Goal: Task Accomplishment & Management: Manage account settings

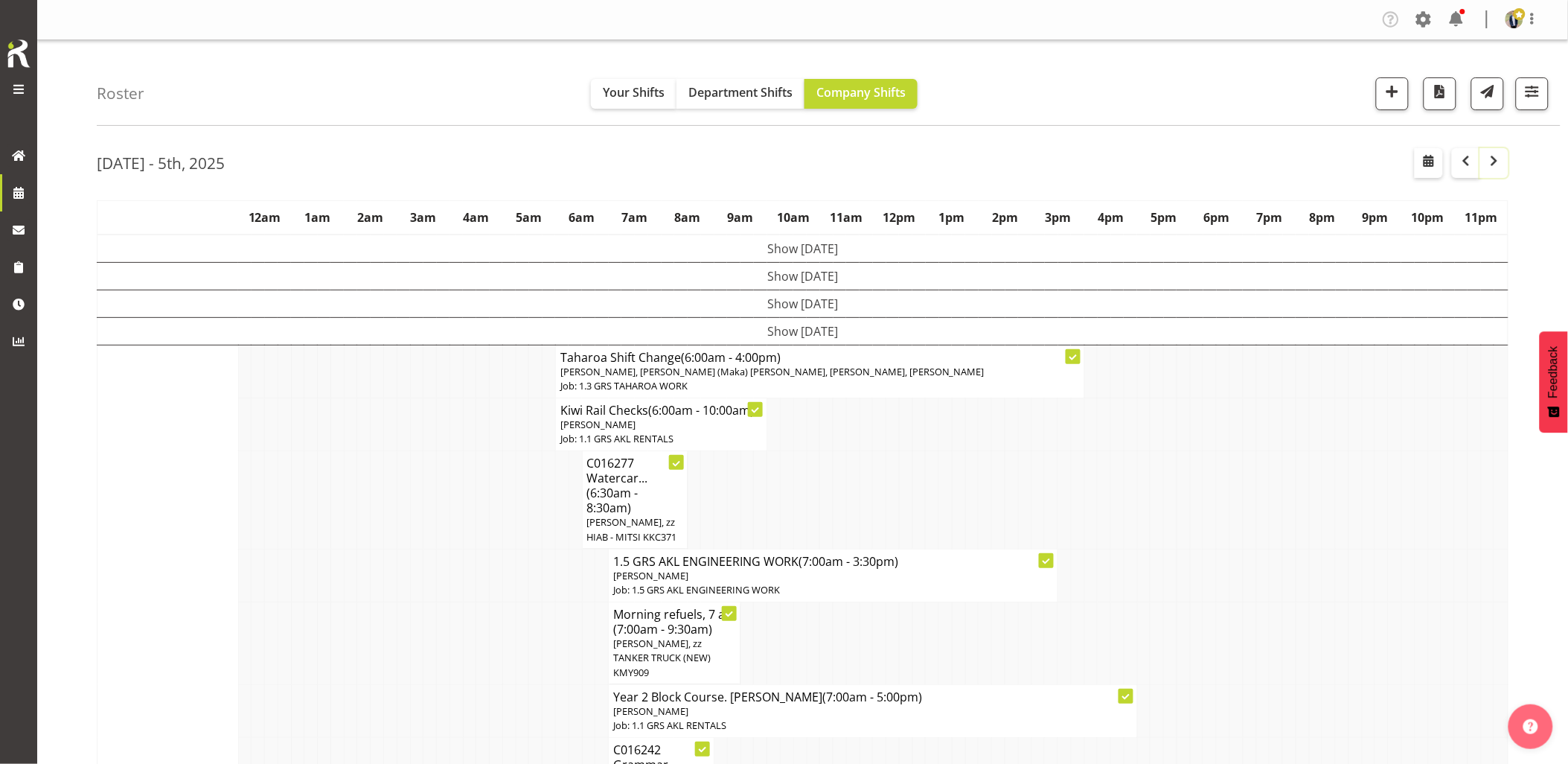
click at [1507, 164] on button "button" at bounding box center [1495, 163] width 28 height 30
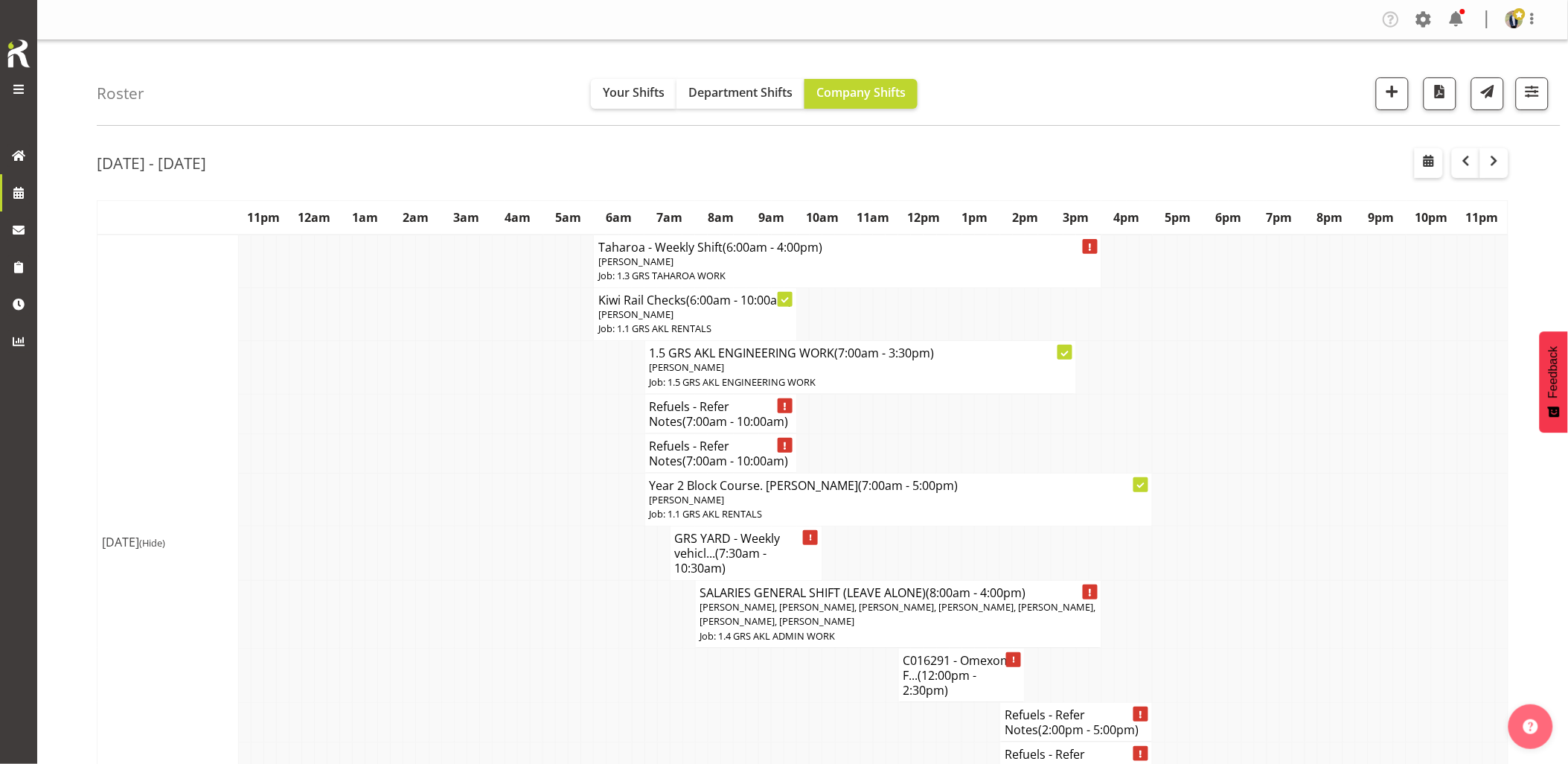
click at [420, 511] on td at bounding box center [422, 499] width 13 height 53
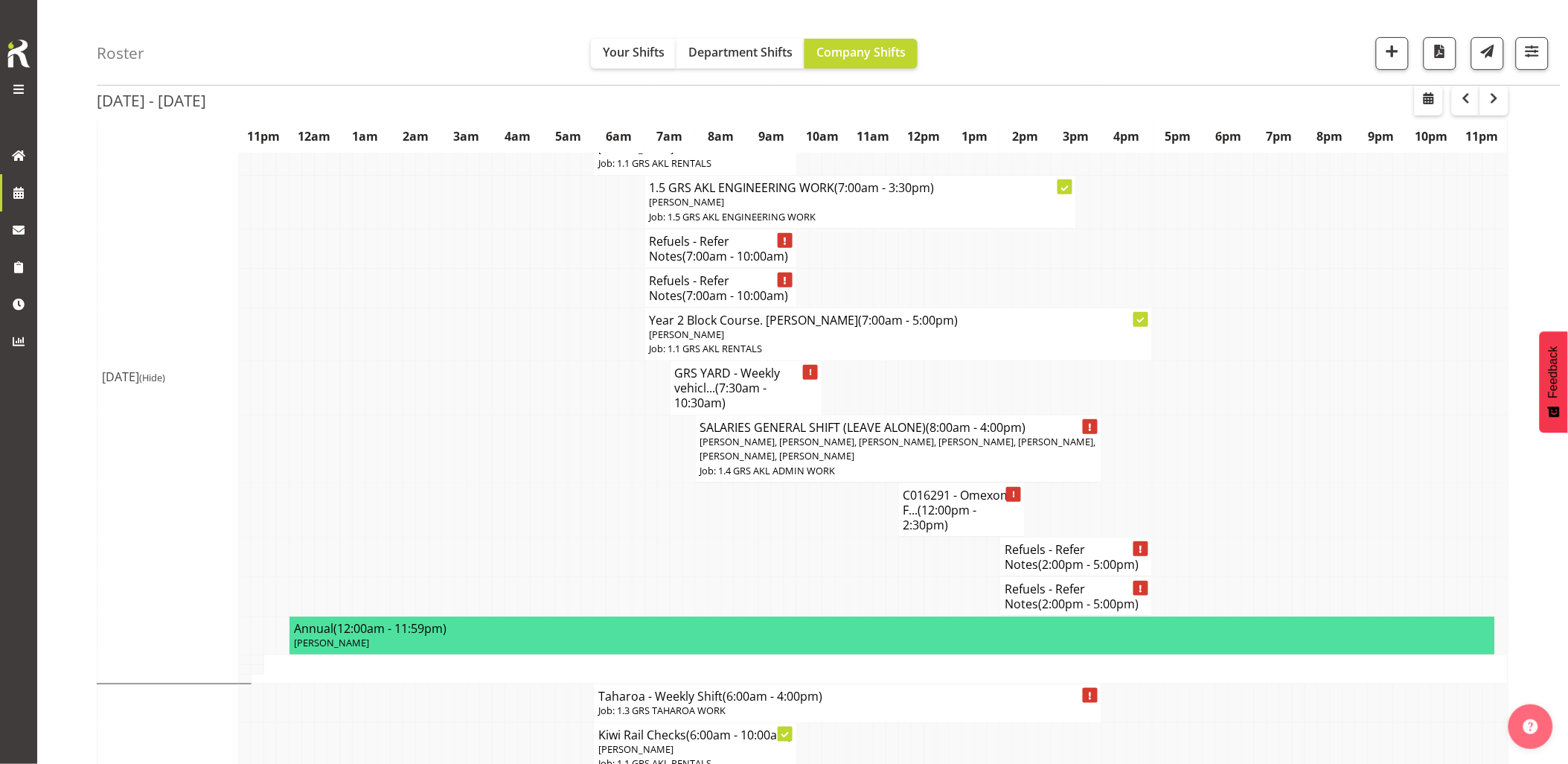
click at [509, 504] on td at bounding box center [511, 509] width 13 height 54
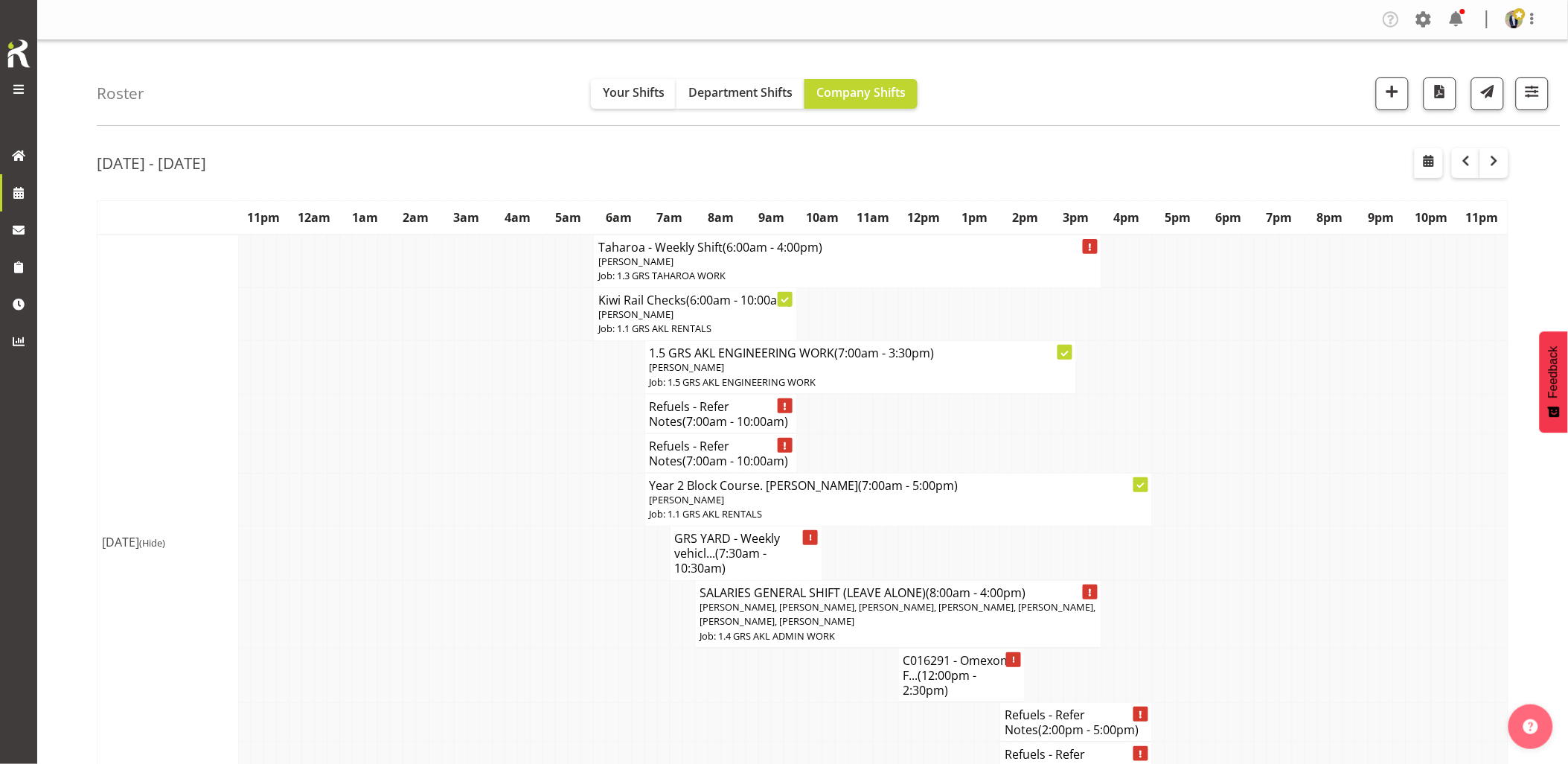
click at [510, 432] on td at bounding box center [511, 413] width 13 height 39
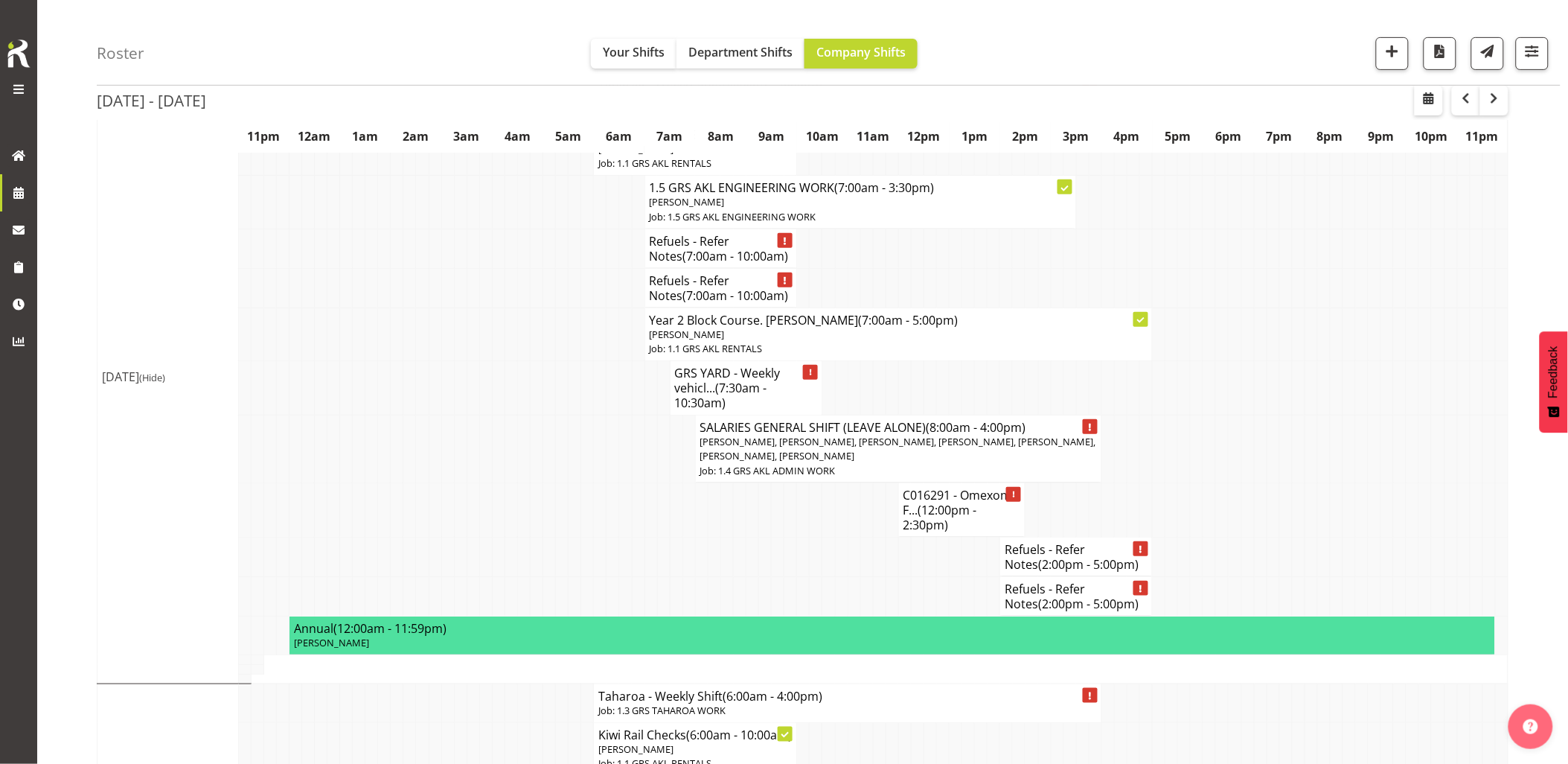
click at [748, 558] on tr "Refuels - Refer Notes (2:00pm - 5:00pm)" at bounding box center [803, 556] width 1411 height 39
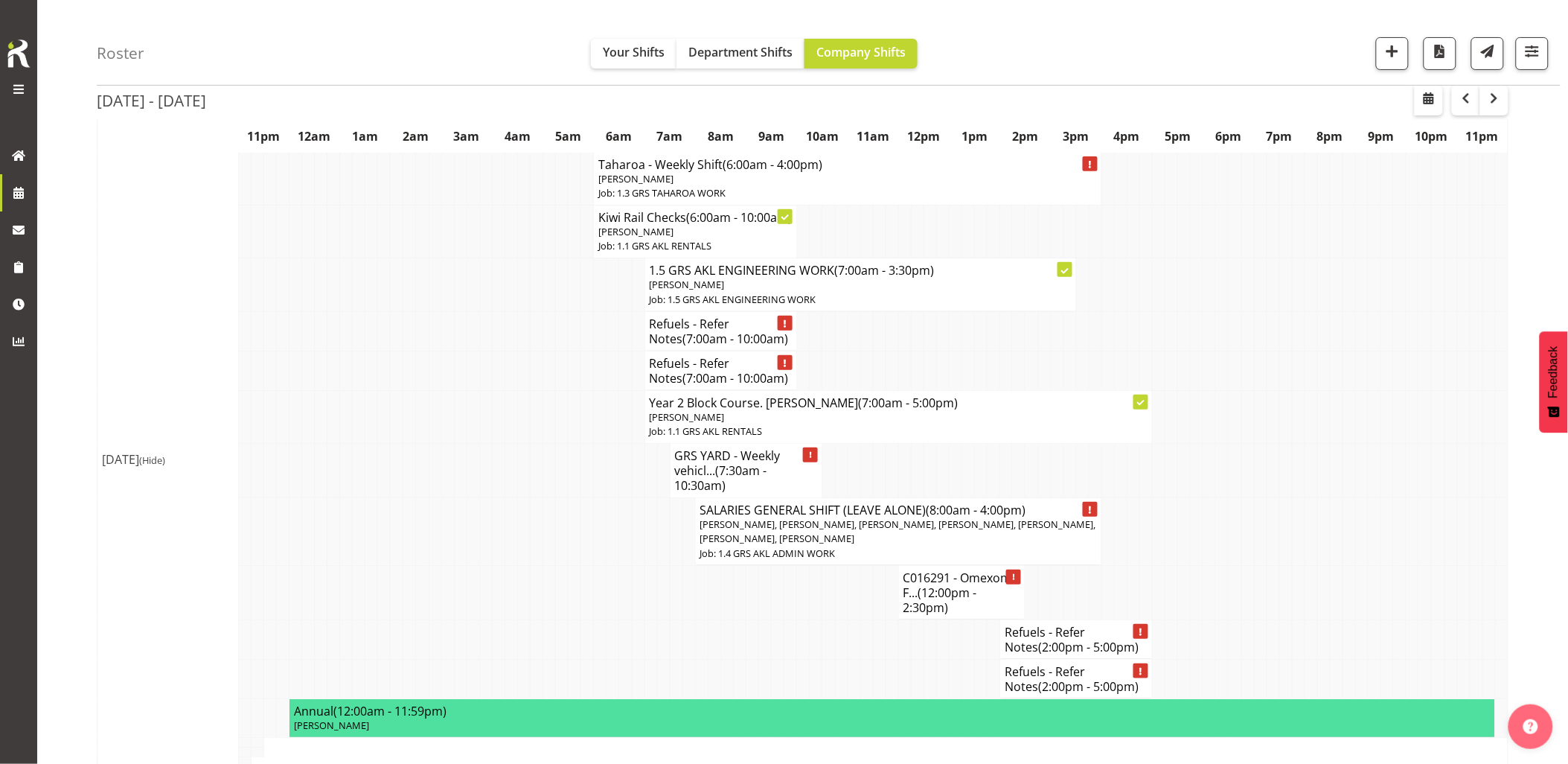
click at [515, 484] on td at bounding box center [511, 471] width 13 height 54
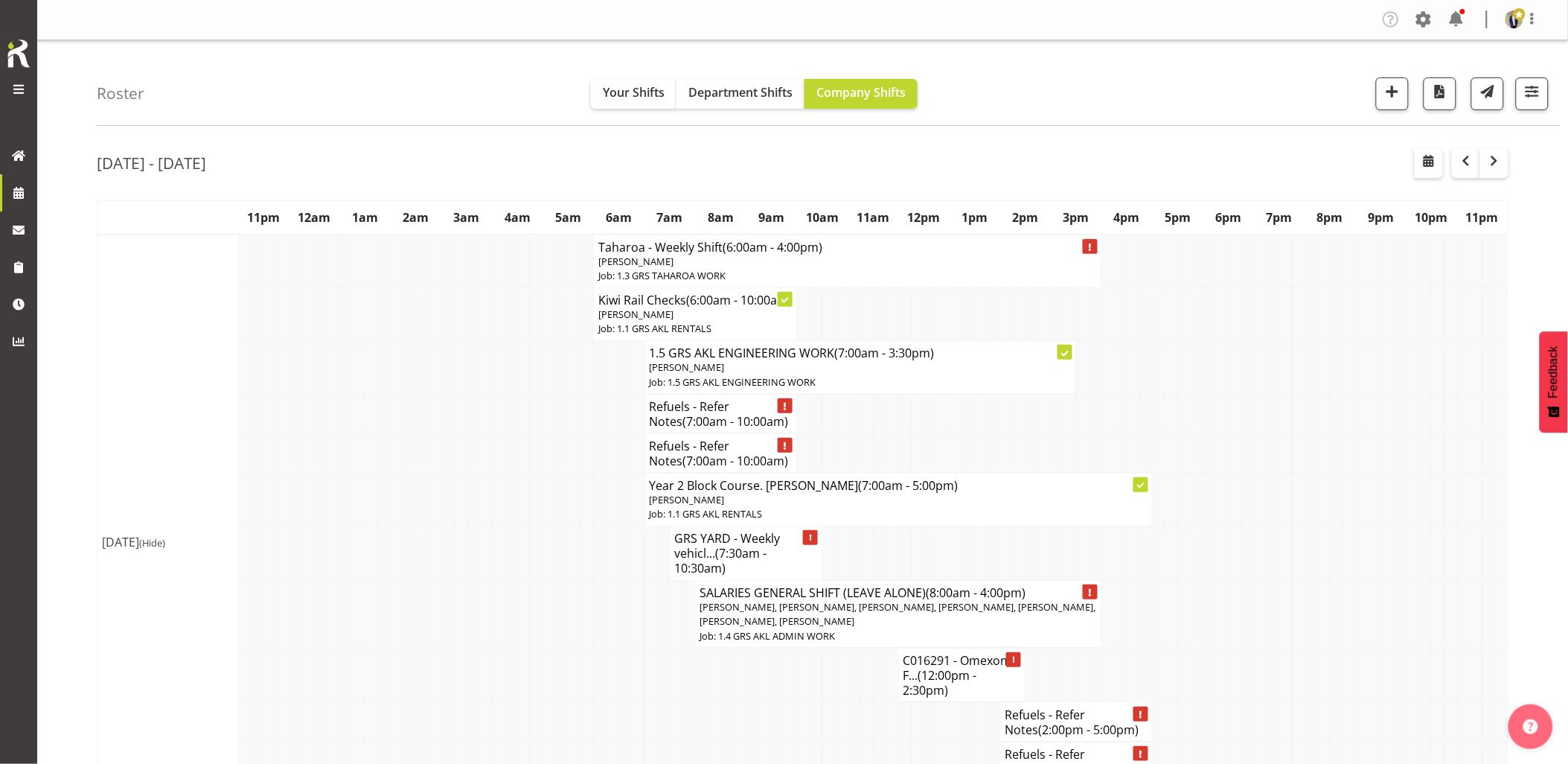
click at [515, 473] on td at bounding box center [511, 453] width 13 height 39
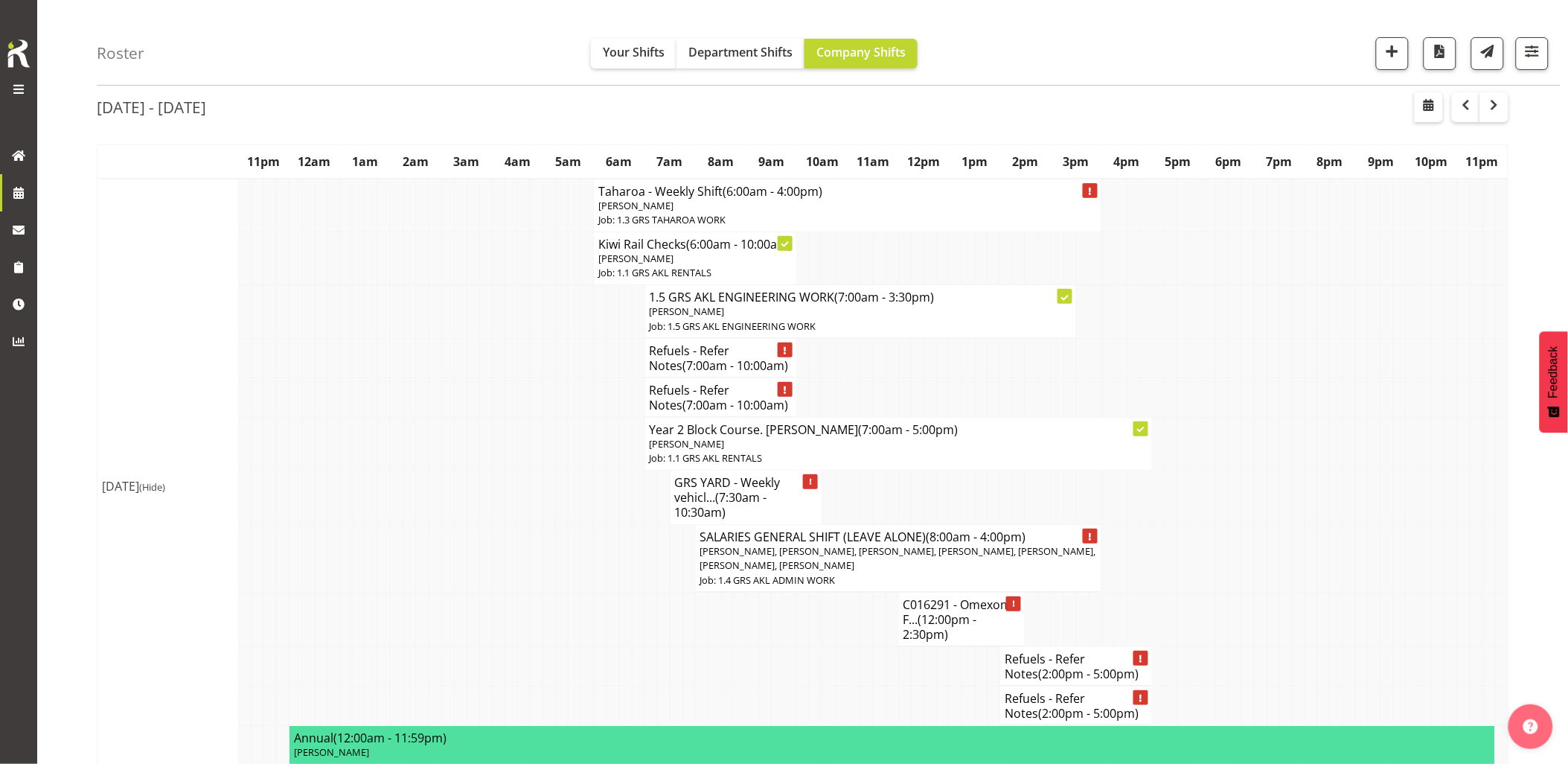
scroll to position [83, 0]
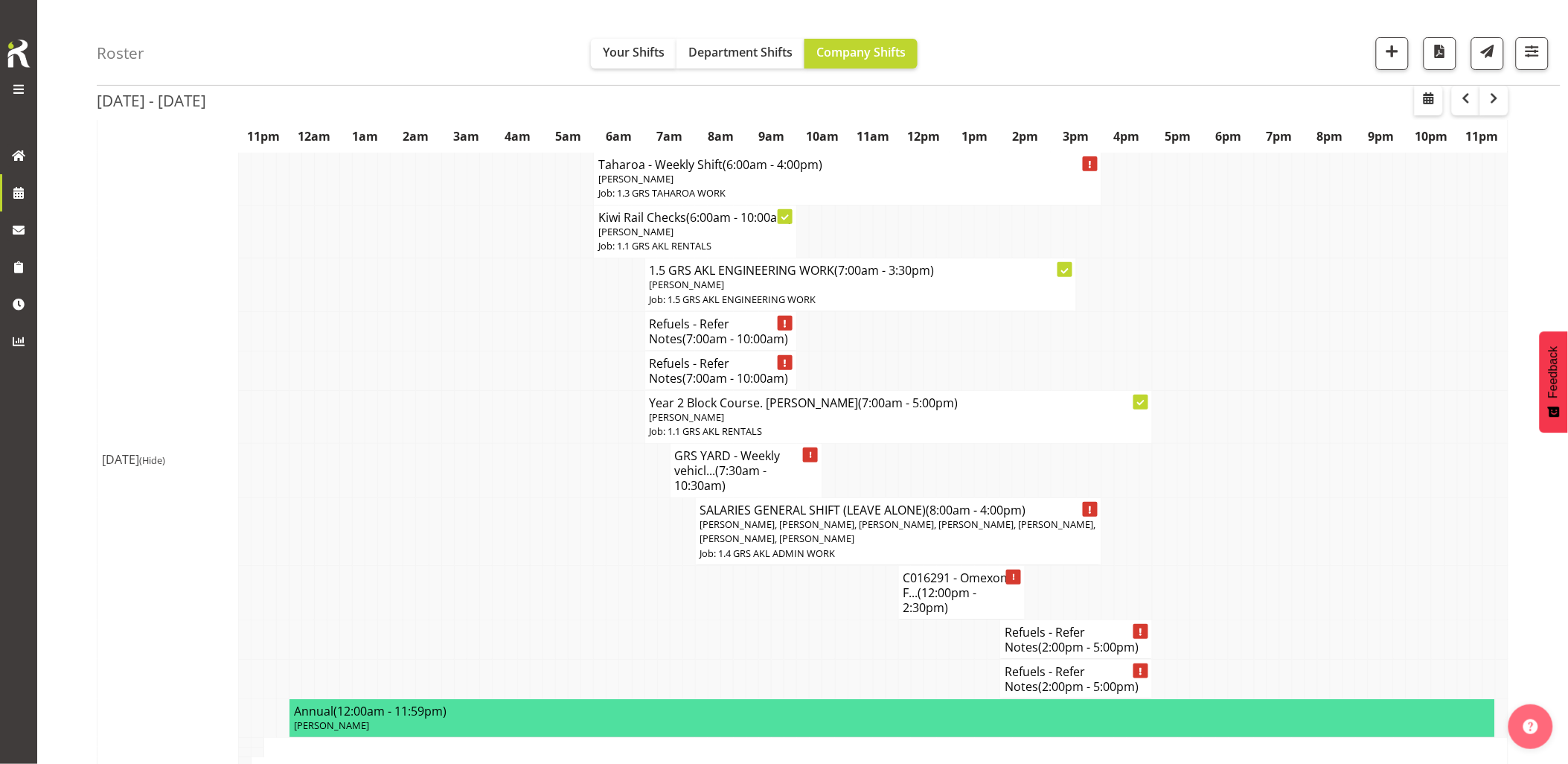
click at [515, 484] on td at bounding box center [511, 471] width 13 height 54
click at [463, 434] on td at bounding box center [460, 416] width 13 height 53
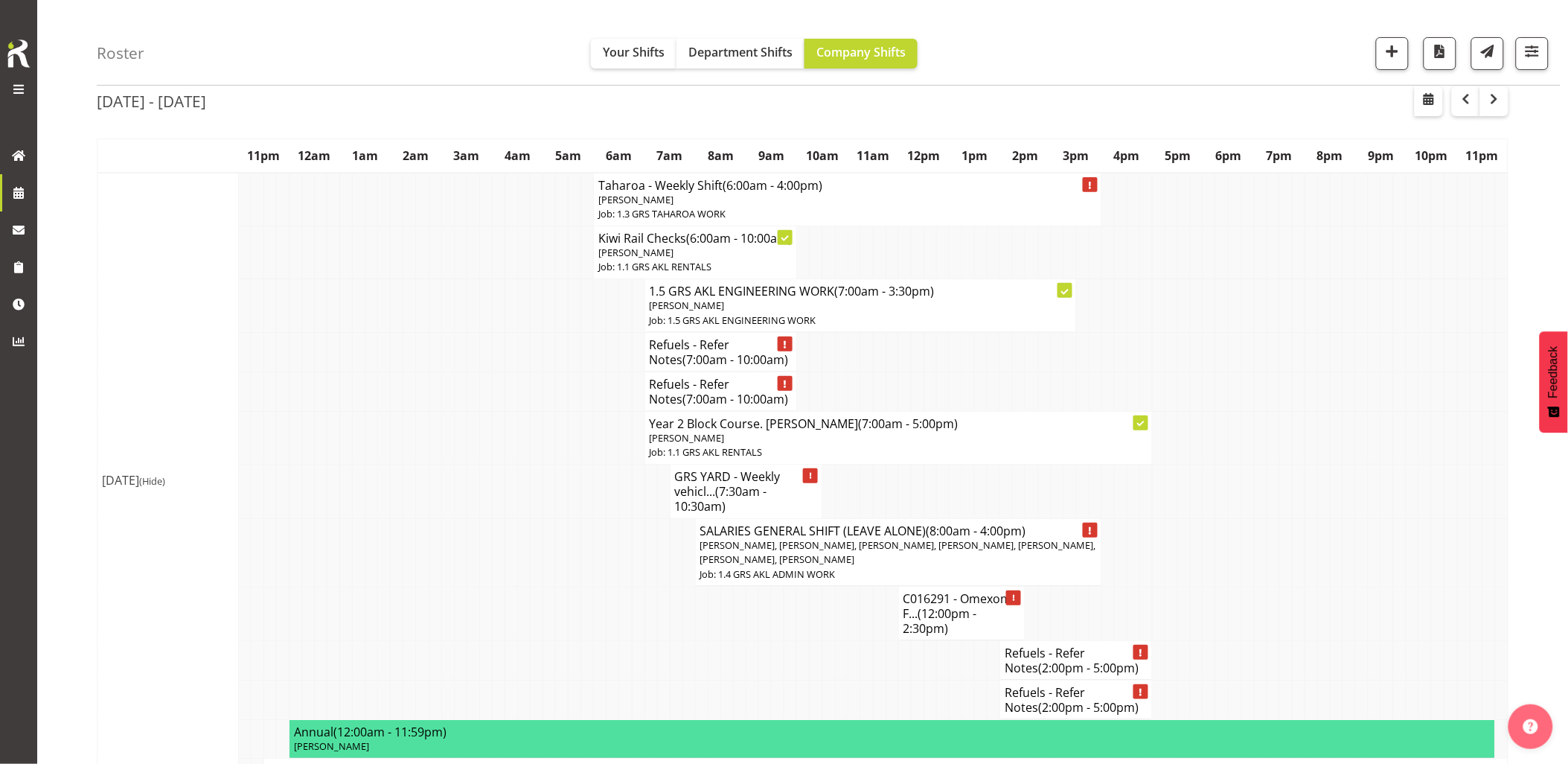
scroll to position [0, 0]
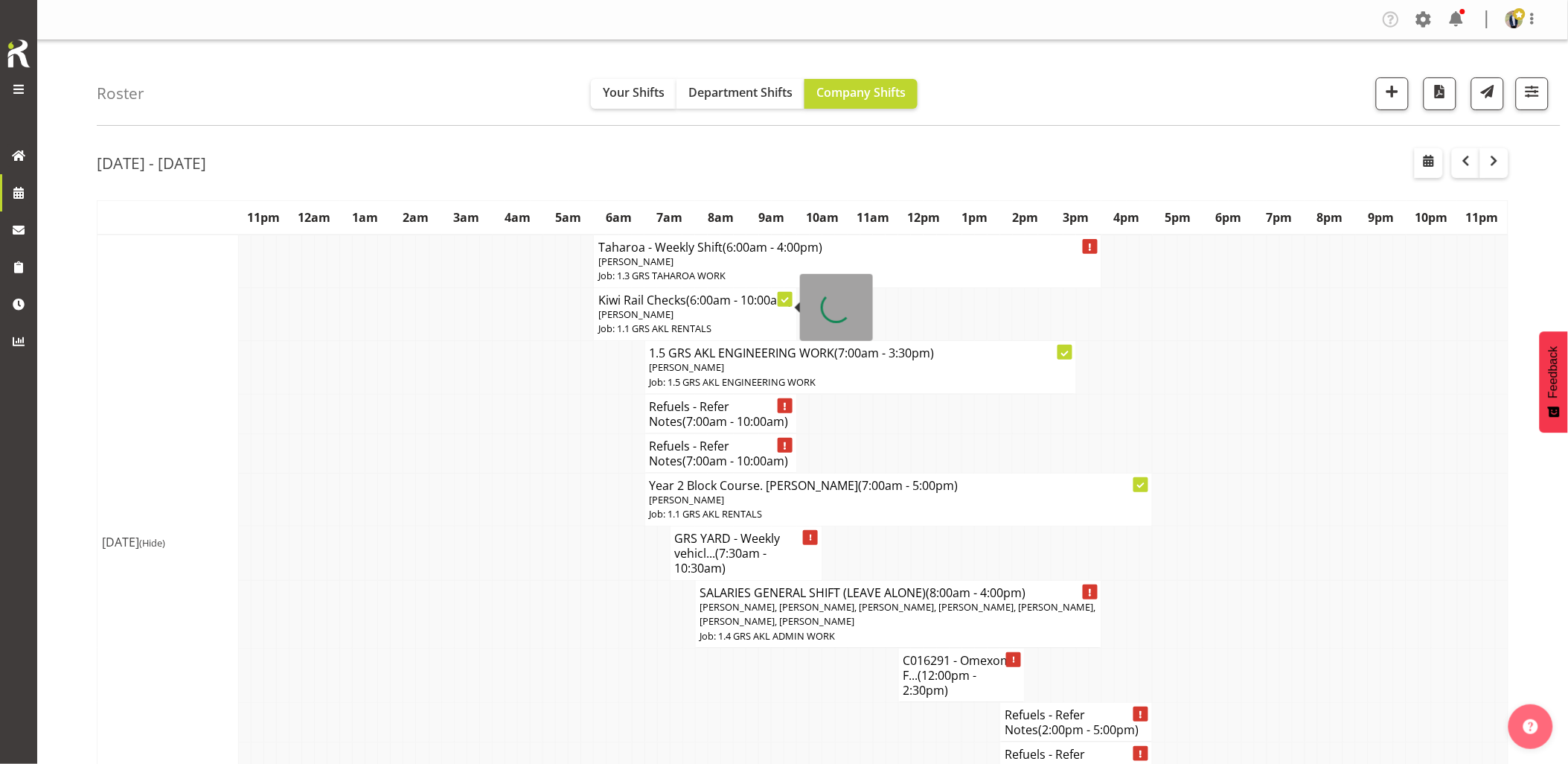
click at [499, 433] on td at bounding box center [498, 413] width 13 height 39
click at [476, 460] on td at bounding box center [473, 453] width 13 height 39
click at [1383, 89] on span "button" at bounding box center [1393, 92] width 19 height 19
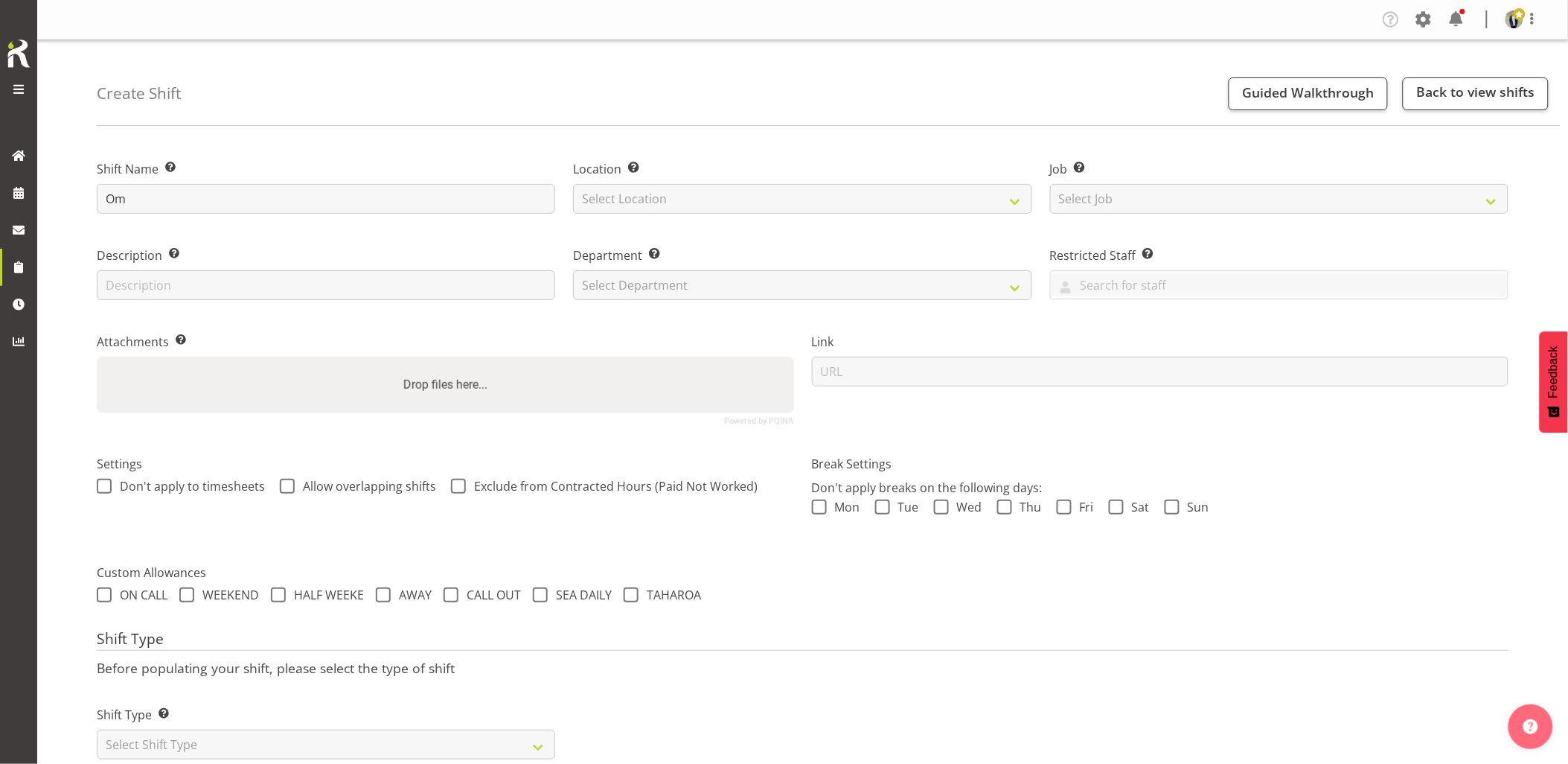
type input "O"
click at [268, 199] on input "C016307 - Fence" at bounding box center [326, 199] width 459 height 30
click at [276, 204] on input "C016307 - Fence" at bounding box center [326, 199] width 459 height 30
type input "C016307 - Omexom - Fence off a pole at Inland Rd, Helensville. 12 pm onsite, co…"
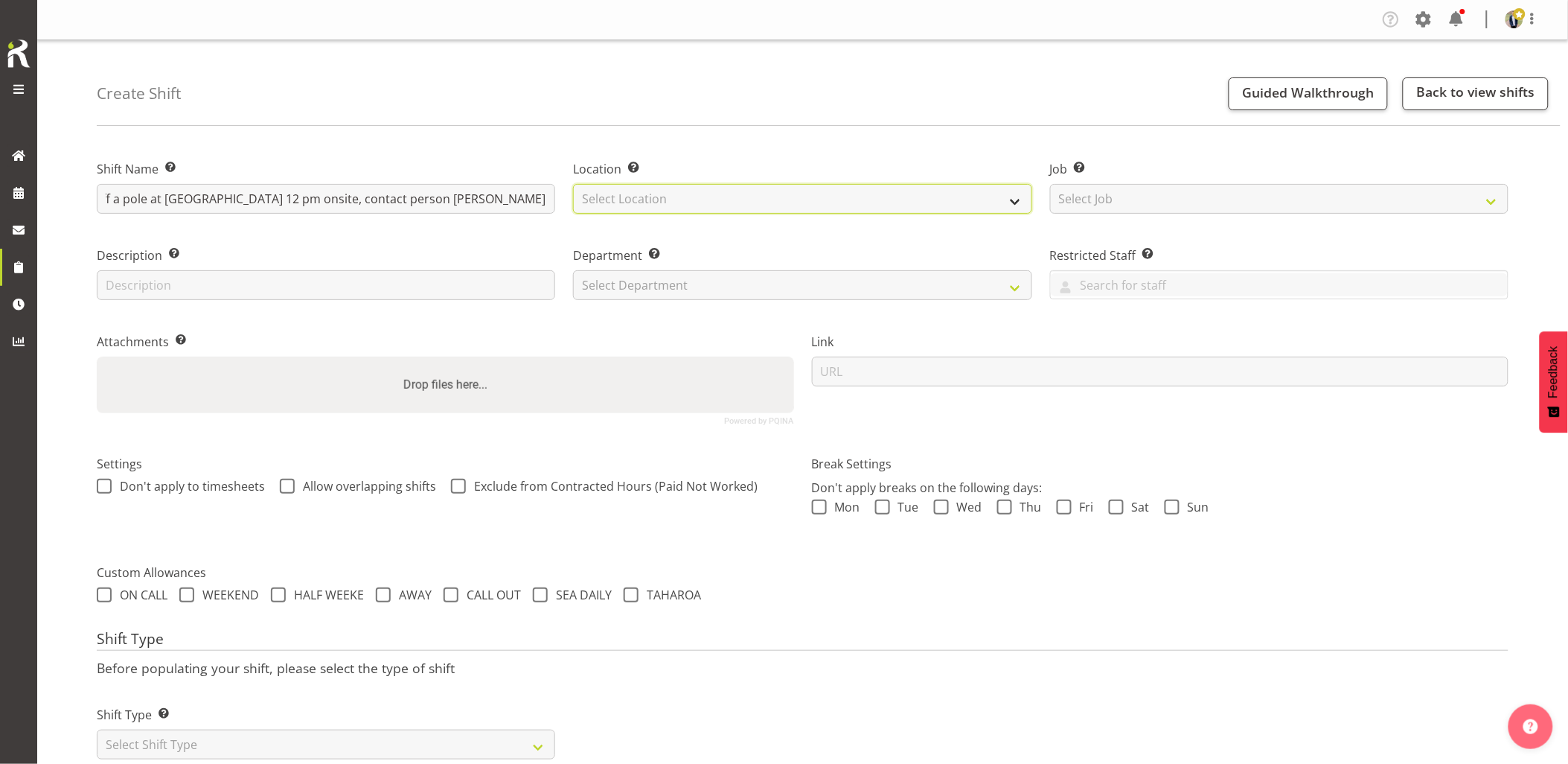
click at [671, 195] on select "Select Location [GEOGRAPHIC_DATA] [GEOGRAPHIC_DATA] GRS [GEOGRAPHIC_DATA] [GEOG…" at bounding box center [802, 199] width 459 height 30
select select "28"
click at [573, 184] on select "Select Location [GEOGRAPHIC_DATA] [GEOGRAPHIC_DATA] GRS [GEOGRAPHIC_DATA] [GEOG…" at bounding box center [802, 199] width 459 height 30
click at [1098, 197] on select "Select Job Create new job 1.1 GRS AKL RENTALS 1.1 GRS AKL RENTALS AC 1.1 GRS AK…" at bounding box center [1279, 199] width 459 height 30
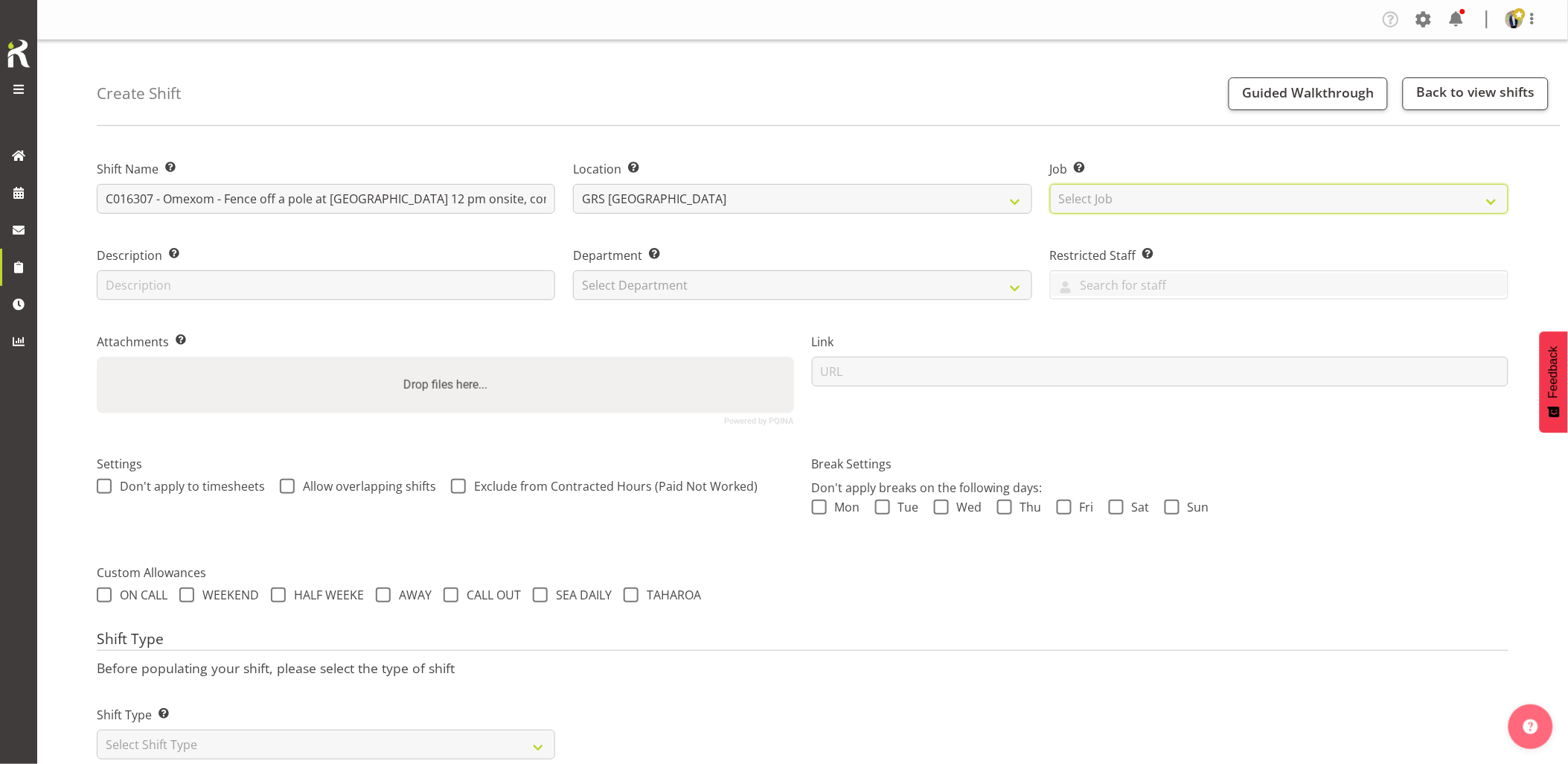
select select "7504"
click at [1050, 184] on select "Select Job Create new job 1.1 GRS AKL RENTALS 1.1 GRS AKL RENTALS AC 1.1 GRS AK…" at bounding box center [1279, 199] width 459 height 30
click at [686, 284] on select "Select Department GRS HIRE AKL GRS HIRE AKL GRS HIRE TGA GRS HIRE HST GRS SALES…" at bounding box center [802, 285] width 459 height 30
select select "20"
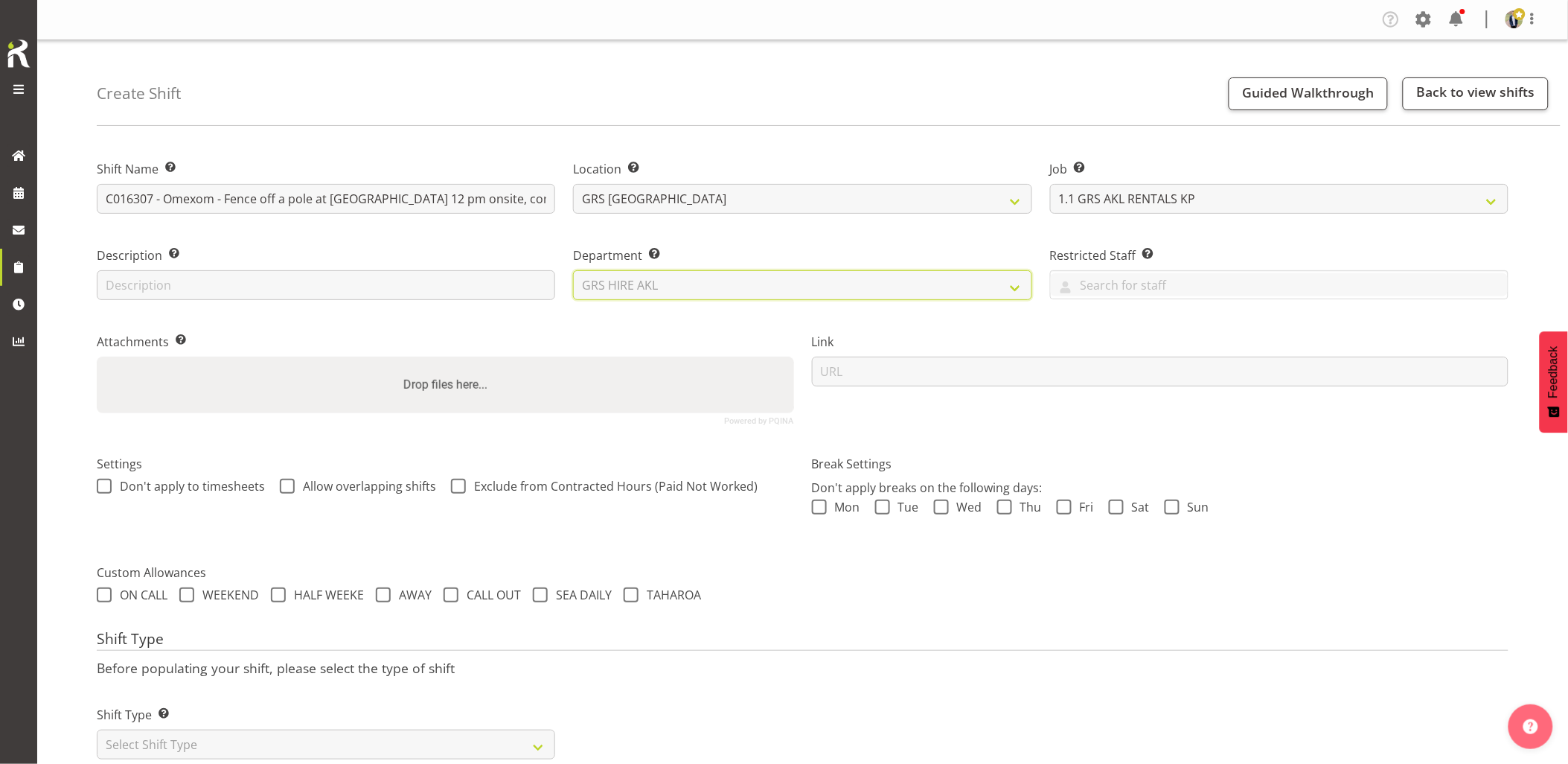
click at [573, 270] on select "Select Department GRS HIRE AKL GRS HIRE AKL GRS HIRE TGA GRS HIRE HST GRS SALES…" at bounding box center [802, 285] width 459 height 30
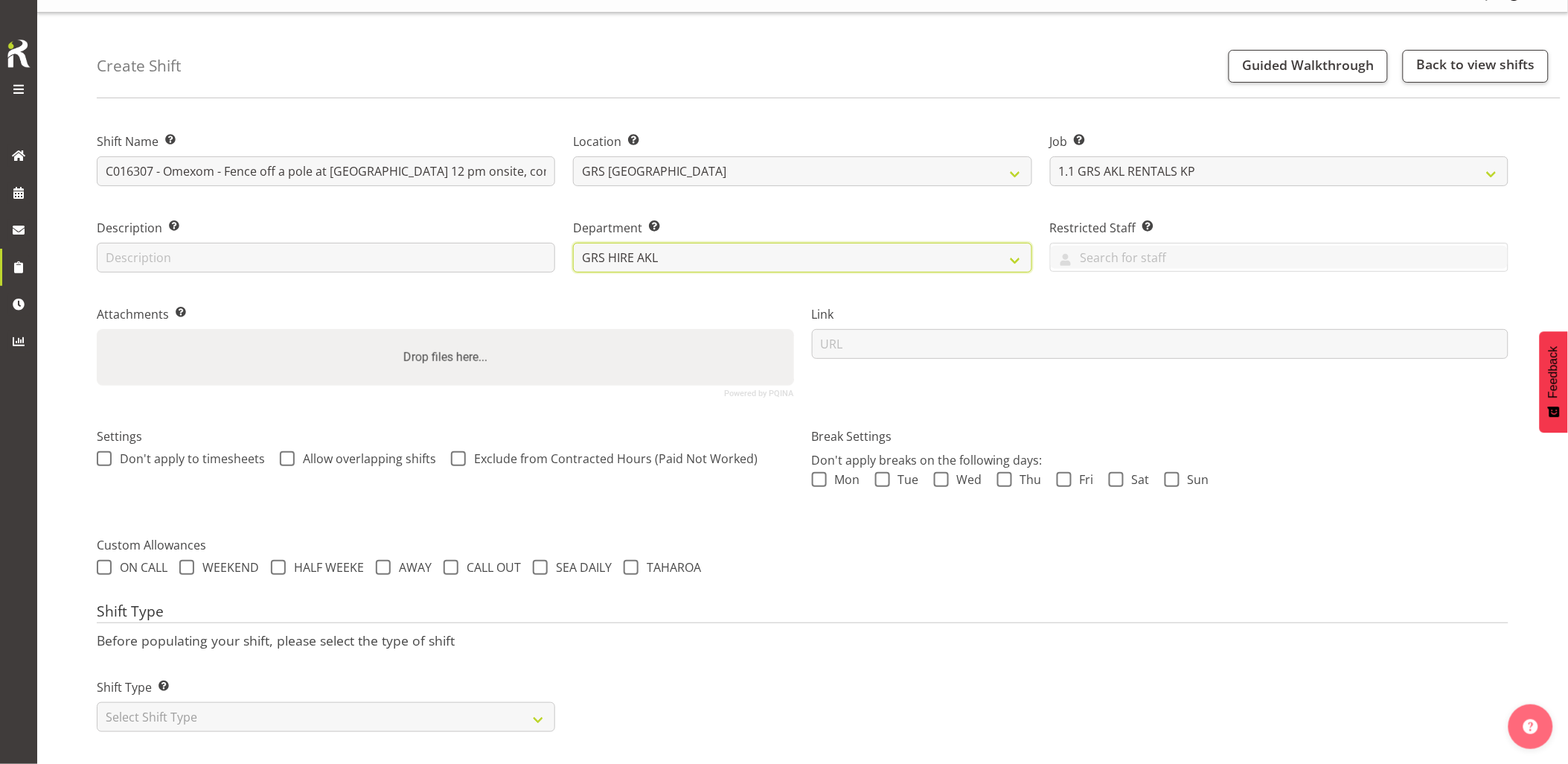
scroll to position [43, 0]
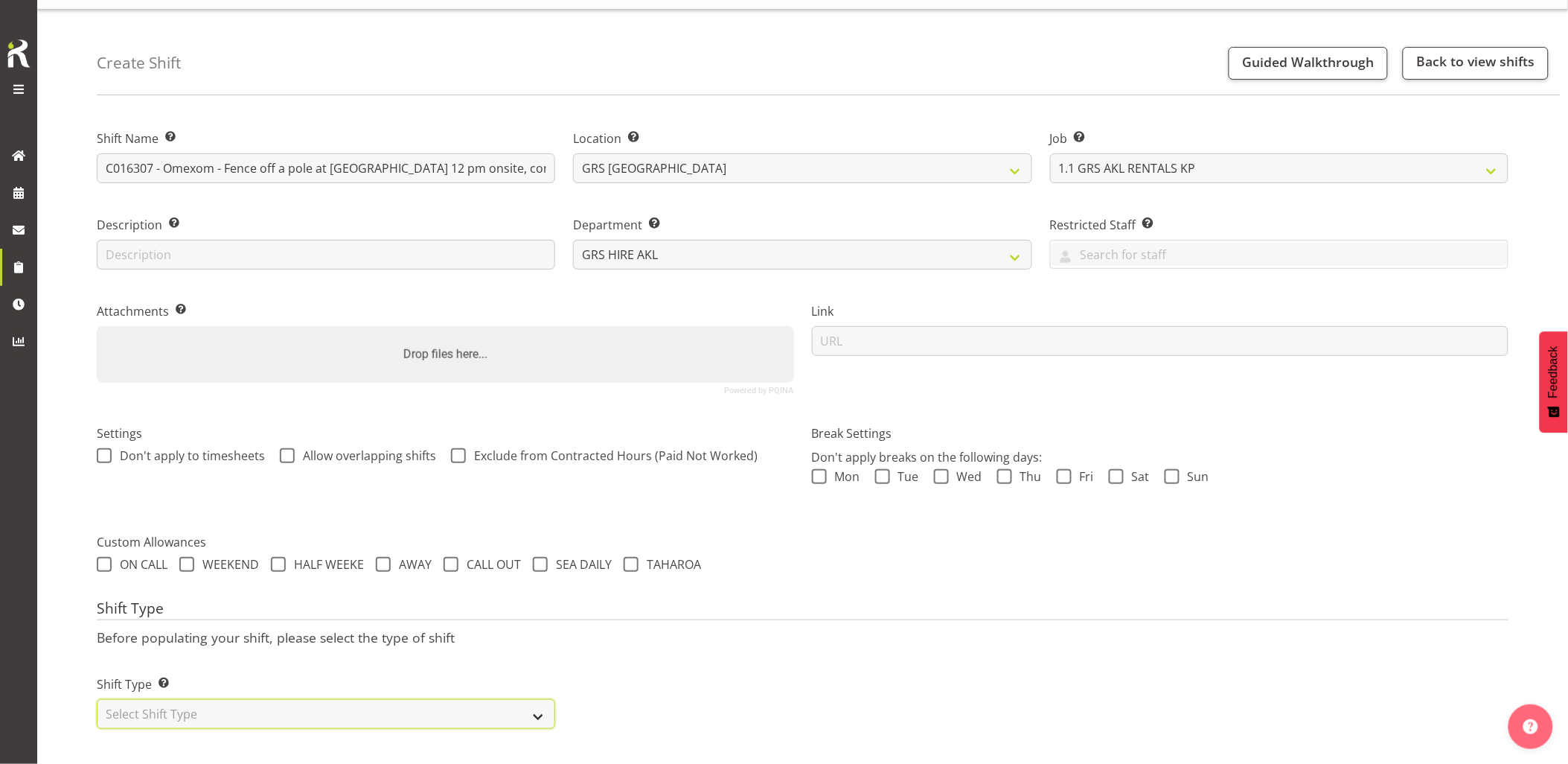
drag, startPoint x: 242, startPoint y: 698, endPoint x: 211, endPoint y: 701, distance: 31.1
click at [242, 699] on select "Select Shift Type One Off Shift Recurring Shift Rotating Shift" at bounding box center [326, 713] width 459 height 30
select select "one_off"
click at [97, 699] on select "Select Shift Type One Off Shift Recurring Shift Rotating Shift" at bounding box center [326, 713] width 459 height 30
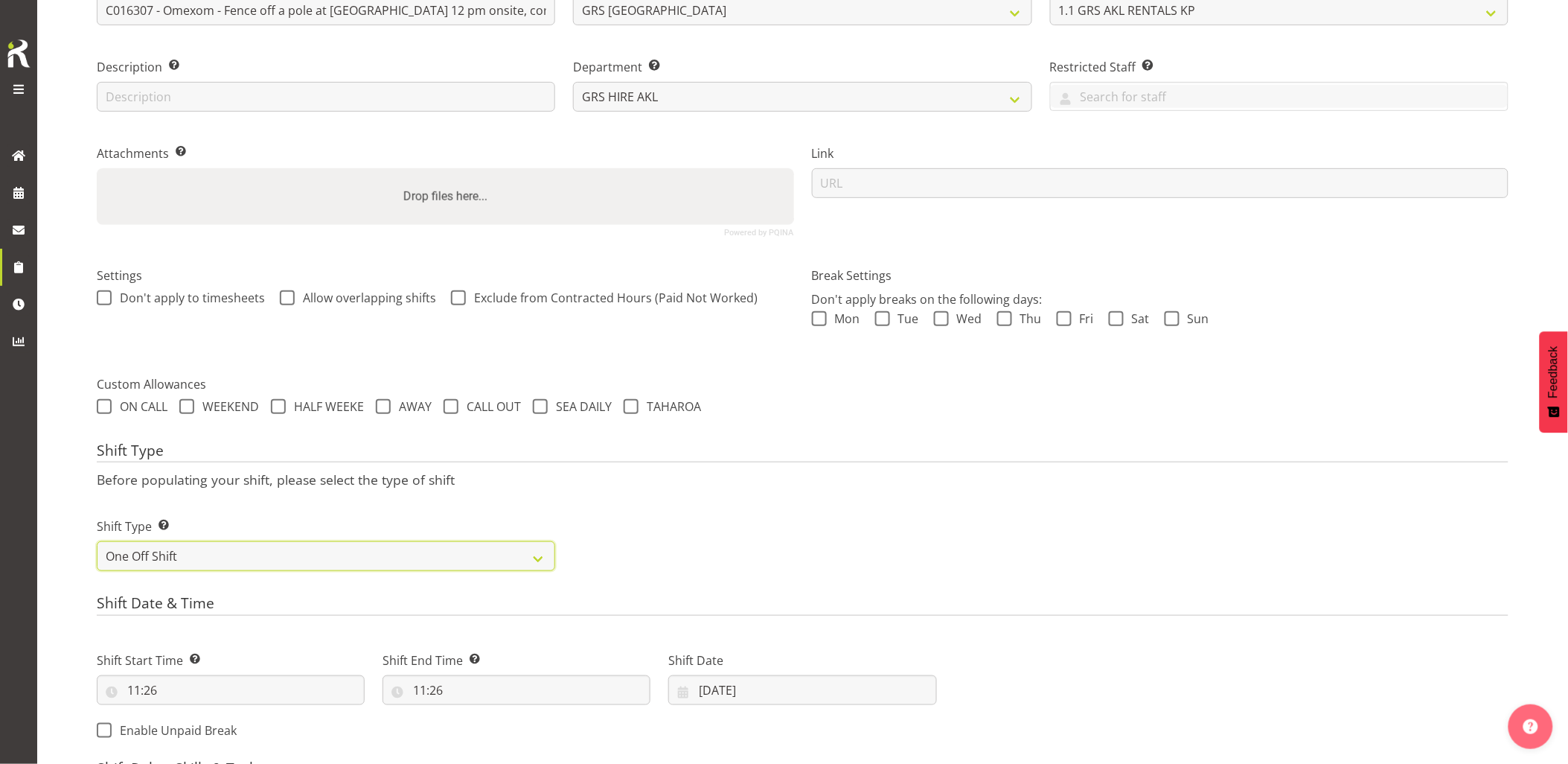
scroll to position [291, 0]
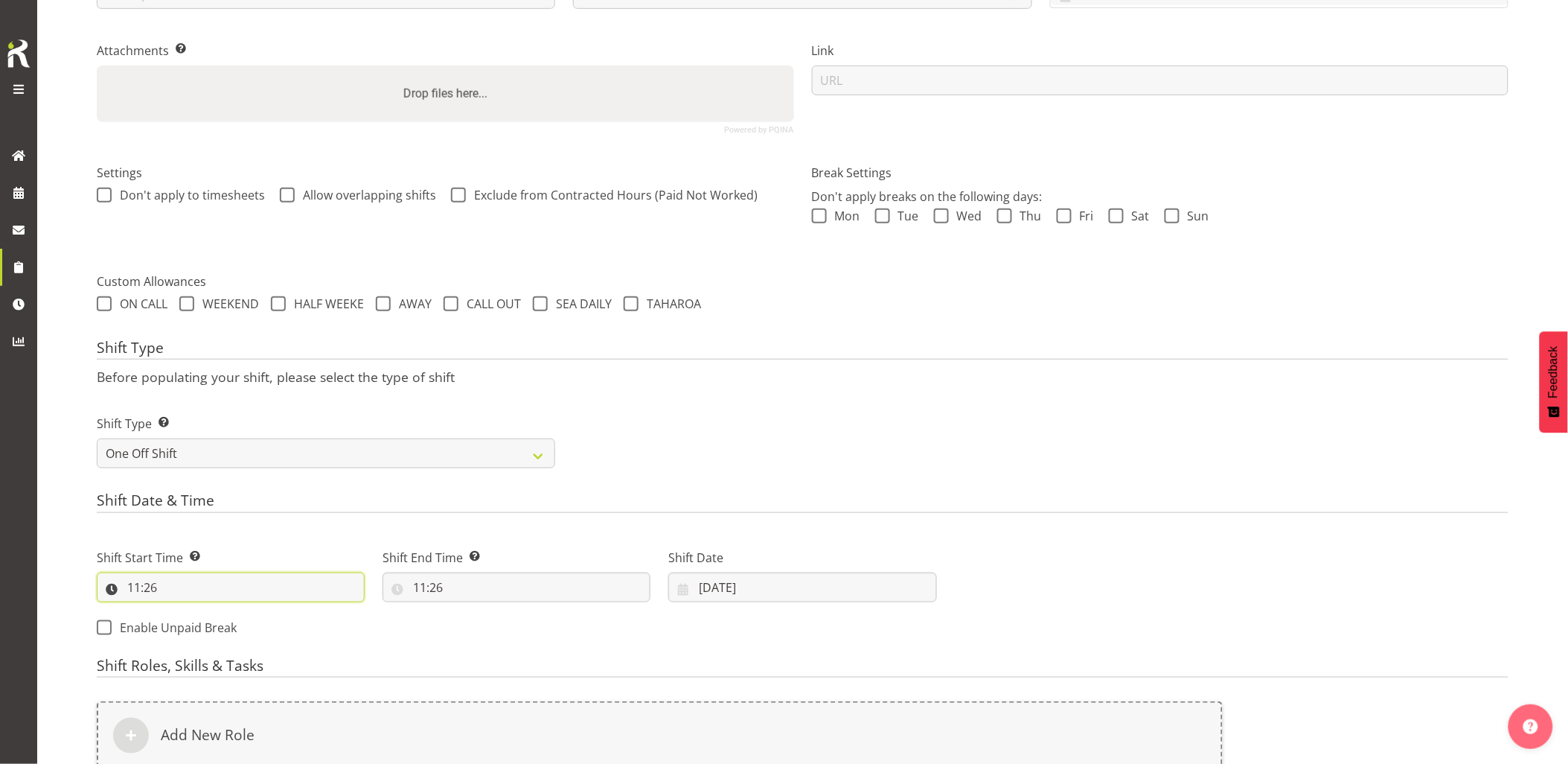
click at [206, 597] on input "11:26" at bounding box center [230, 587] width 268 height 30
click at [231, 628] on select "00 01 02 03 04 05 06 07 08 09 10 11 12 13 14 15 16 17 18 19 20 21 22 23 24 25 2…" at bounding box center [237, 626] width 33 height 30
select select "30"
click at [221, 611] on select "00 01 02 03 04 05 06 07 08 09 10 11 12 13 14 15 16 17 18 19 20 21 22 23 24 25 2…" at bounding box center [237, 626] width 33 height 30
type input "11:30"
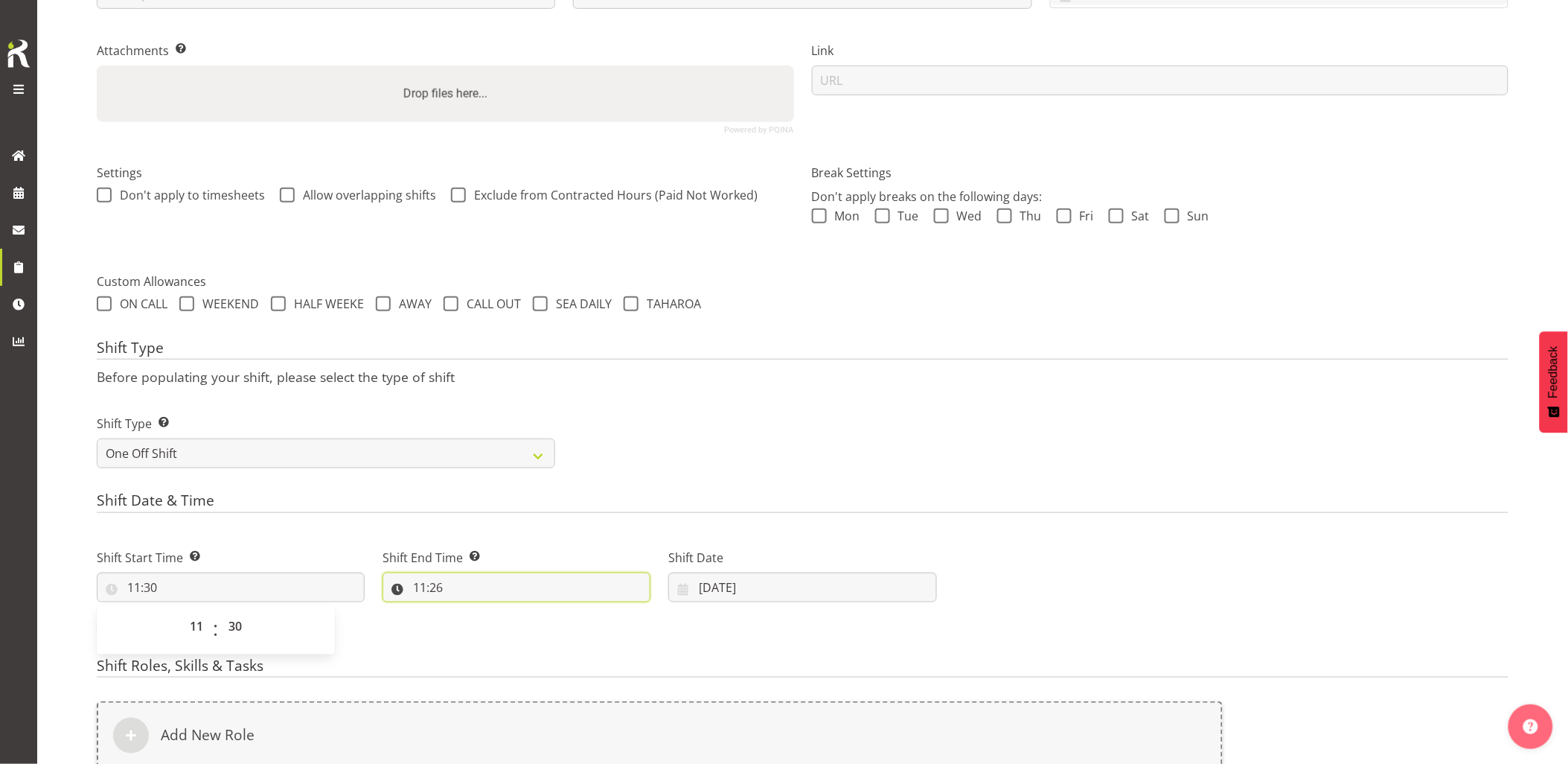
click at [460, 581] on input "11:26" at bounding box center [516, 587] width 268 height 30
click at [481, 628] on select "00 01 02 03 04 05 06 07 08 09 10 11 12 13 14 15 16 17 18 19 20 21 22 23" at bounding box center [484, 626] width 33 height 30
select select "13"
click at [467, 611] on select "00 01 02 03 04 05 06 07 08 09 10 11 12 13 14 15 16 17 18 19 20 21 22 23" at bounding box center [484, 626] width 33 height 30
type input "13:26"
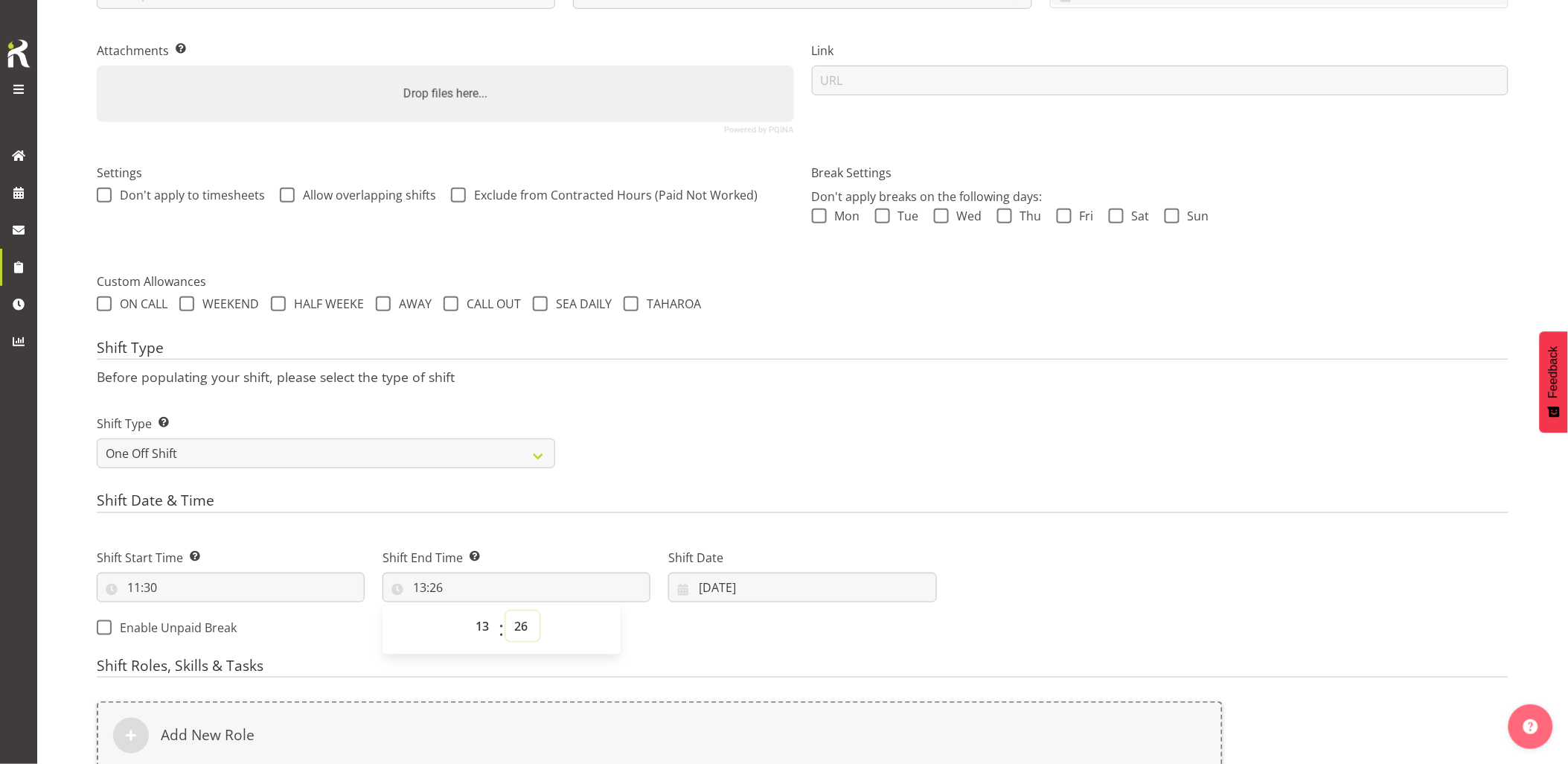
click at [522, 634] on select "00 01 02 03 04 05 06 07 08 09 10 11 12 13 14 15 16 17 18 19 20 21 22 23 24 25 2…" at bounding box center [522, 626] width 33 height 30
select select "30"
click at [506, 611] on select "00 01 02 03 04 05 06 07 08 09 10 11 12 13 14 15 16 17 18 19 20 21 22 23 24 25 2…" at bounding box center [522, 626] width 33 height 30
type input "13:30"
click at [637, 517] on div "Shift Date & Time Shift Start Time Set the time of the day you wish this shift …" at bounding box center [802, 570] width 1412 height 156
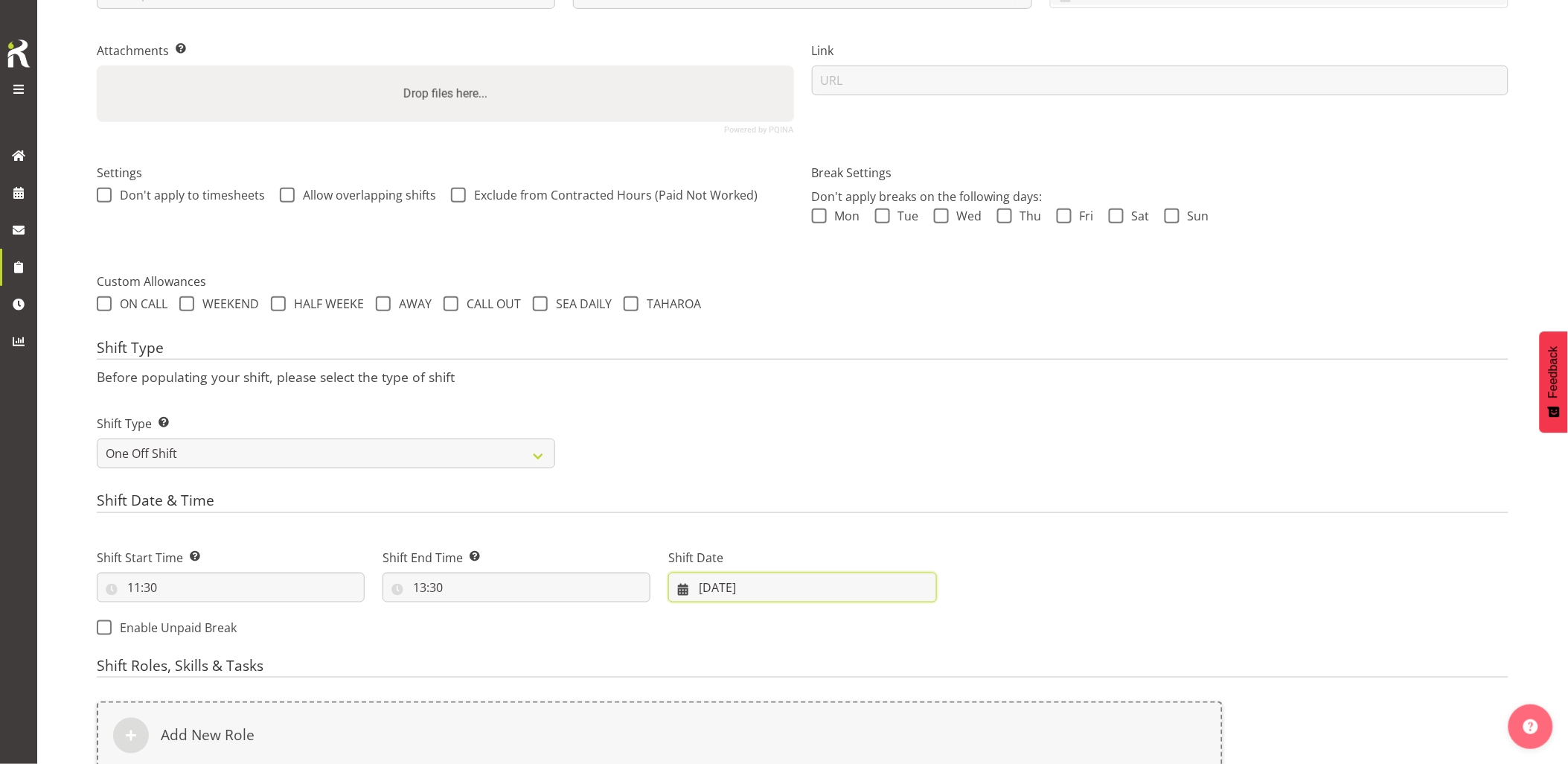
click at [787, 592] on input "03/10/2025" at bounding box center [801, 587] width 268 height 30
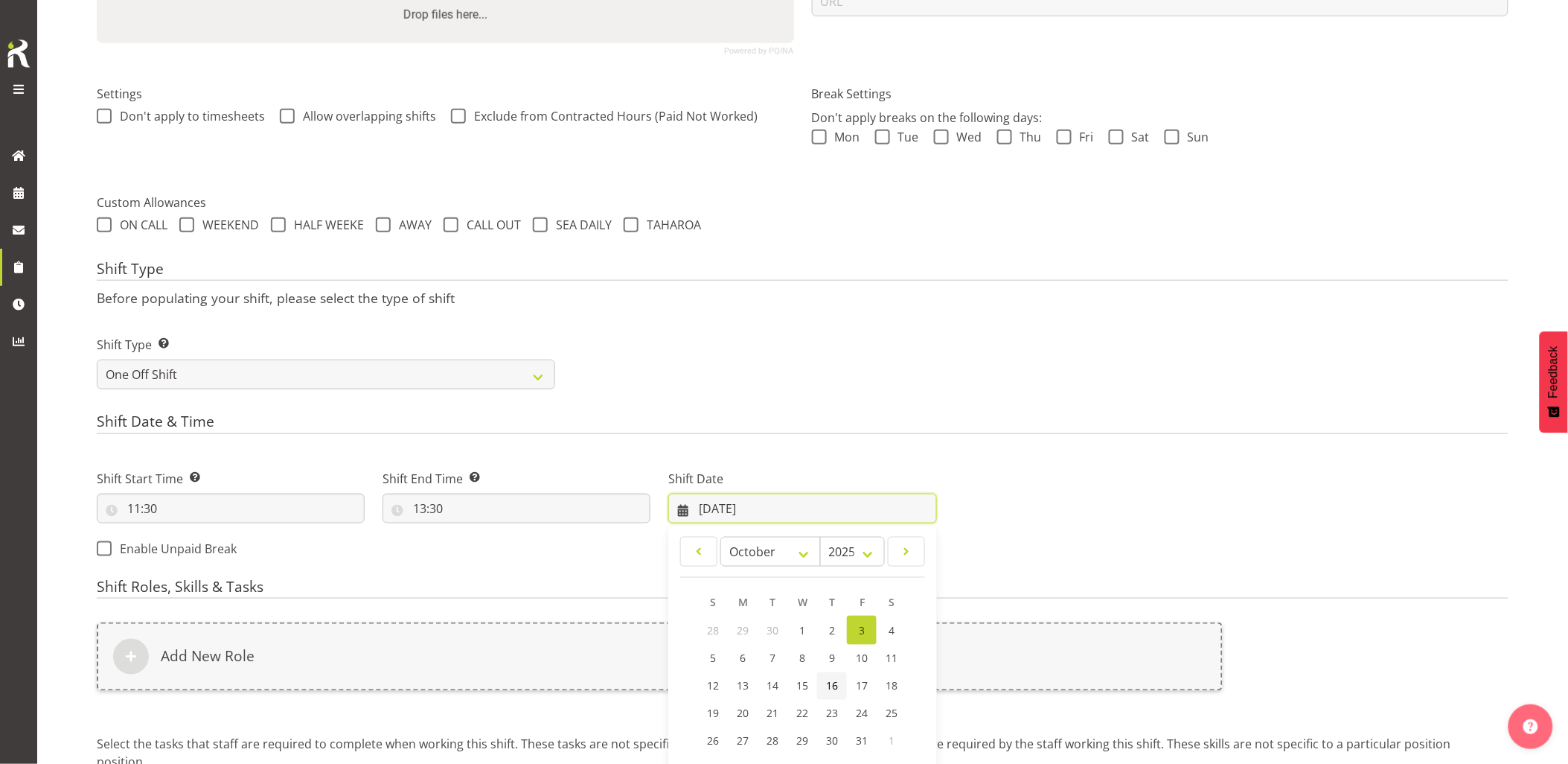
scroll to position [456, 0]
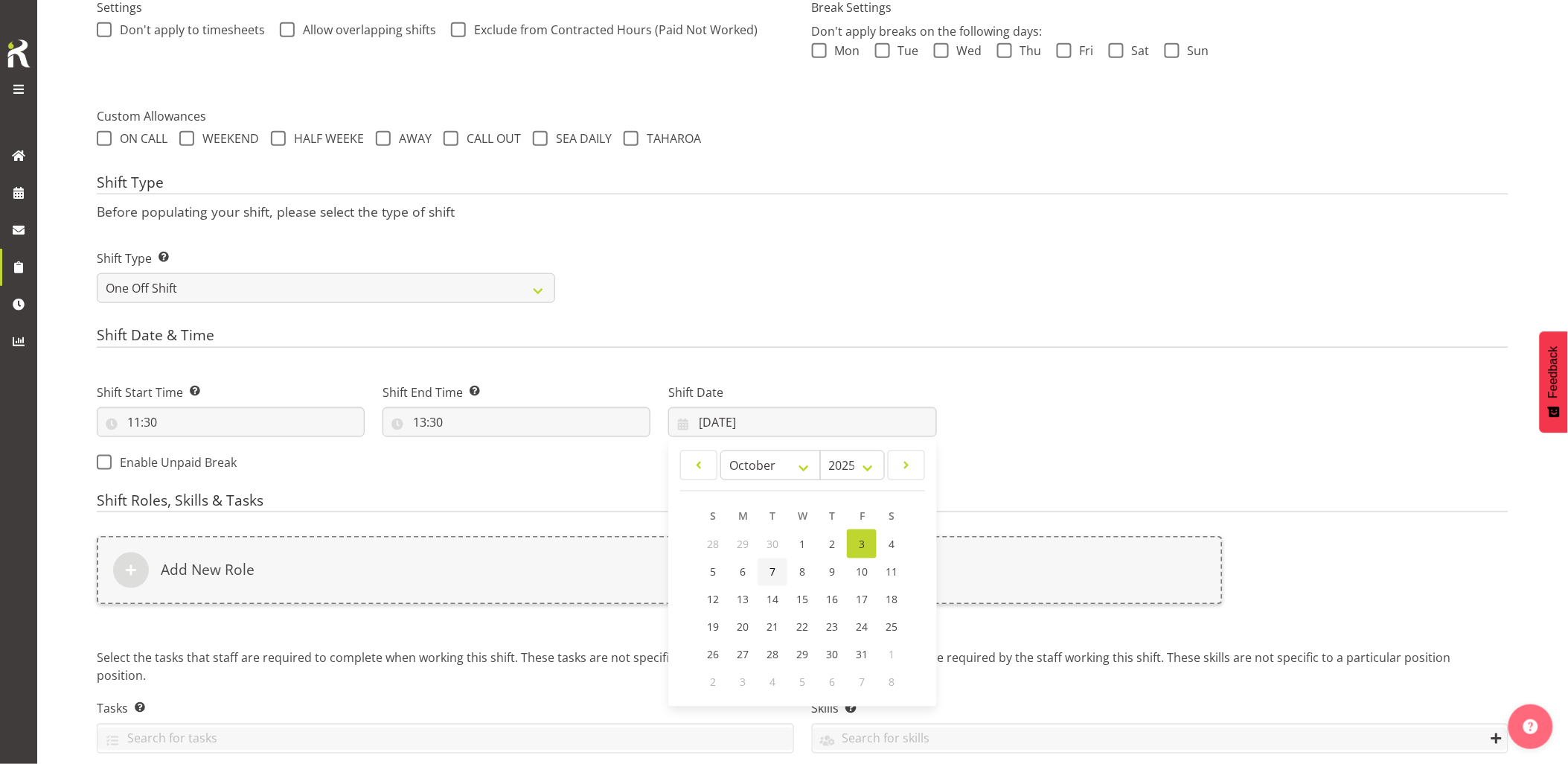
click at [769, 575] on link "7" at bounding box center [773, 572] width 30 height 28
type input "07/10/2025"
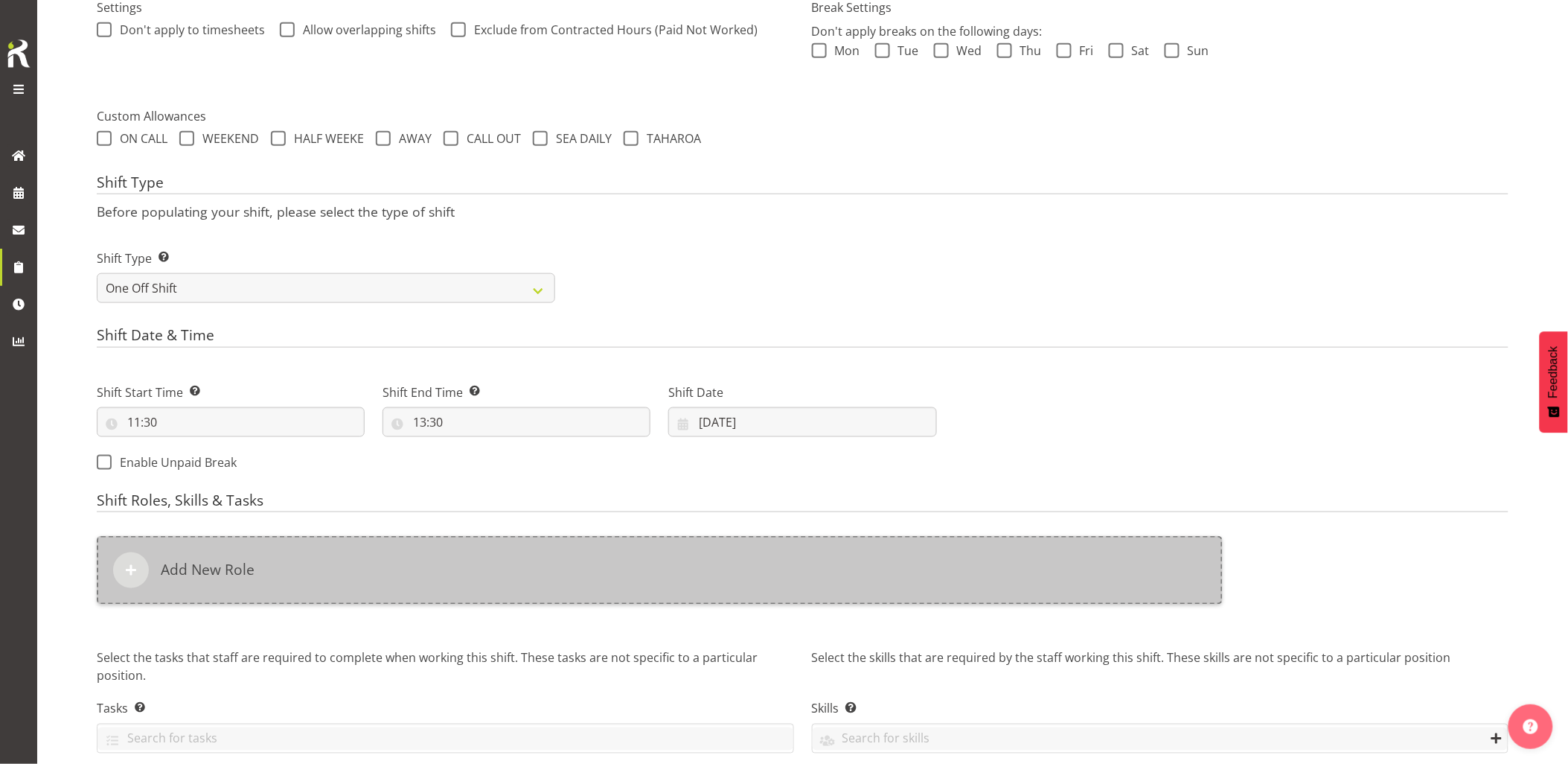
click at [747, 576] on div "Add New Role" at bounding box center [659, 570] width 1126 height 69
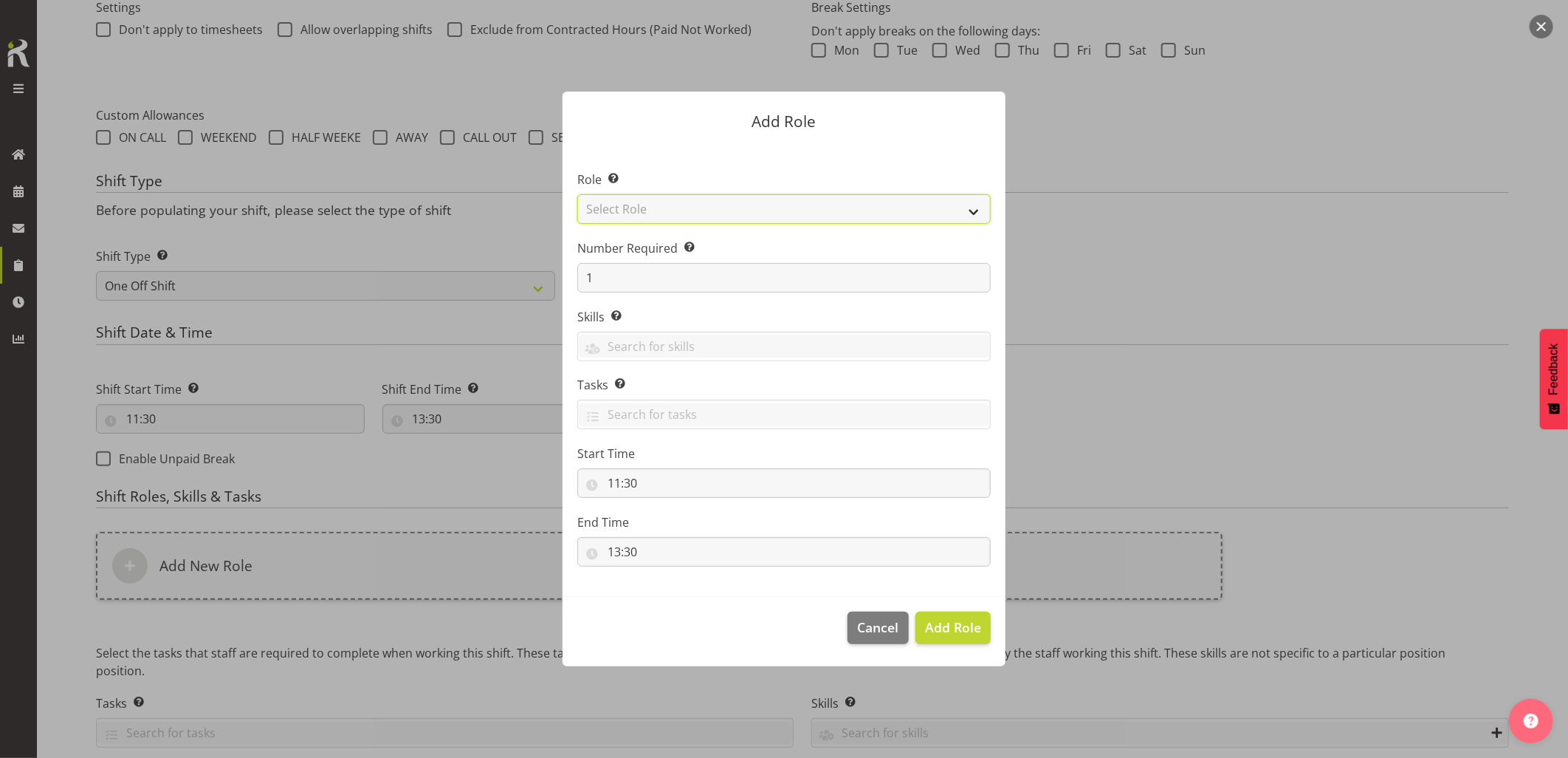
click at [623, 209] on select "Select Role Account Manager Electrician Engineering GM HSEQ manager MECH Mechan…" at bounding box center [784, 209] width 413 height 29
select select "20"
click at [577, 194] on select "Select Role Account Manager Electrician Engineering GM HSEQ manager MECH Mechan…" at bounding box center [784, 209] width 413 height 29
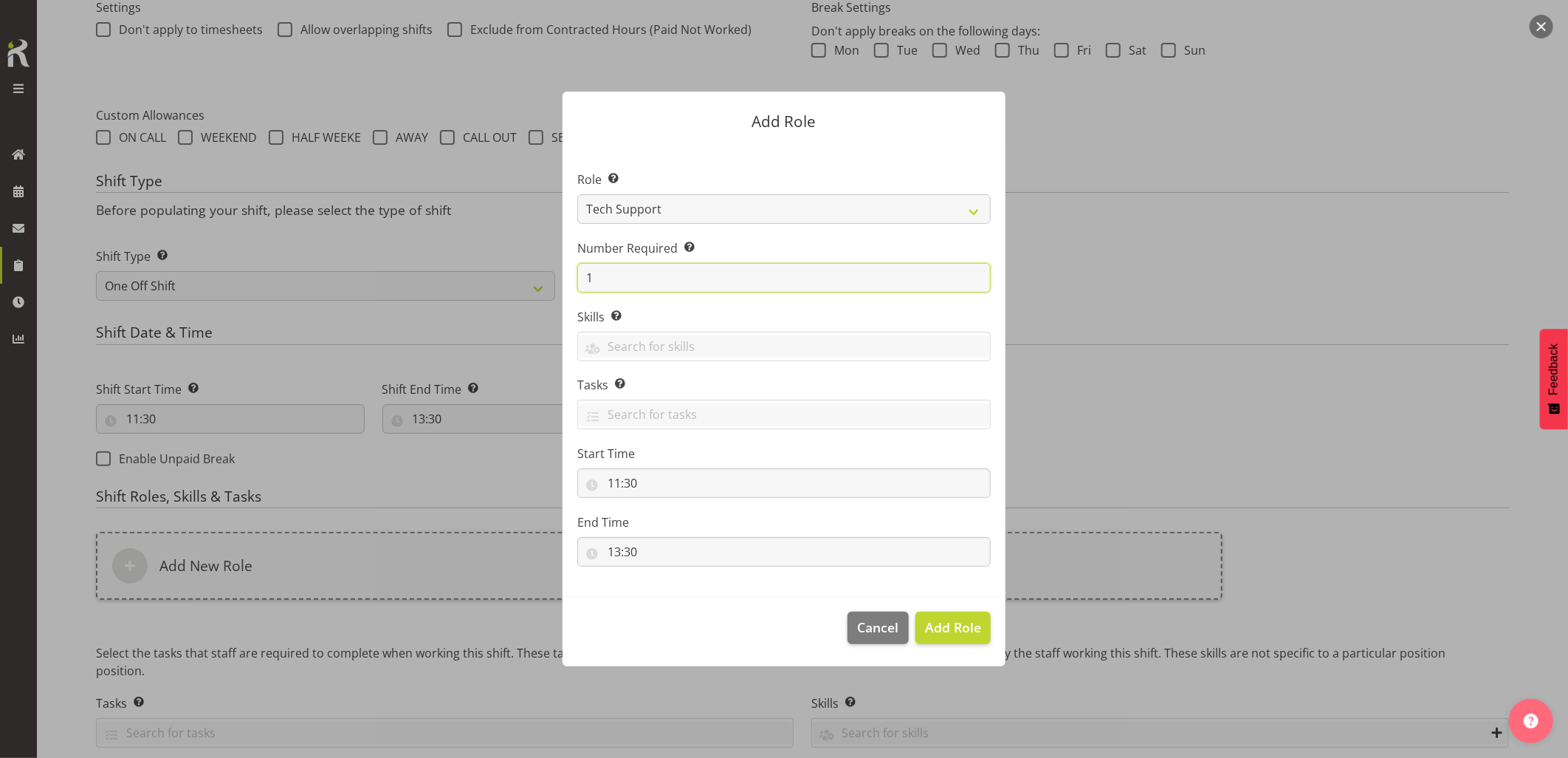
drag, startPoint x: 614, startPoint y: 288, endPoint x: 570, endPoint y: 282, distance: 44.4
click at [570, 282] on section "Role Select the role you wish to add to the shift. Account Manager Electrician …" at bounding box center [784, 369] width 443 height 452
type input "2"
click at [940, 614] on button "Add 2 Roles" at bounding box center [944, 628] width 93 height 33
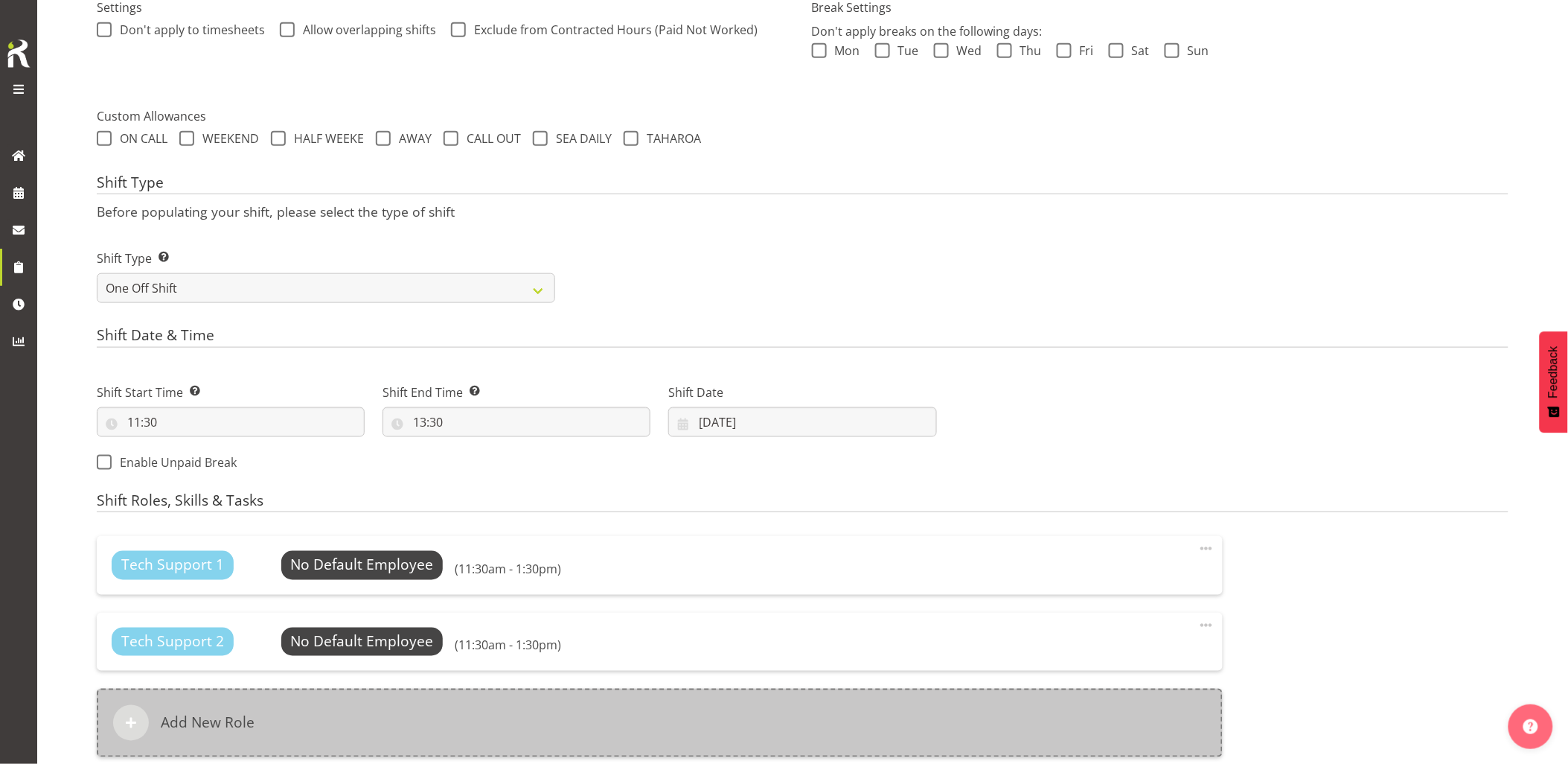
click at [676, 711] on div "Add New Role" at bounding box center [659, 723] width 1126 height 69
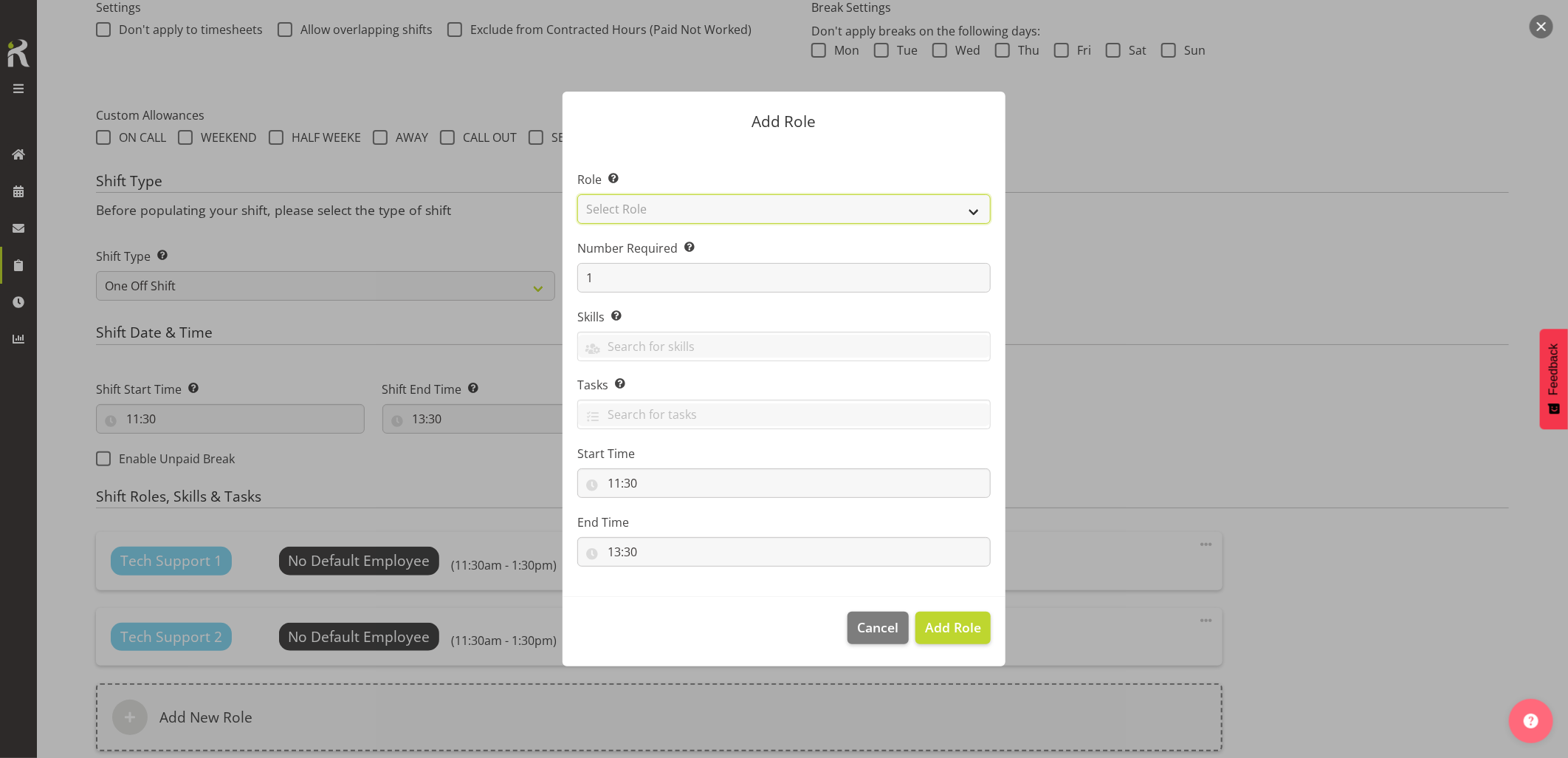
click at [640, 215] on select "Select Role Account Manager Electrician Engineering GM HSEQ manager MECH Mechan…" at bounding box center [784, 209] width 413 height 29
select select "27"
click at [577, 194] on select "Select Role Account Manager Electrician Engineering GM HSEQ manager MECH Mechan…" at bounding box center [784, 209] width 413 height 29
click at [976, 631] on span "Add Role" at bounding box center [952, 626] width 56 height 17
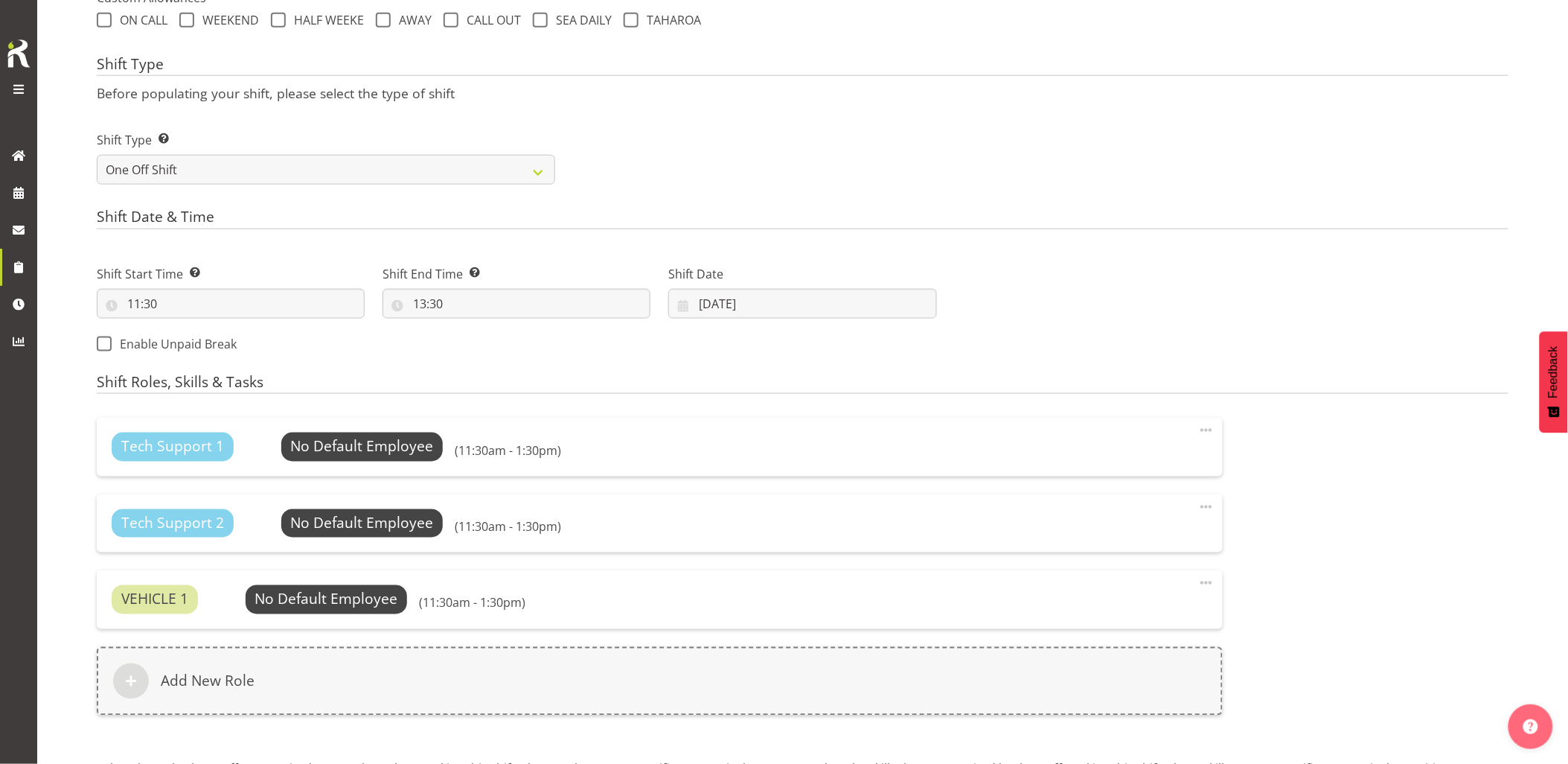
scroll to position [748, 0]
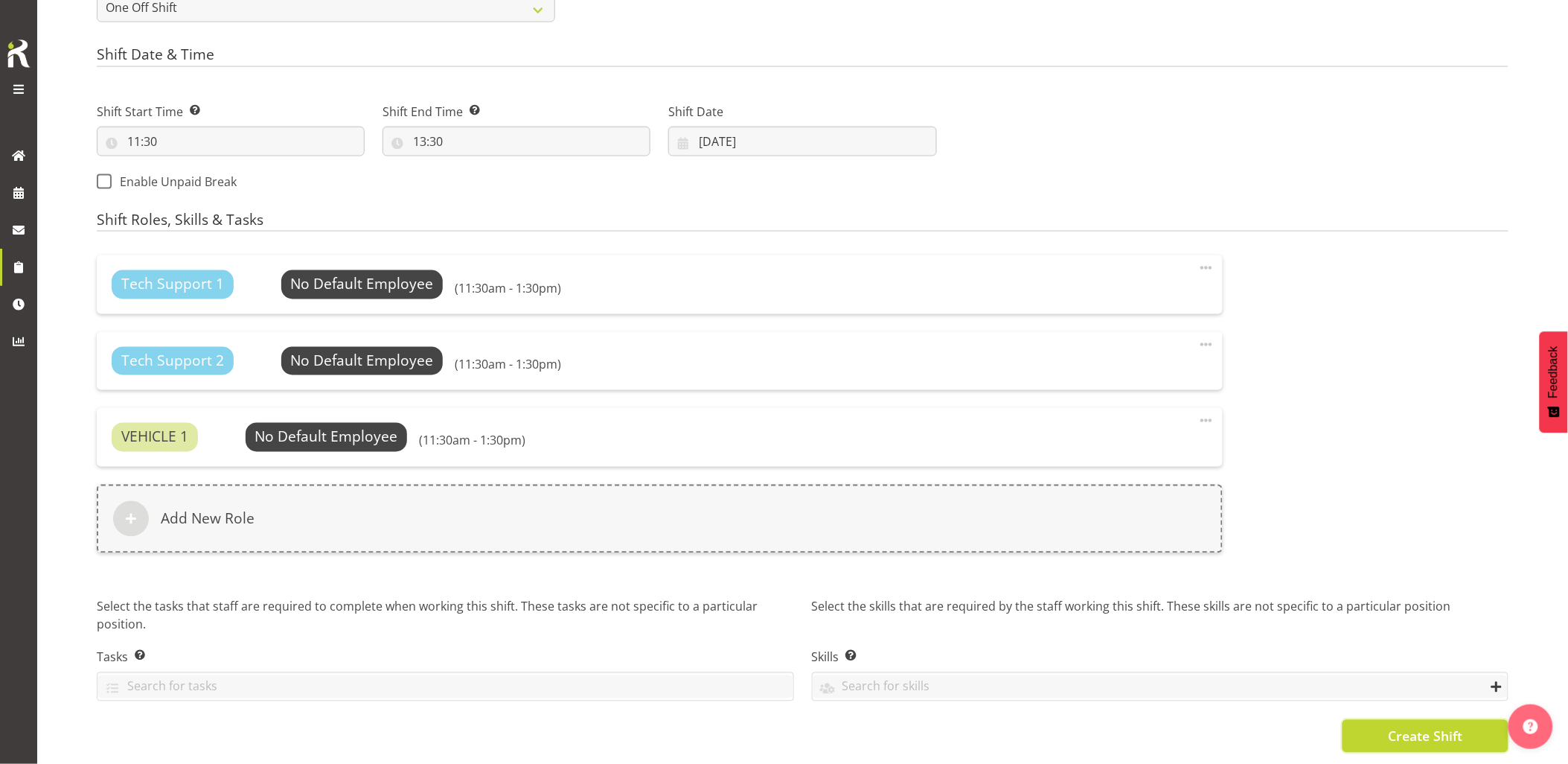
click at [1415, 726] on span "Create Shift" at bounding box center [1425, 736] width 74 height 19
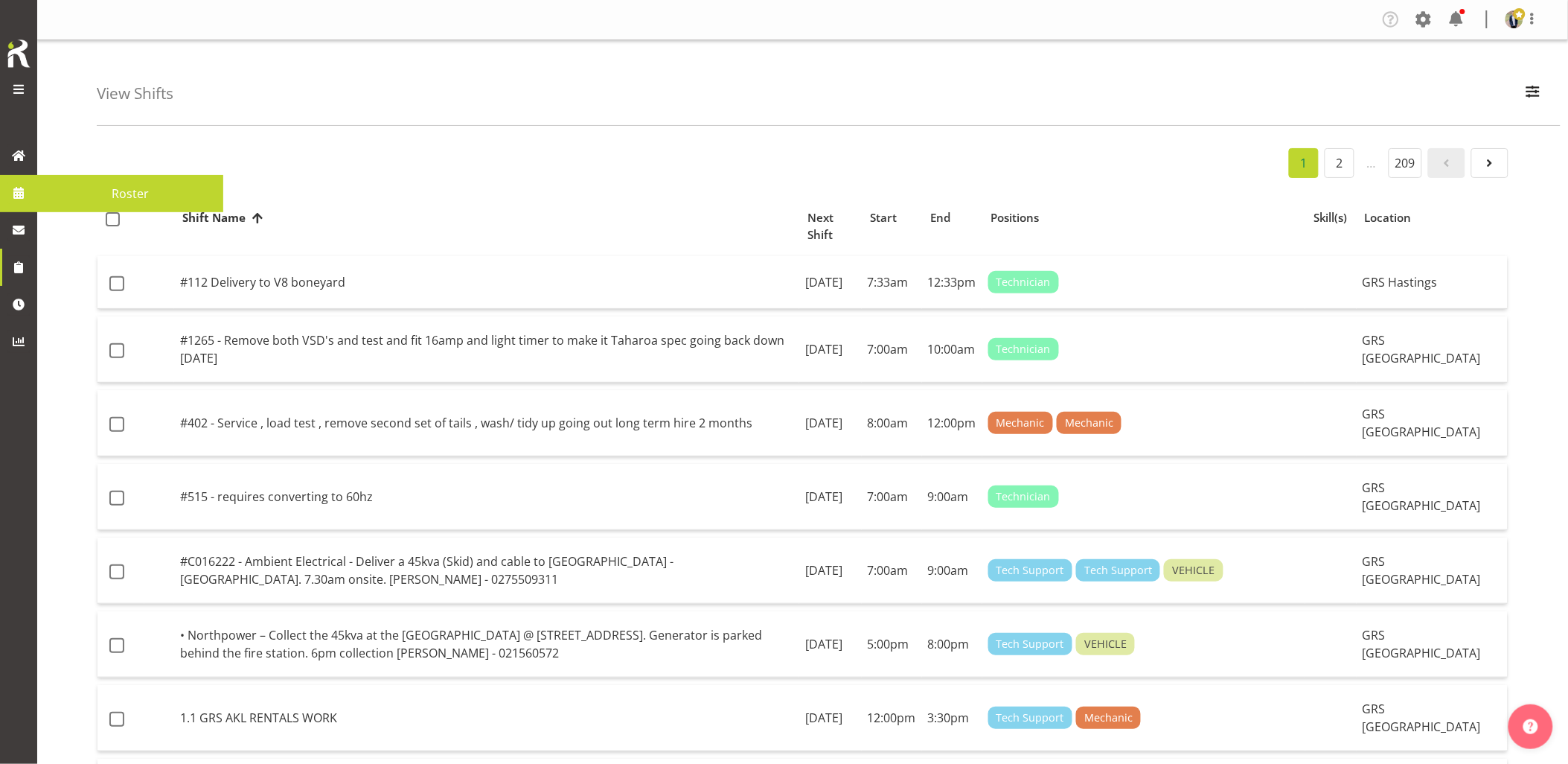
click at [13, 190] on span at bounding box center [19, 193] width 23 height 23
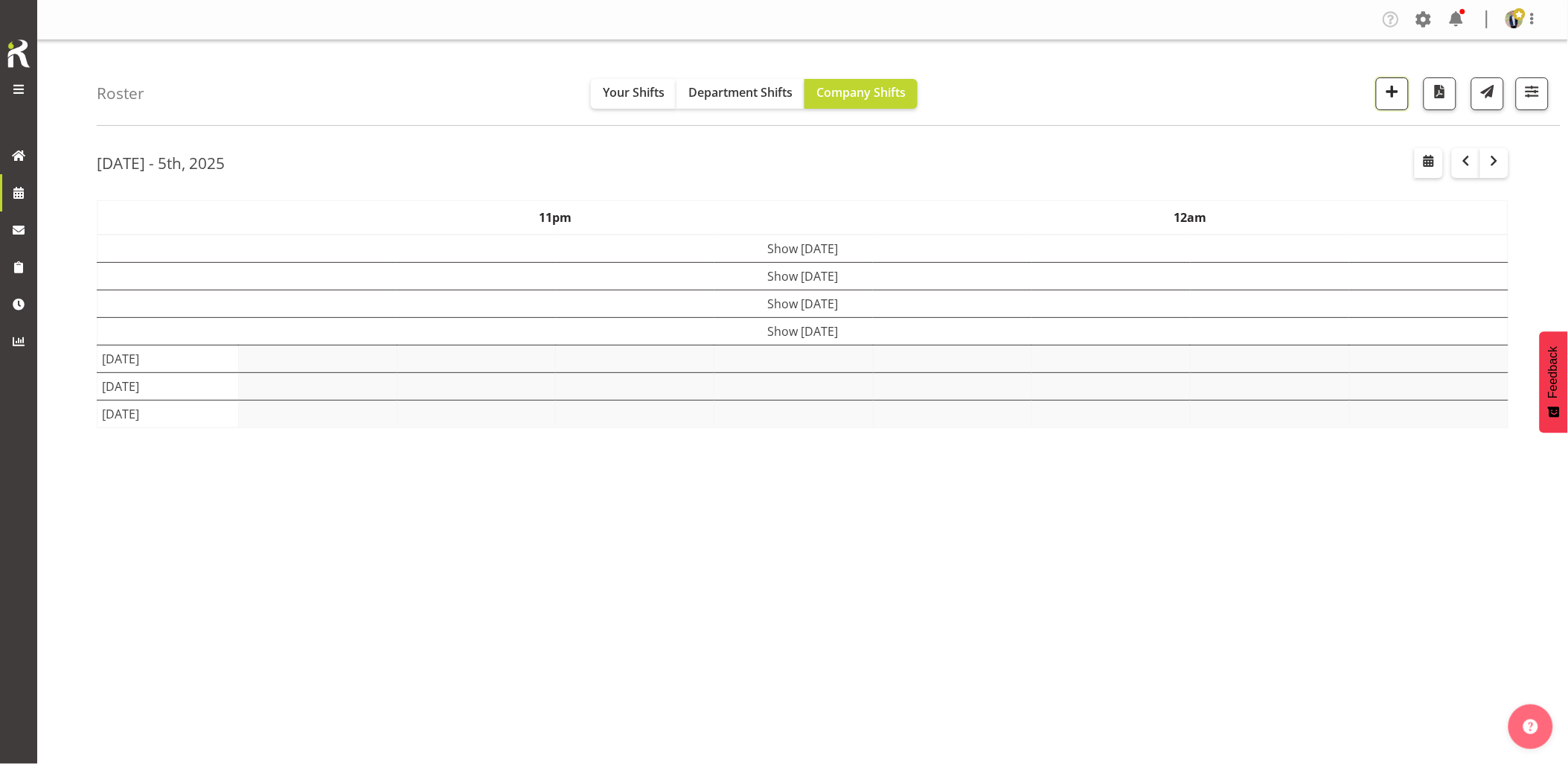
click at [1381, 99] on button "button" at bounding box center [1393, 94] width 33 height 33
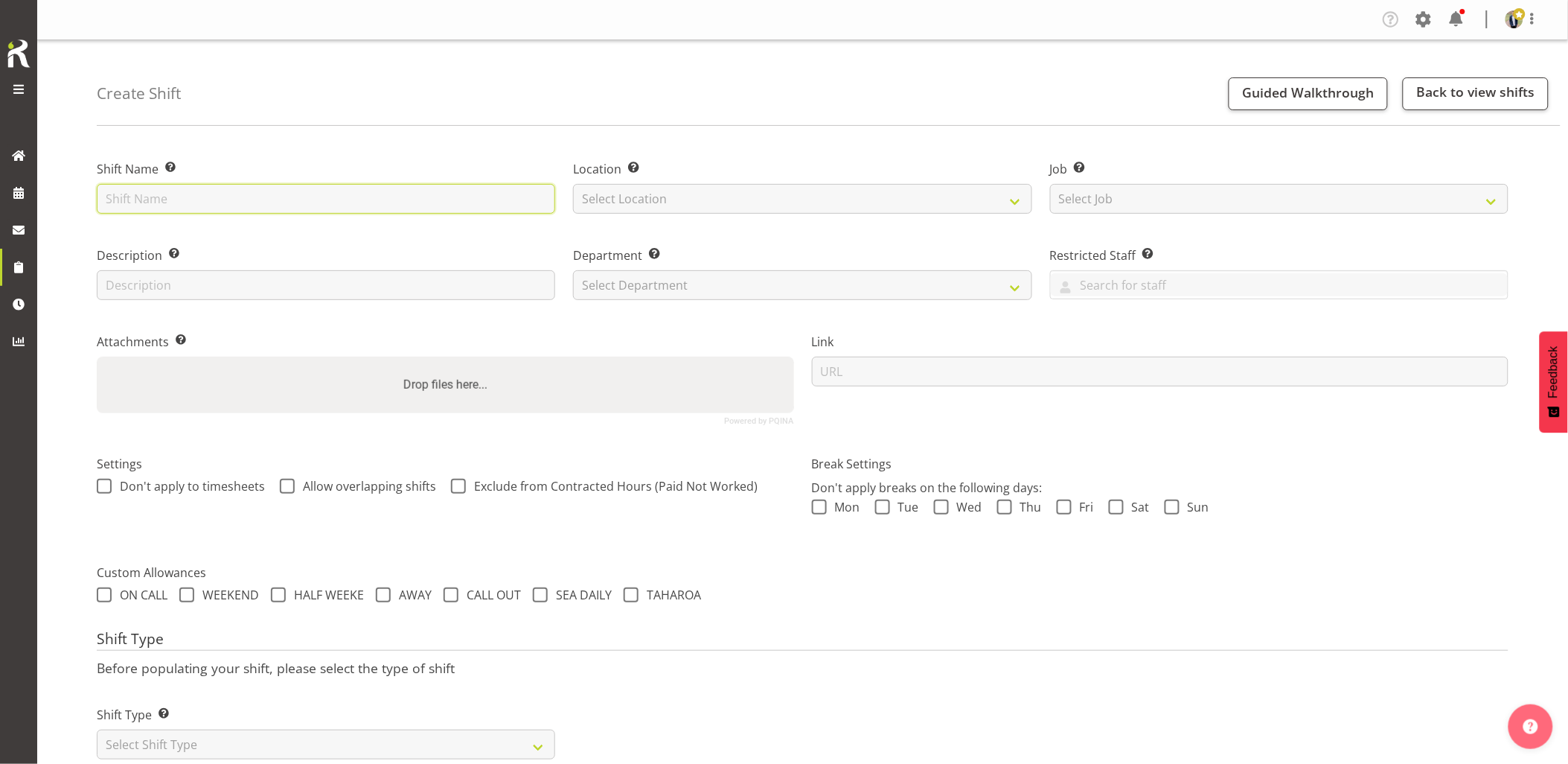
paste input "C016307"
type input "C016307 - Omexom - Collect the fencing around the pole at [GEOGRAPHIC_DATA], [G…"
click at [617, 207] on select "Select Location [GEOGRAPHIC_DATA] [GEOGRAPHIC_DATA] GRS [GEOGRAPHIC_DATA] [GEOG…" at bounding box center [802, 199] width 459 height 30
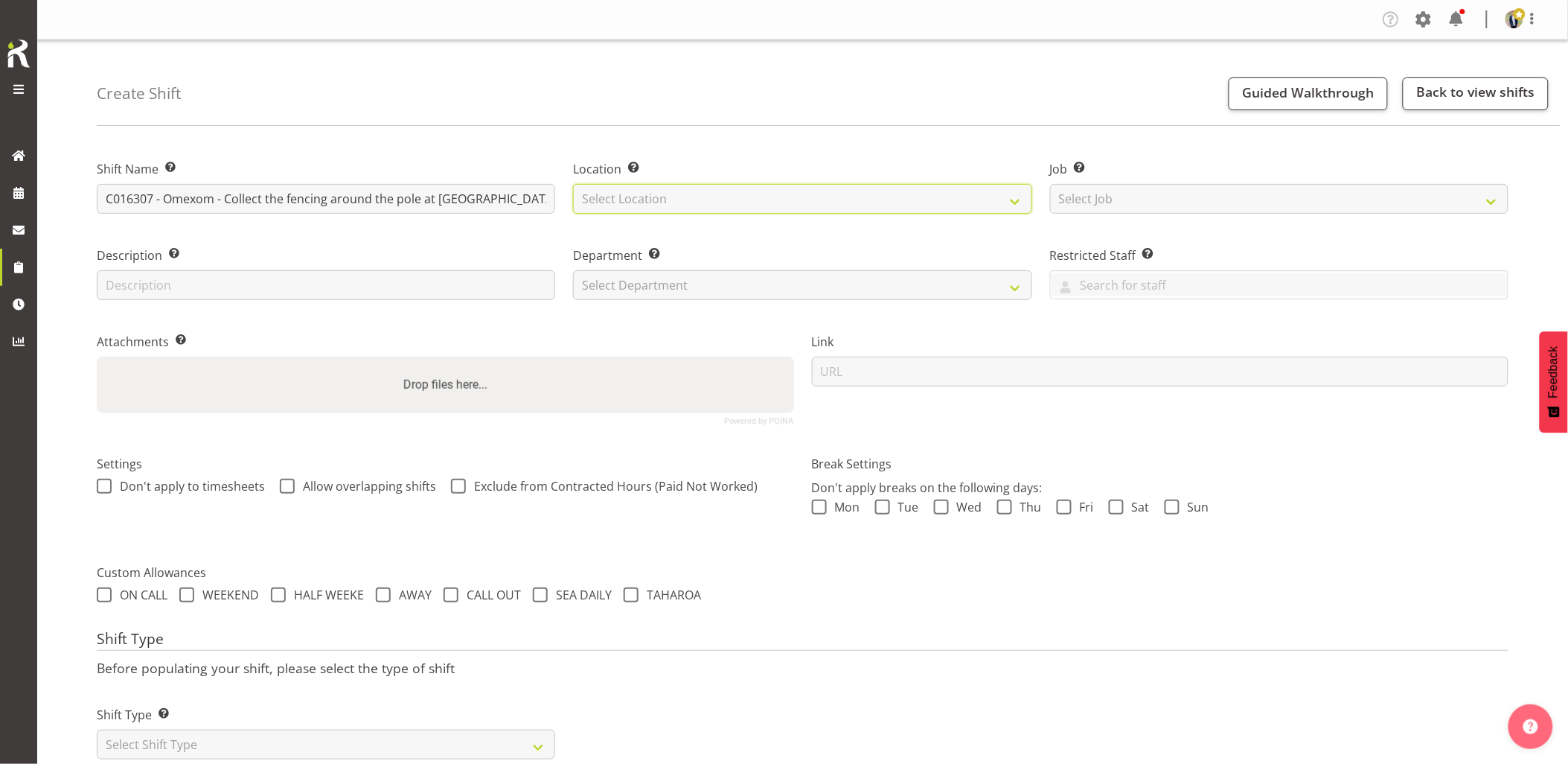
select select "28"
click at [573, 184] on select "Select Location [GEOGRAPHIC_DATA] [GEOGRAPHIC_DATA] GRS [GEOGRAPHIC_DATA] [GEOG…" at bounding box center [802, 199] width 459 height 30
click at [1126, 188] on select "Select Job Create new job 1.1 GRS AKL RENTALS 1.1 GRS AKL RENTALS AC 1.1 GRS AK…" at bounding box center [1279, 199] width 459 height 30
select select "7504"
click at [1050, 184] on select "Select Job Create new job 1.1 GRS AKL RENTALS 1.1 GRS AKL RENTALS AC 1.1 GRS AK…" at bounding box center [1279, 199] width 459 height 30
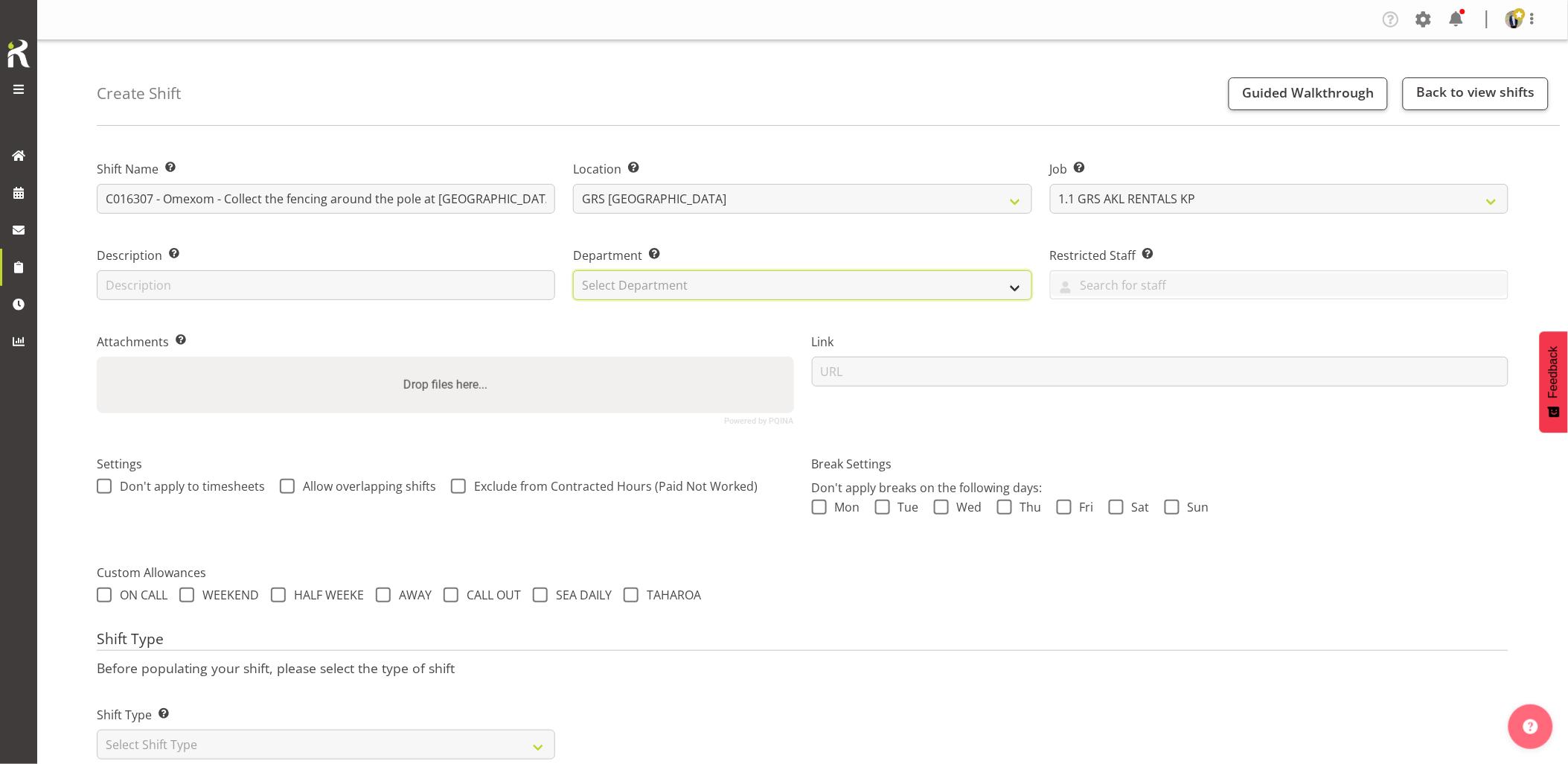
click at [645, 292] on select "Select Department GRS HIRE AKL GRS HIRE AKL GRS HIRE TGA GRS HIRE HST GRS SALES…" at bounding box center [802, 285] width 459 height 30
select select "20"
click at [573, 270] on select "Select Department GRS HIRE AKL GRS HIRE AKL GRS HIRE TGA GRS HIRE HST GRS SALES…" at bounding box center [802, 285] width 459 height 30
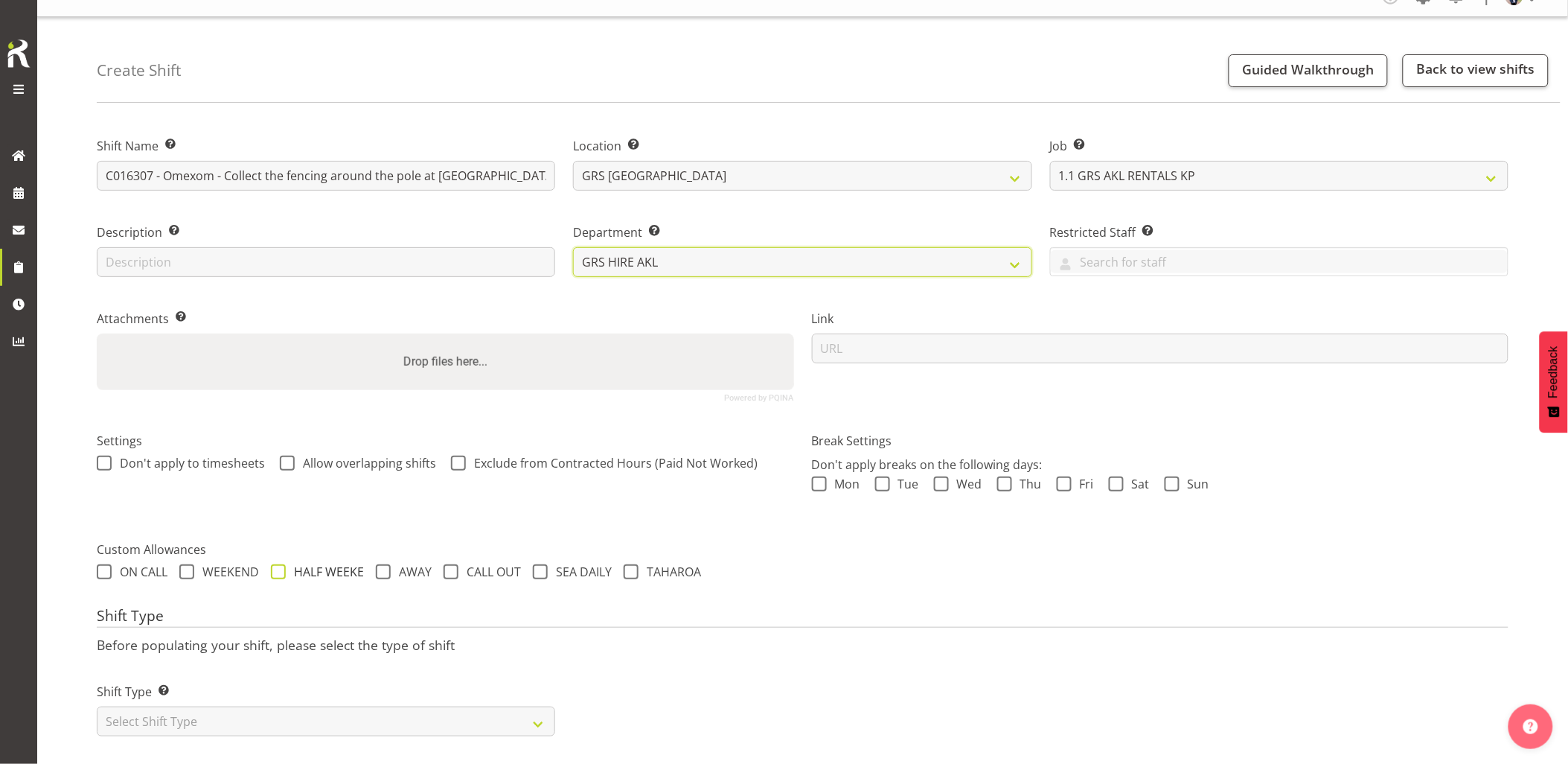
scroll to position [43, 0]
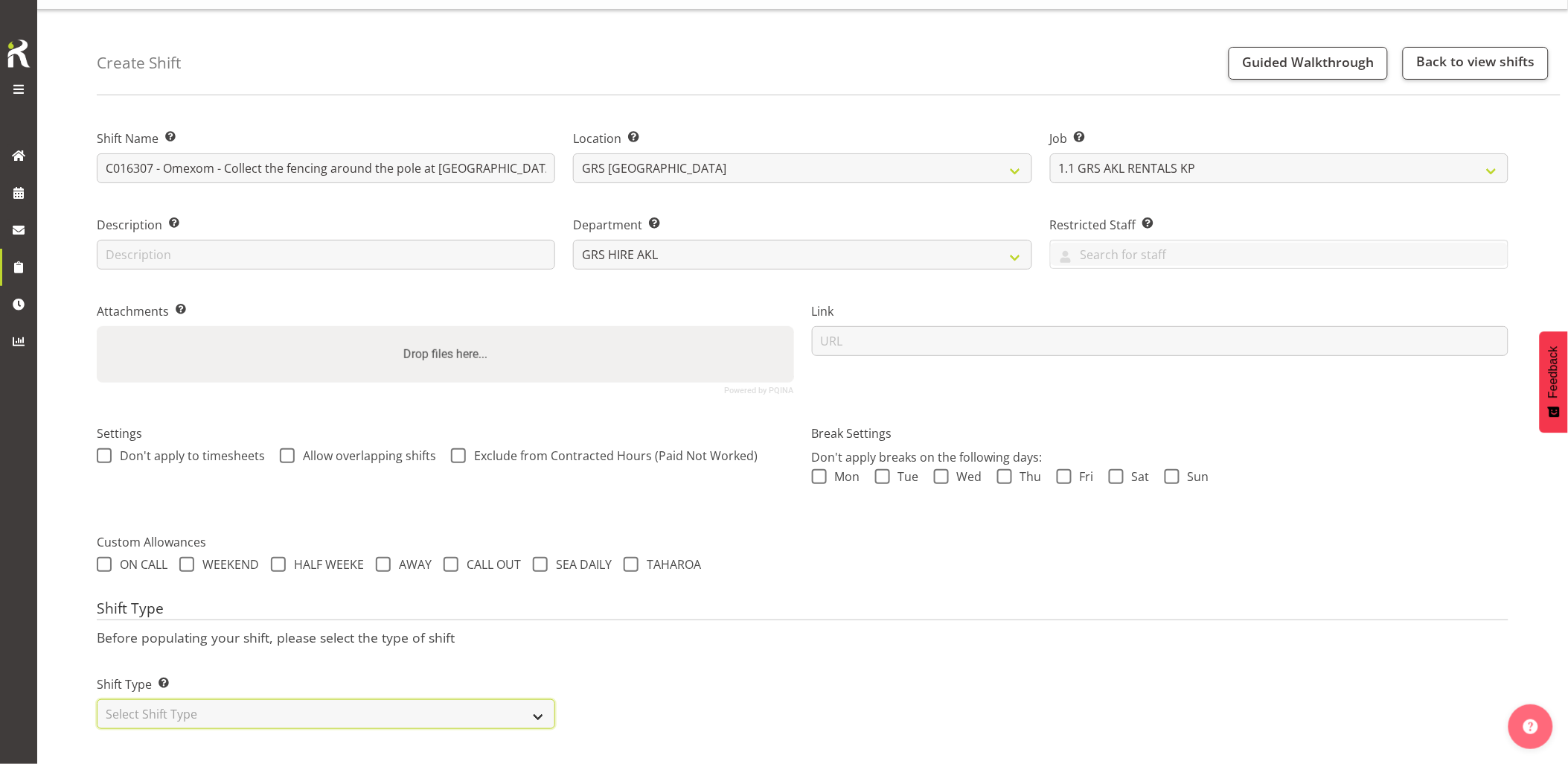
drag, startPoint x: 227, startPoint y: 704, endPoint x: 209, endPoint y: 702, distance: 18.1
click at [227, 704] on select "Select Shift Type One Off Shift Recurring Shift Rotating Shift" at bounding box center [326, 713] width 459 height 30
select select "one_off"
click at [97, 699] on select "Select Shift Type One Off Shift Recurring Shift Rotating Shift" at bounding box center [326, 713] width 459 height 30
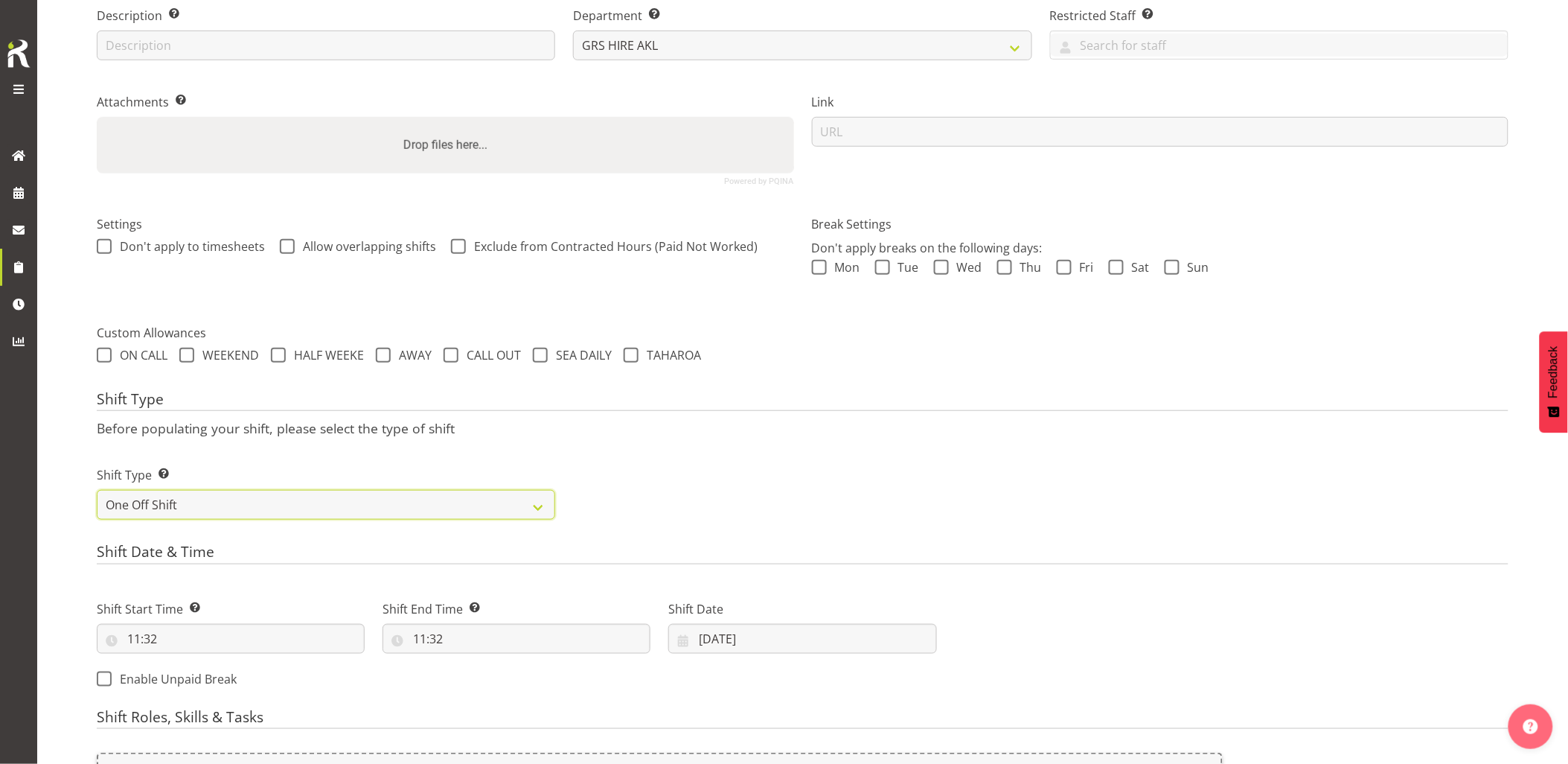
scroll to position [373, 0]
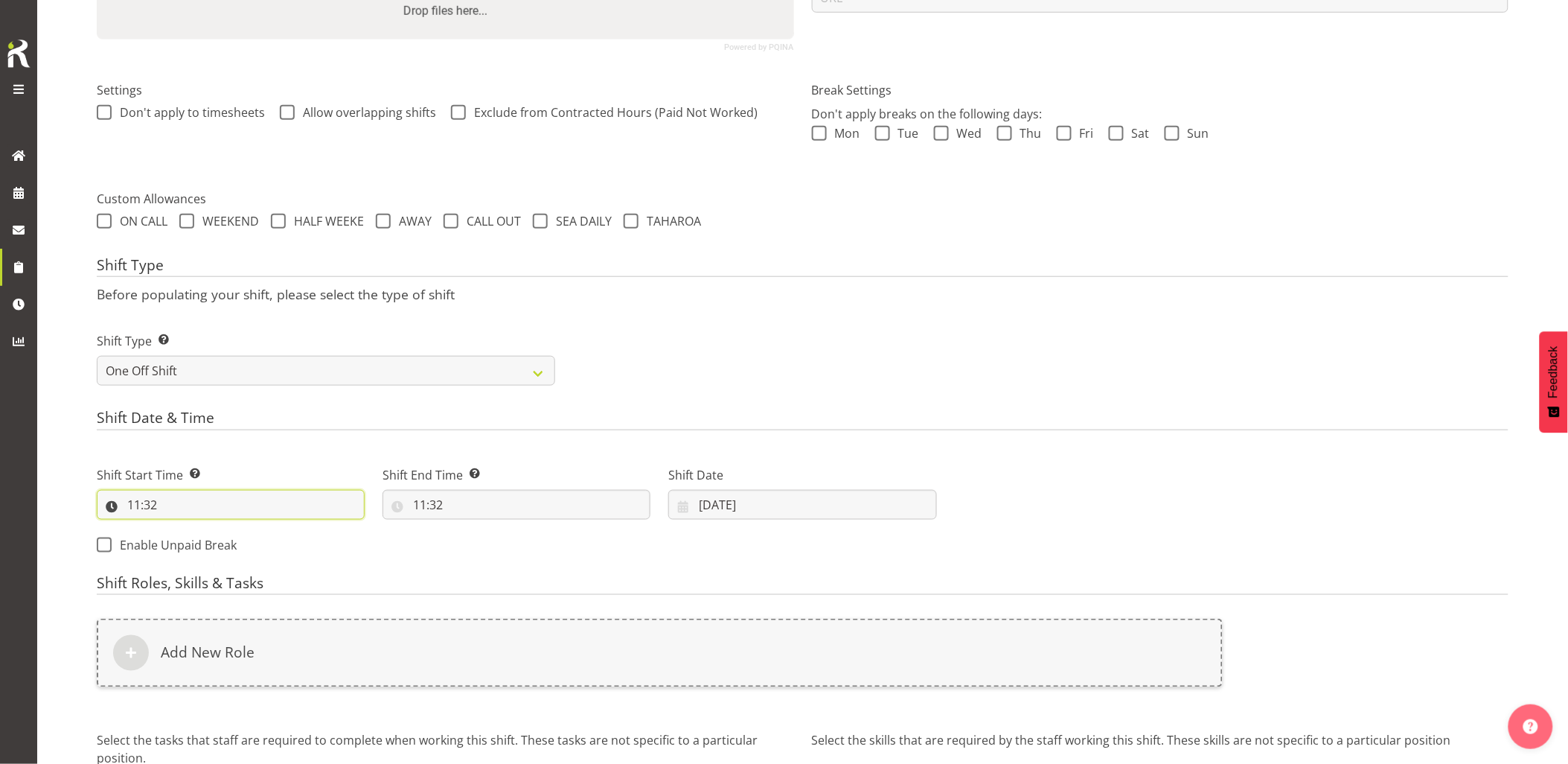
click at [234, 511] on input "11:32" at bounding box center [230, 505] width 268 height 30
drag, startPoint x: 239, startPoint y: 546, endPoint x: 242, endPoint y: 529, distance: 17.3
click at [239, 546] on select "00 01 02 03 04 05 06 07 08 09 10 11 12 13 14 15 16 17 18 19 20 21 22 23 24 25 2…" at bounding box center [237, 543] width 33 height 30
select select "30"
click at [221, 529] on select "00 01 02 03 04 05 06 07 08 09 10 11 12 13 14 15 16 17 18 19 20 21 22 23 24 25 2…" at bounding box center [237, 543] width 33 height 30
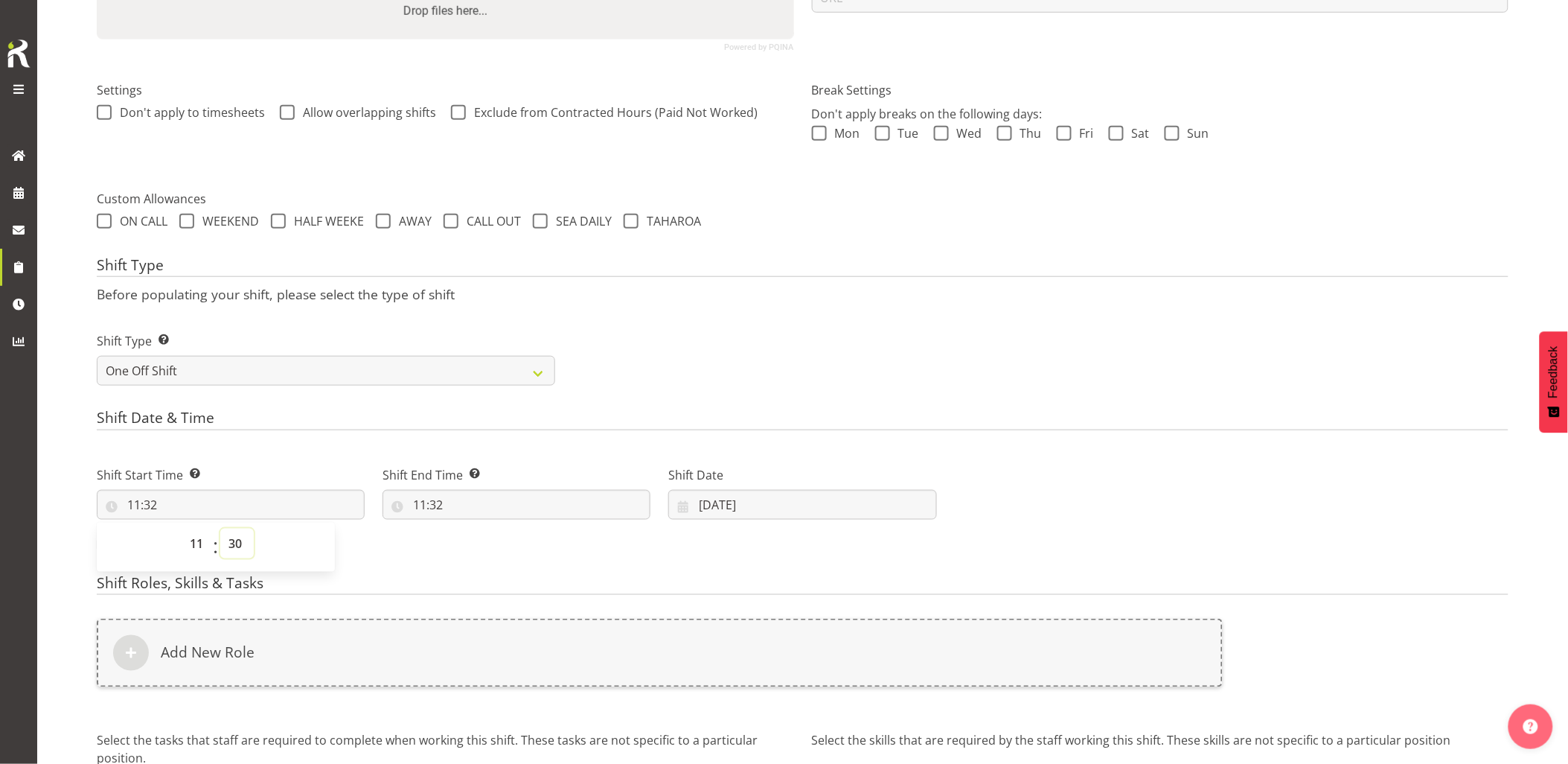
type input "11:30"
click at [376, 433] on div "Shift Date & Time Shift Start Time Set the time of the day you wish this shift …" at bounding box center [802, 487] width 1412 height 156
click at [467, 509] on input "11:32" at bounding box center [516, 505] width 268 height 30
click at [484, 546] on select "00 01 02 03 04 05 06 07 08 09 10 11 12 13 14 15 16 17 18 19 20 21 22 23" at bounding box center [484, 543] width 33 height 30
select select "13"
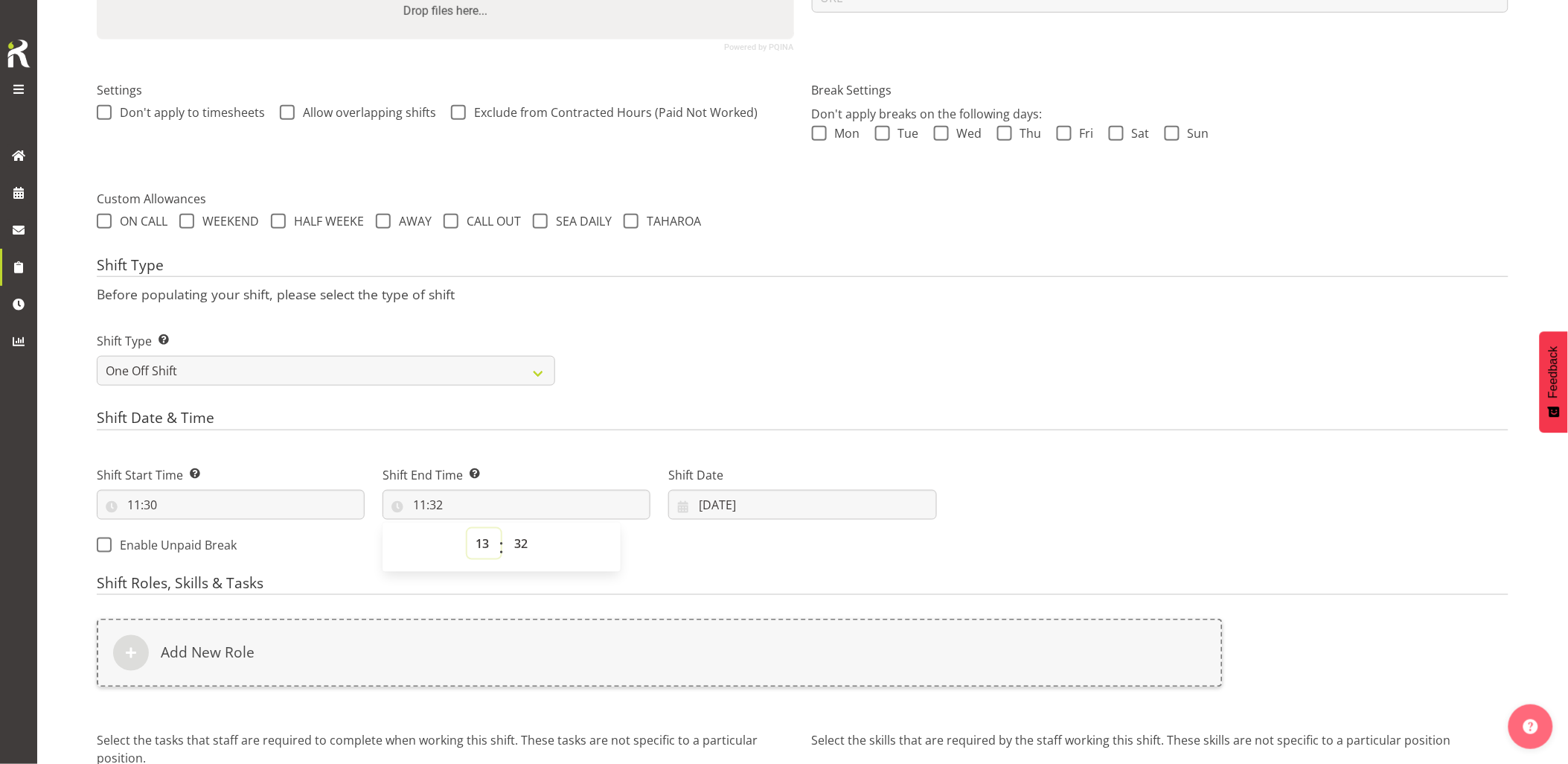
click at [467, 529] on select "00 01 02 03 04 05 06 07 08 09 10 11 12 13 14 15 16 17 18 19 20 21 22 23" at bounding box center [484, 543] width 33 height 30
type input "13:32"
click at [522, 541] on select "00 01 02 03 04 05 06 07 08 09 10 11 12 13 14 15 16 17 18 19 20 21 22 23 24 25 2…" at bounding box center [522, 543] width 33 height 30
select select "0"
click at [506, 529] on select "00 01 02 03 04 05 06 07 08 09 10 11 12 13 14 15 16 17 18 19 20 21 22 23 24 25 2…" at bounding box center [522, 543] width 33 height 30
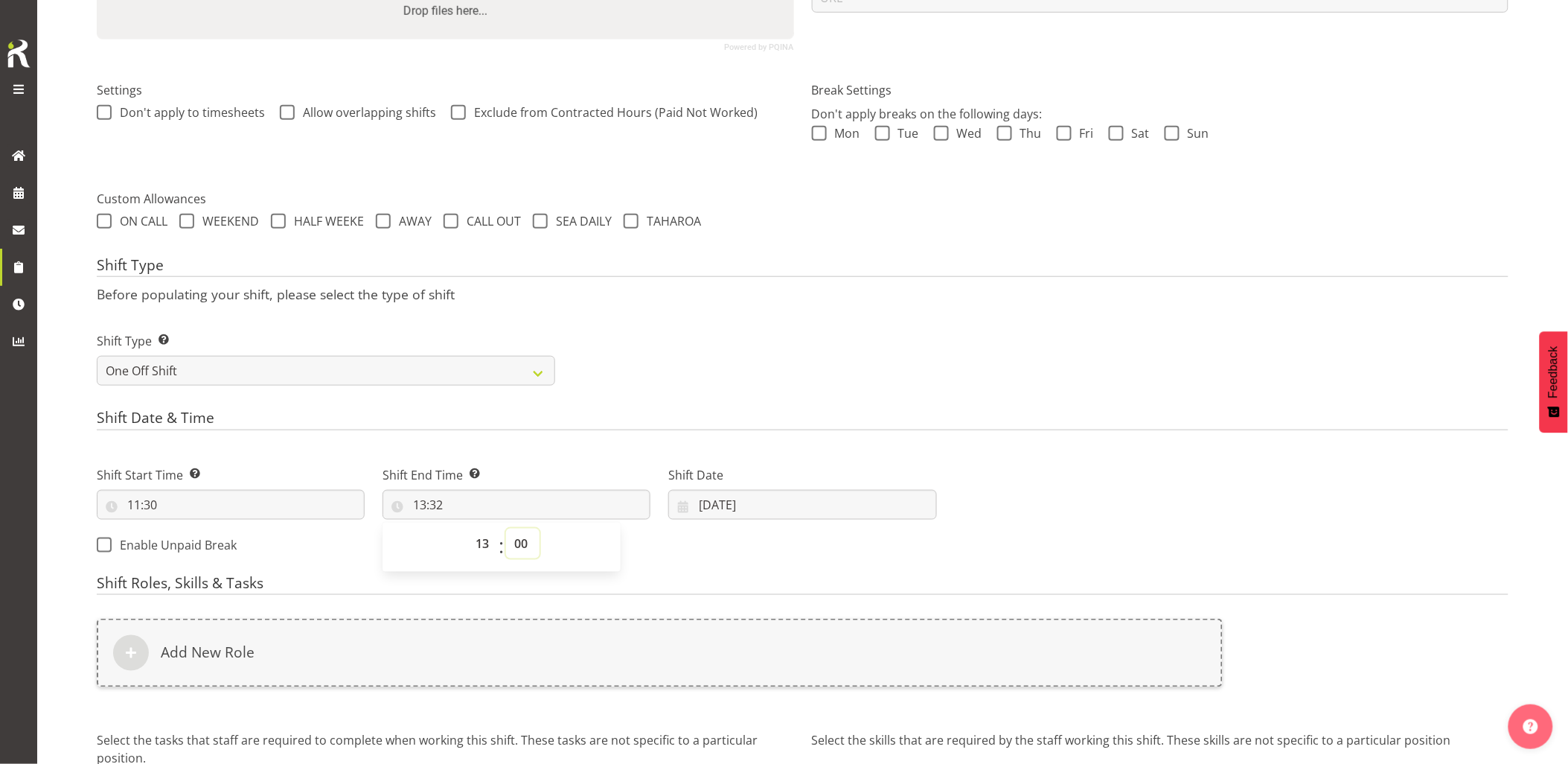
type input "13:00"
click at [695, 368] on div "Shift Type Shift Types: One Off – Select this if you would like a single shift …" at bounding box center [803, 353] width 1430 height 84
click at [750, 503] on input "03/10/2025" at bounding box center [801, 505] width 268 height 30
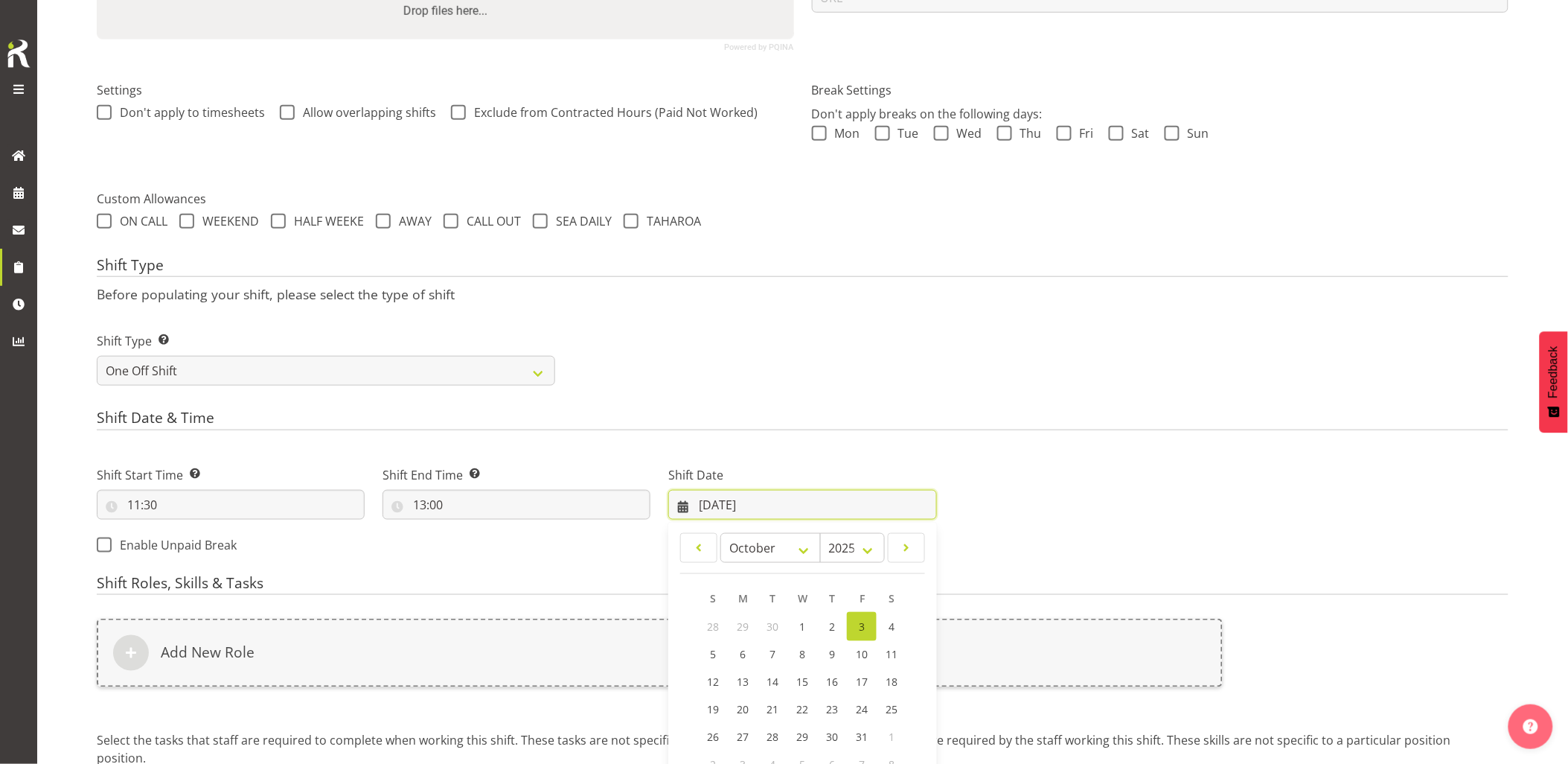
scroll to position [520, 0]
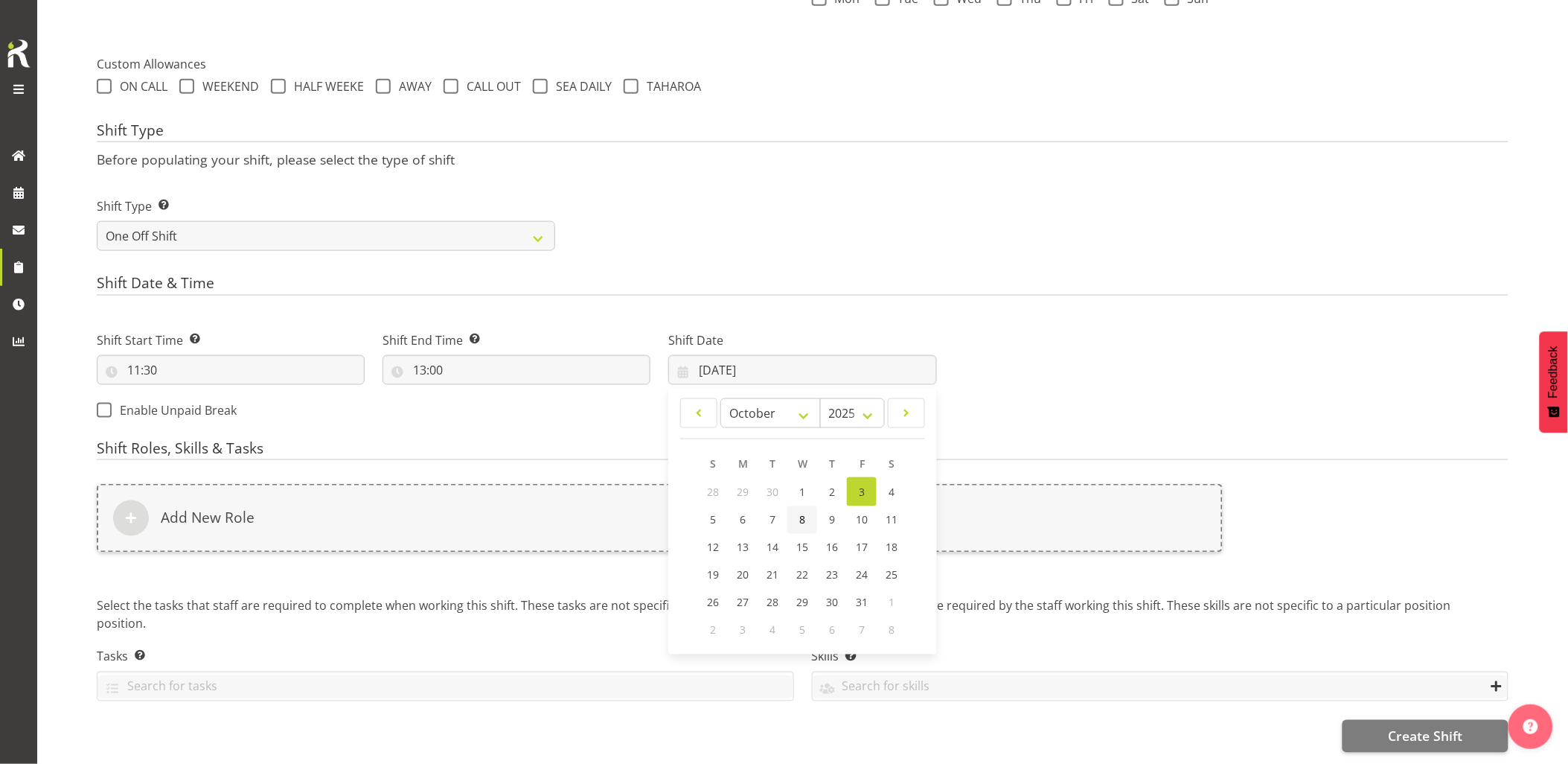
click at [801, 513] on span "8" at bounding box center [802, 520] width 6 height 14
type input "08/10/2025"
click at [781, 512] on div "Add New Role" at bounding box center [659, 518] width 1126 height 69
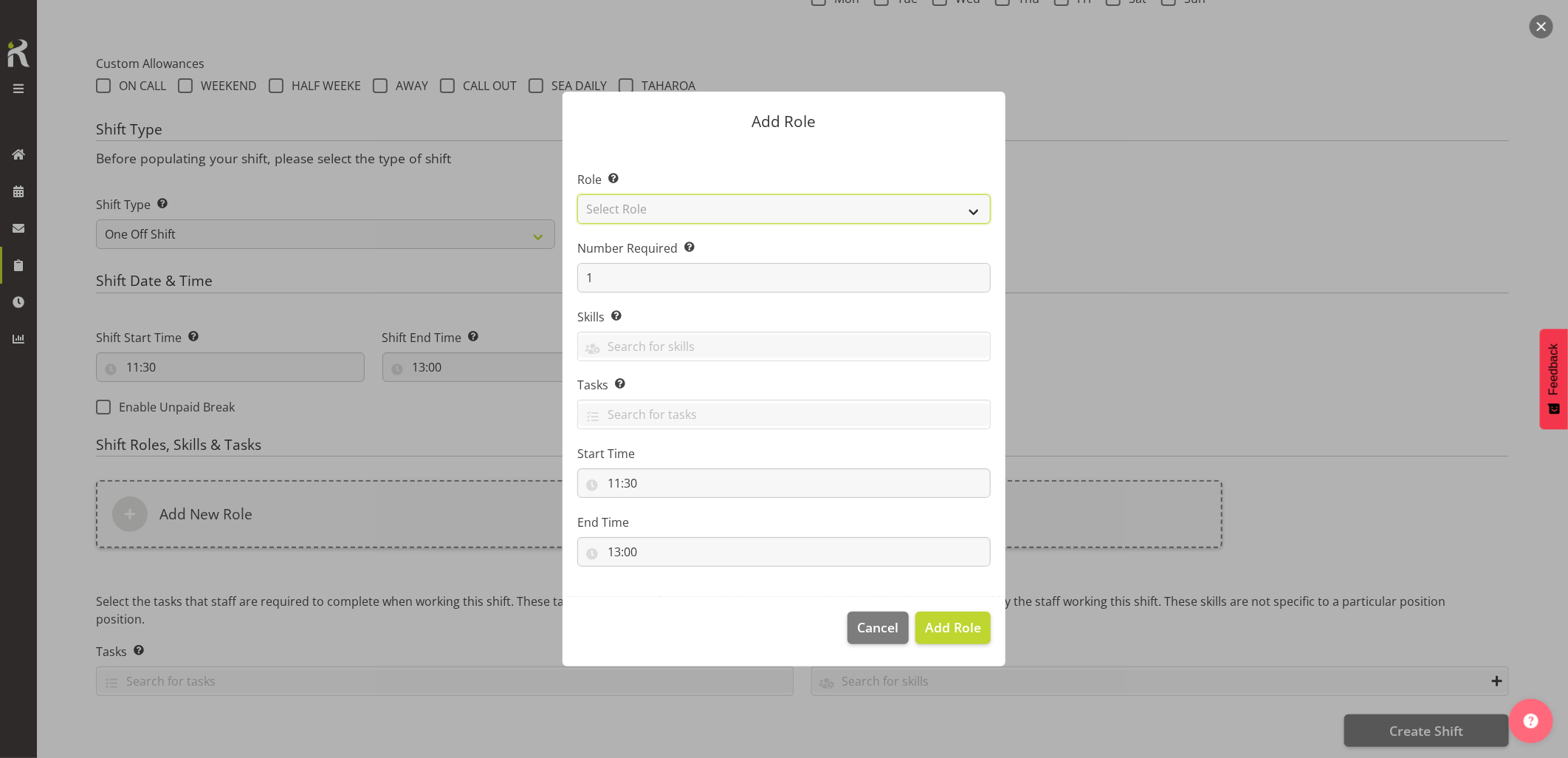
click at [668, 212] on select "Select Role Account Manager Electrician Engineering GM HSEQ manager MECH Mechan…" at bounding box center [784, 209] width 413 height 29
select select "20"
click at [577, 194] on select "Select Role Account Manager Electrician Engineering GM HSEQ manager MECH Mechan…" at bounding box center [784, 209] width 413 height 29
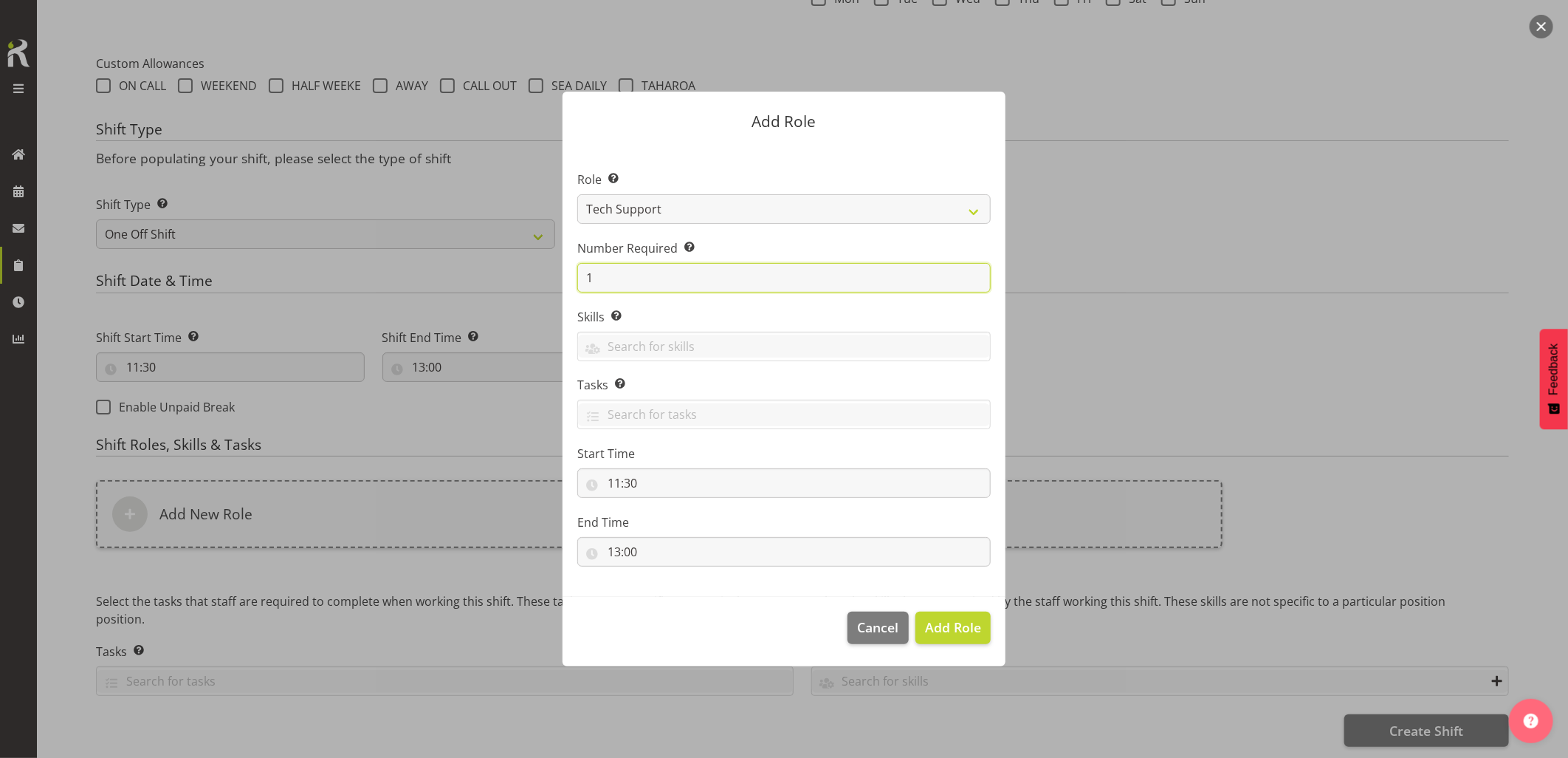
click at [576, 277] on section "Role Select the role you wish to add to the shift. Account Manager Electrician …" at bounding box center [784, 369] width 443 height 452
type input "2"
click at [976, 625] on span "Add 2 Roles" at bounding box center [944, 626] width 74 height 17
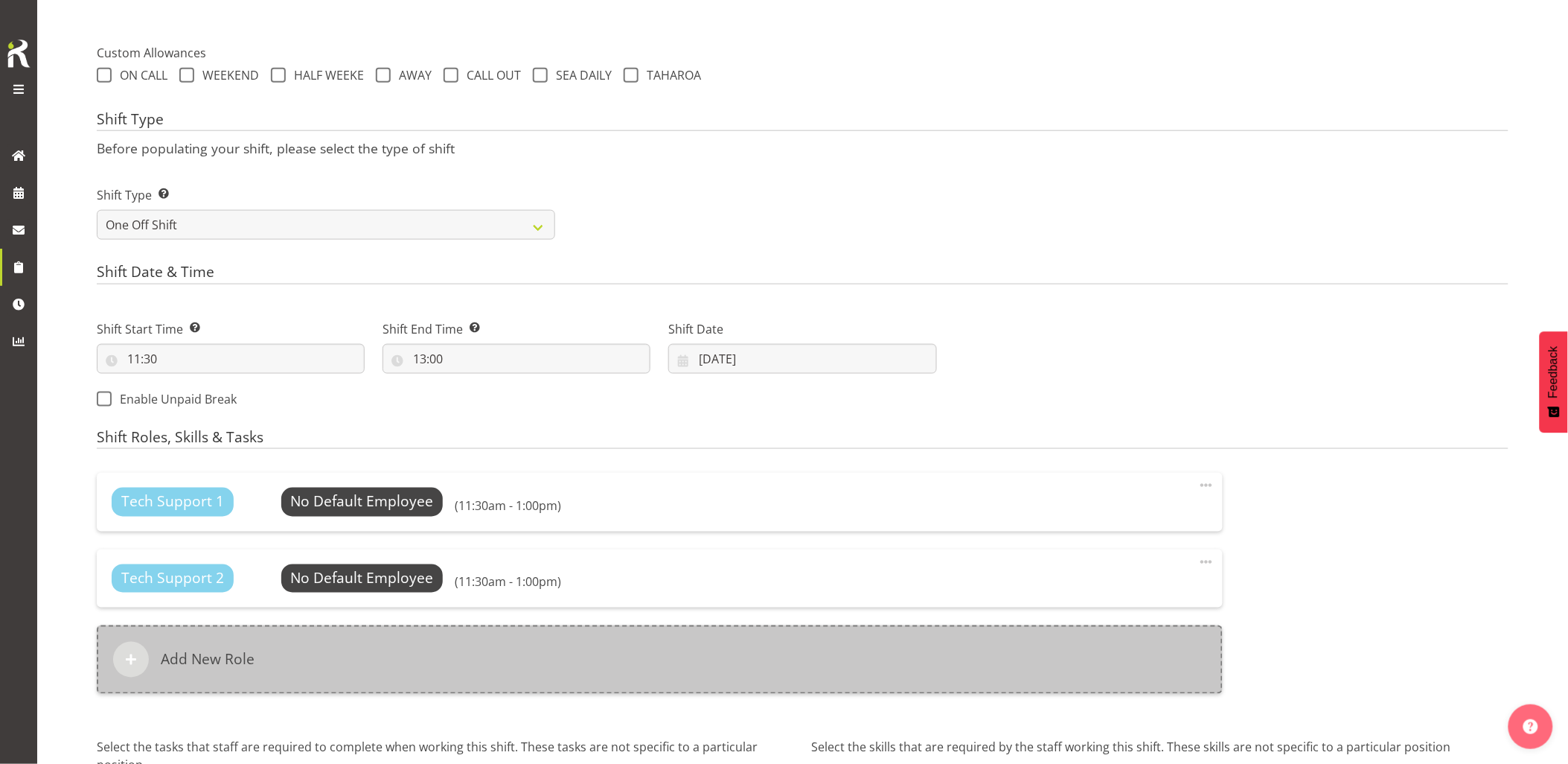
click at [743, 643] on div "Add New Role" at bounding box center [659, 659] width 1126 height 69
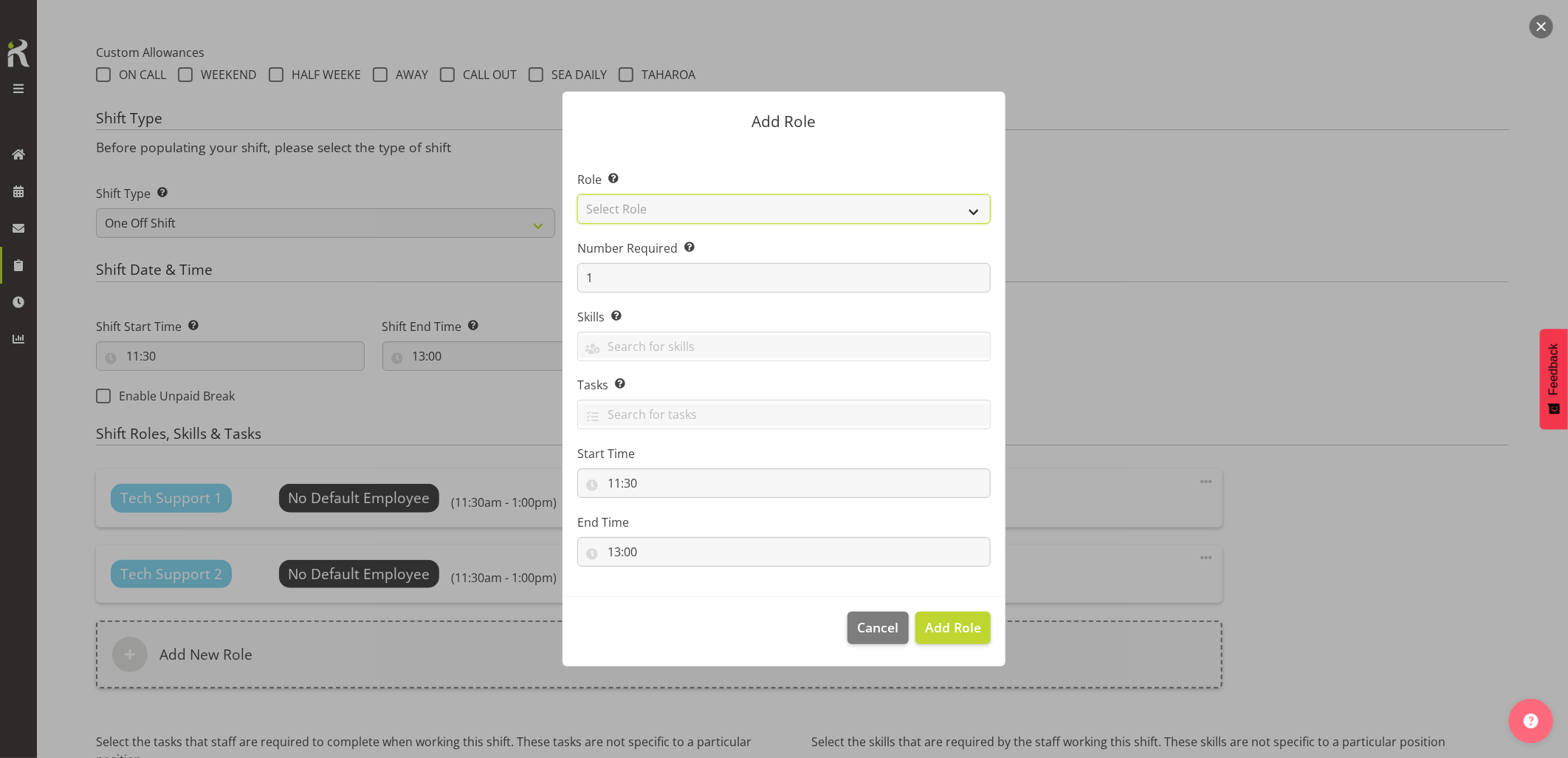
click at [635, 200] on select "Select Role Account Manager Electrician Engineering GM HSEQ manager MECH Mechan…" at bounding box center [784, 209] width 413 height 29
select select "27"
click at [577, 194] on select "Select Role Account Manager Electrician Engineering GM HSEQ manager MECH Mechan…" at bounding box center [784, 209] width 413 height 29
click at [969, 630] on span "Add Role" at bounding box center [952, 626] width 56 height 17
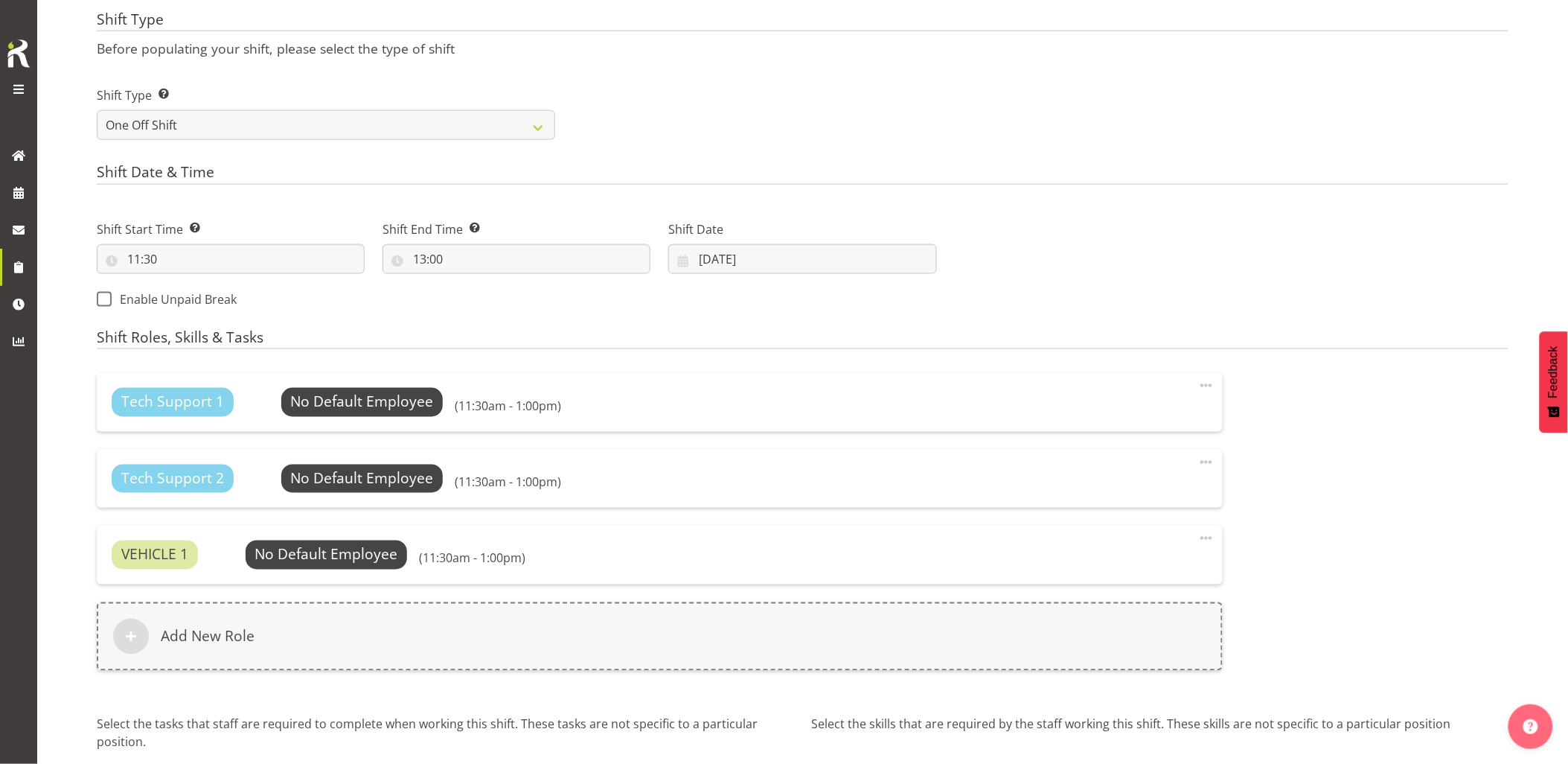
scroll to position [748, 0]
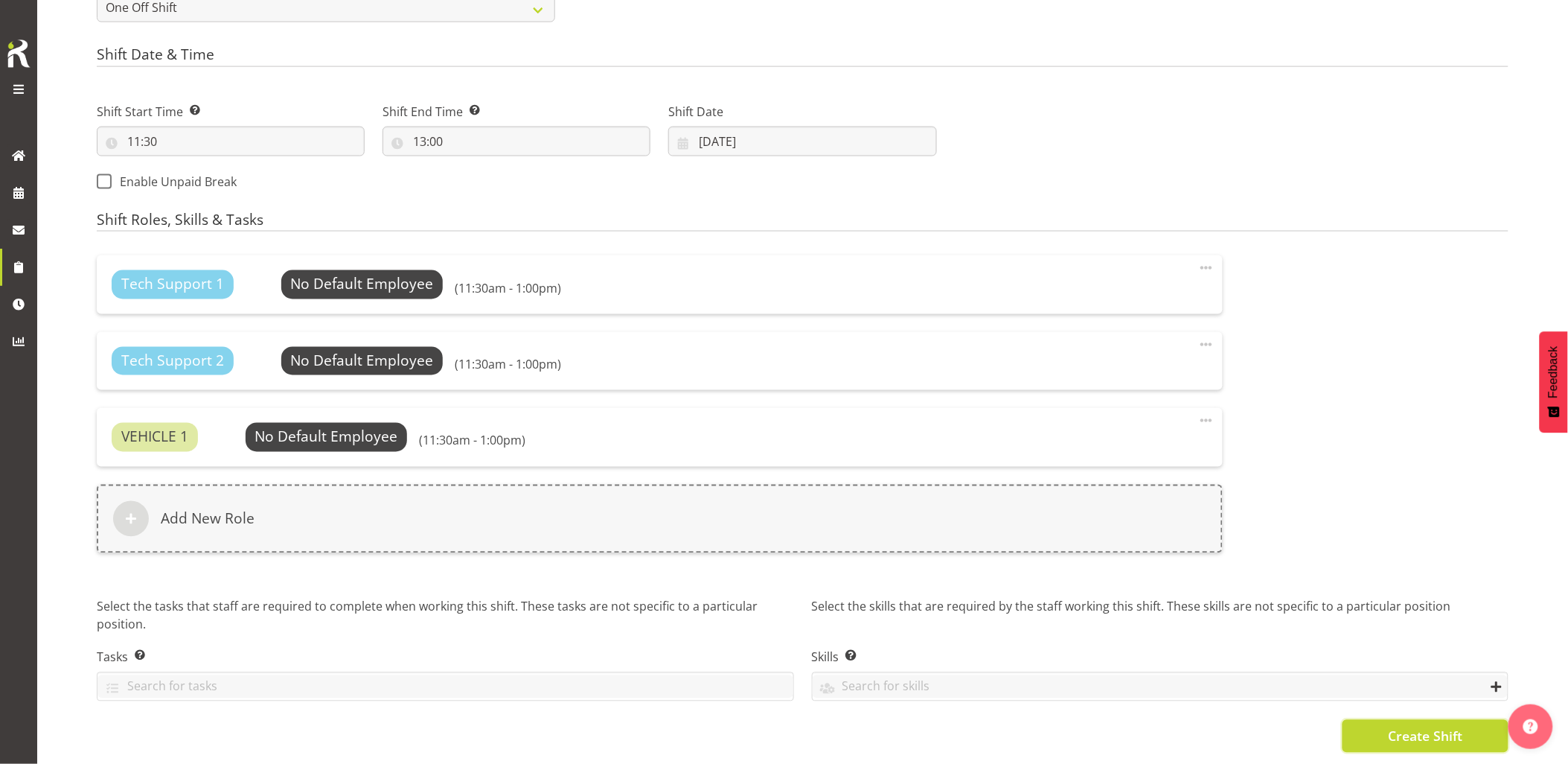
click at [1375, 722] on button "Create Shift" at bounding box center [1426, 736] width 166 height 33
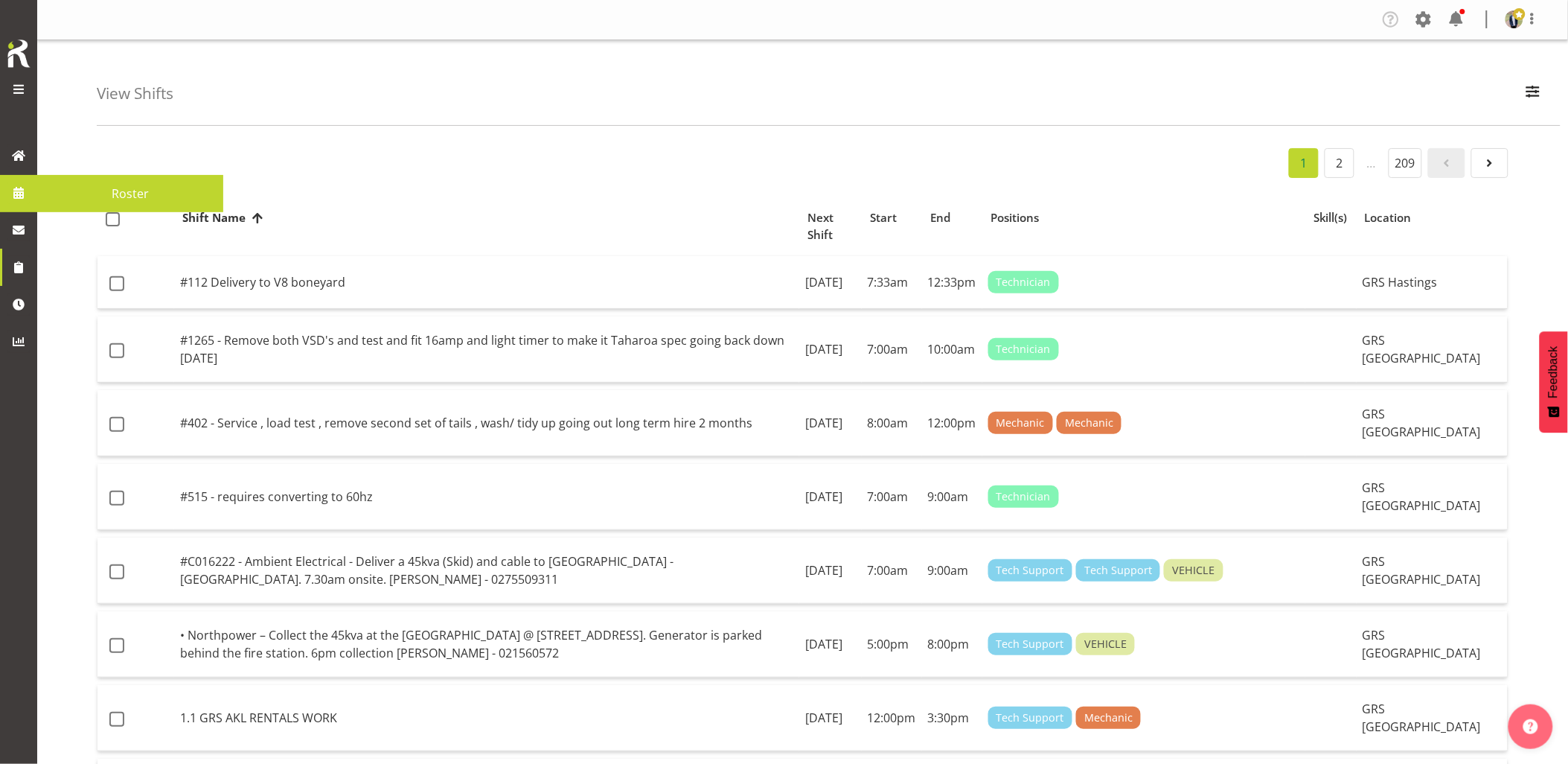
click at [16, 194] on span at bounding box center [19, 193] width 23 height 23
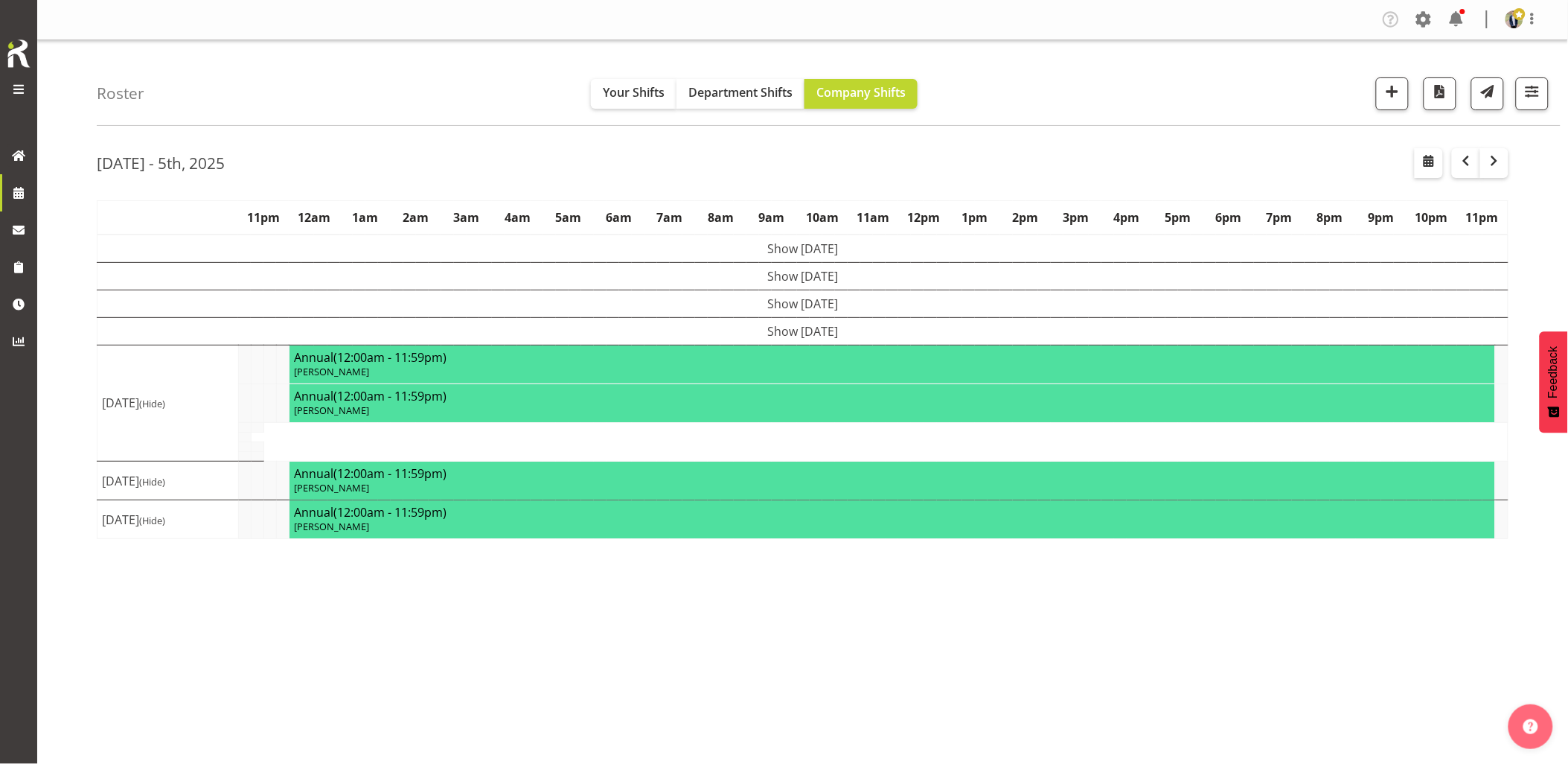
click at [460, 167] on div "[DATE] - 5th, 2025" at bounding box center [802, 165] width 1412 height 34
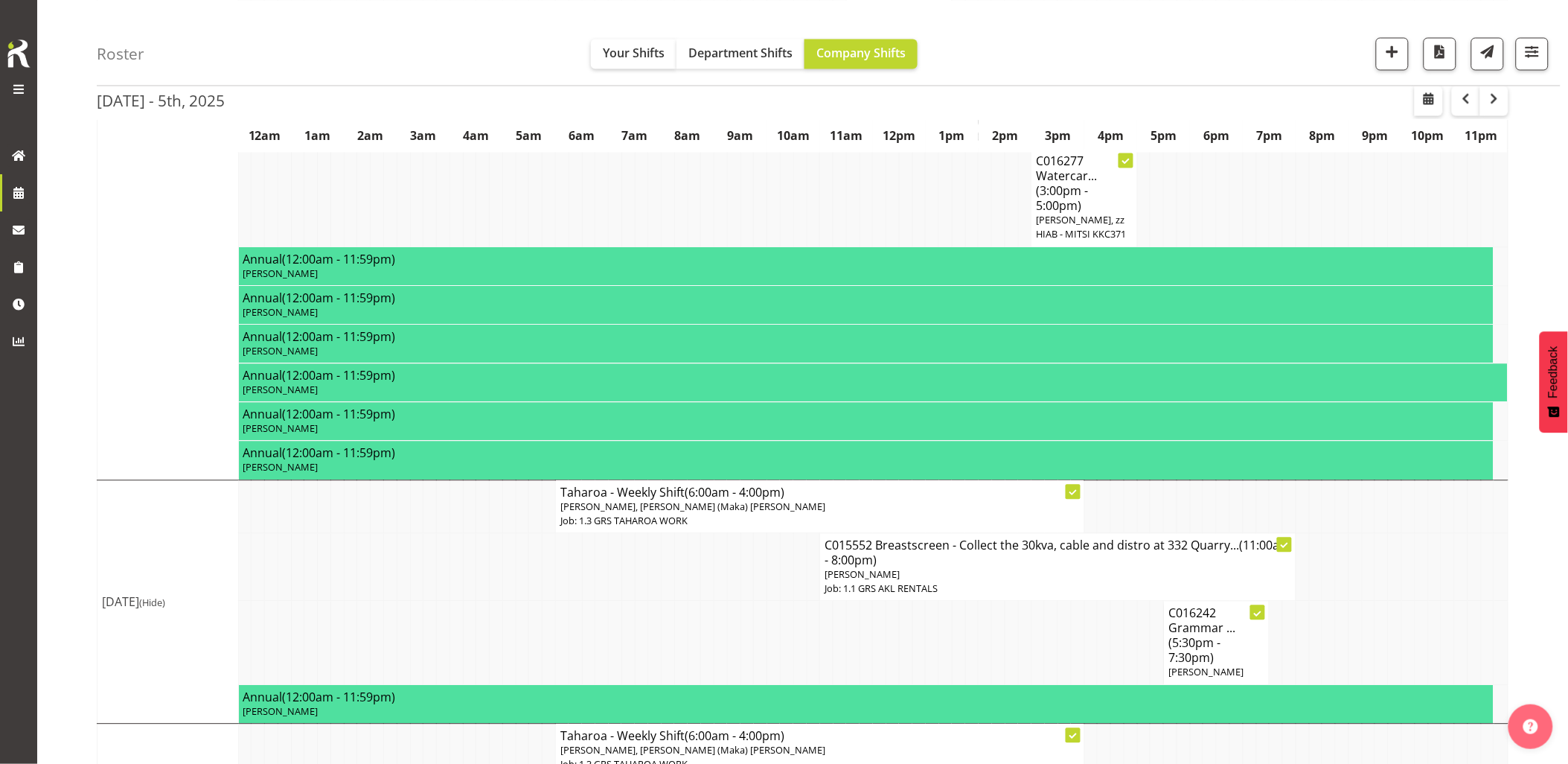
scroll to position [968, 0]
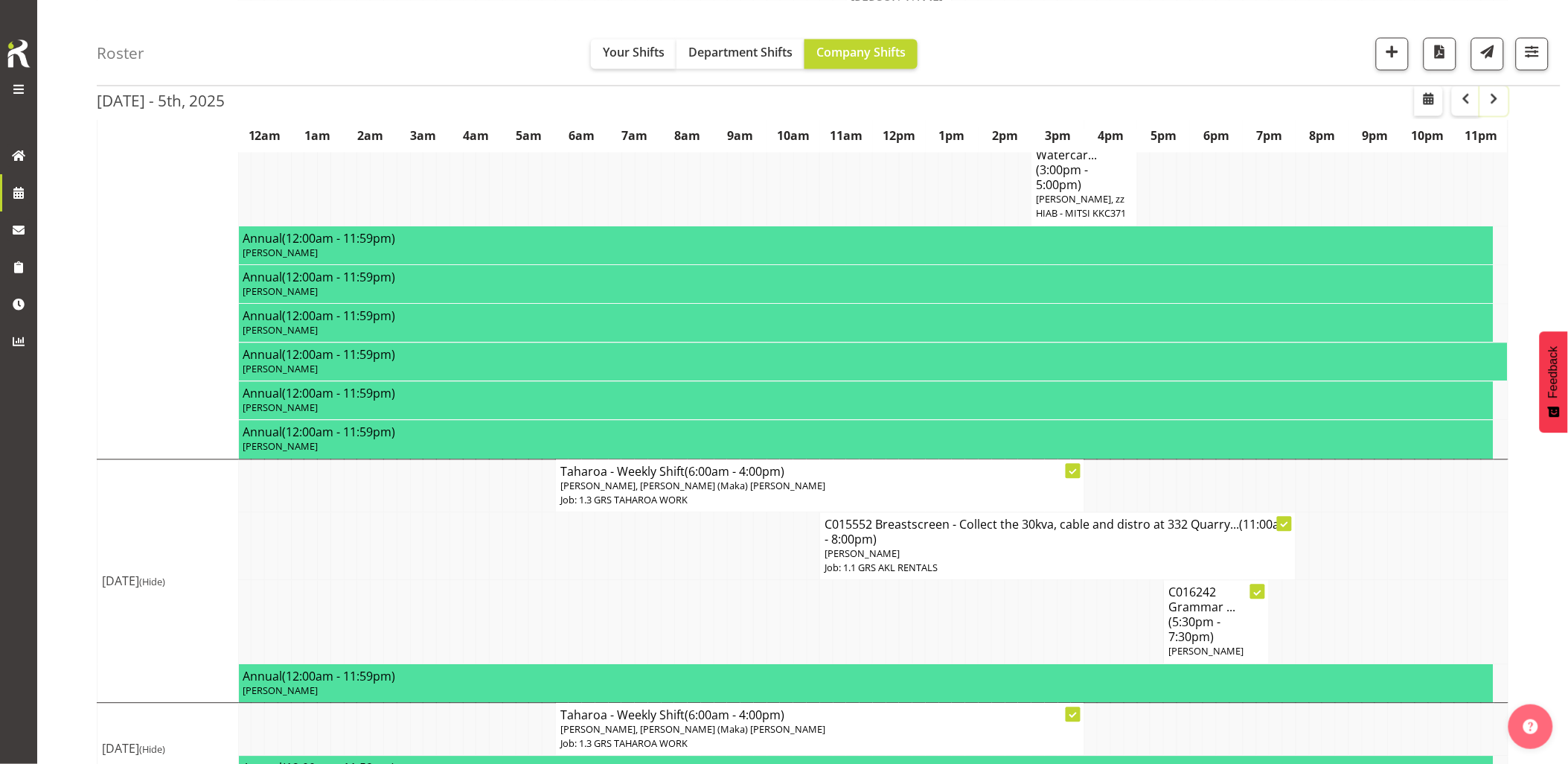
click at [1496, 104] on span "button" at bounding box center [1495, 98] width 17 height 17
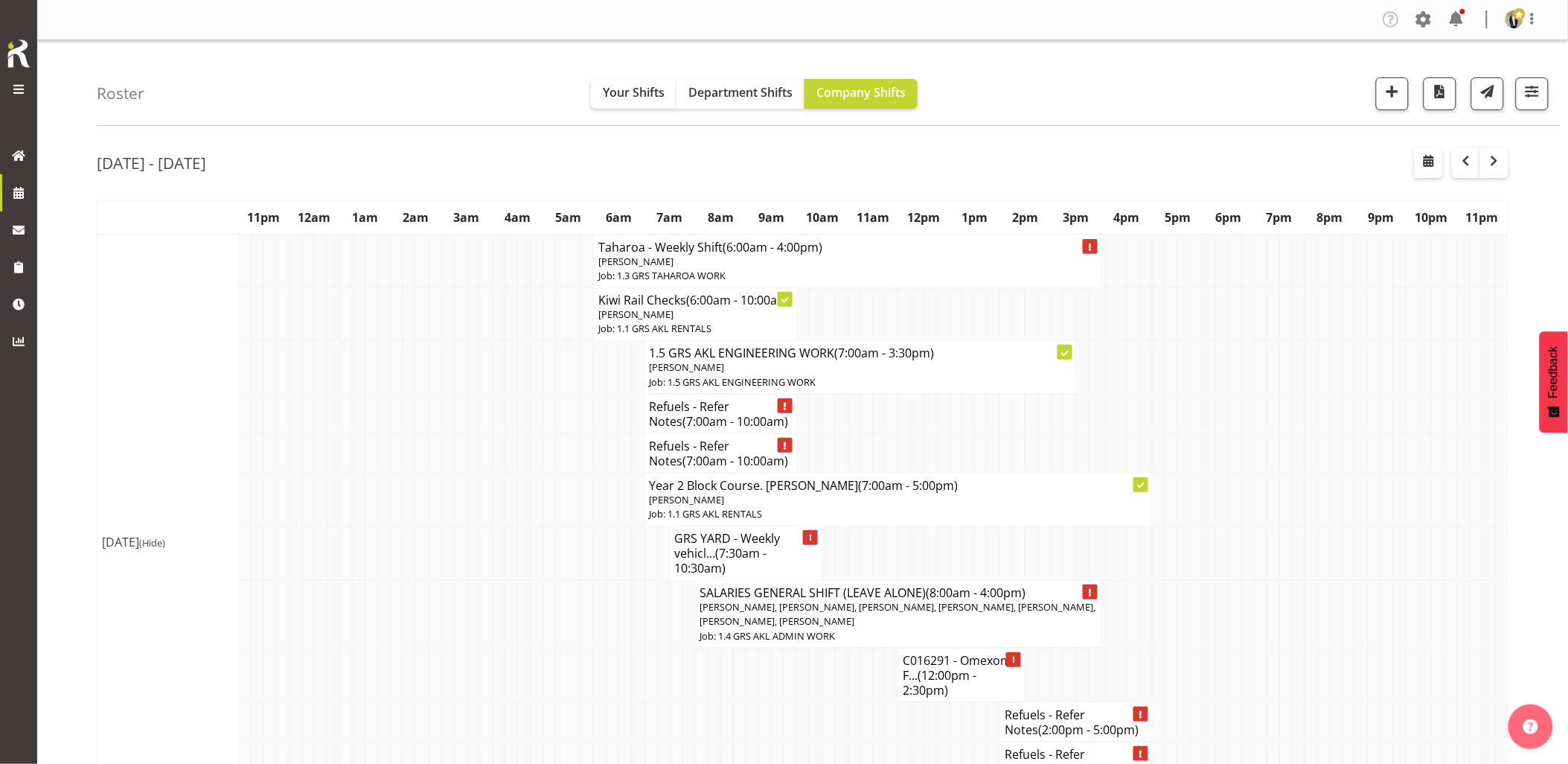
click at [470, 512] on td at bounding box center [473, 499] width 13 height 53
click at [1469, 165] on span "button" at bounding box center [1466, 160] width 17 height 17
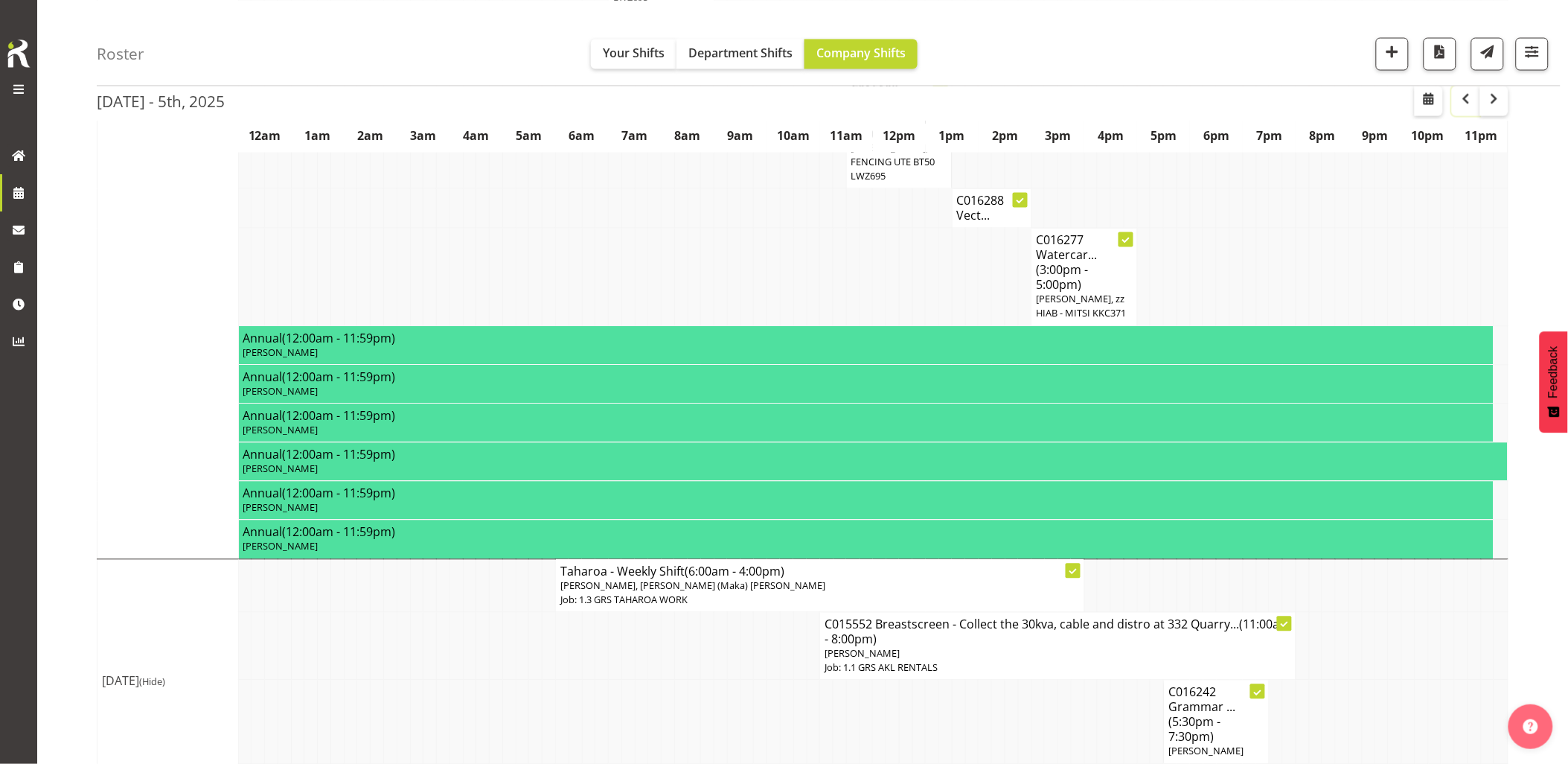
scroll to position [968, 0]
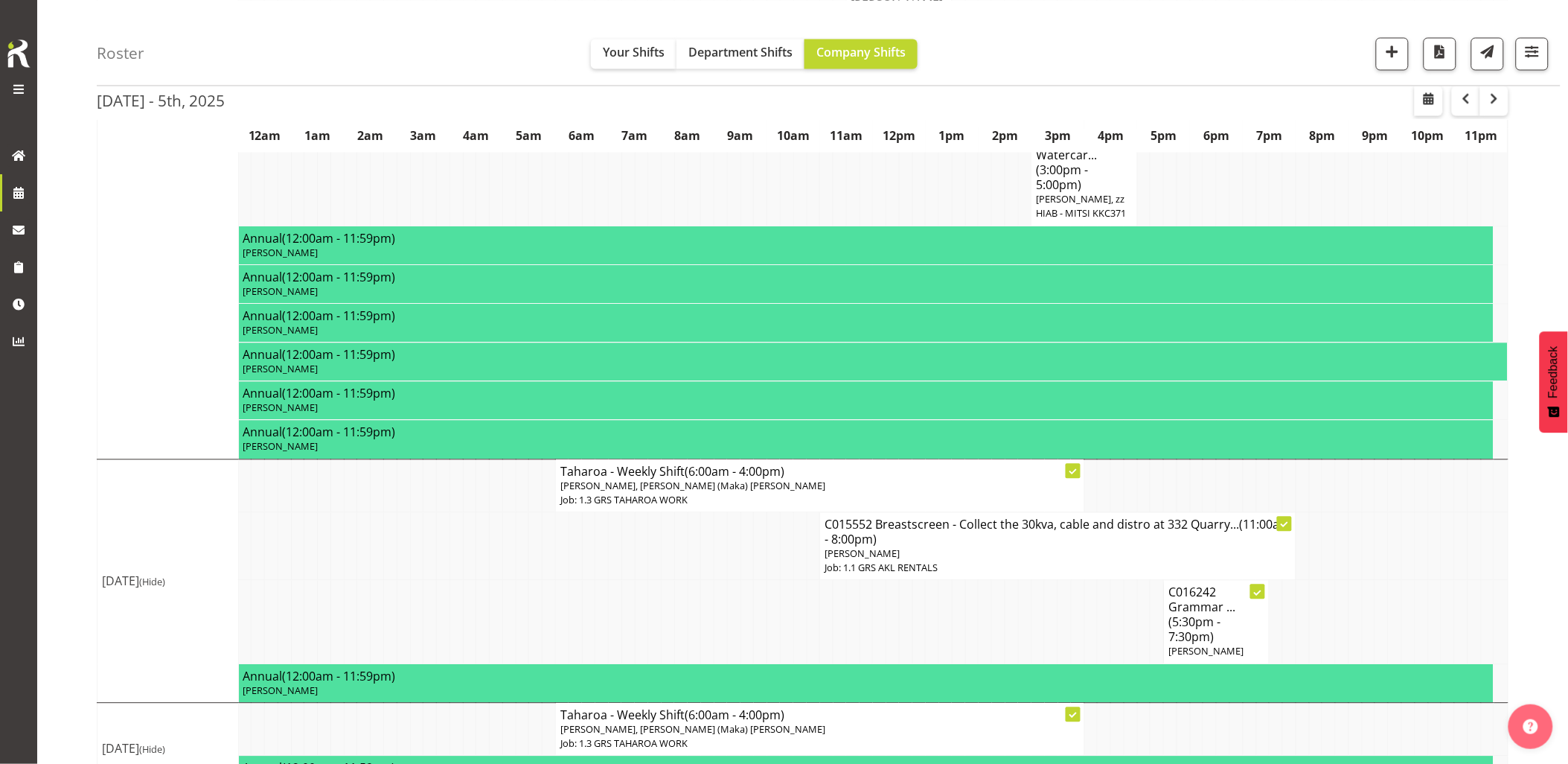
click at [460, 581] on td at bounding box center [456, 623] width 13 height 84
click at [456, 581] on td at bounding box center [456, 623] width 13 height 84
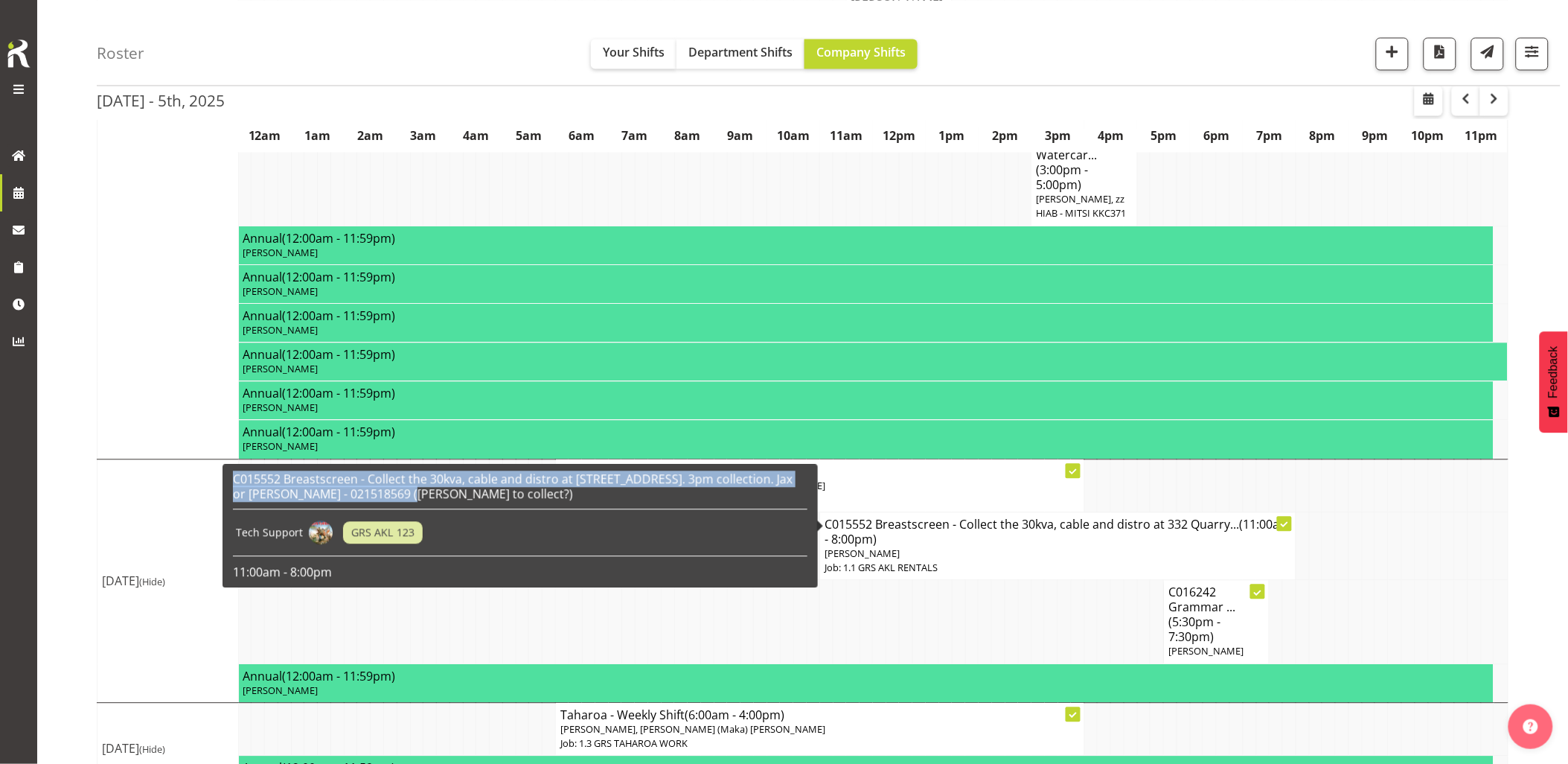
drag, startPoint x: 389, startPoint y: 497, endPoint x: 233, endPoint y: 480, distance: 156.9
click at [233, 480] on h6 "C015552 Breastscreen - Collect the 30kva, cable and distro at [STREET_ADDRESS].…" at bounding box center [520, 487] width 575 height 30
drag, startPoint x: 233, startPoint y: 480, endPoint x: 250, endPoint y: 481, distance: 17.0
copy h6 "C015552 Breastscreen - Collect the 30kva, cable and distro at [STREET_ADDRESS].…"
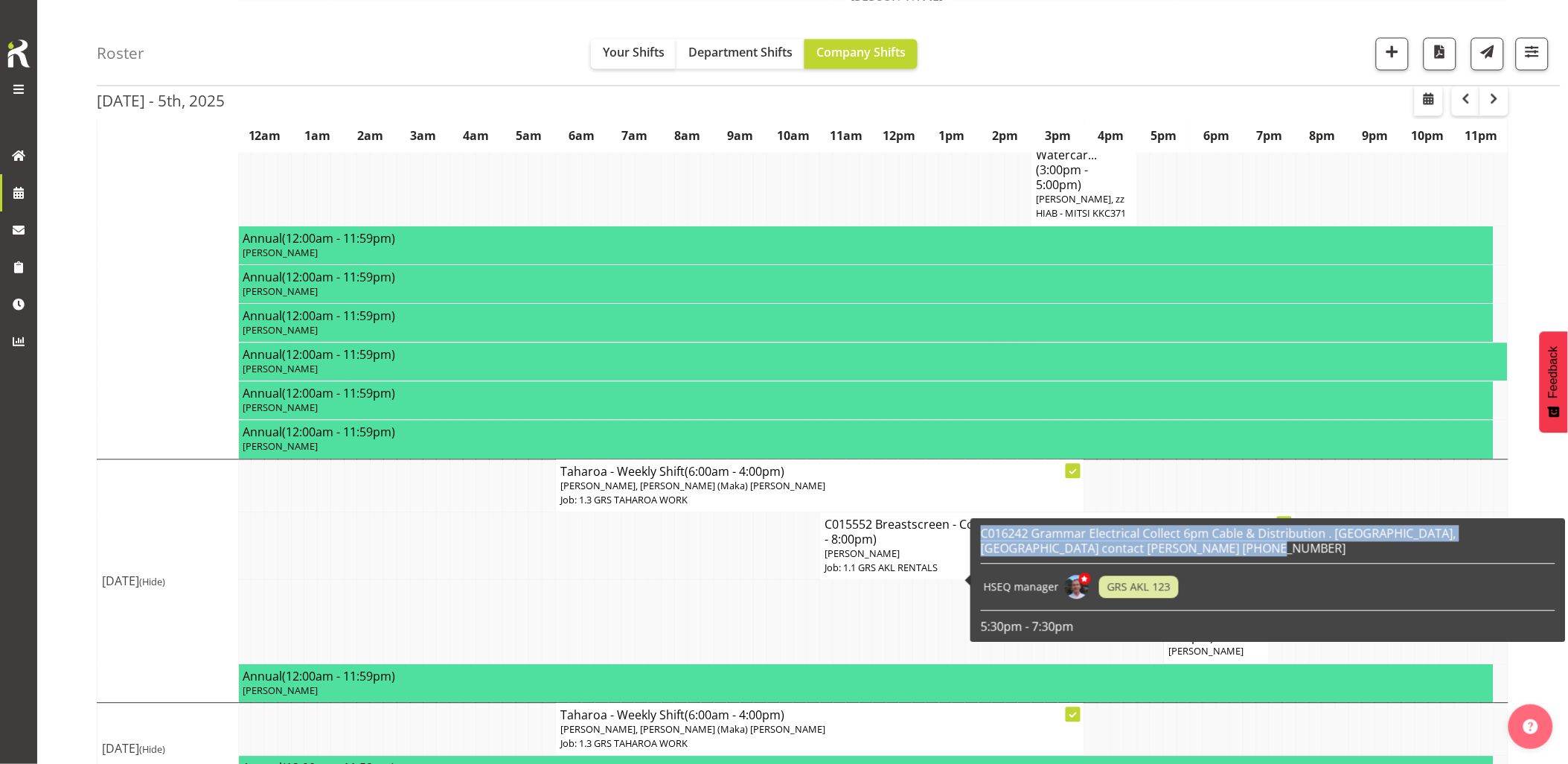
drag, startPoint x: 1146, startPoint y: 543, endPoint x: 978, endPoint y: 540, distance: 168.0
click at [978, 540] on div "C016242 Grammar Electrical Collect 6pm Cable & Distribution . [GEOGRAPHIC_DATA]…" at bounding box center [1268, 580] width 582 height 116
drag, startPoint x: 978, startPoint y: 540, endPoint x: 1024, endPoint y: 539, distance: 46.0
copy h6 "C016242 Grammar Electrical Collect 6pm Cable & Distribution . [GEOGRAPHIC_DATA]…"
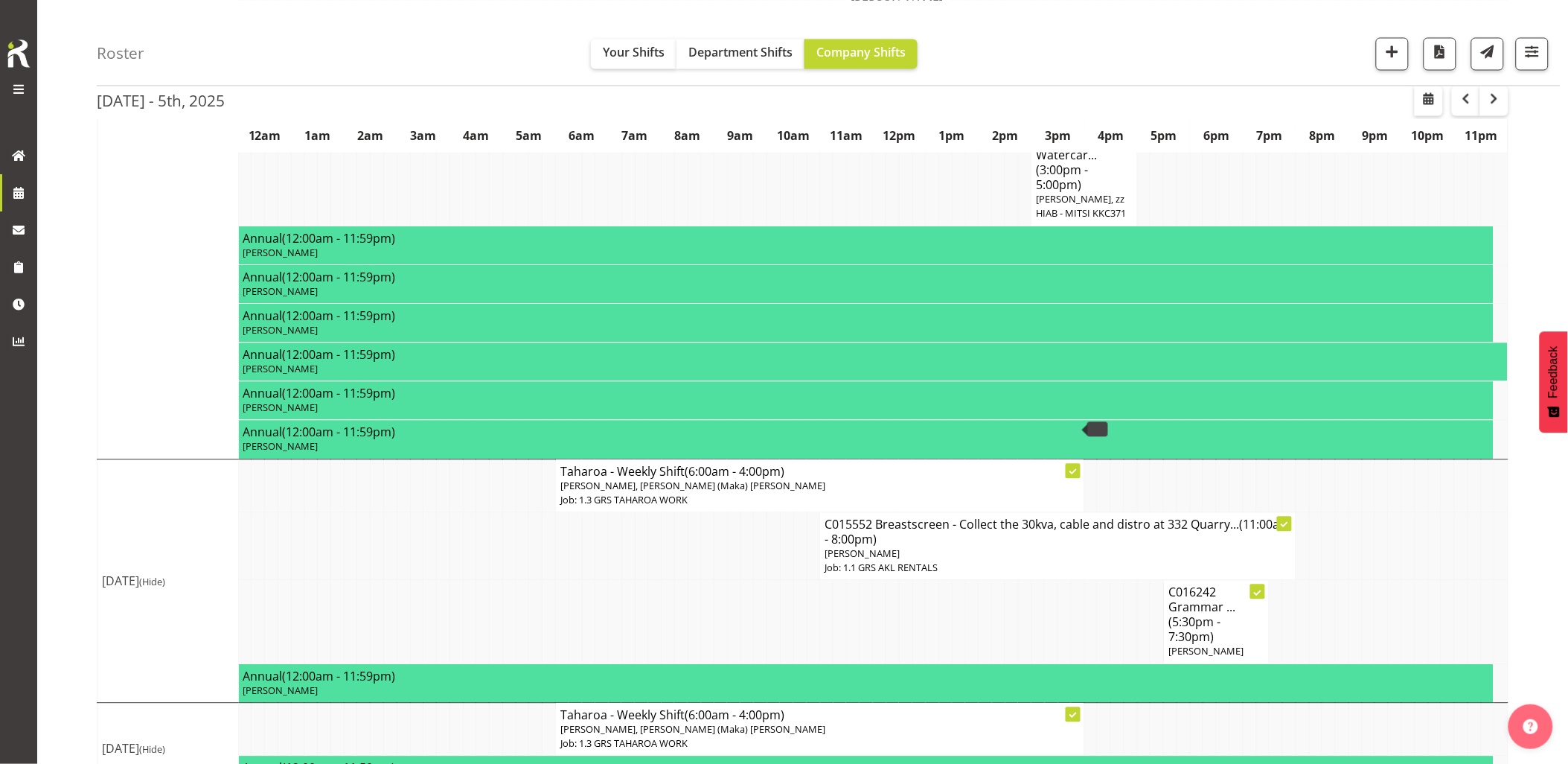
click at [452, 513] on td at bounding box center [456, 547] width 13 height 68
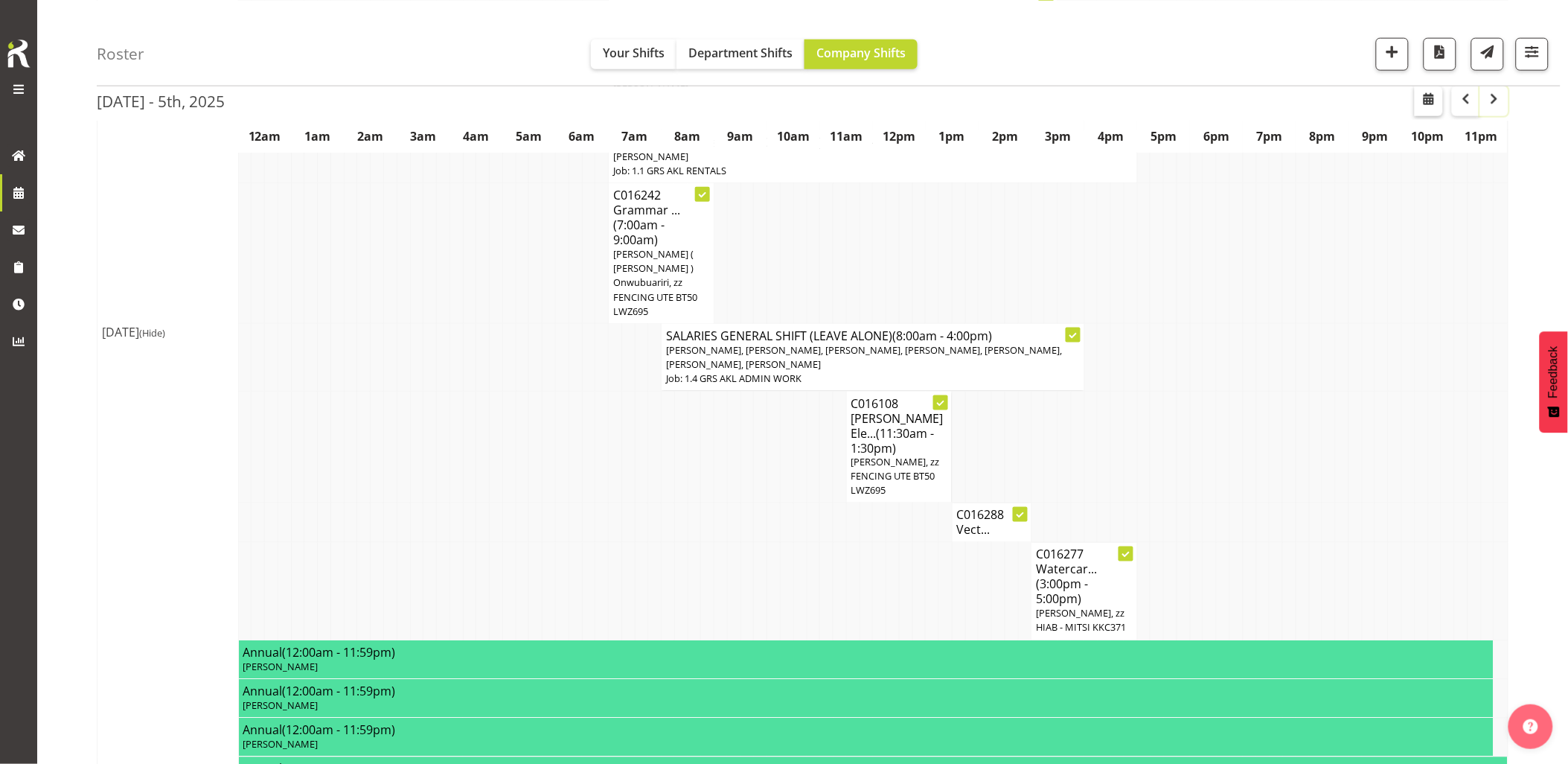
drag, startPoint x: 1490, startPoint y: 101, endPoint x: 1421, endPoint y: 157, distance: 88.9
click at [1490, 101] on span "button" at bounding box center [1495, 98] width 17 height 17
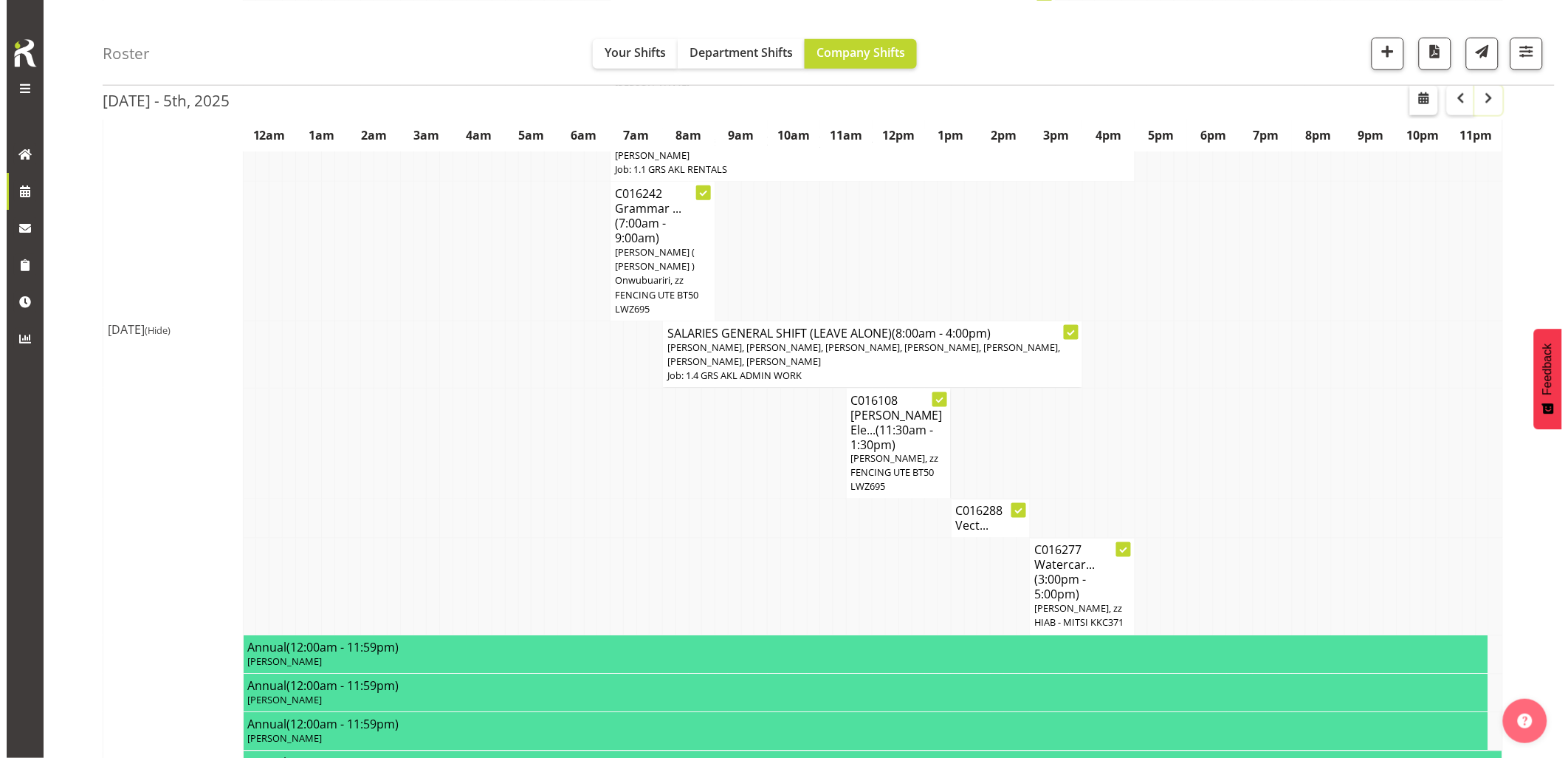
scroll to position [0, 0]
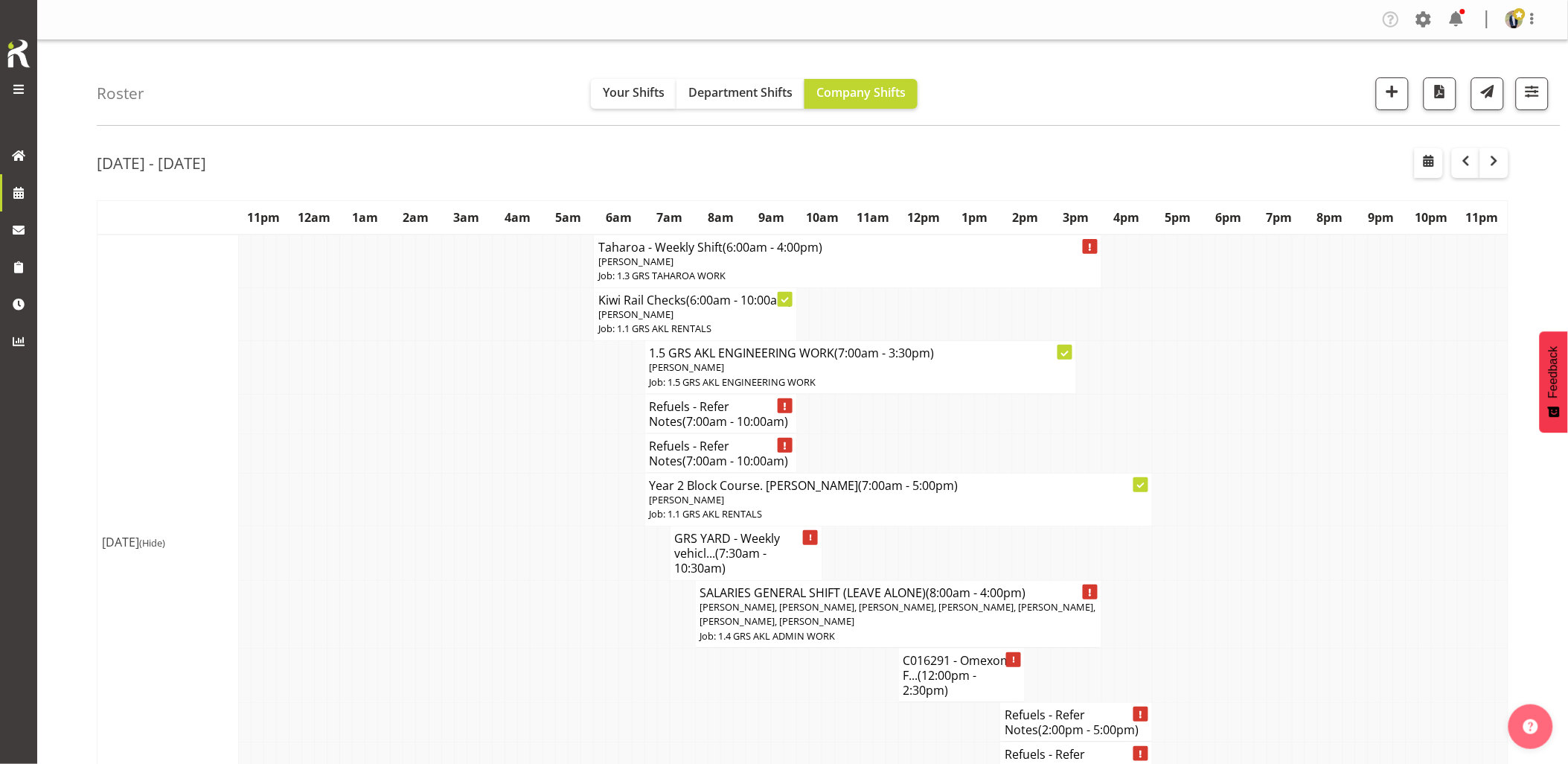
click at [501, 473] on td at bounding box center [498, 453] width 13 height 39
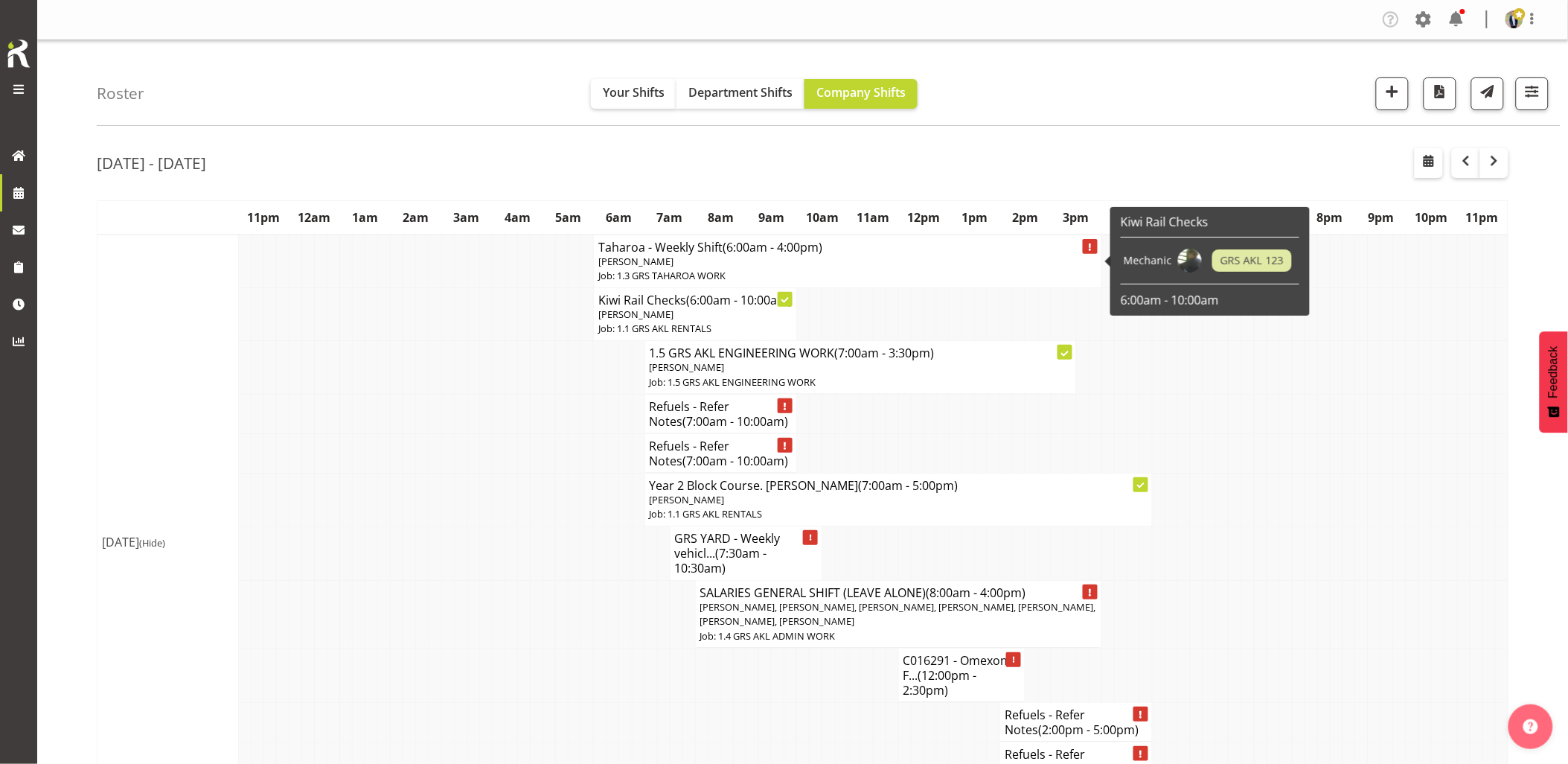
click at [665, 259] on p "[PERSON_NAME]" at bounding box center [848, 262] width 499 height 14
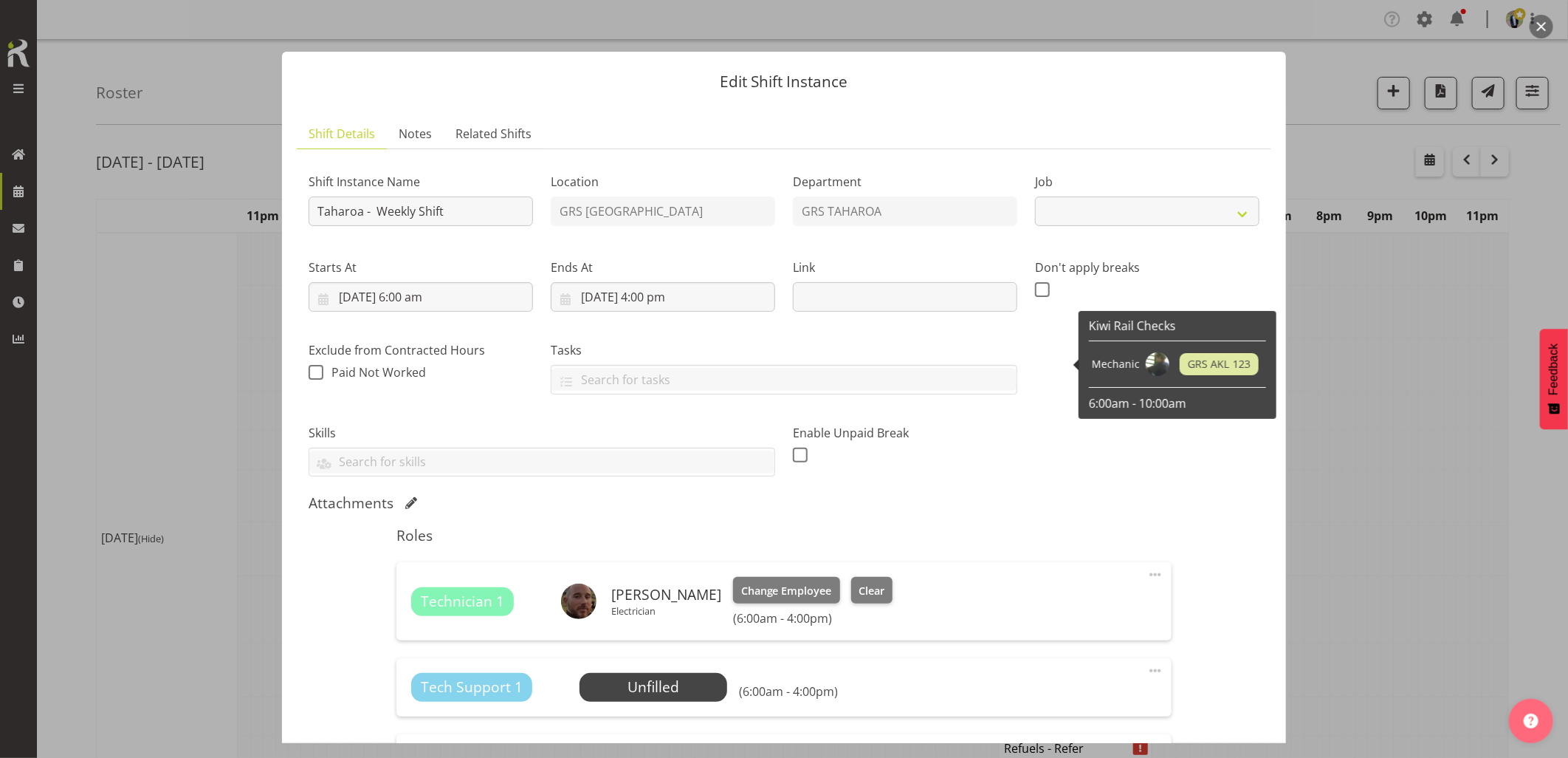
select select "874"
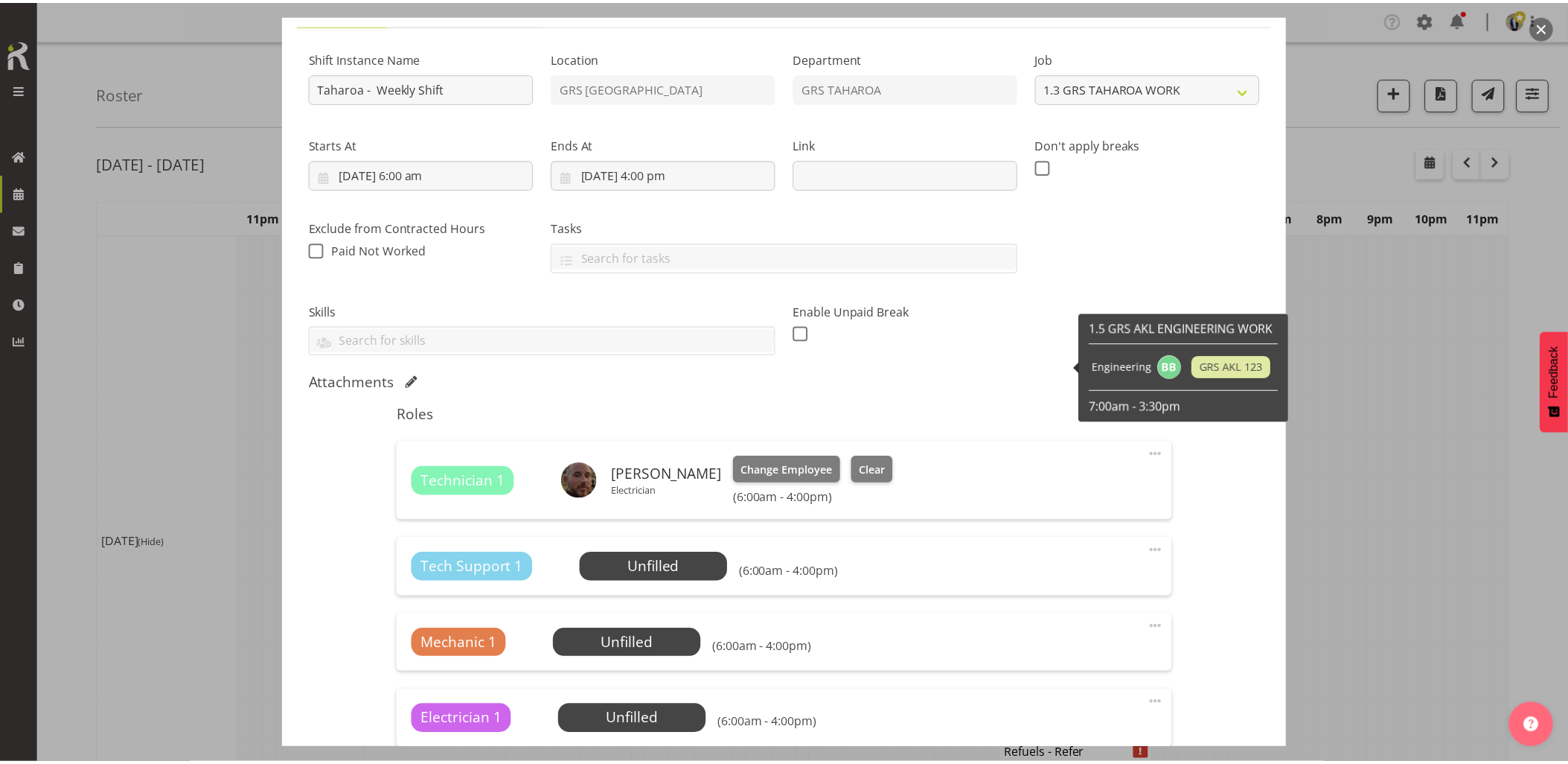
scroll to position [248, 0]
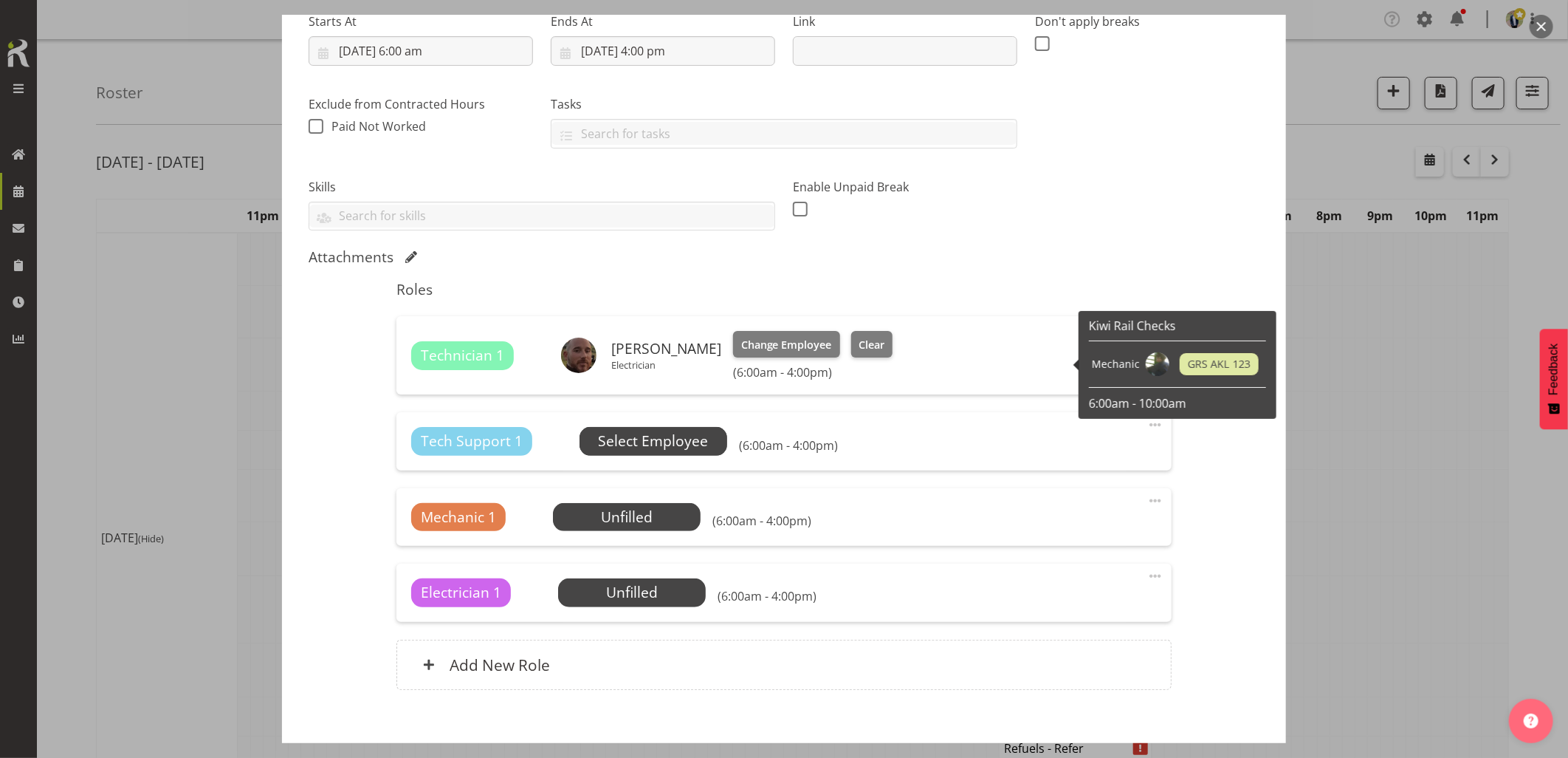
click at [666, 439] on span "Select Employee" at bounding box center [652, 441] width 110 height 22
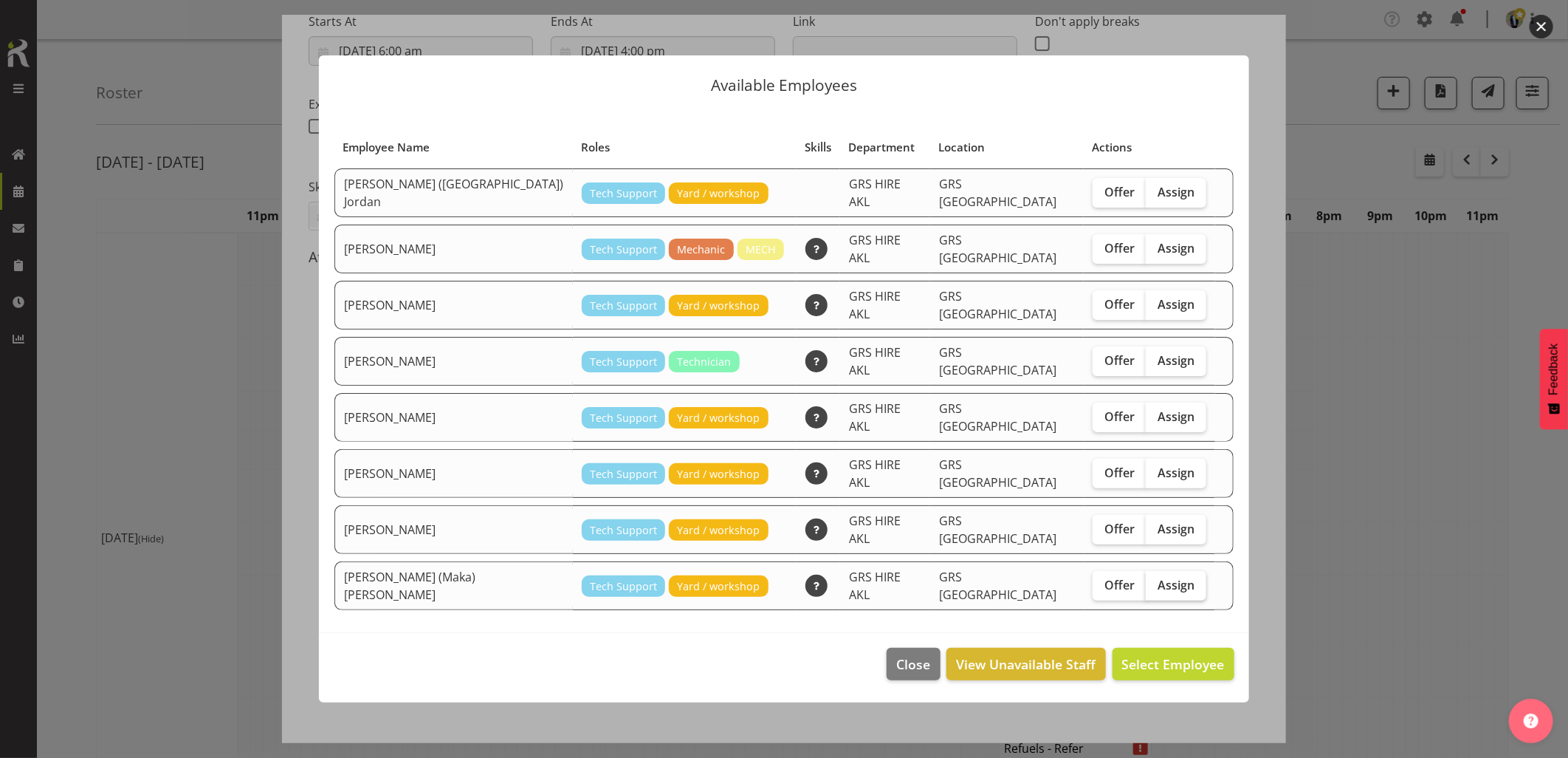
click at [1157, 577] on span "Assign" at bounding box center [1175, 584] width 37 height 15
click at [1146, 580] on input "Assign" at bounding box center [1150, 584] width 10 height 10
checkbox input "true"
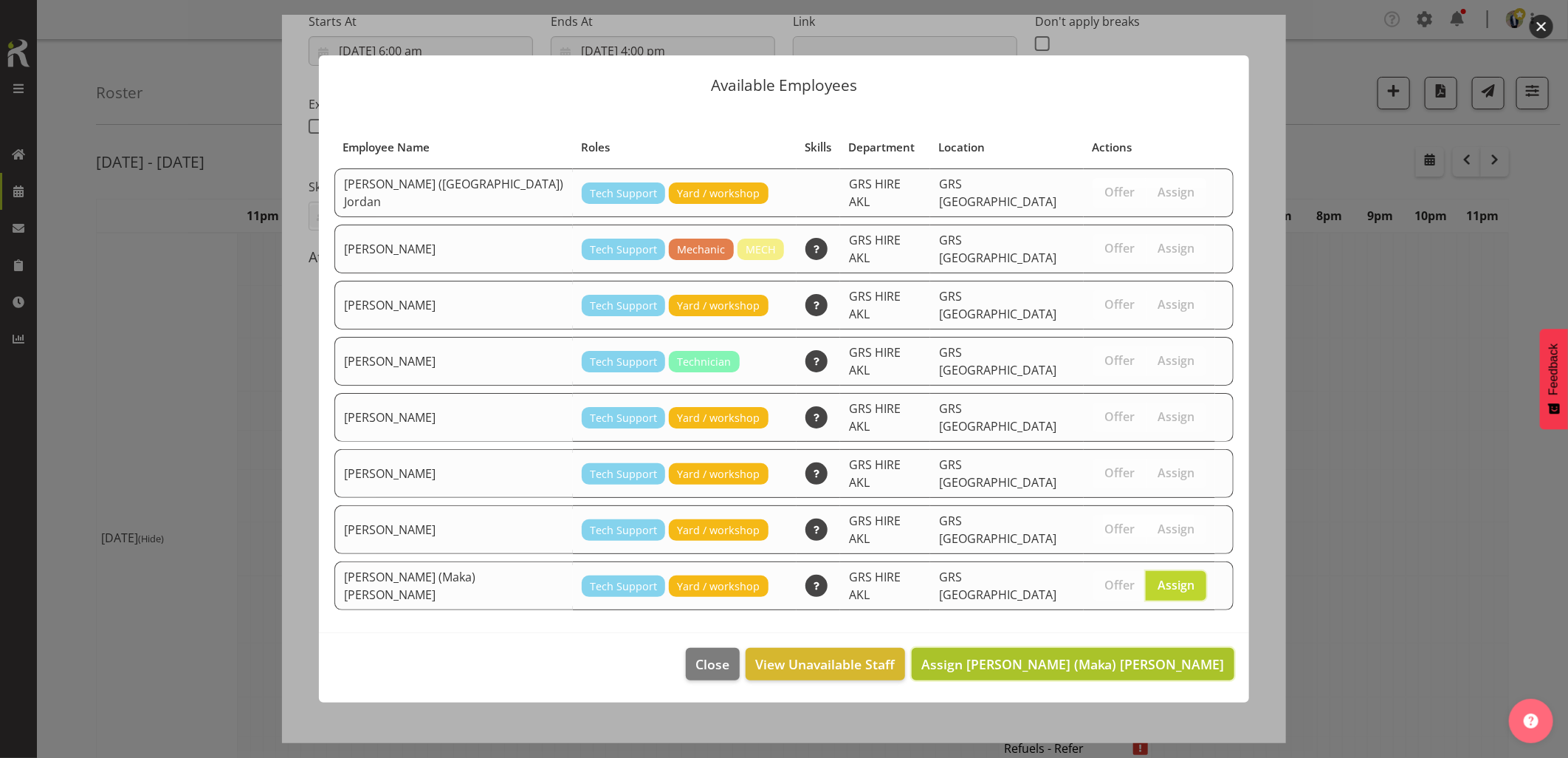
click at [1159, 655] on span "Assign [PERSON_NAME] (Maka) [PERSON_NAME]" at bounding box center [1072, 664] width 304 height 17
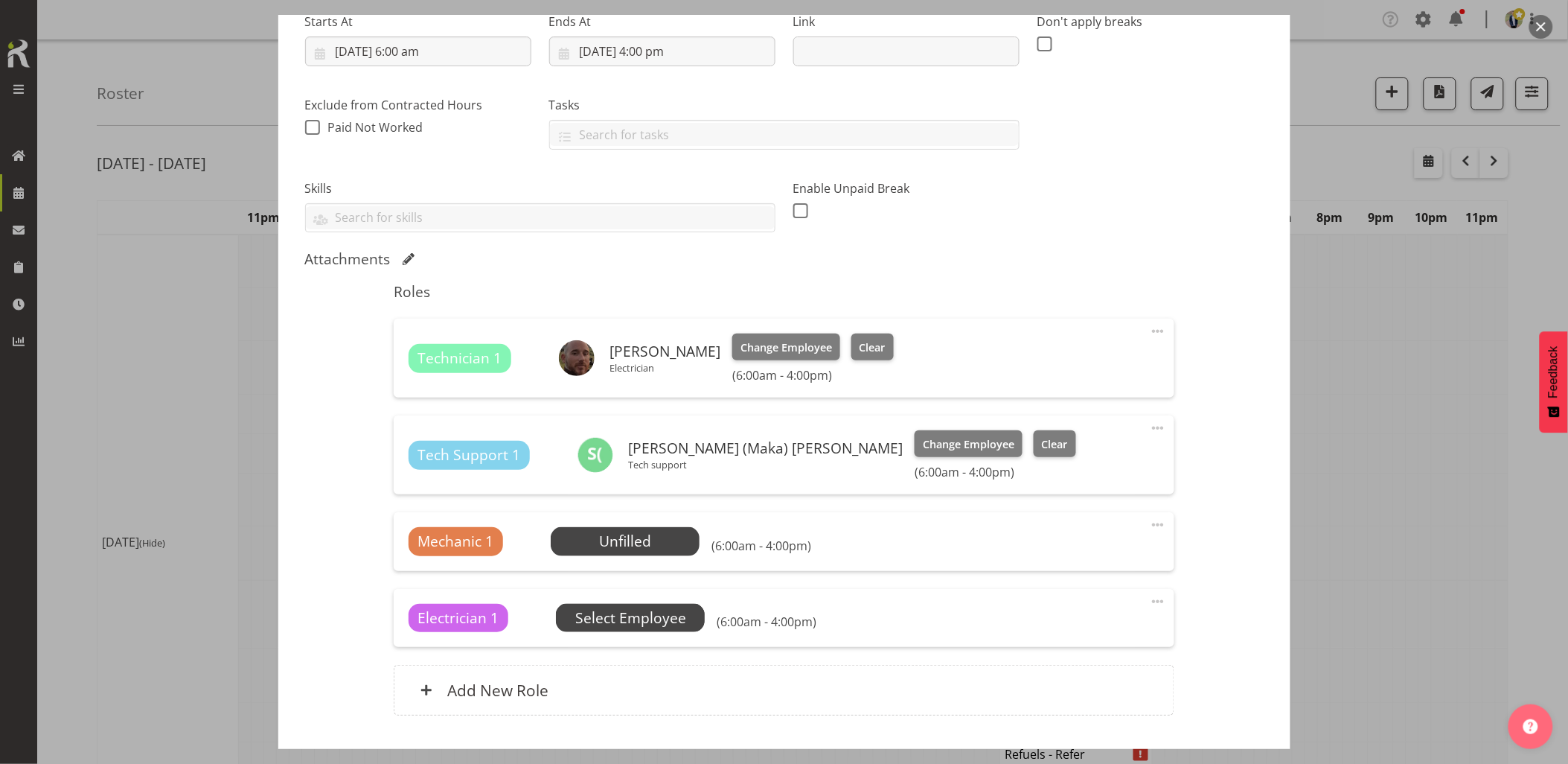
click at [641, 623] on span "Select Employee" at bounding box center [631, 617] width 111 height 22
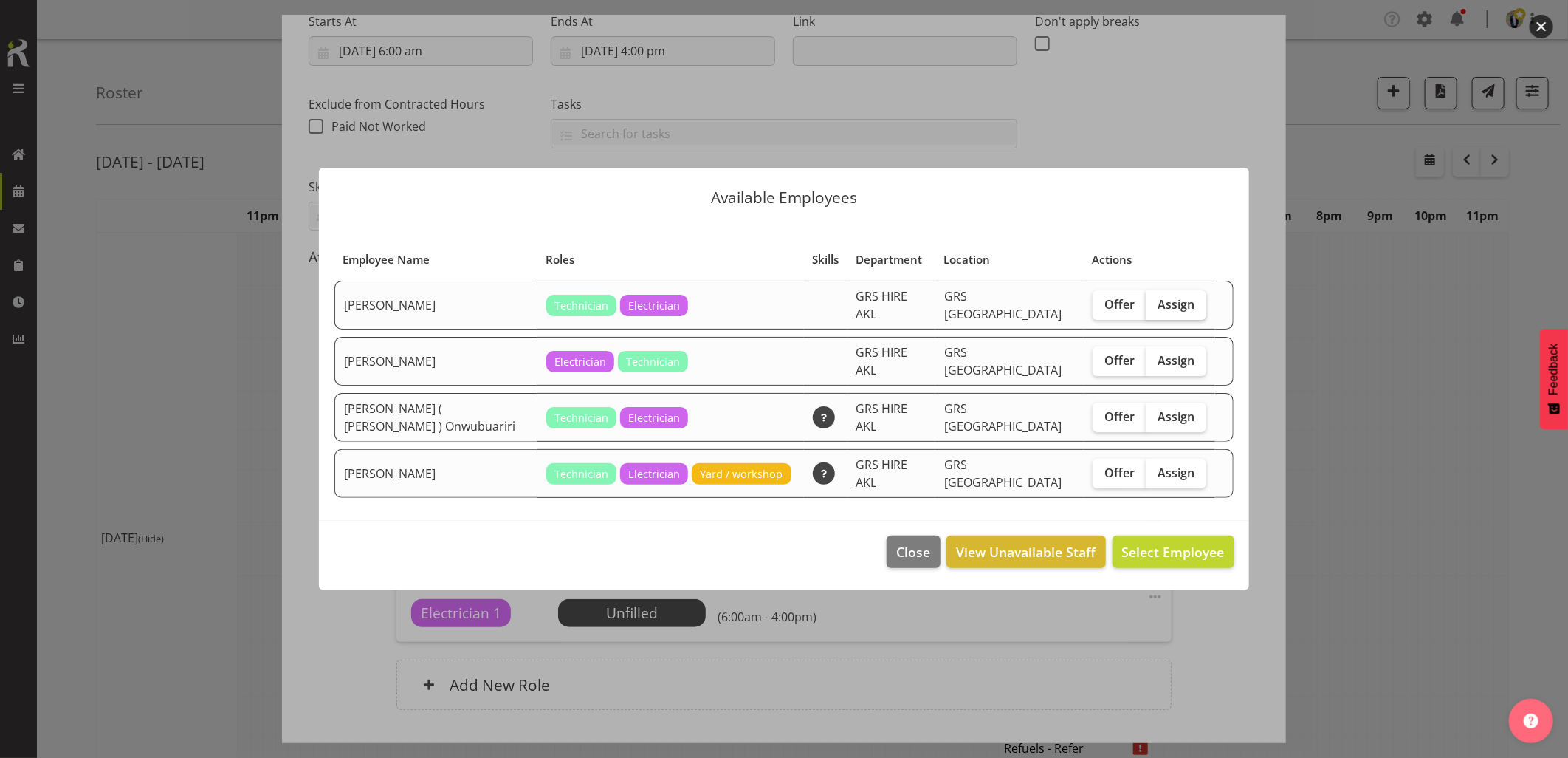
click at [1174, 312] on span "Assign" at bounding box center [1175, 304] width 37 height 15
click at [1155, 309] on input "Assign" at bounding box center [1150, 304] width 10 height 10
checkbox input "true"
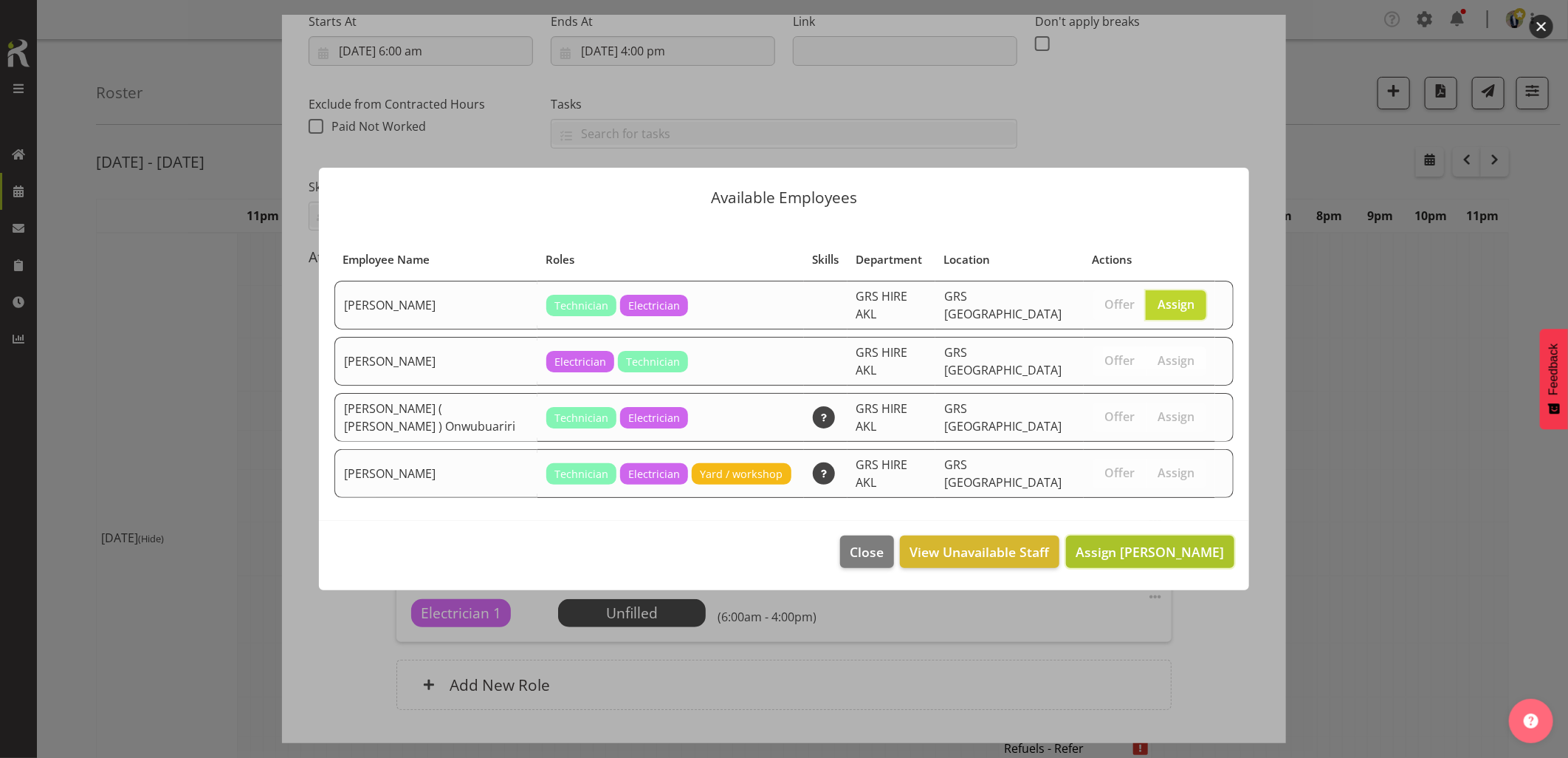
click at [1162, 543] on span "Assign [PERSON_NAME]" at bounding box center [1150, 551] width 149 height 17
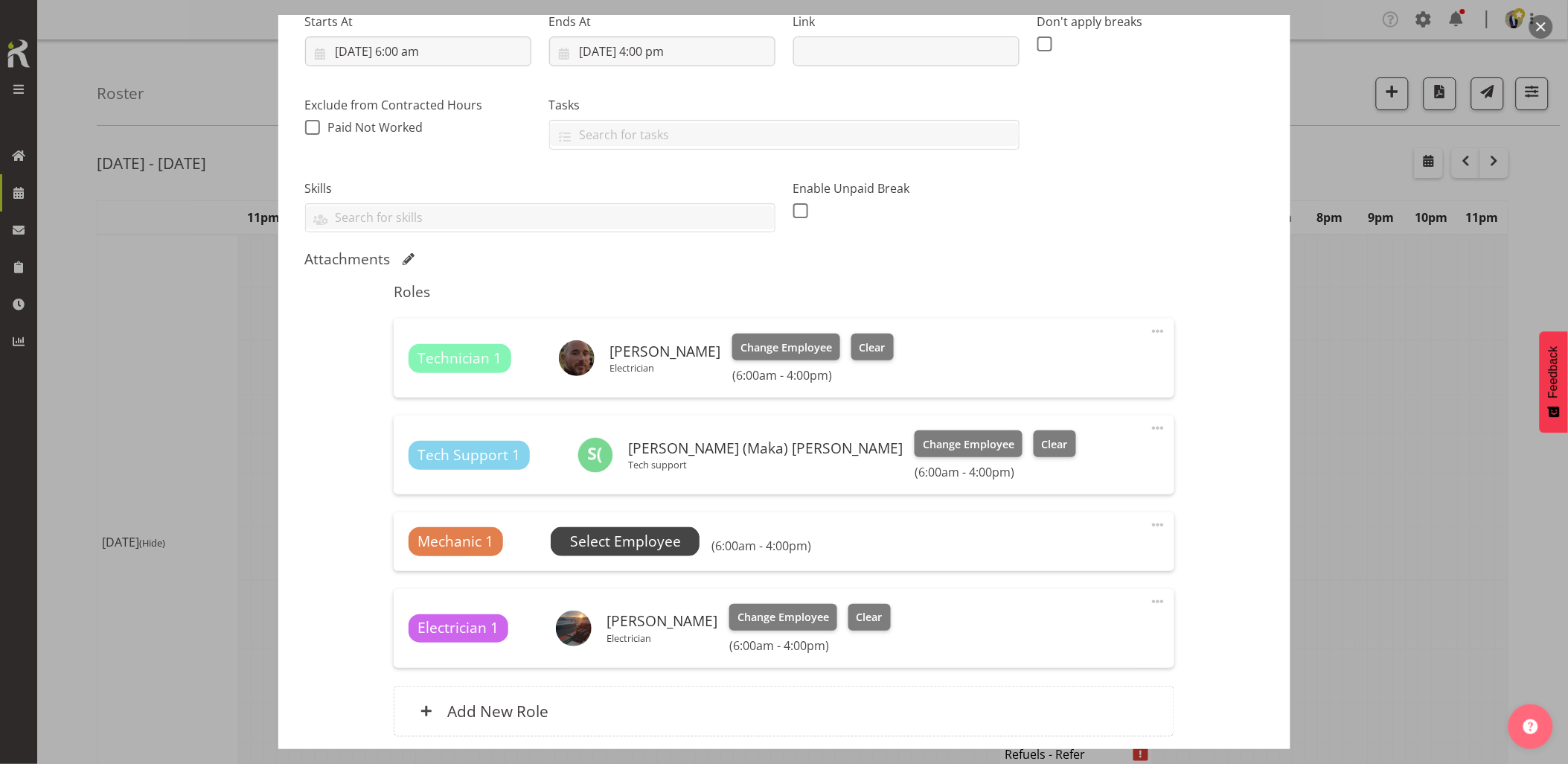
click at [614, 546] on span "Select Employee" at bounding box center [625, 542] width 111 height 22
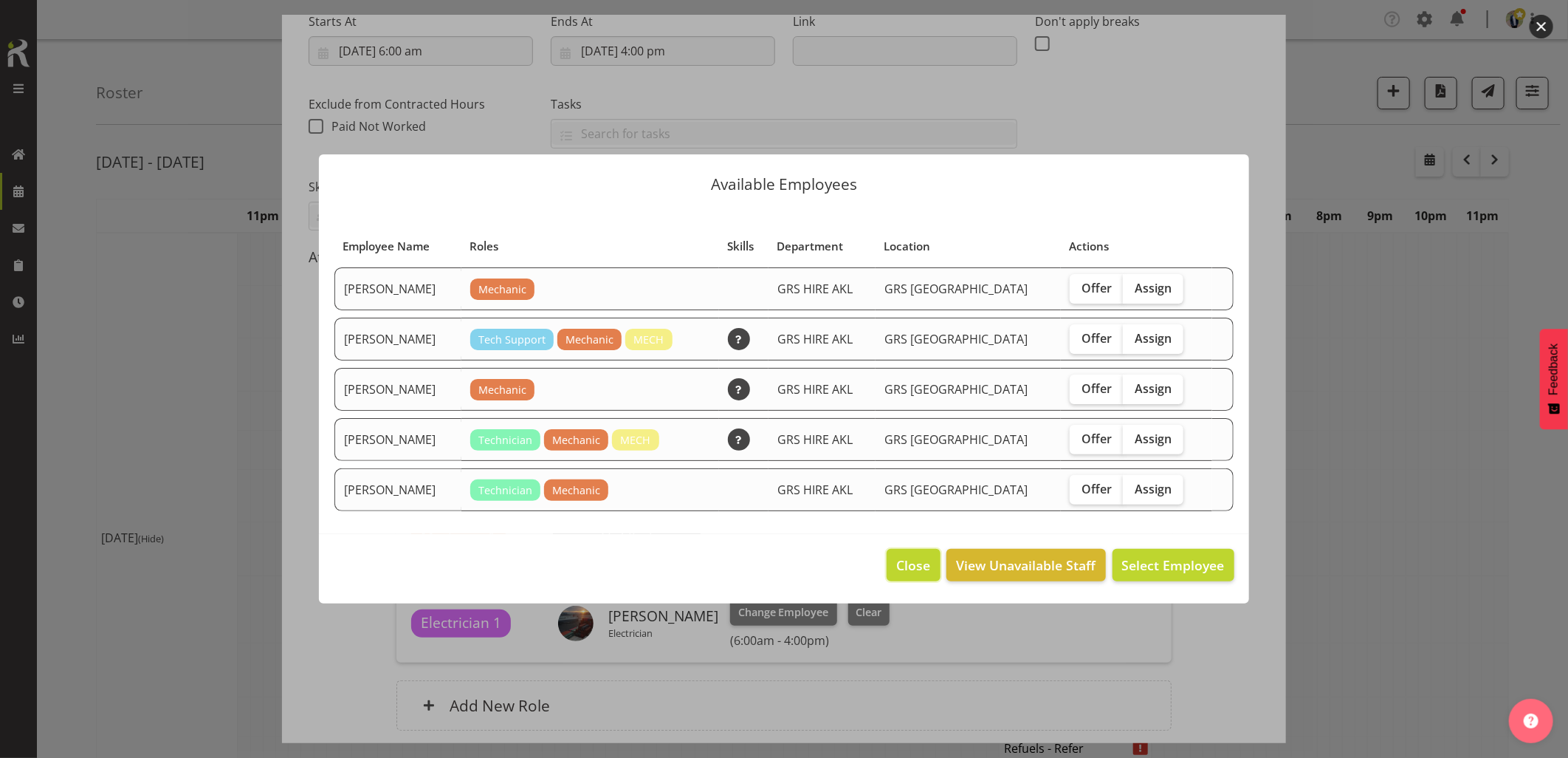
click at [915, 562] on span "Close" at bounding box center [912, 565] width 34 height 19
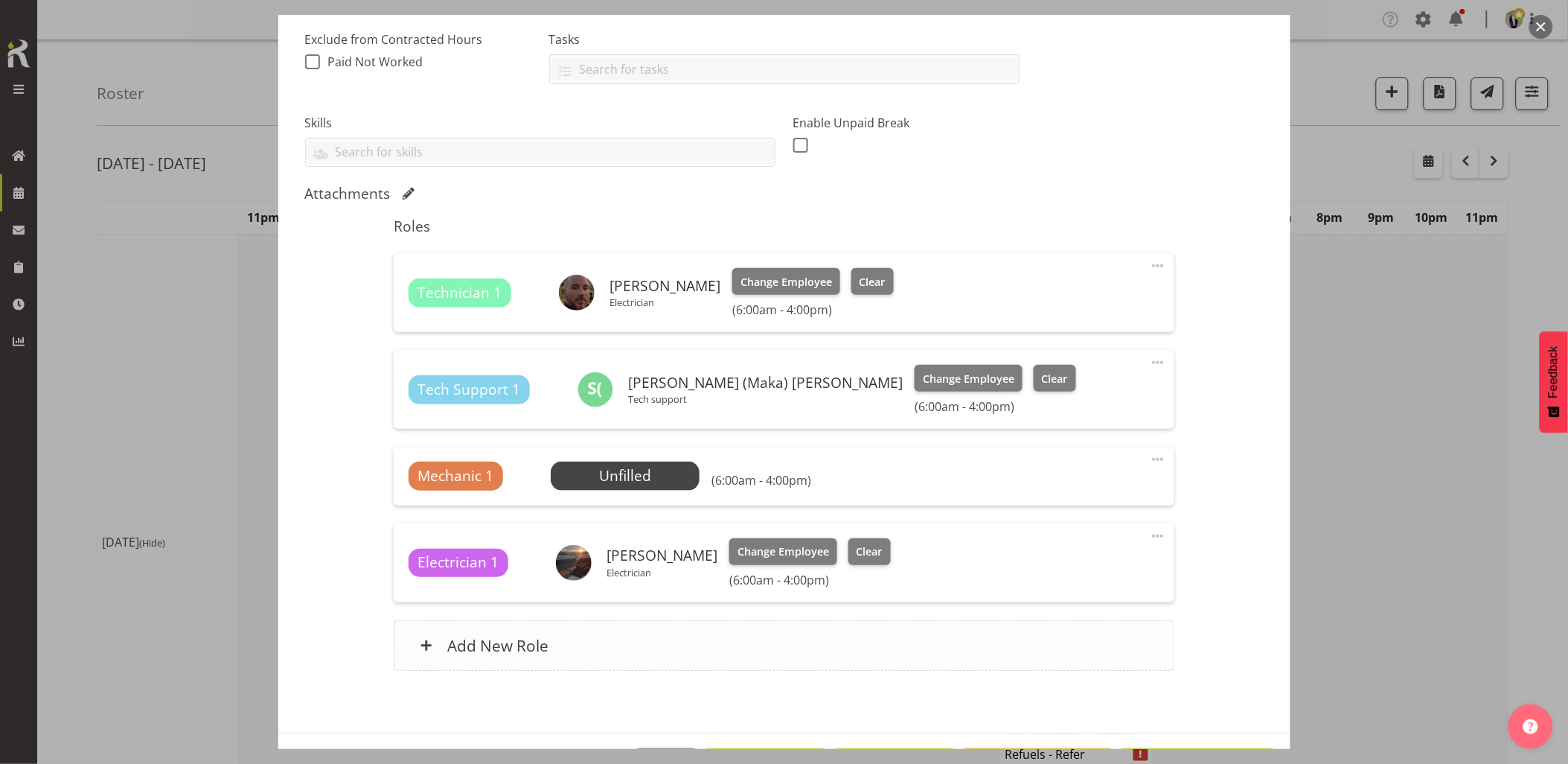
scroll to position [331, 0]
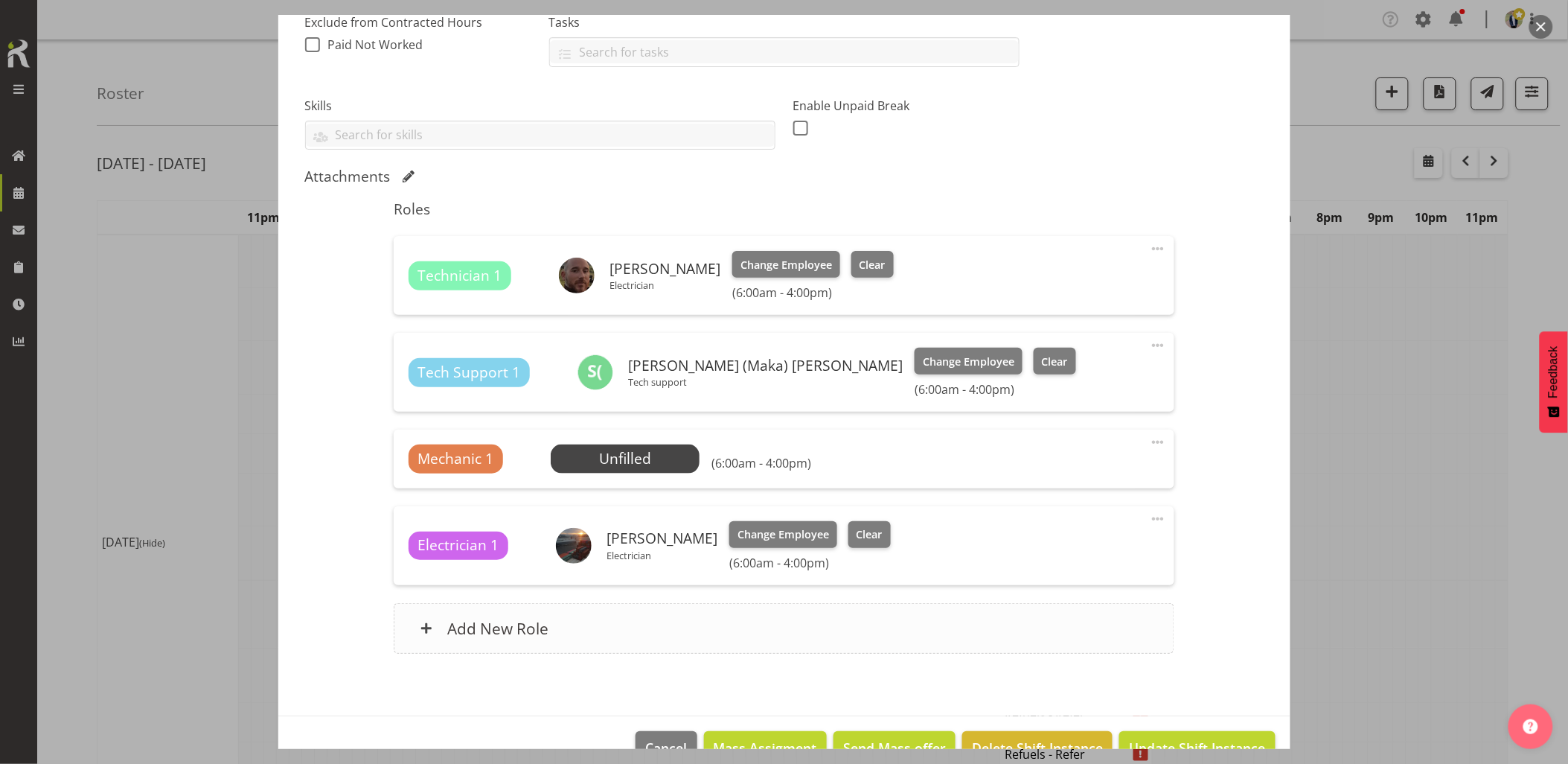
click at [590, 631] on div "Add New Role" at bounding box center [784, 628] width 781 height 51
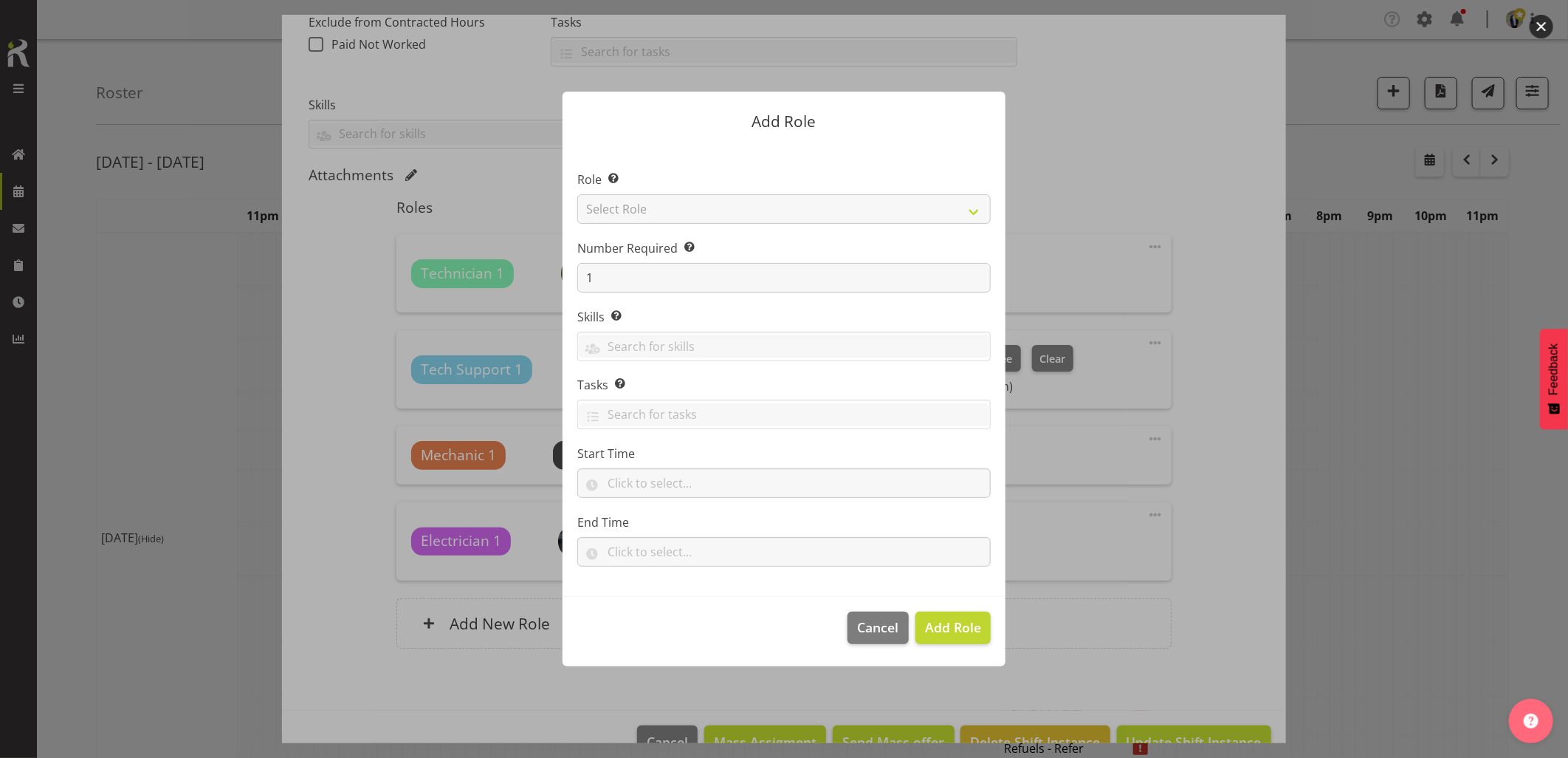
click at [676, 212] on section "Role Select the role you wish to add to the shift. Select Role Account Manager …" at bounding box center [784, 369] width 443 height 452
click at [676, 212] on select "Select Role Account Manager Electrician Engineering GM HSEQ manager MECH Mechan…" at bounding box center [784, 209] width 413 height 29
select select "20"
click at [577, 194] on select "Select Role Account Manager Electrician Engineering GM HSEQ manager MECH Mechan…" at bounding box center [784, 209] width 413 height 29
click at [932, 644] on footer "Cancel Add Role" at bounding box center [784, 632] width 443 height 69
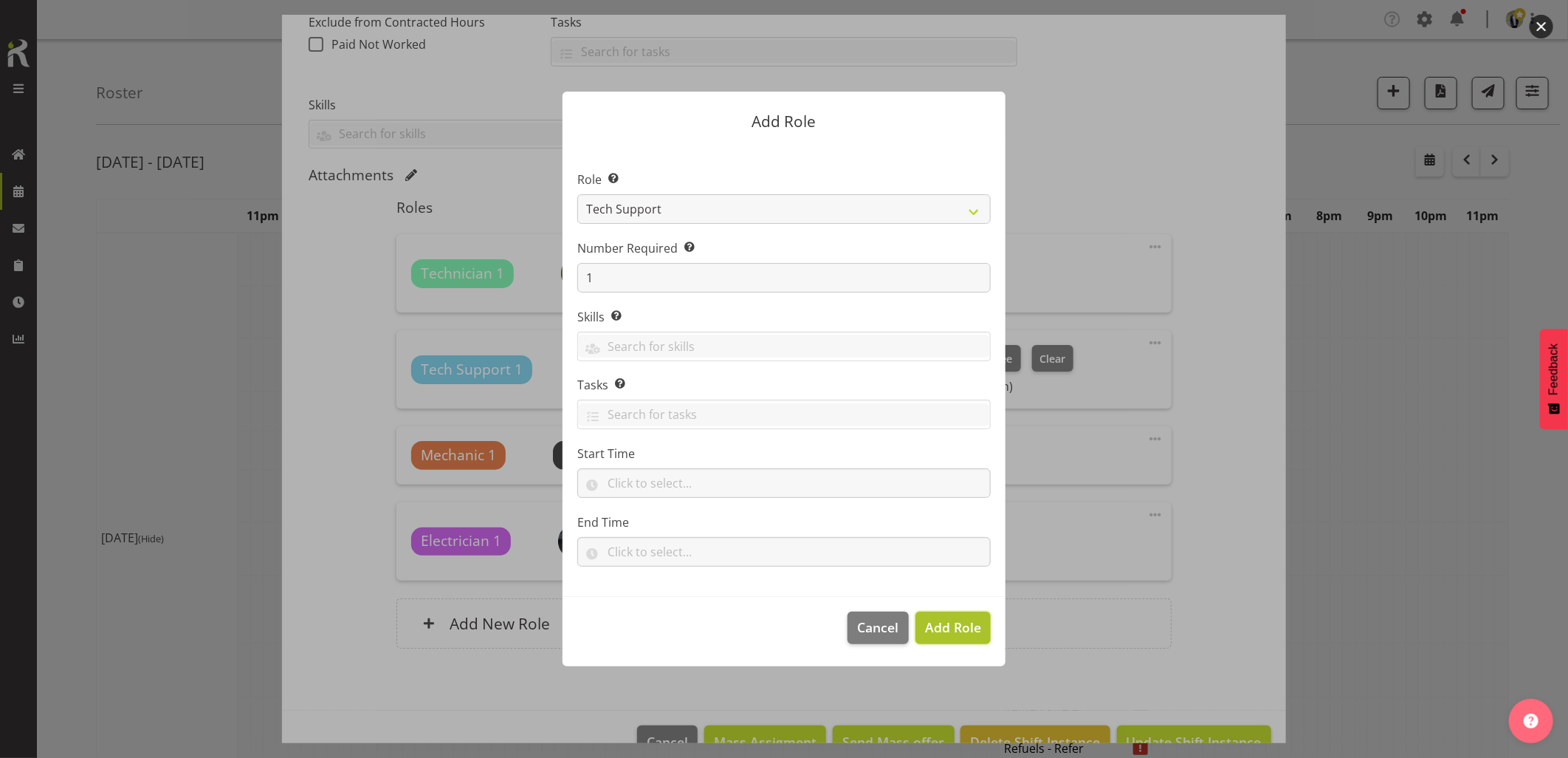
click at [936, 630] on span "Add Role" at bounding box center [952, 626] width 56 height 17
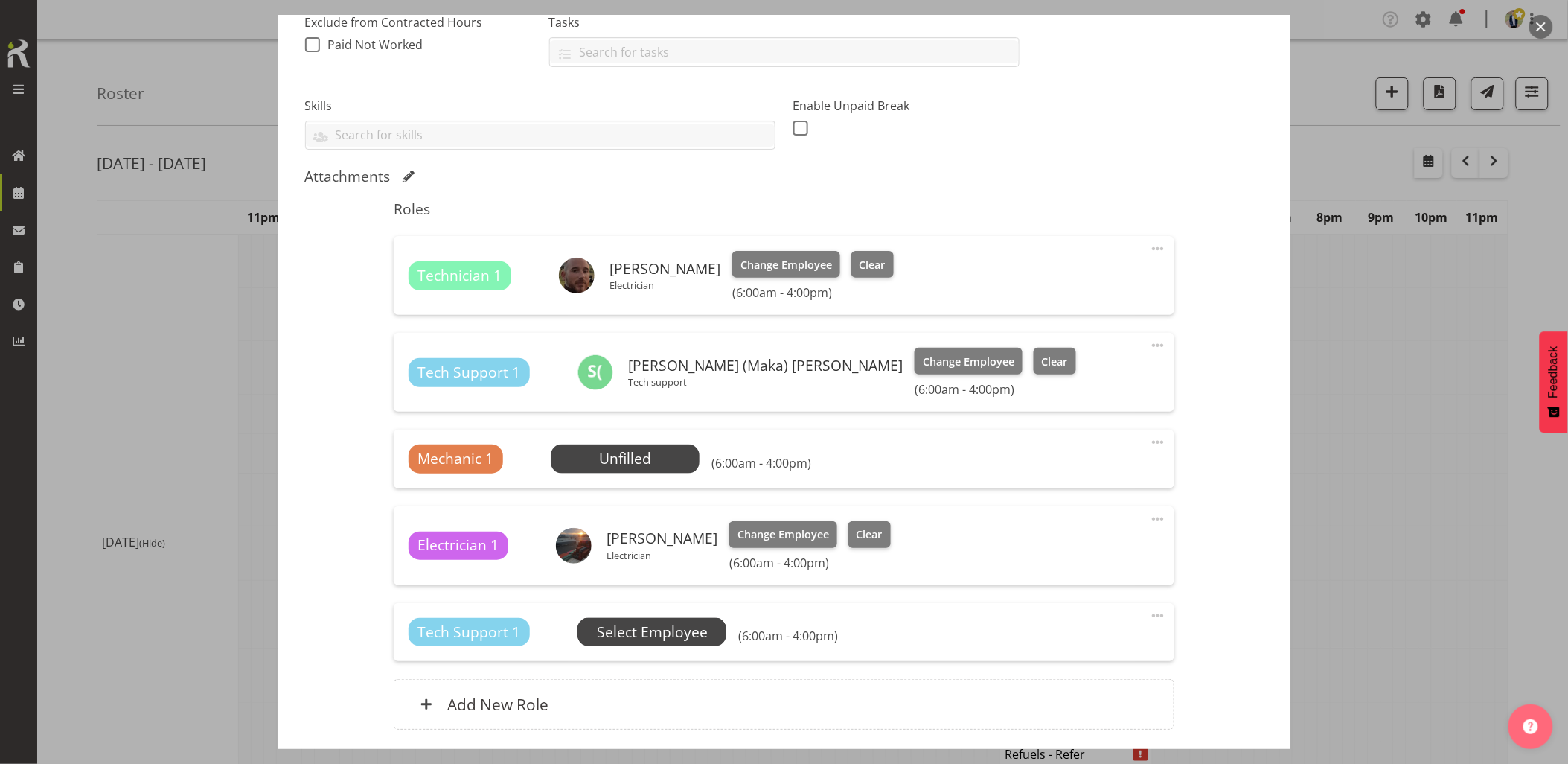
click at [658, 629] on span "Select Employee" at bounding box center [652, 632] width 111 height 22
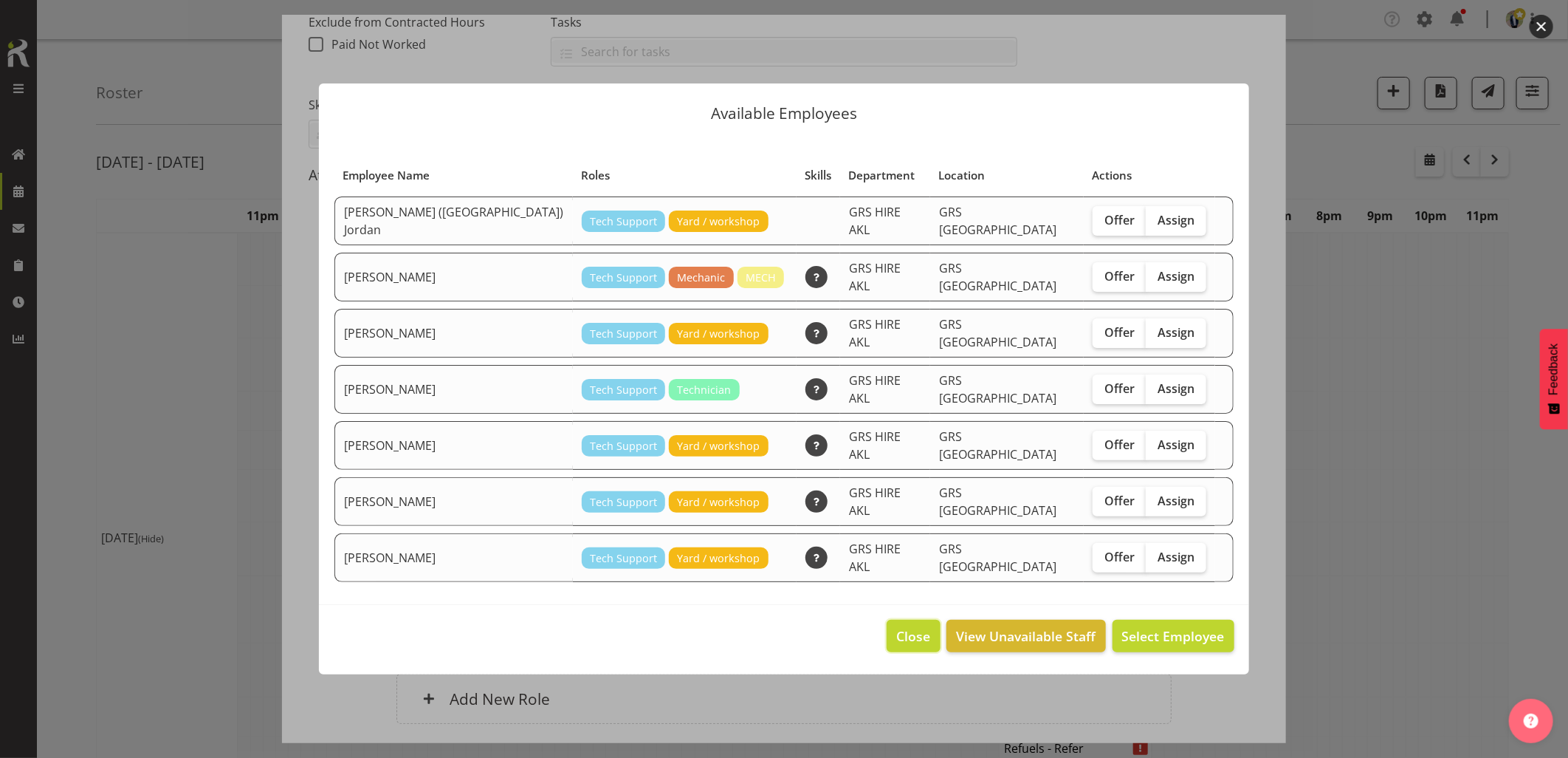
click at [902, 626] on span "Close" at bounding box center [912, 636] width 34 height 19
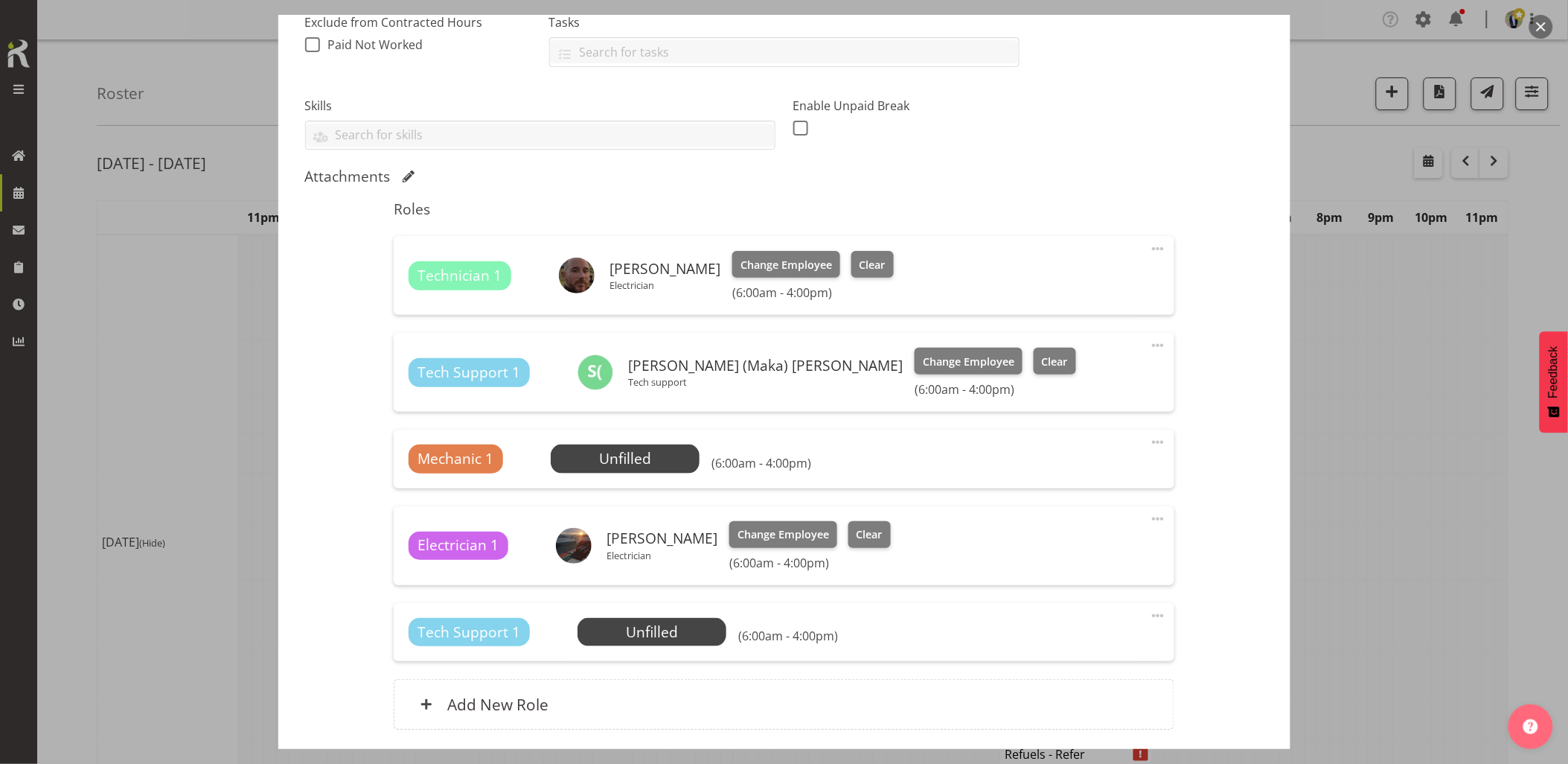
drag, startPoint x: 1143, startPoint y: 613, endPoint x: 1149, endPoint y: 619, distance: 8.5
click at [1149, 613] on span at bounding box center [1158, 616] width 17 height 17
click at [1054, 704] on link "Delete" at bounding box center [1095, 702] width 143 height 27
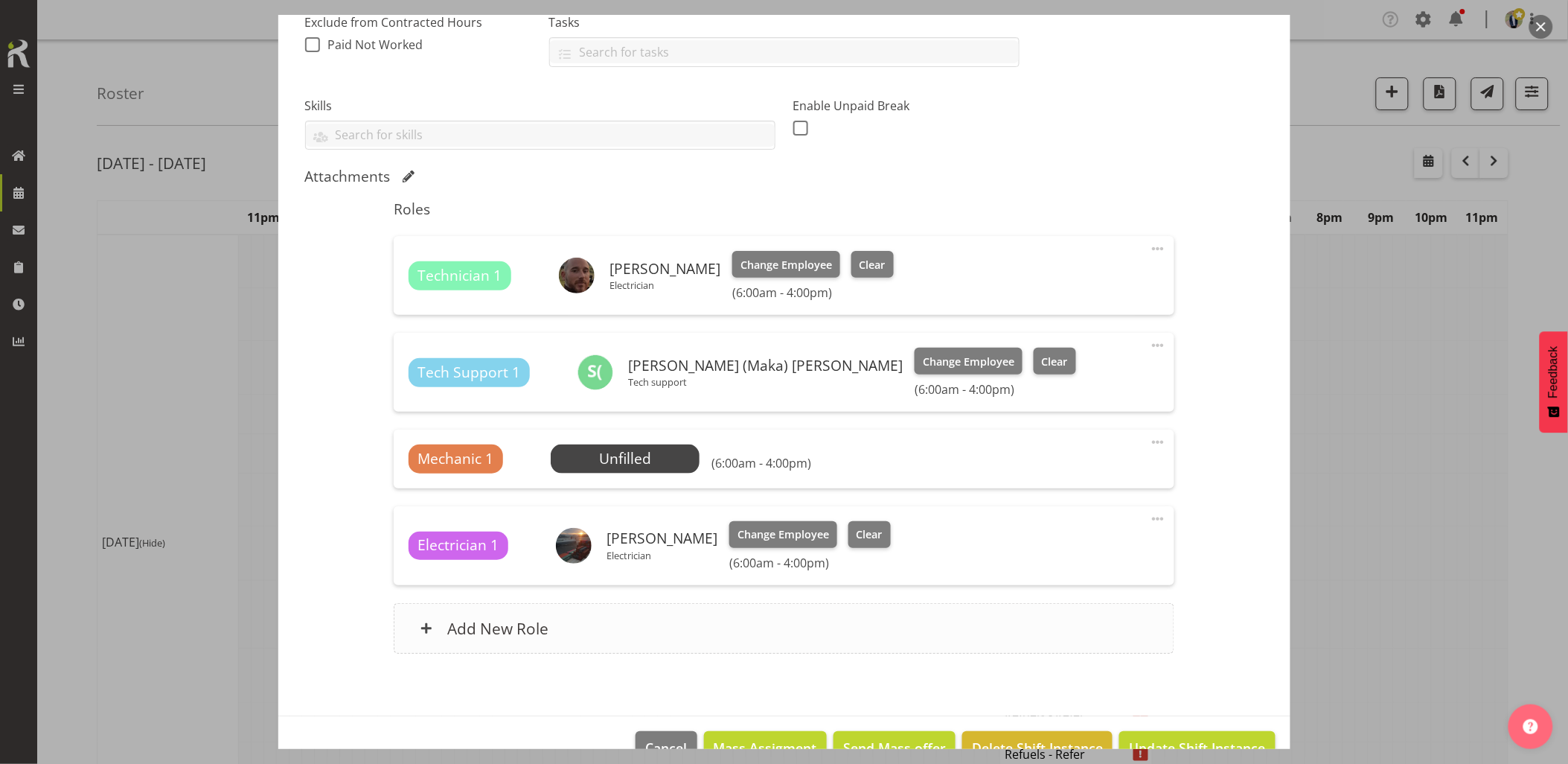
click at [605, 631] on div "Add New Role" at bounding box center [784, 628] width 781 height 51
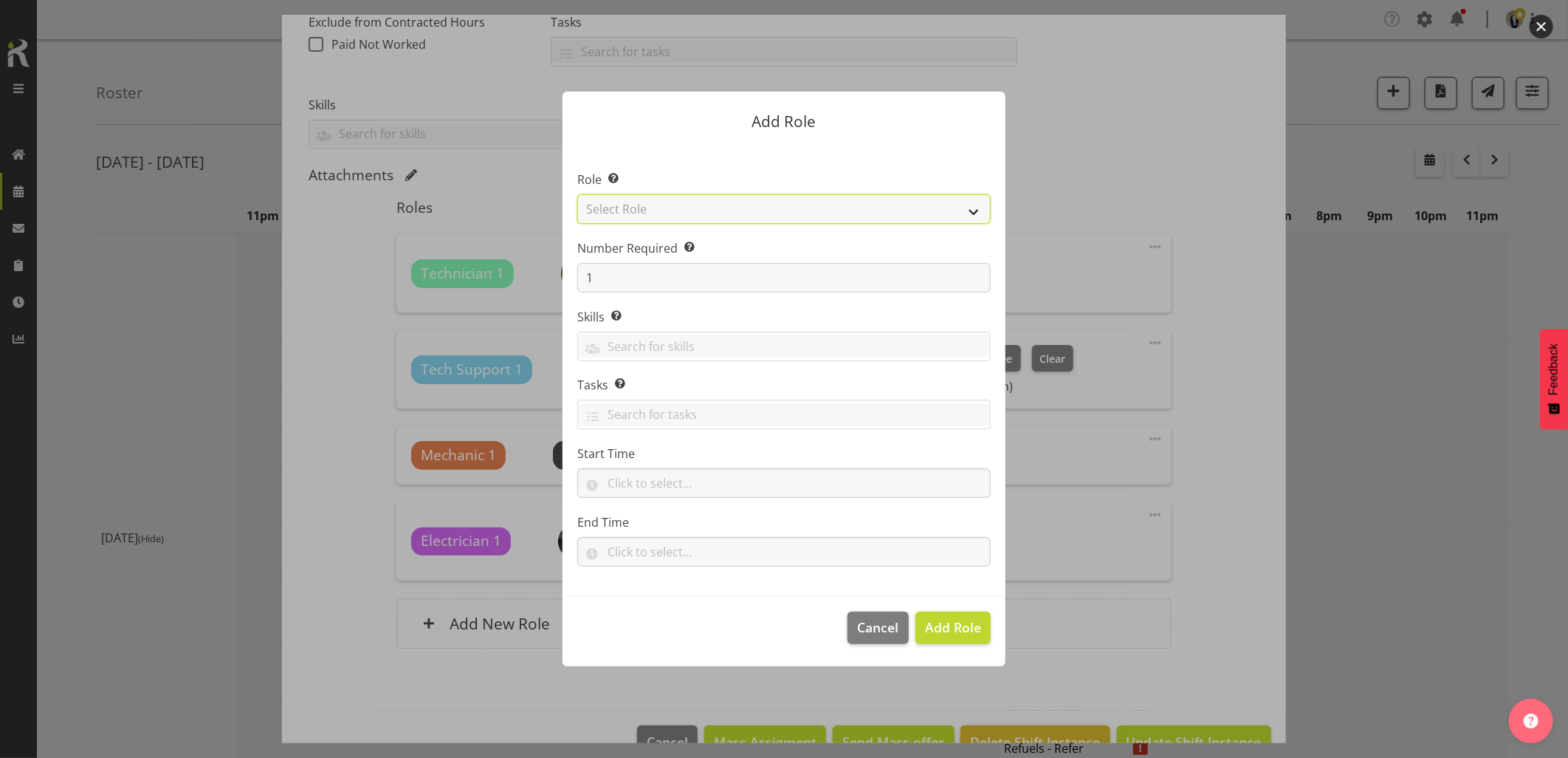
drag, startPoint x: 630, startPoint y: 202, endPoint x: 643, endPoint y: 210, distance: 15.3
click at [630, 202] on select "Select Role Account Manager Electrician Engineering GM HSEQ manager MECH Mechan…" at bounding box center [784, 209] width 413 height 29
select select "21"
click at [577, 194] on select "Select Role Account Manager Electrician Engineering GM HSEQ manager MECH Mechan…" at bounding box center [784, 209] width 413 height 29
drag, startPoint x: 932, startPoint y: 618, endPoint x: 897, endPoint y: 628, distance: 36.4
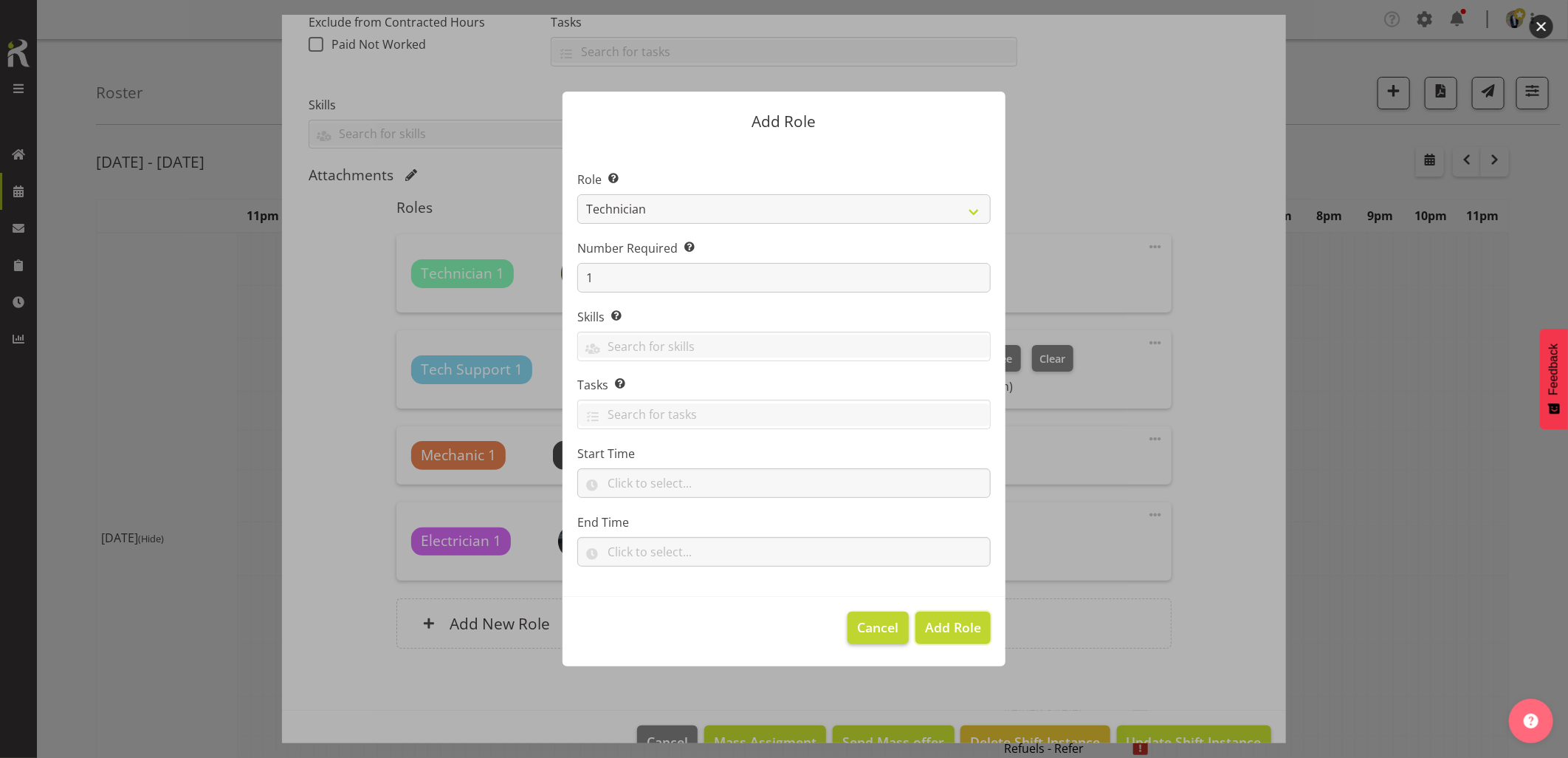
click at [935, 622] on span "Add Role" at bounding box center [952, 626] width 56 height 17
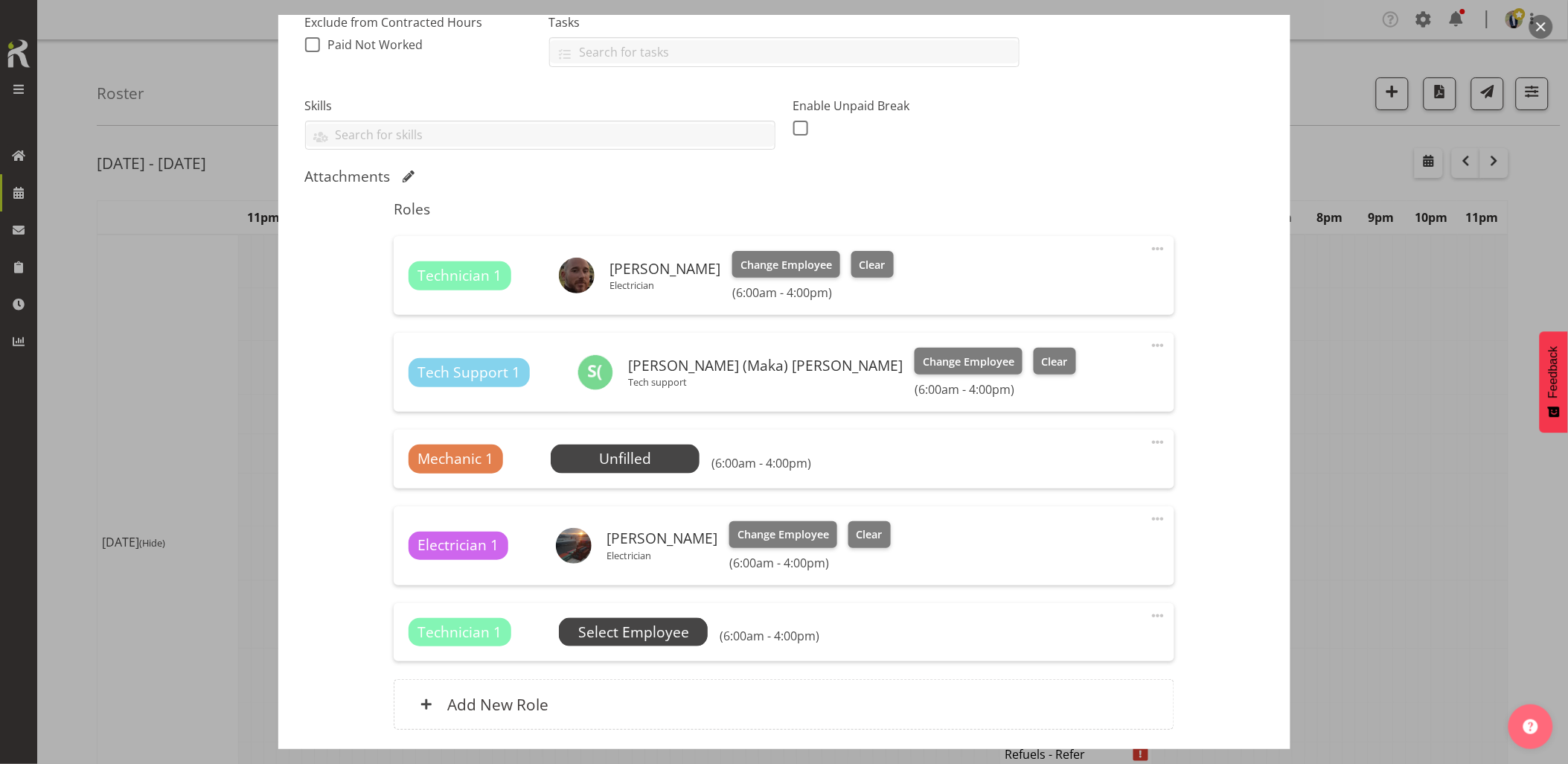
click at [617, 633] on span "Select Employee" at bounding box center [633, 632] width 111 height 22
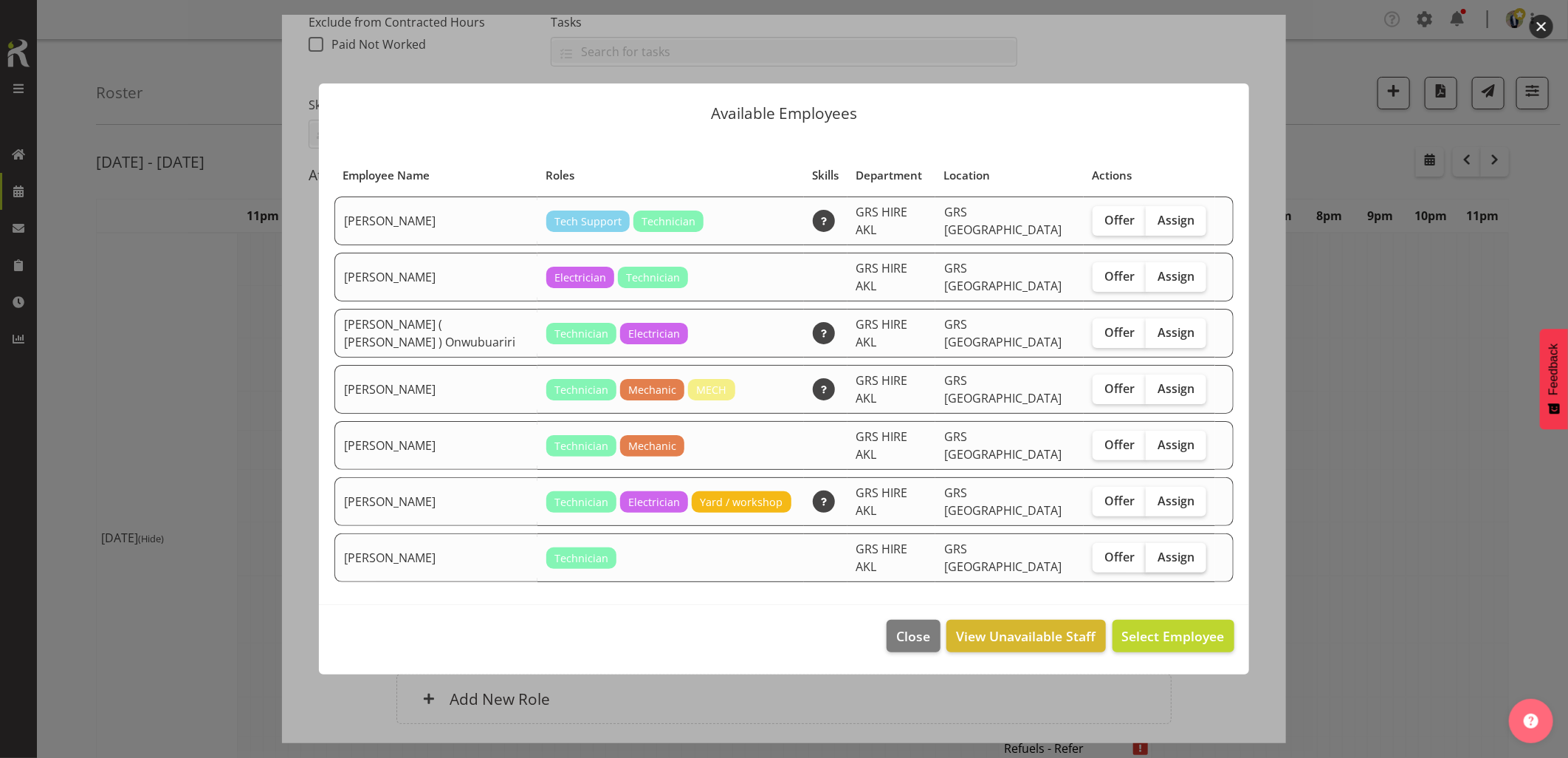
drag, startPoint x: 1162, startPoint y: 535, endPoint x: 1181, endPoint y: 551, distance: 24.8
click at [1163, 549] on span "Assign" at bounding box center [1175, 556] width 37 height 15
click at [1155, 552] on input "Assign" at bounding box center [1150, 556] width 10 height 10
checkbox input "true"
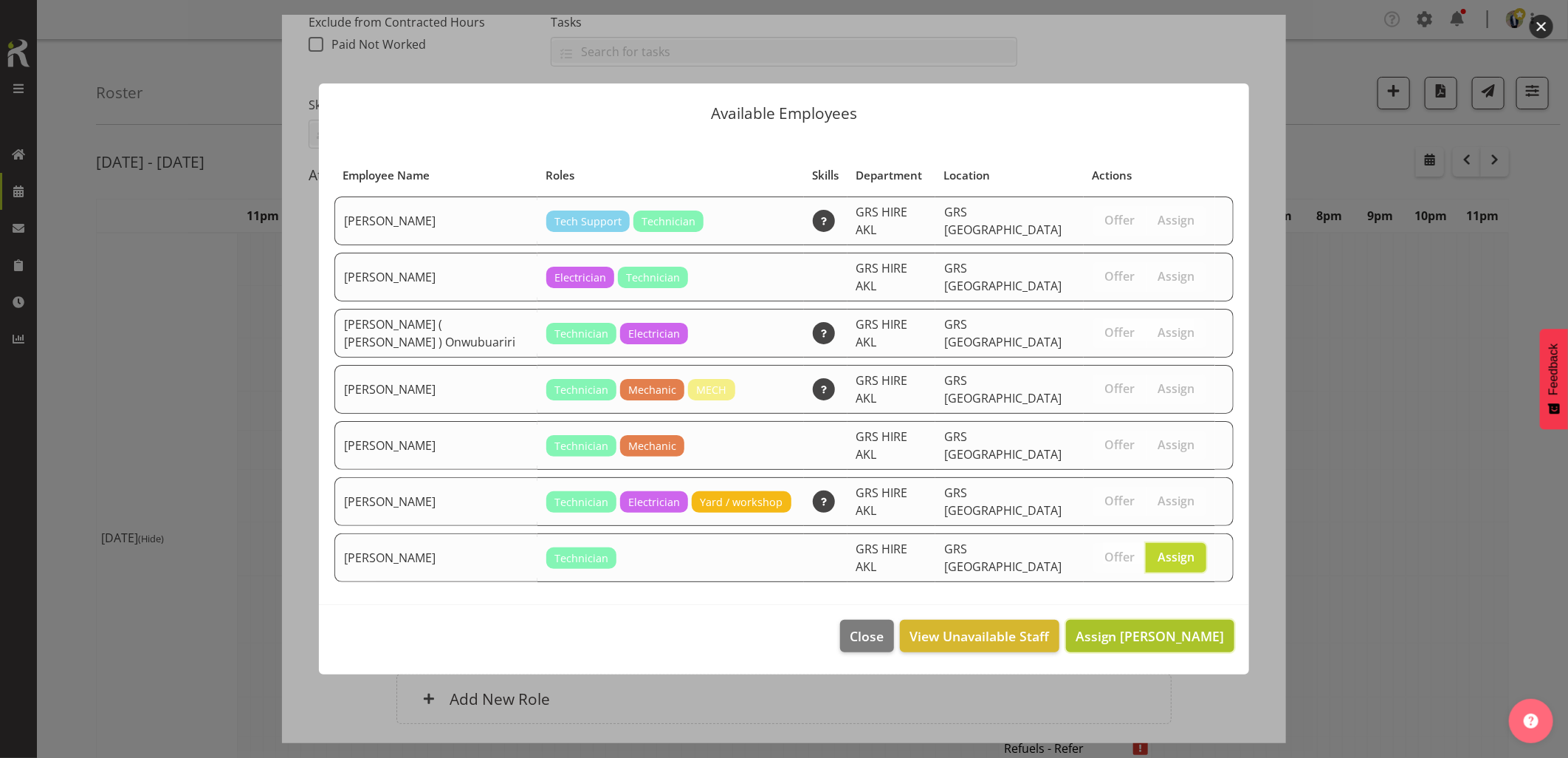
click at [1167, 627] on span "Assign [PERSON_NAME]" at bounding box center [1150, 636] width 149 height 17
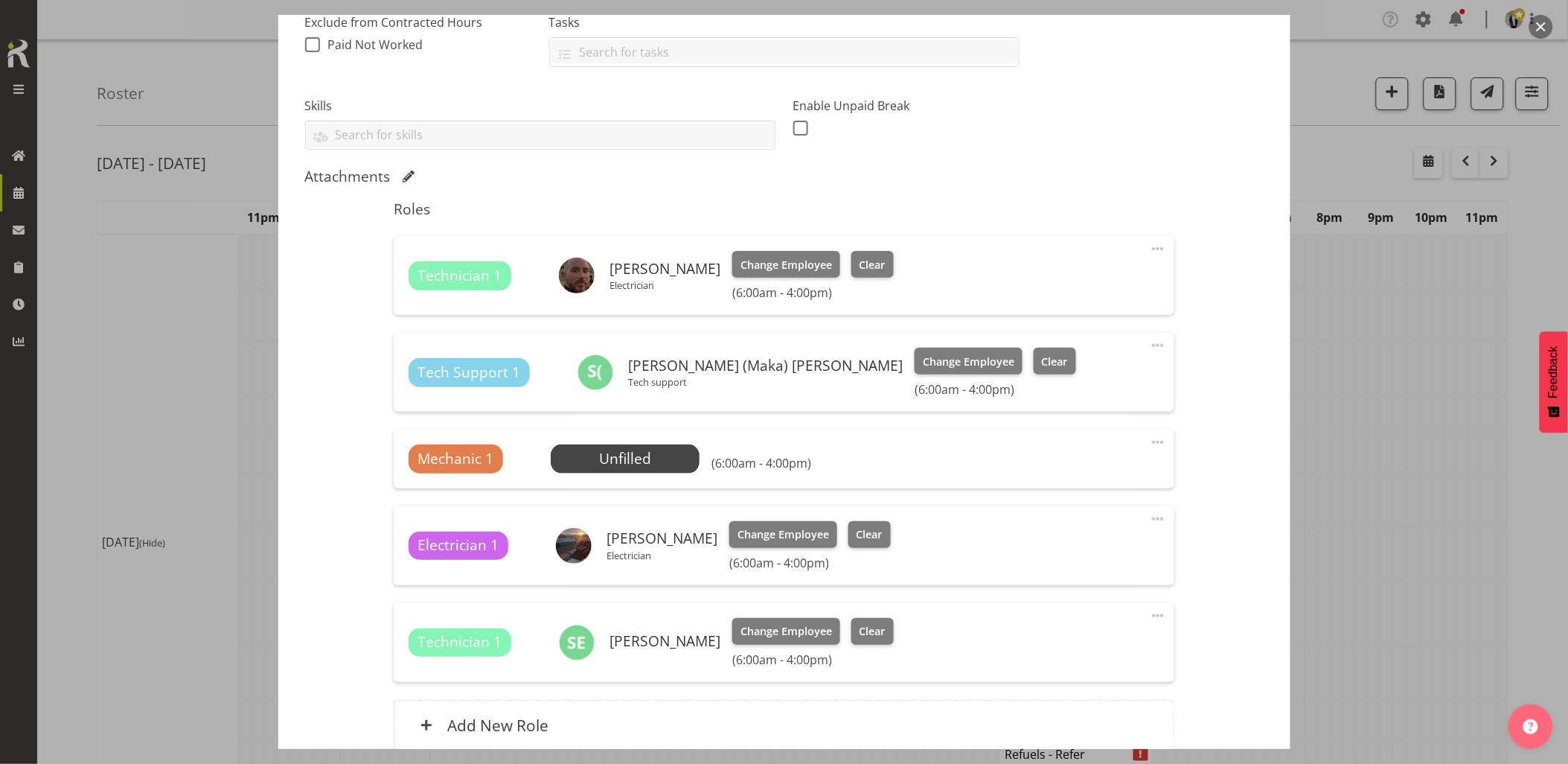
click at [1149, 441] on span at bounding box center [1158, 442] width 17 height 17
click at [1066, 529] on link "Delete" at bounding box center [1095, 529] width 143 height 27
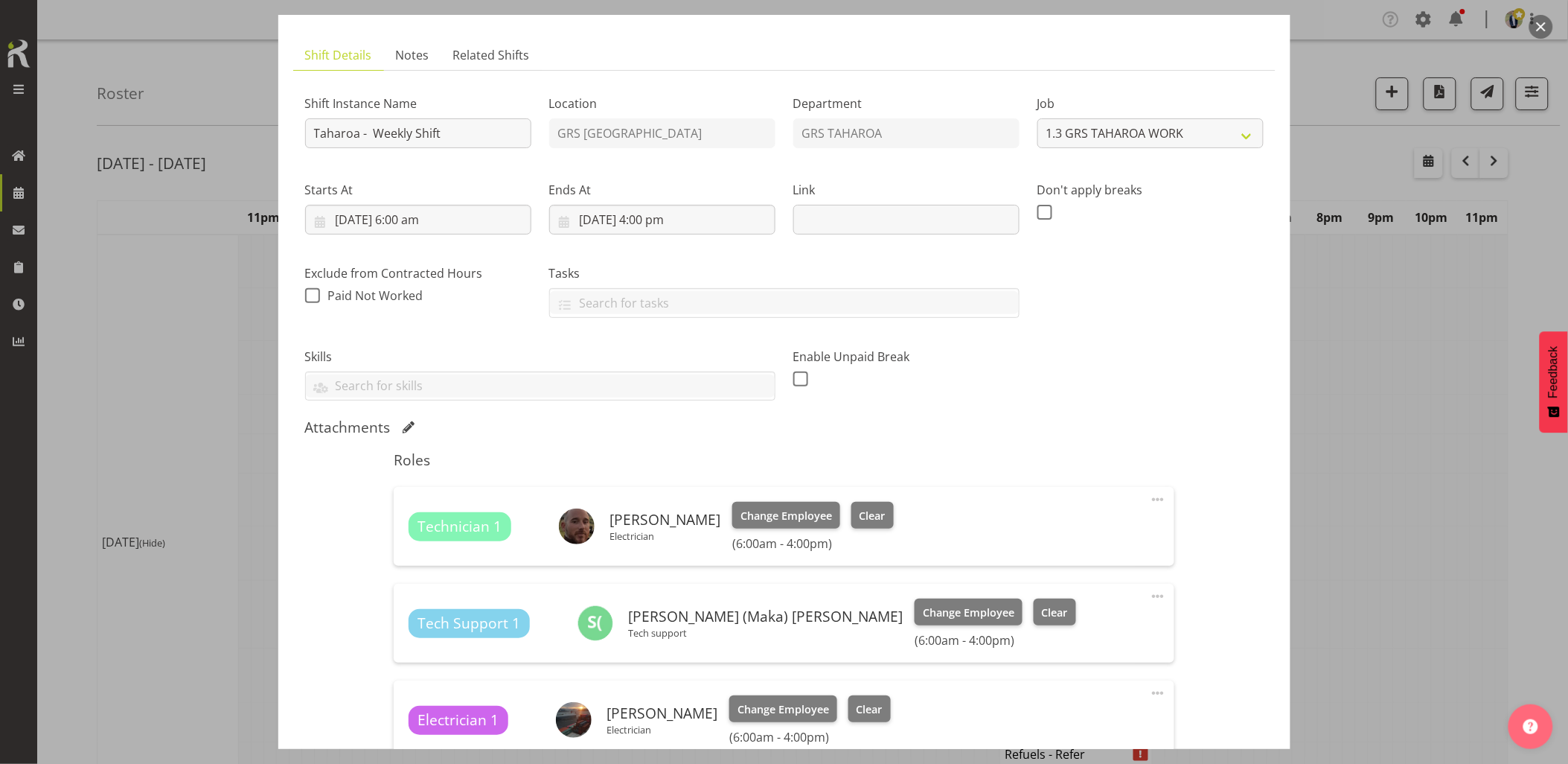
scroll to position [0, 0]
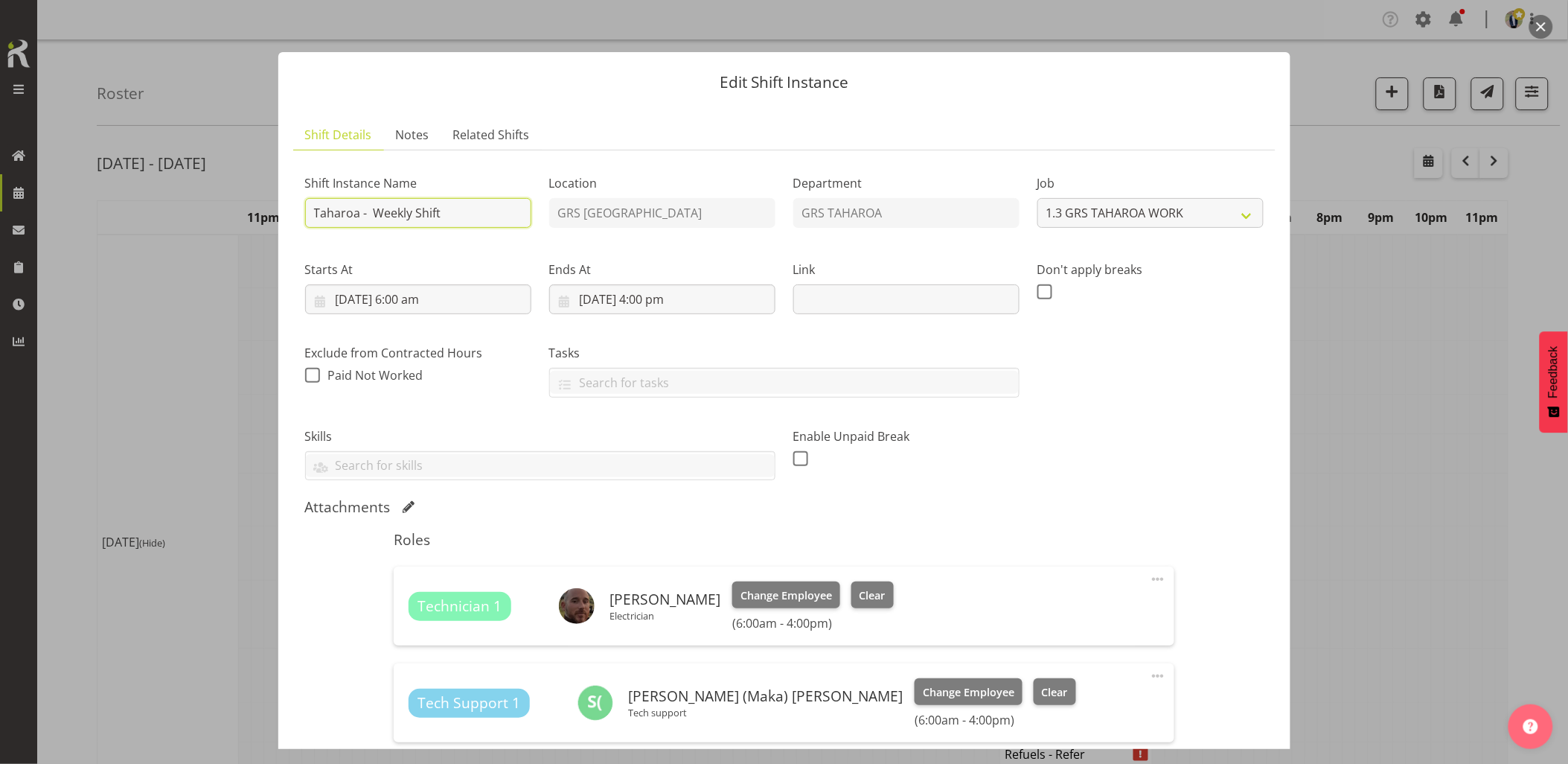
click at [470, 220] on input "Taharoa - Weekly Shift" at bounding box center [418, 213] width 226 height 30
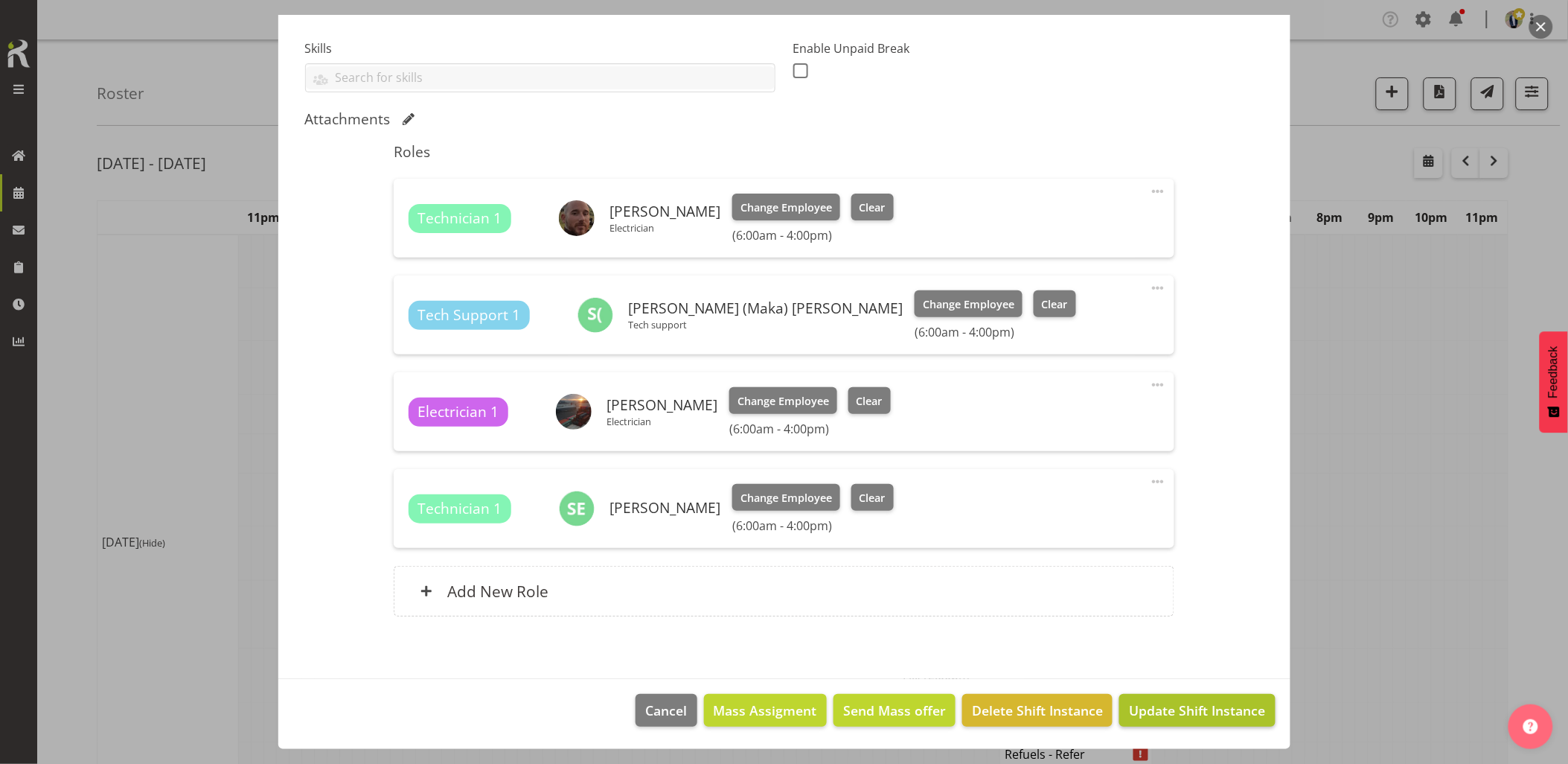
type input "Taharoa - Shift change"
click at [1165, 719] on span "Update Shift Instance" at bounding box center [1197, 710] width 136 height 19
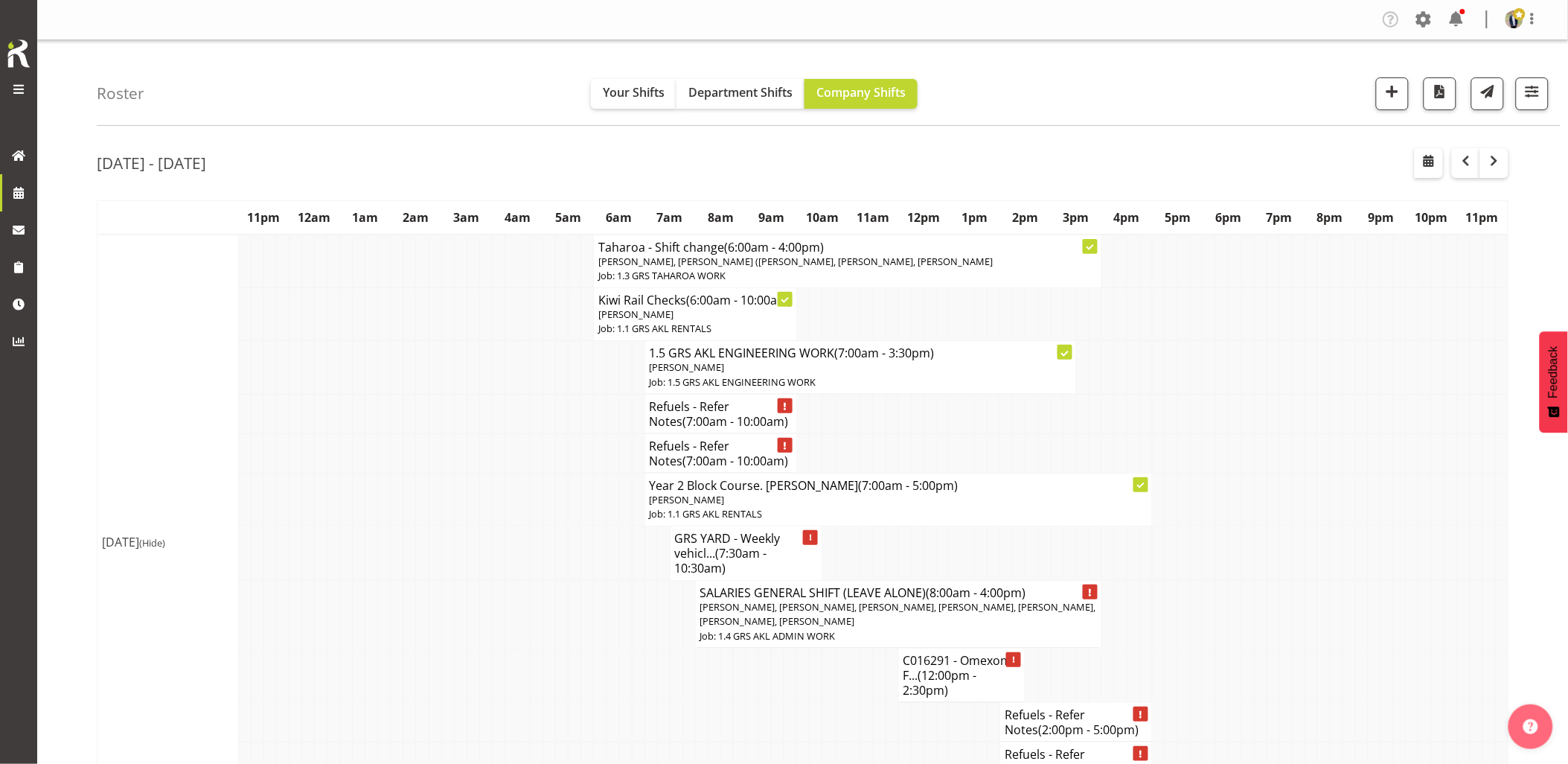
click at [474, 379] on td at bounding box center [473, 367] width 13 height 53
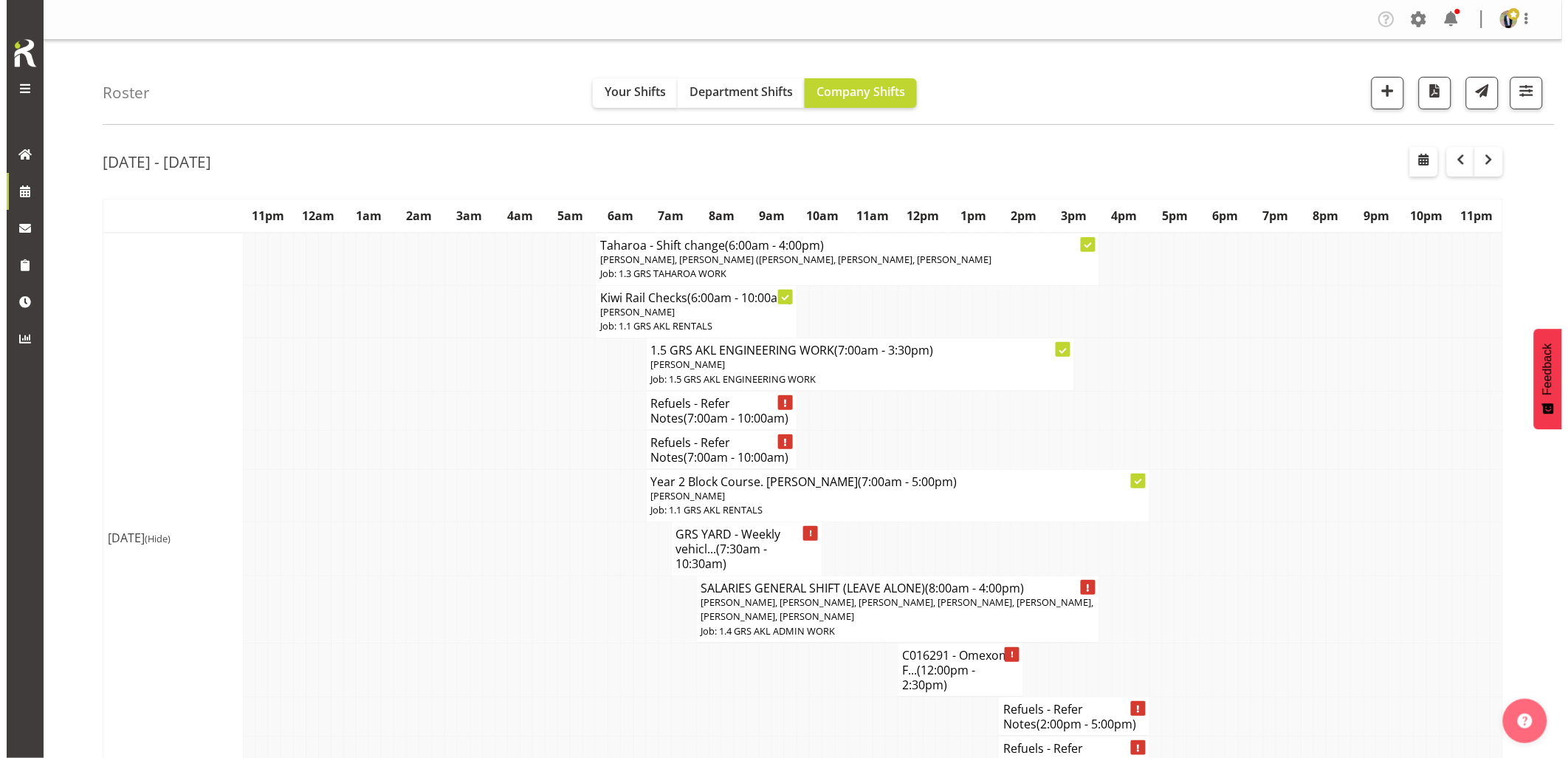
scroll to position [82, 0]
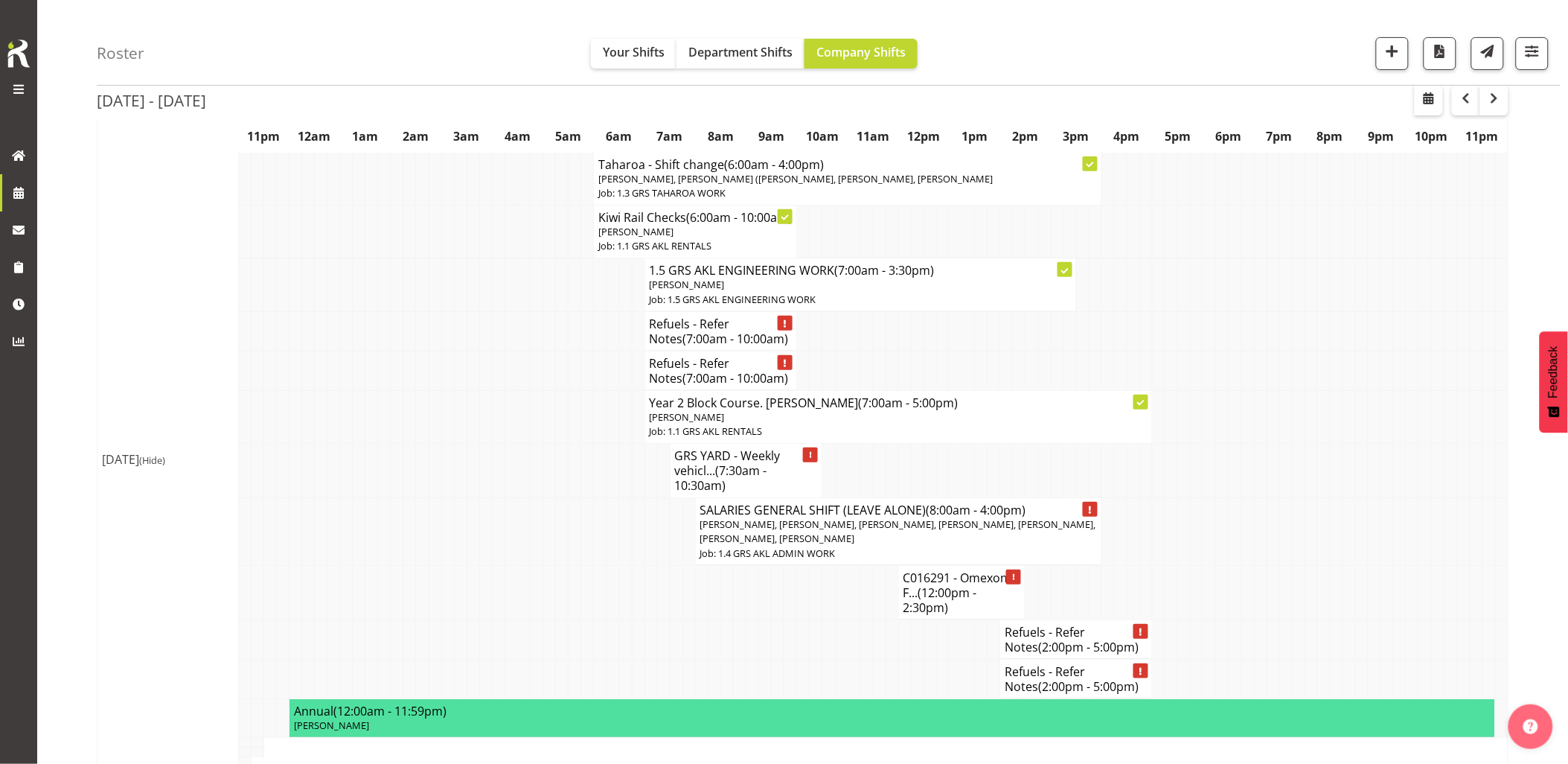
click at [465, 384] on td at bounding box center [460, 370] width 13 height 39
click at [672, 491] on td "GRS YARD - Weekly vehicl... (7:30am - 10:30am)" at bounding box center [746, 471] width 153 height 54
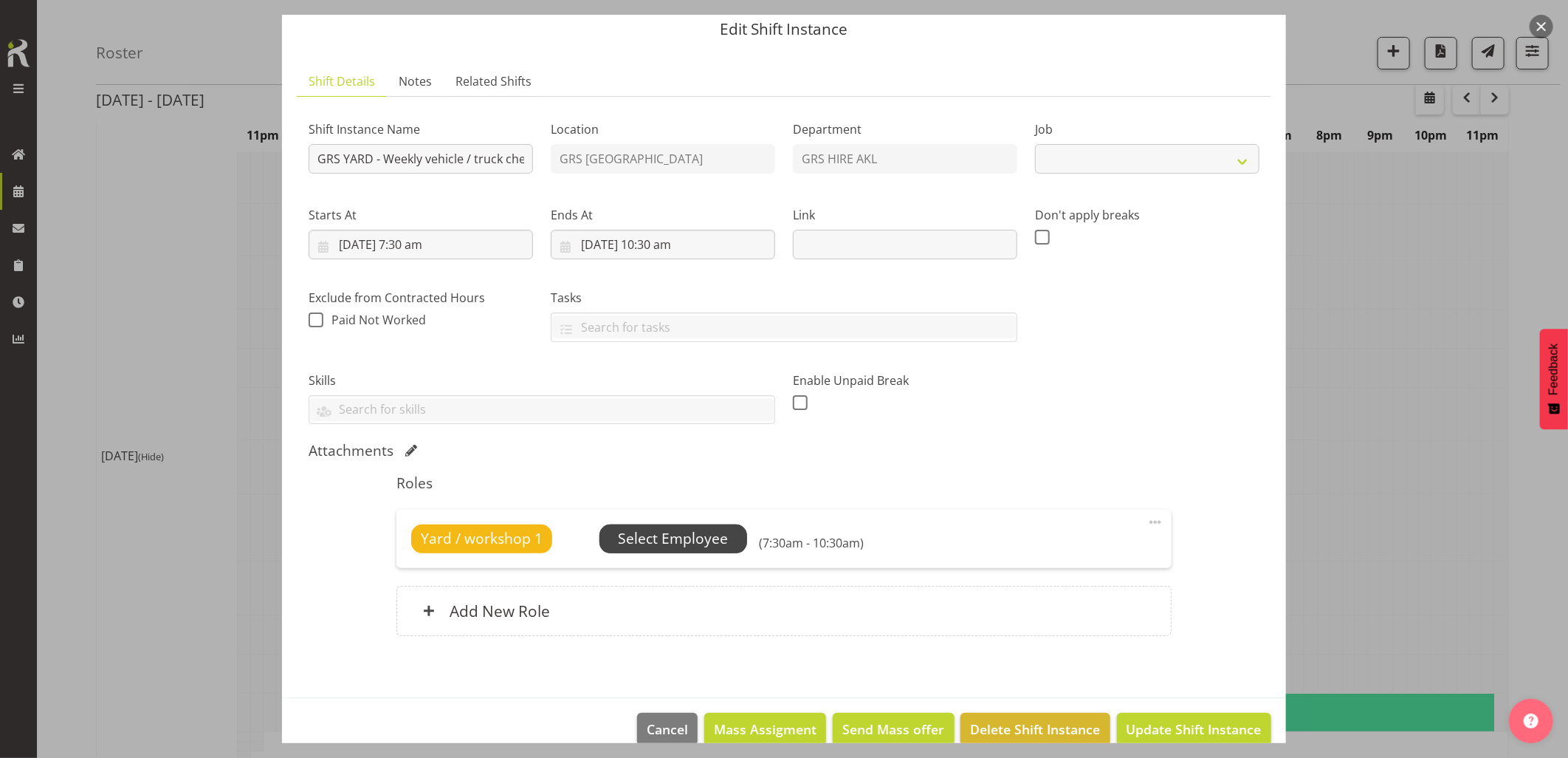
select select "9"
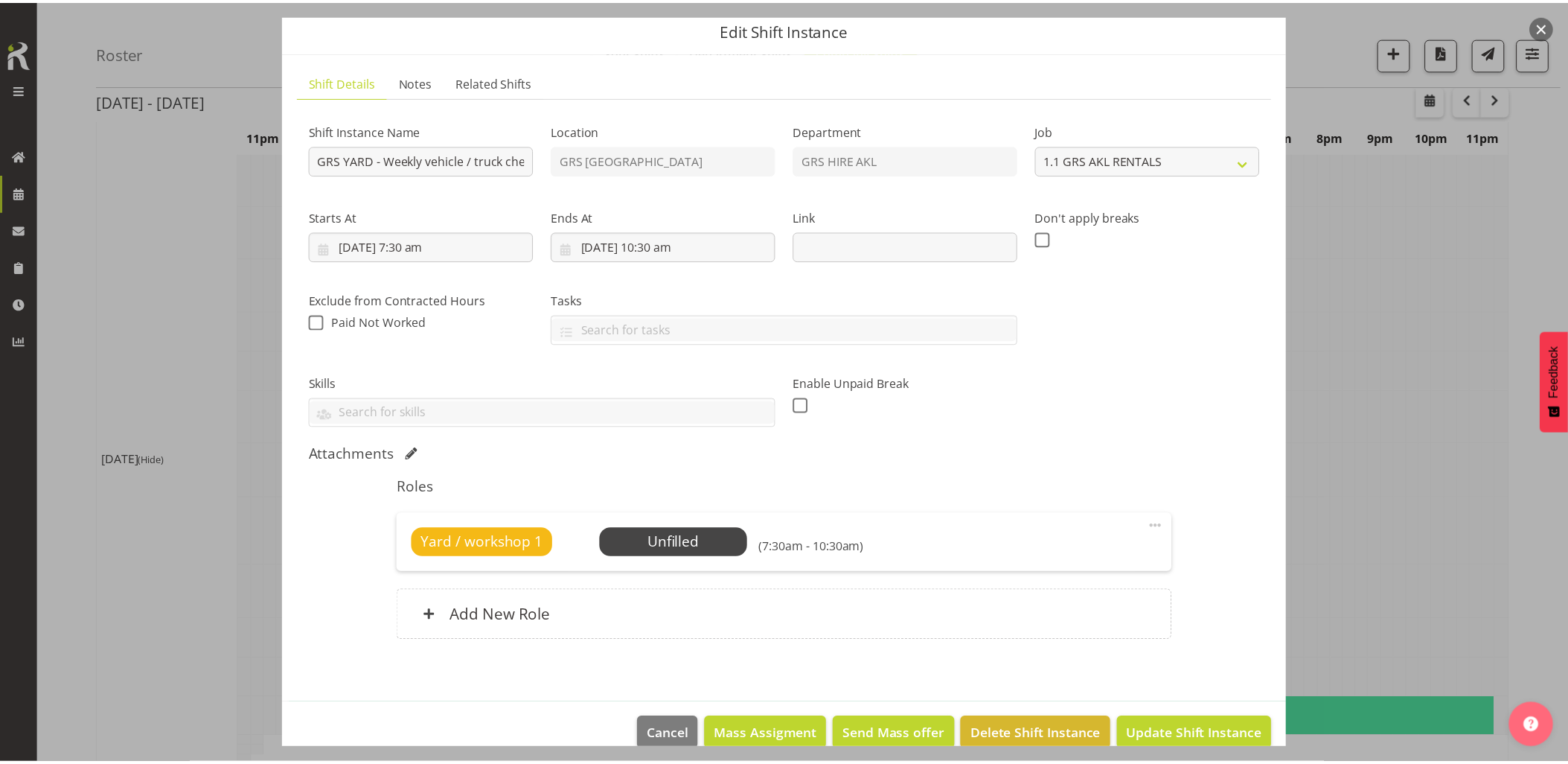
scroll to position [77, 0]
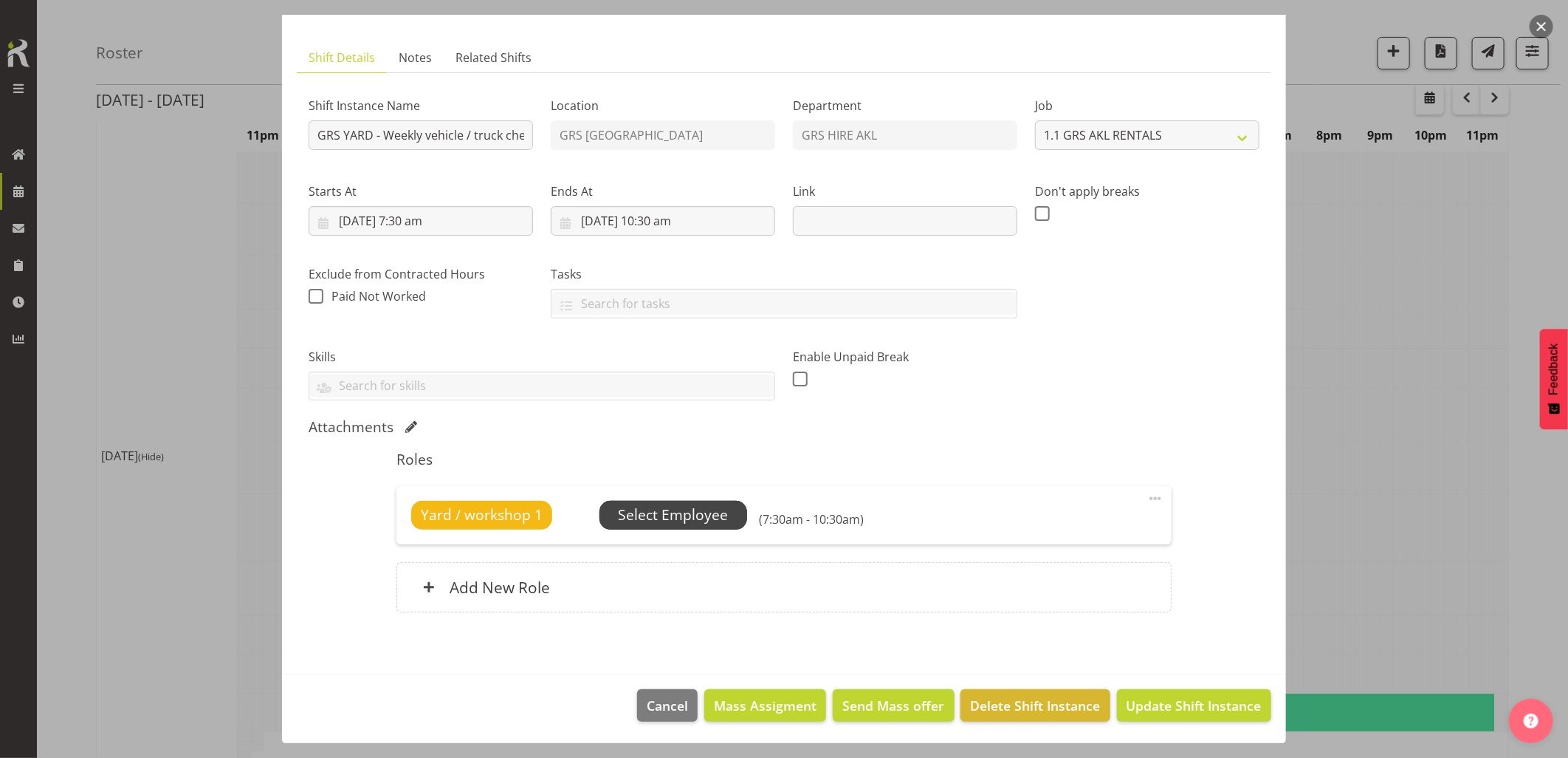
click at [660, 522] on span "Select Employee" at bounding box center [672, 515] width 110 height 22
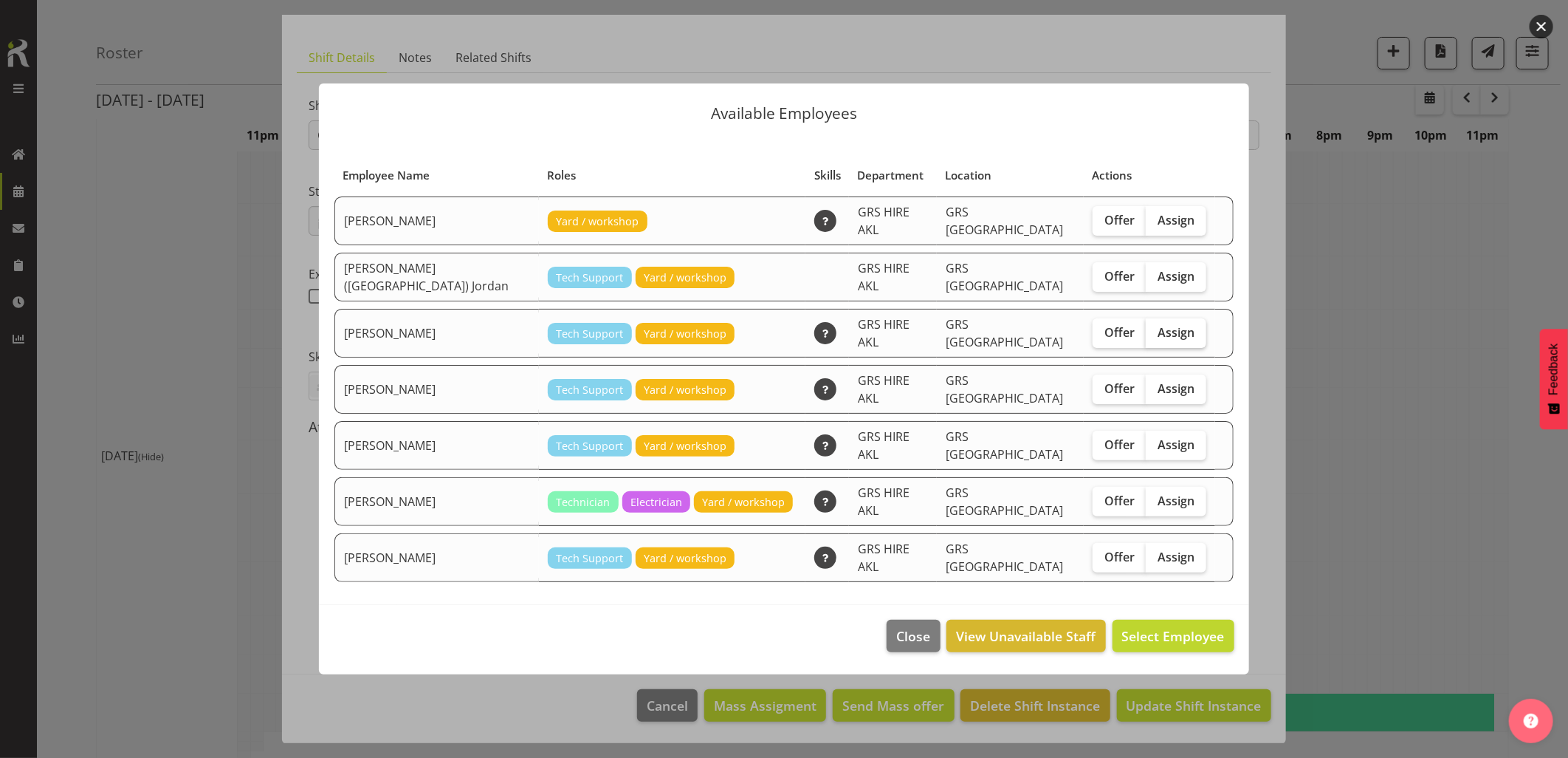
click at [1157, 332] on span "Assign" at bounding box center [1175, 332] width 37 height 15
click at [1153, 332] on input "Assign" at bounding box center [1150, 331] width 10 height 10
checkbox input "true"
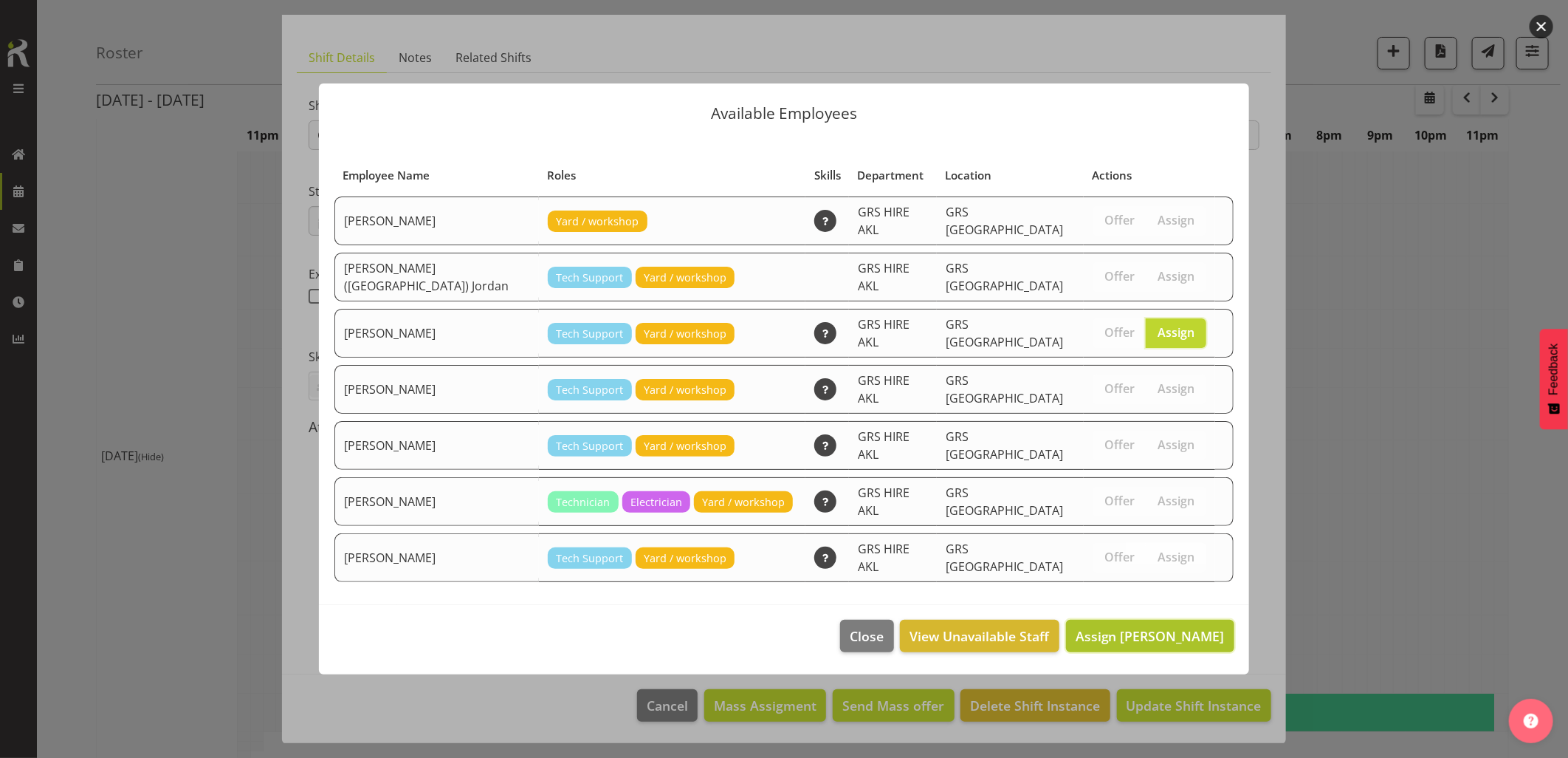
click at [1150, 627] on span "Assign [PERSON_NAME]" at bounding box center [1150, 636] width 149 height 17
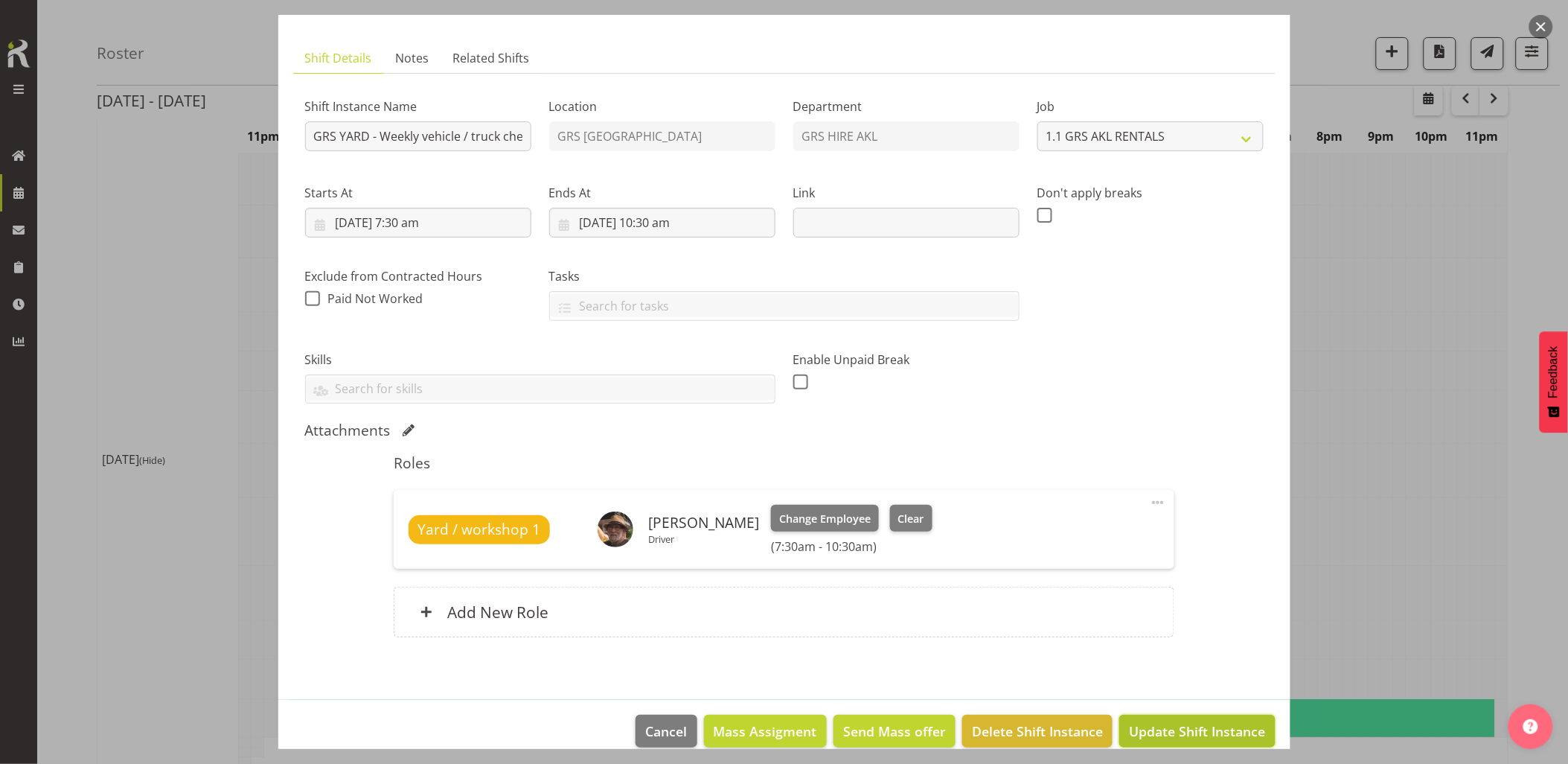
click at [1192, 729] on span "Update Shift Instance" at bounding box center [1197, 731] width 136 height 19
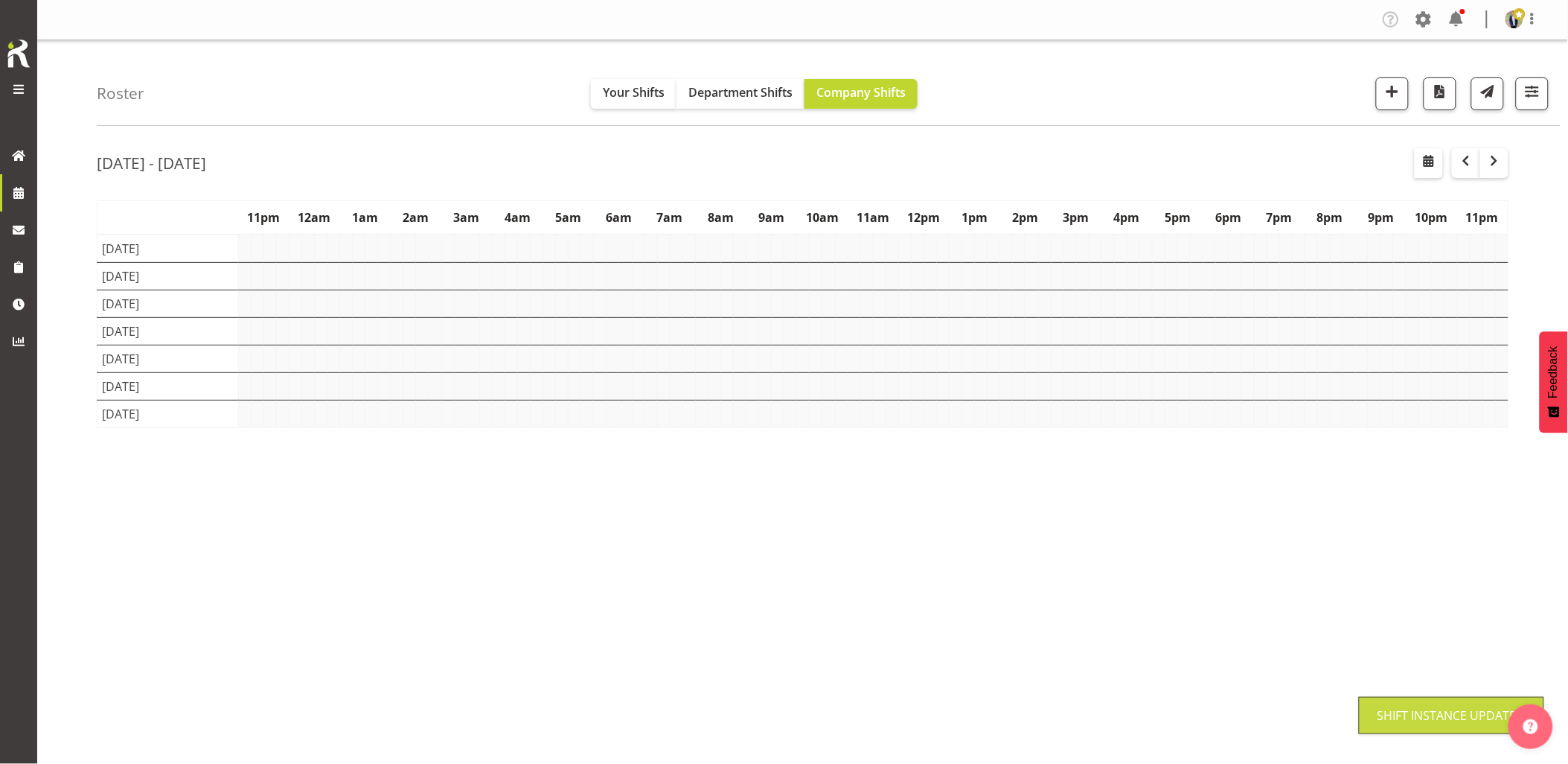
scroll to position [0, 0]
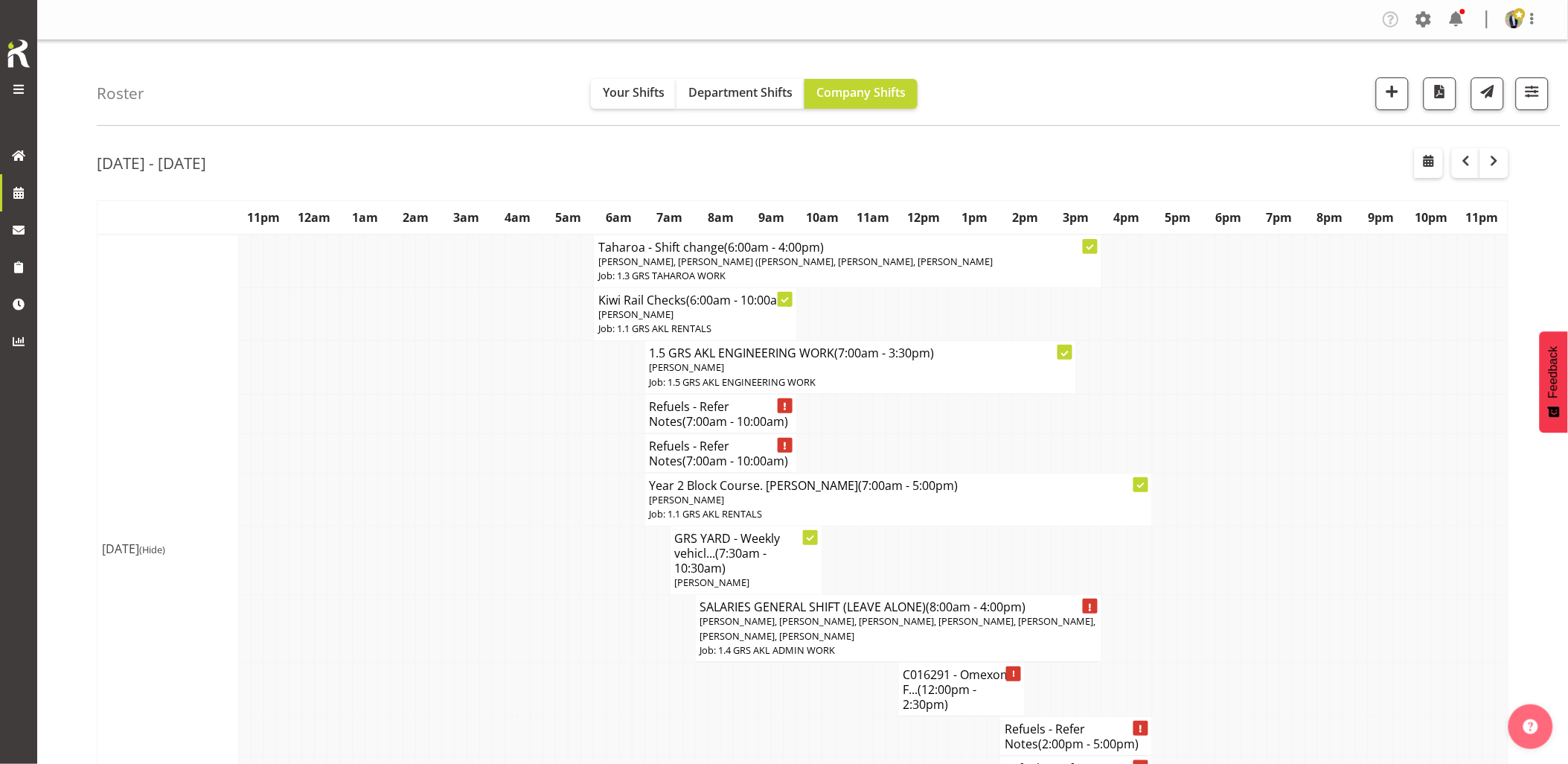
drag, startPoint x: 480, startPoint y: 608, endPoint x: 388, endPoint y: 361, distance: 263.6
click at [388, 361] on td at bounding box center [385, 367] width 13 height 53
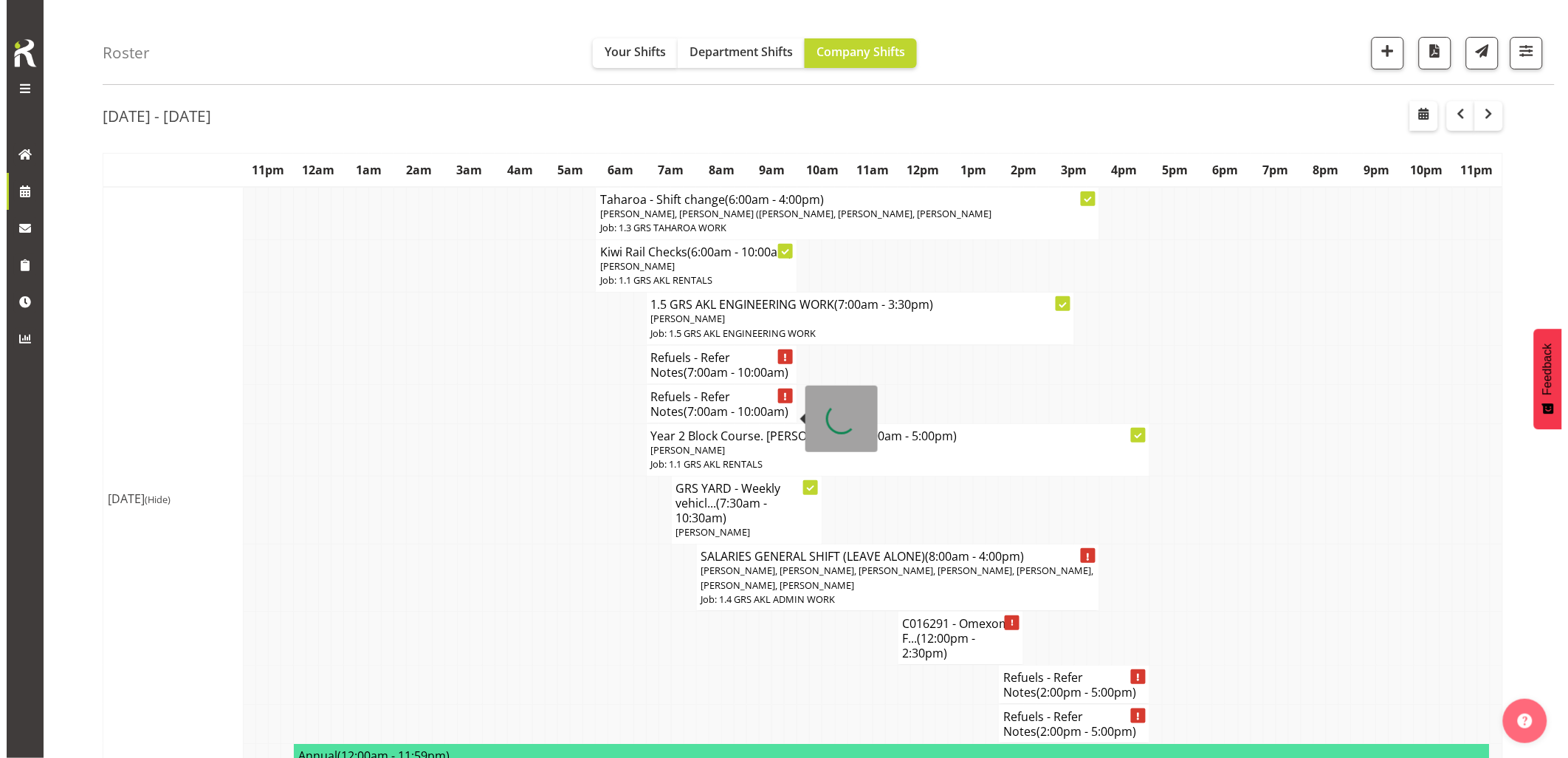
scroll to position [82, 0]
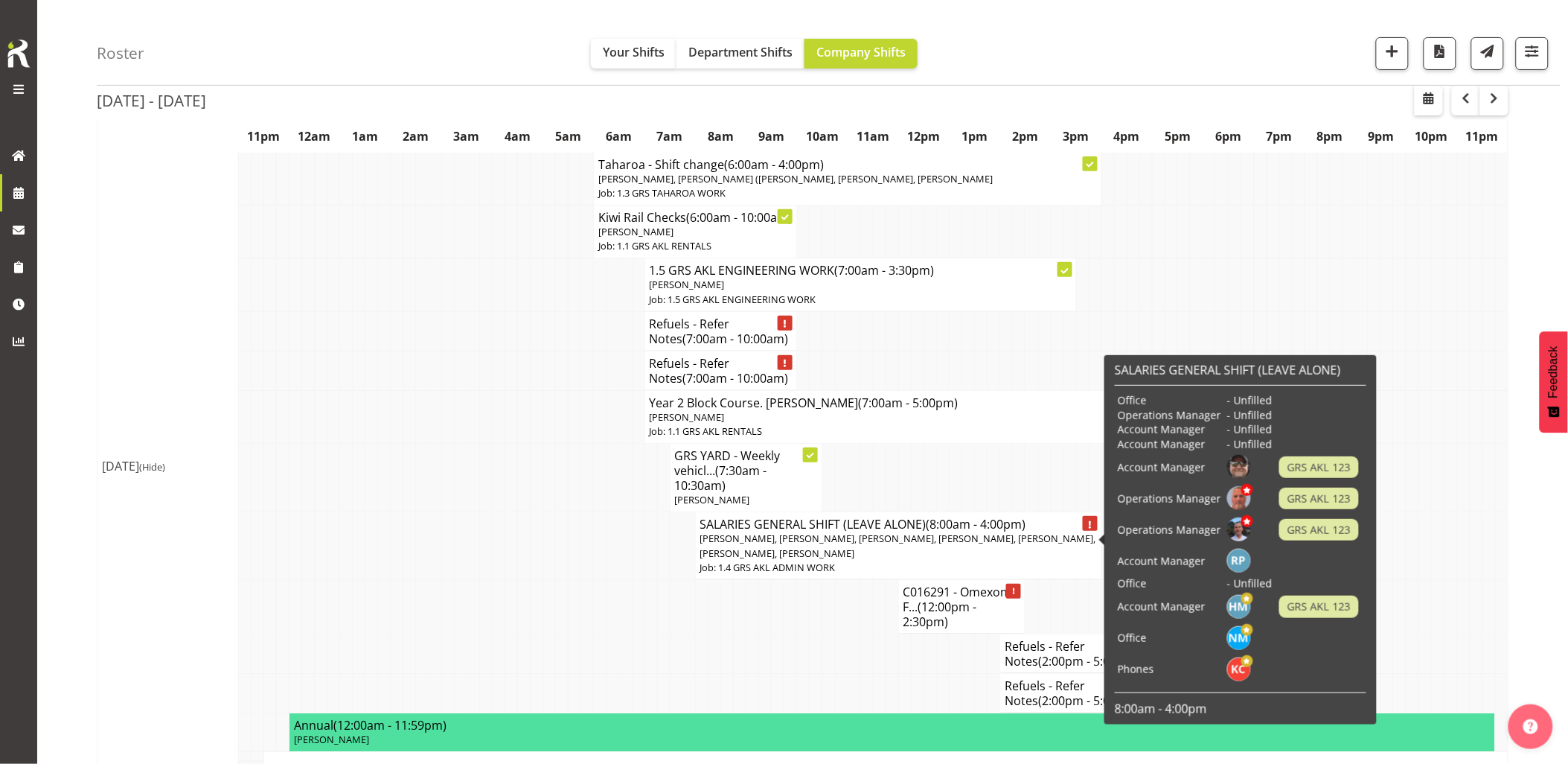
click at [754, 552] on span "[PERSON_NAME], [PERSON_NAME], [PERSON_NAME], [PERSON_NAME], [PERSON_NAME], [PER…" at bounding box center [898, 545] width 396 height 28
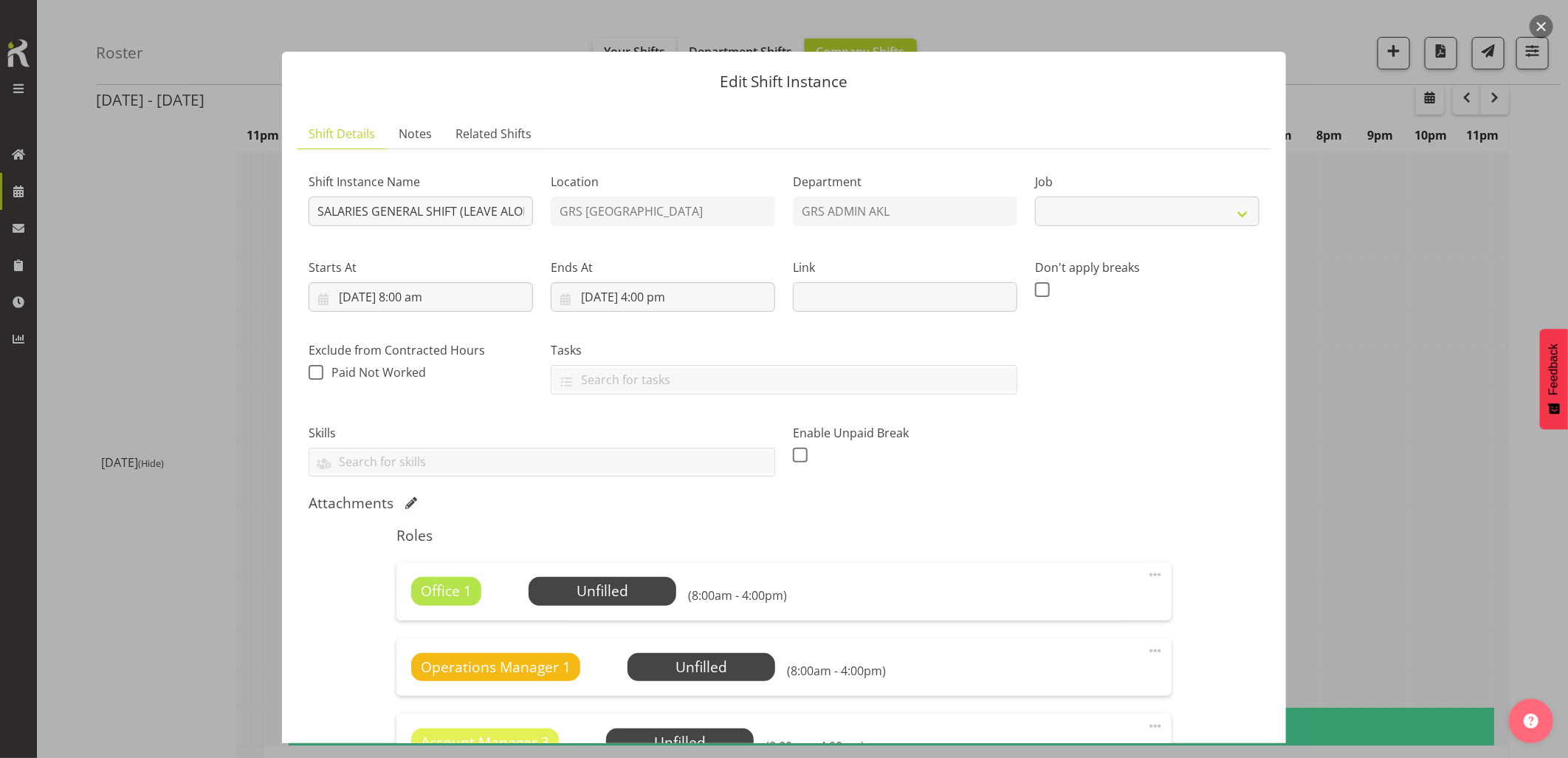
scroll to position [164, 0]
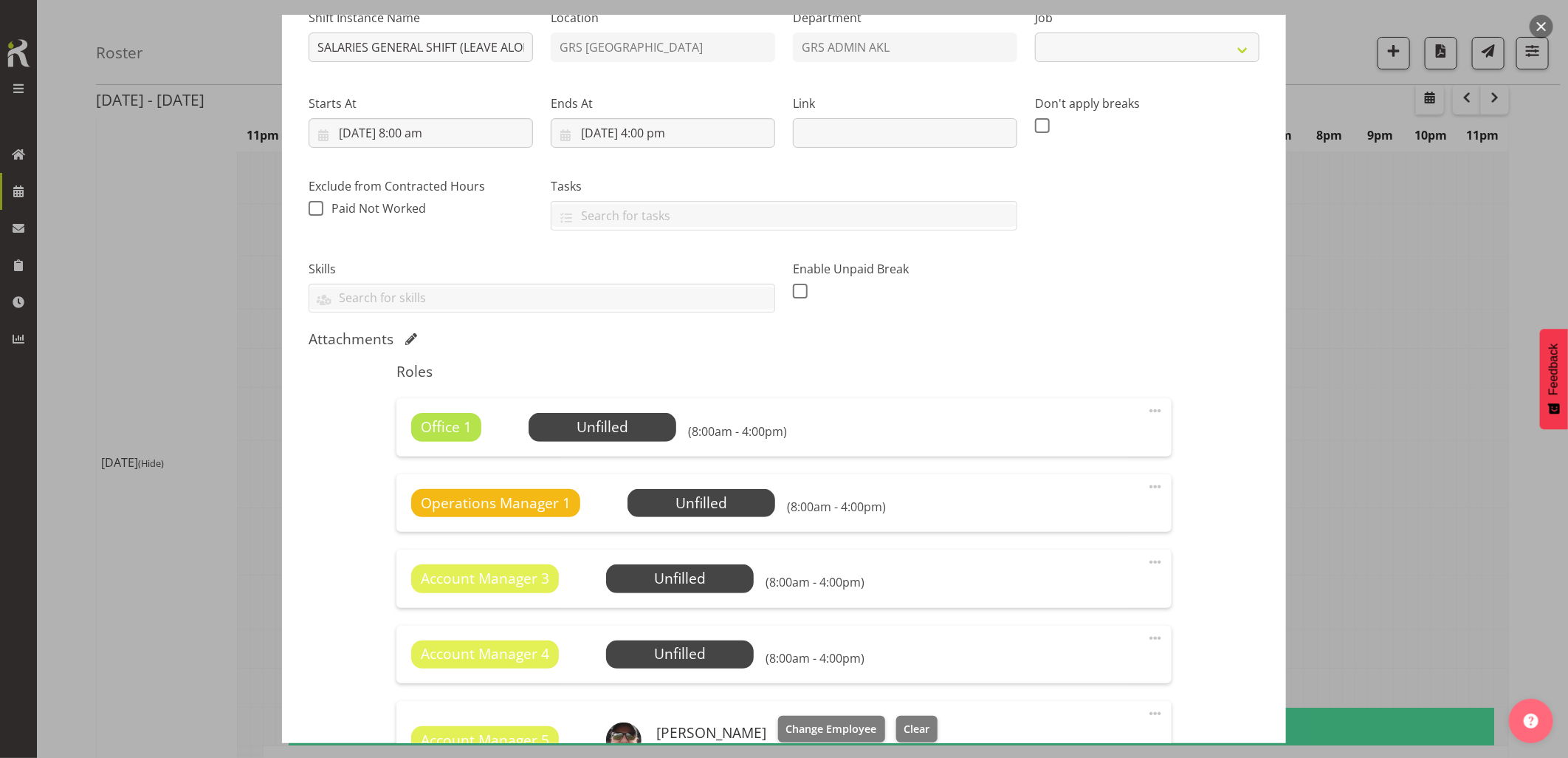
select select "875"
click at [1147, 410] on span at bounding box center [1155, 410] width 17 height 17
click at [1068, 501] on link "Delete" at bounding box center [1093, 496] width 142 height 27
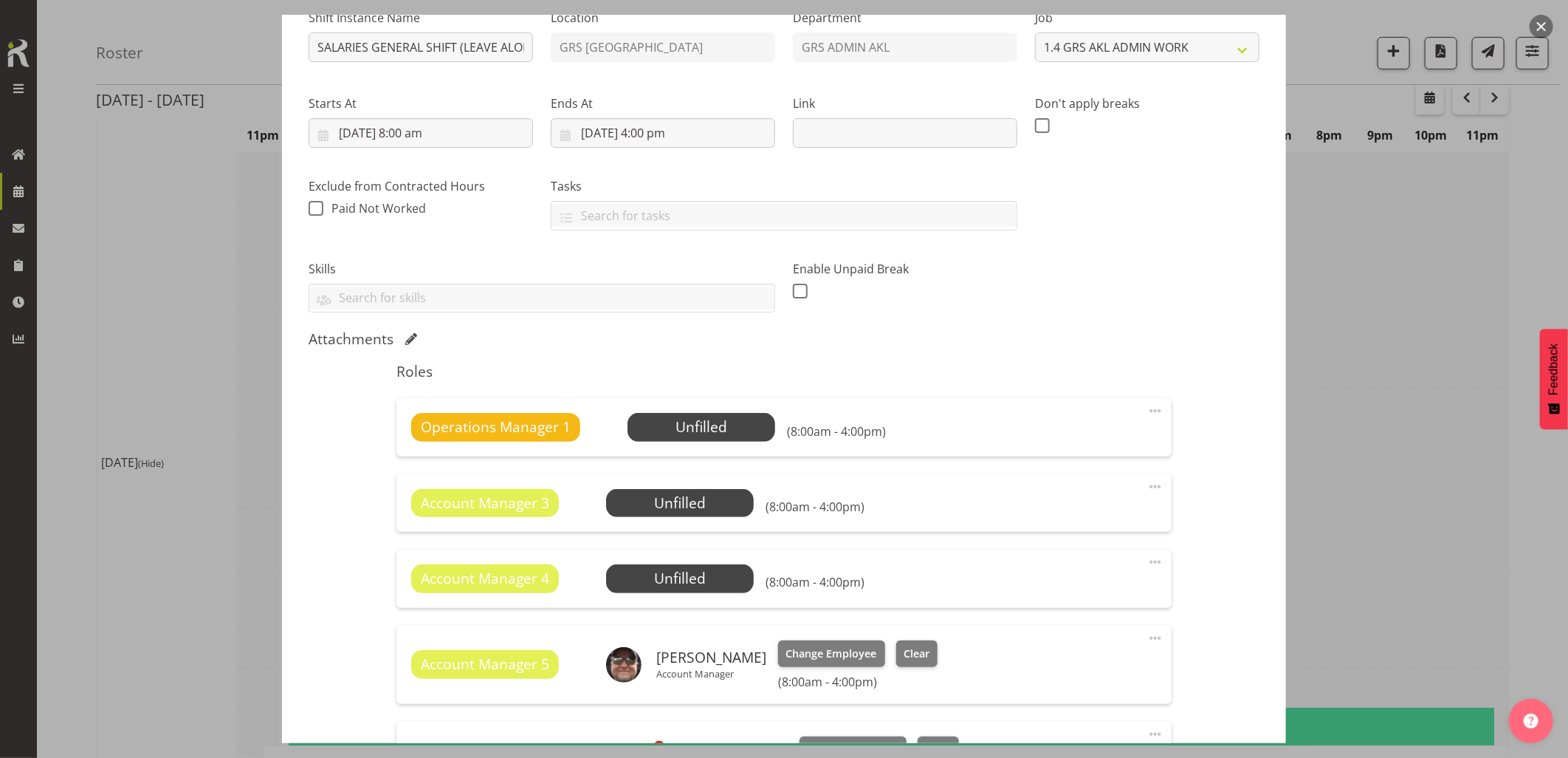
click at [1147, 406] on span at bounding box center [1155, 410] width 17 height 17
click at [1057, 497] on link "Delete" at bounding box center [1093, 496] width 142 height 27
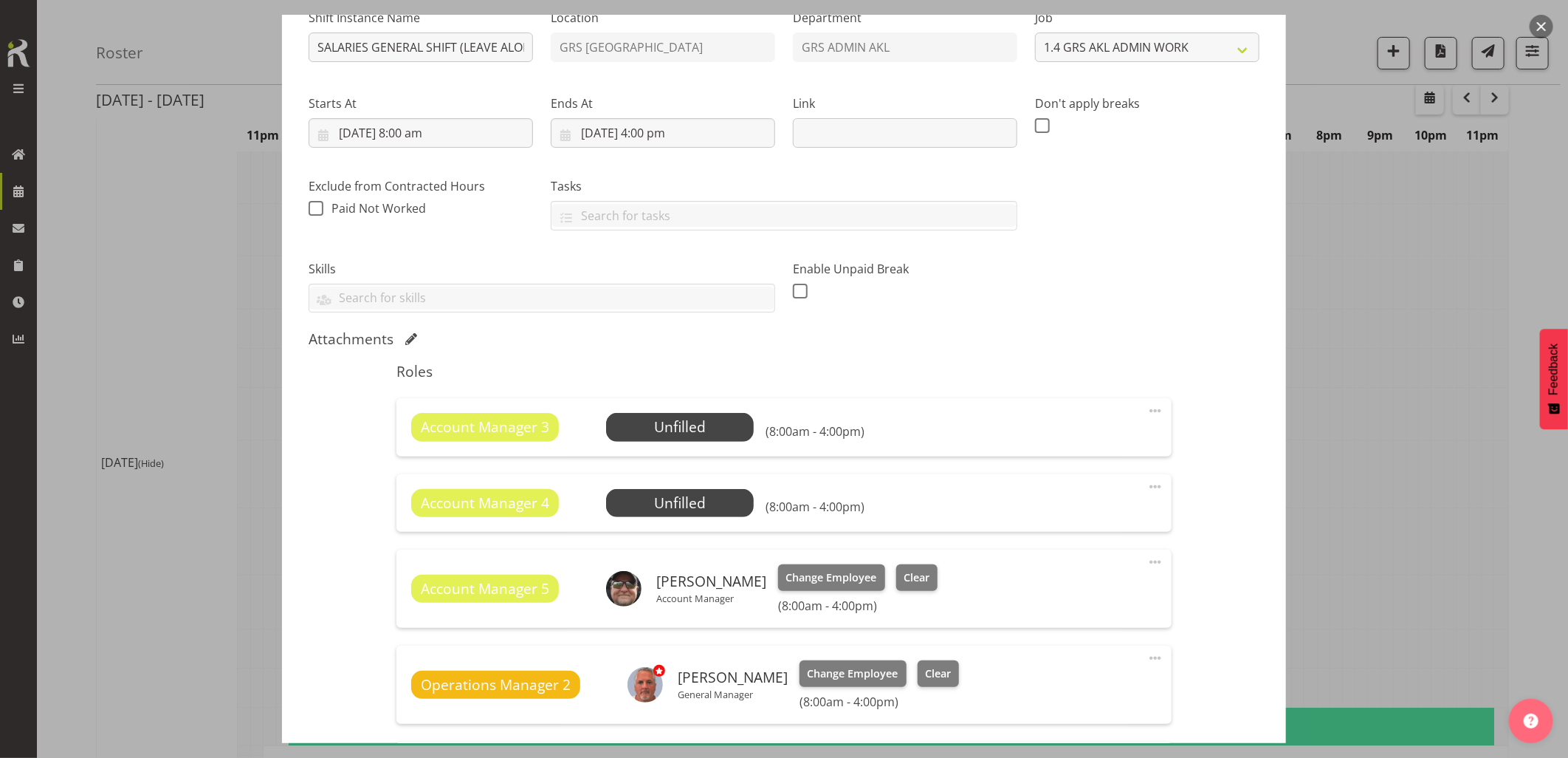
click at [1147, 411] on span at bounding box center [1155, 410] width 17 height 17
click at [1056, 498] on link "Delete" at bounding box center [1093, 496] width 142 height 27
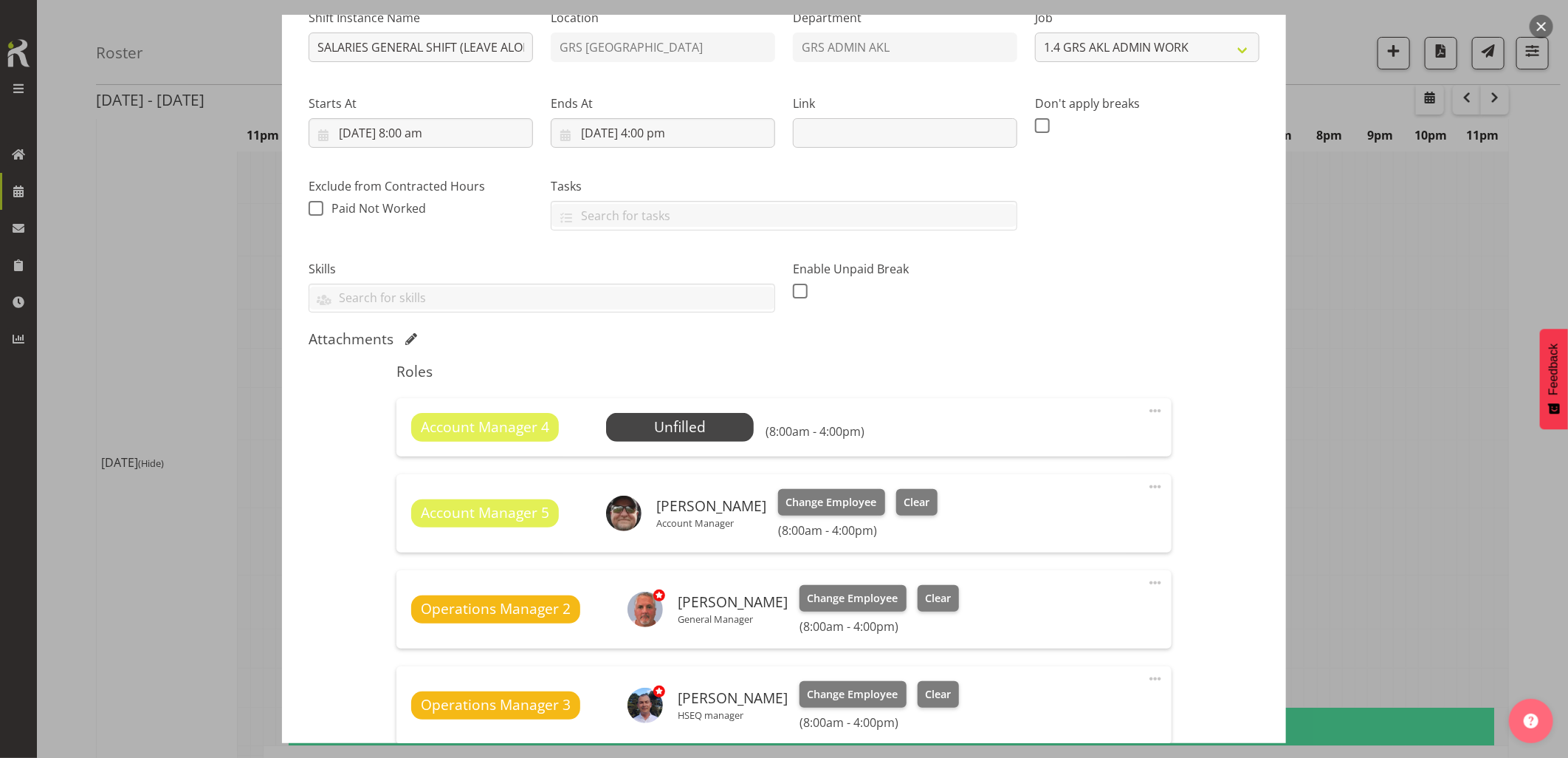
click at [1147, 411] on span at bounding box center [1155, 410] width 17 height 17
click at [1071, 498] on link "Delete" at bounding box center [1093, 496] width 142 height 27
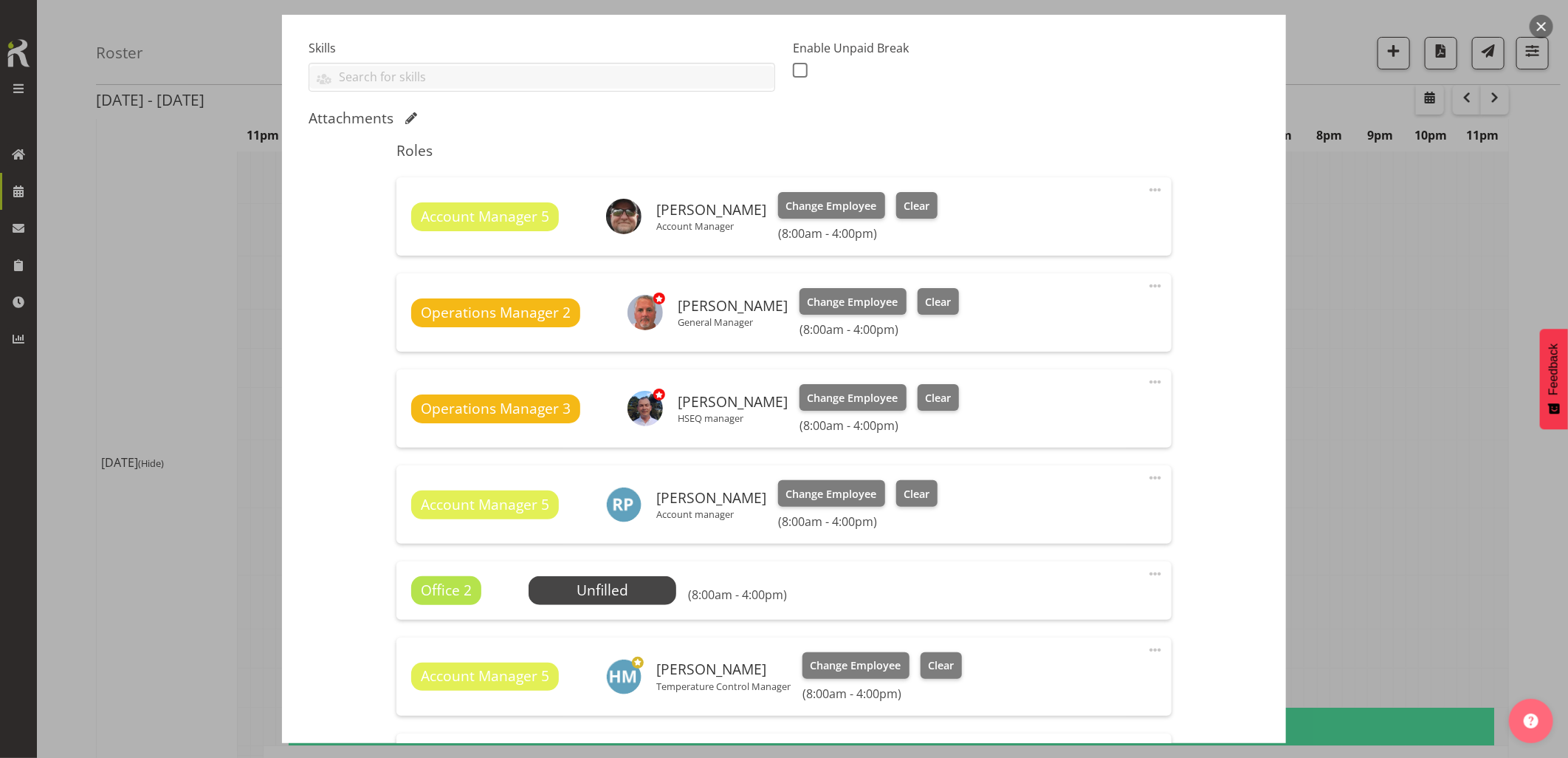
scroll to position [410, 0]
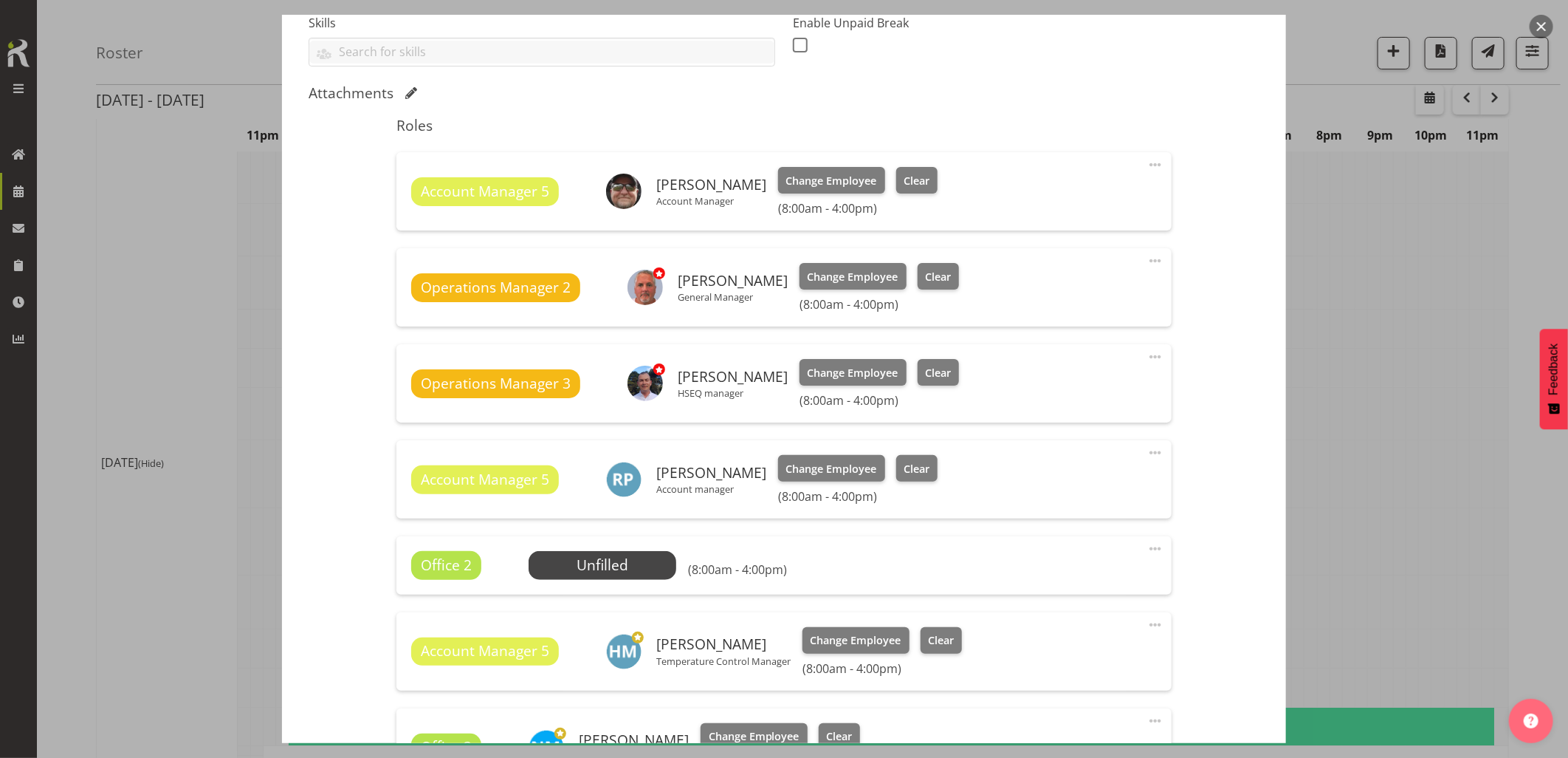
click at [1149, 549] on span at bounding box center [1155, 549] width 17 height 17
click at [1056, 633] on link "Delete" at bounding box center [1093, 634] width 142 height 27
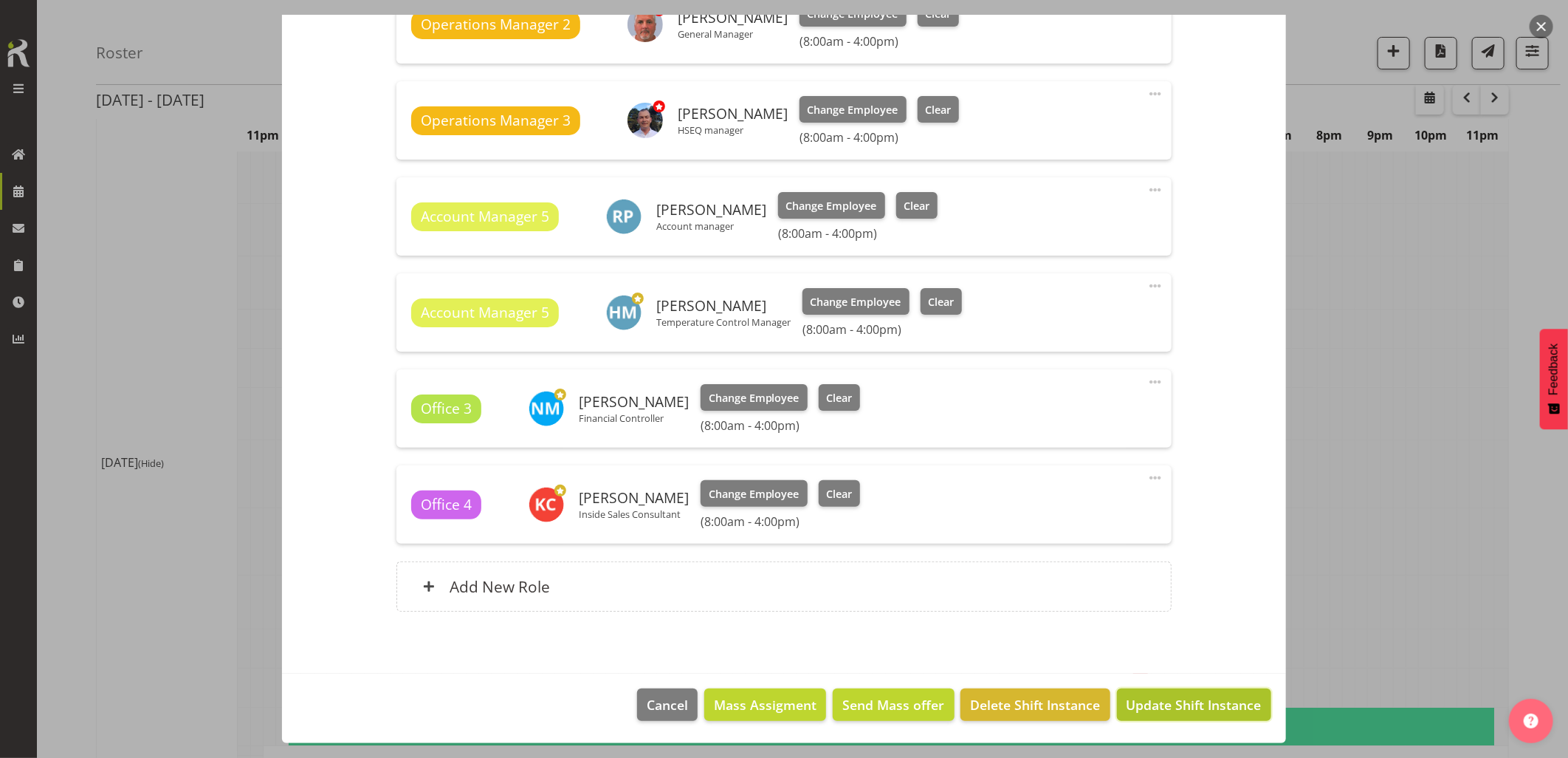
click at [1172, 711] on span "Update Shift Instance" at bounding box center [1194, 704] width 135 height 19
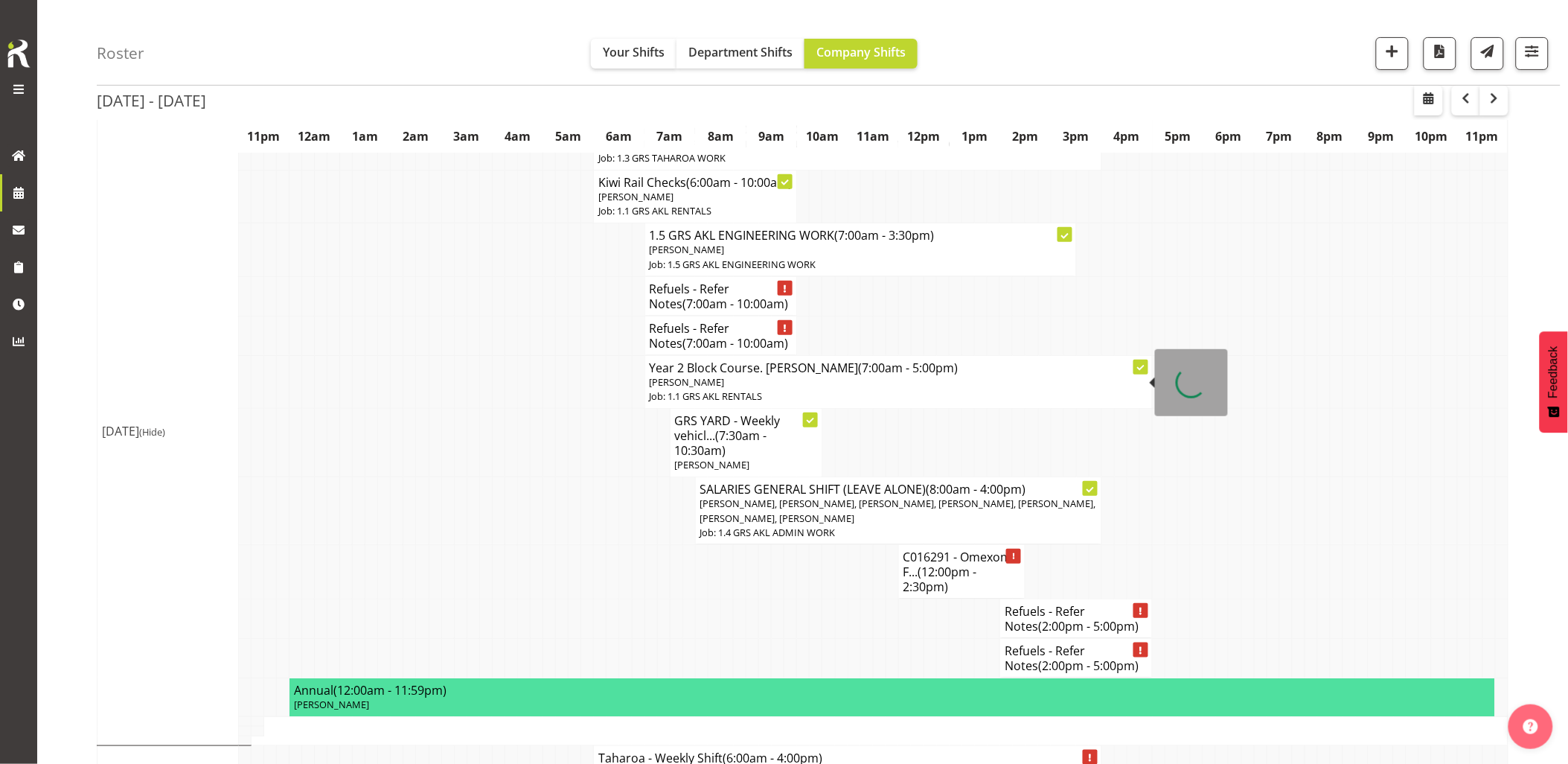
scroll to position [165, 0]
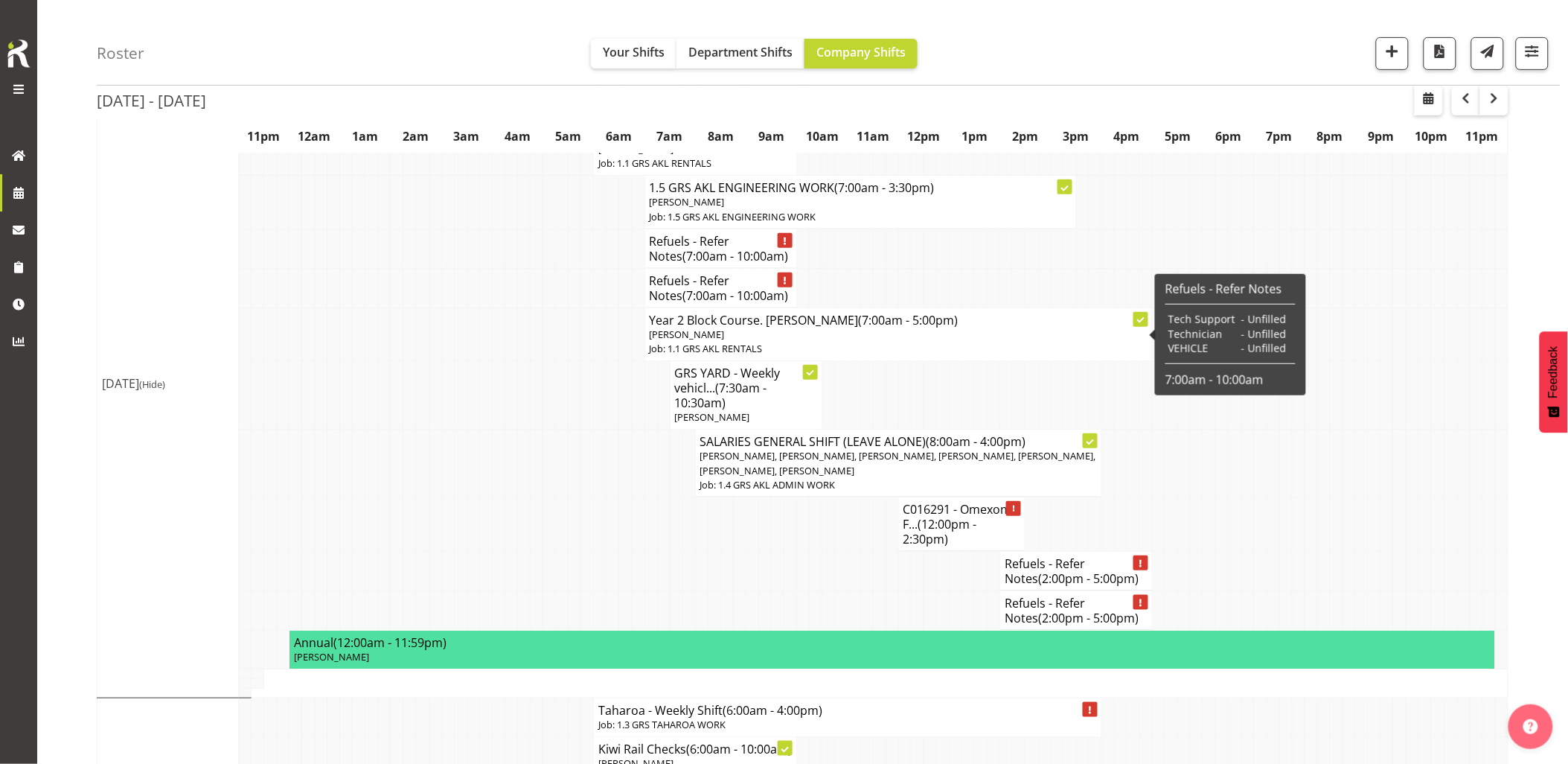
click at [521, 529] on td at bounding box center [523, 523] width 13 height 54
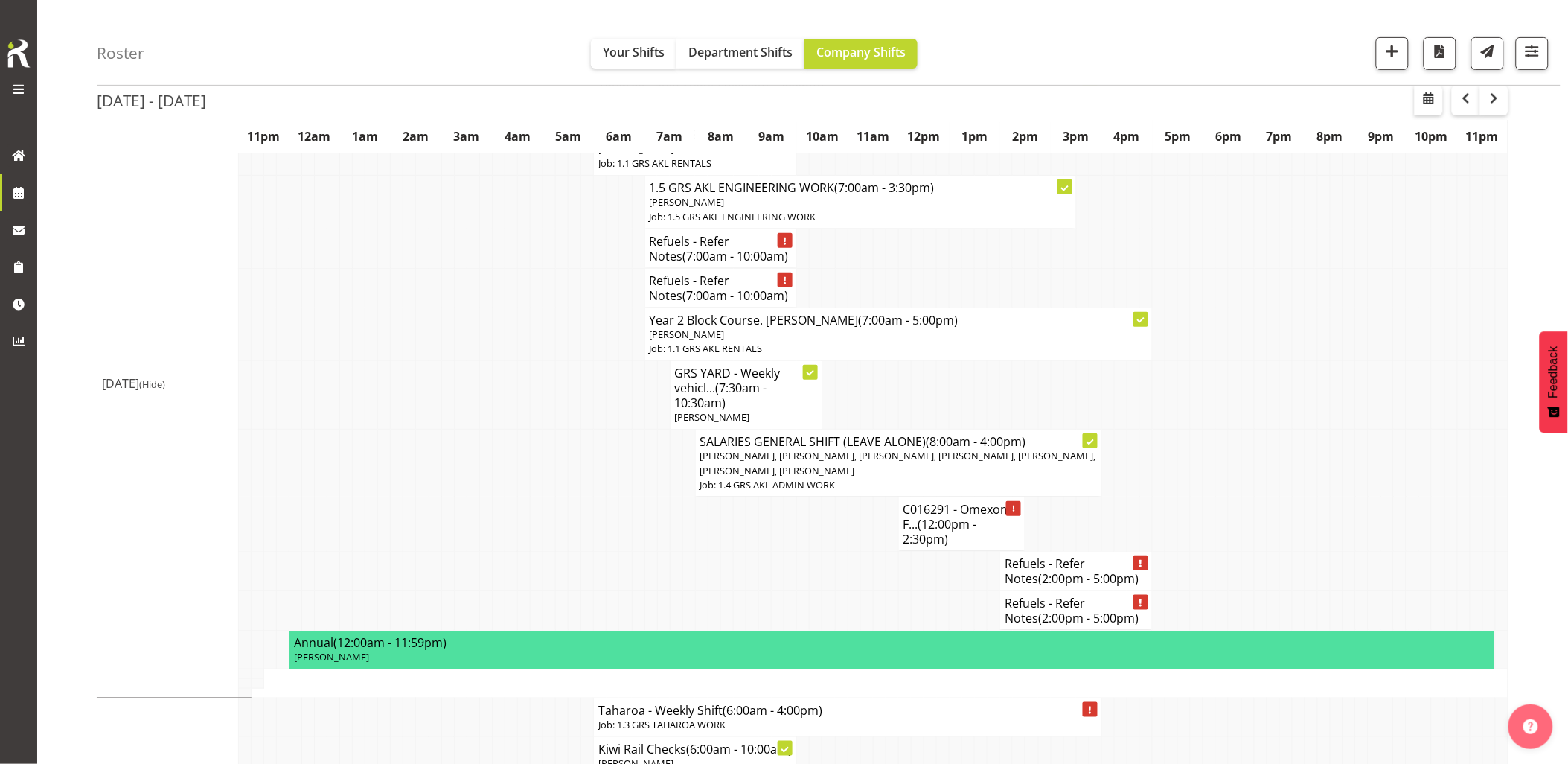
click at [1340, 497] on td at bounding box center [1336, 463] width 13 height 68
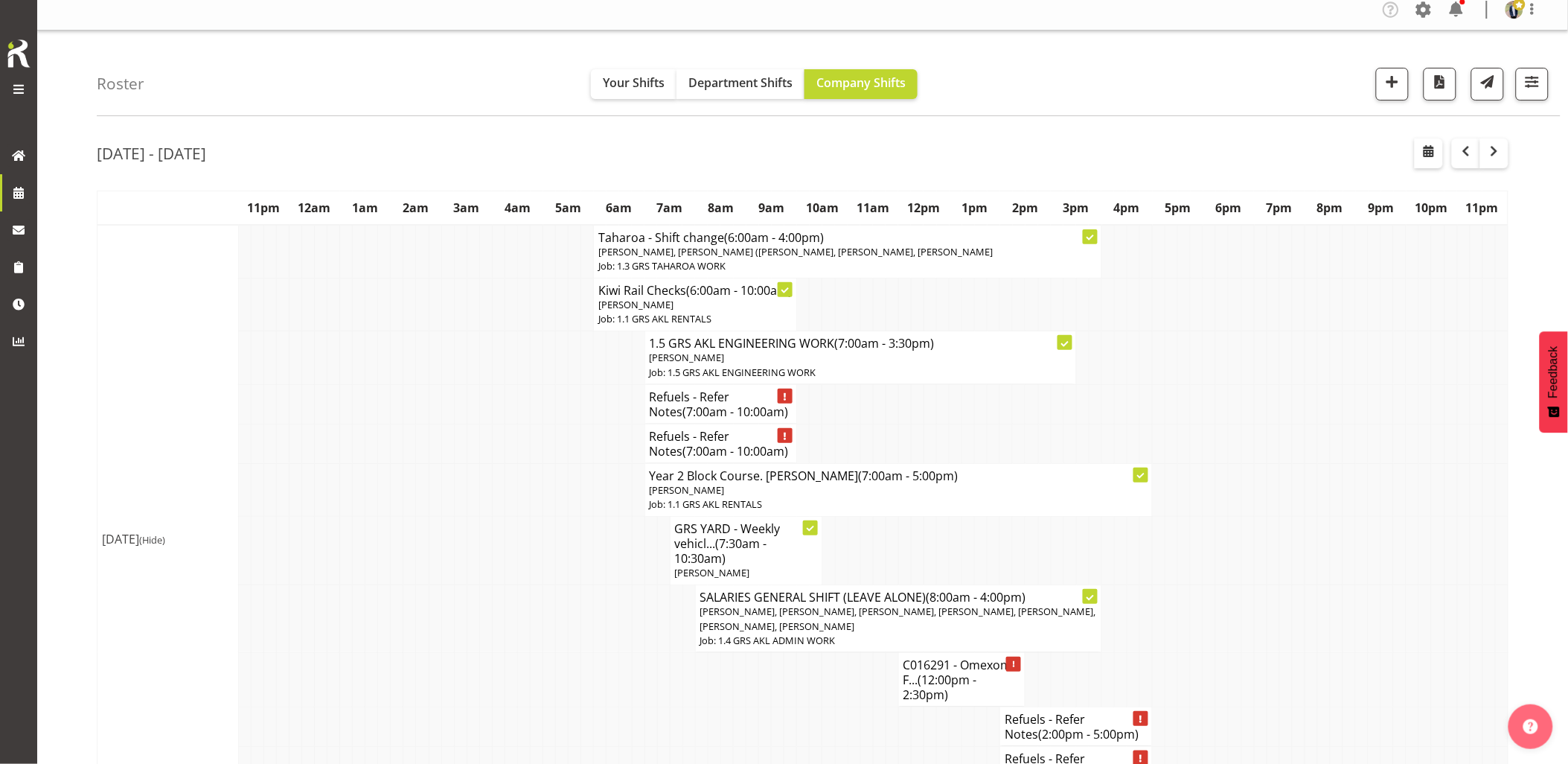
scroll to position [0, 0]
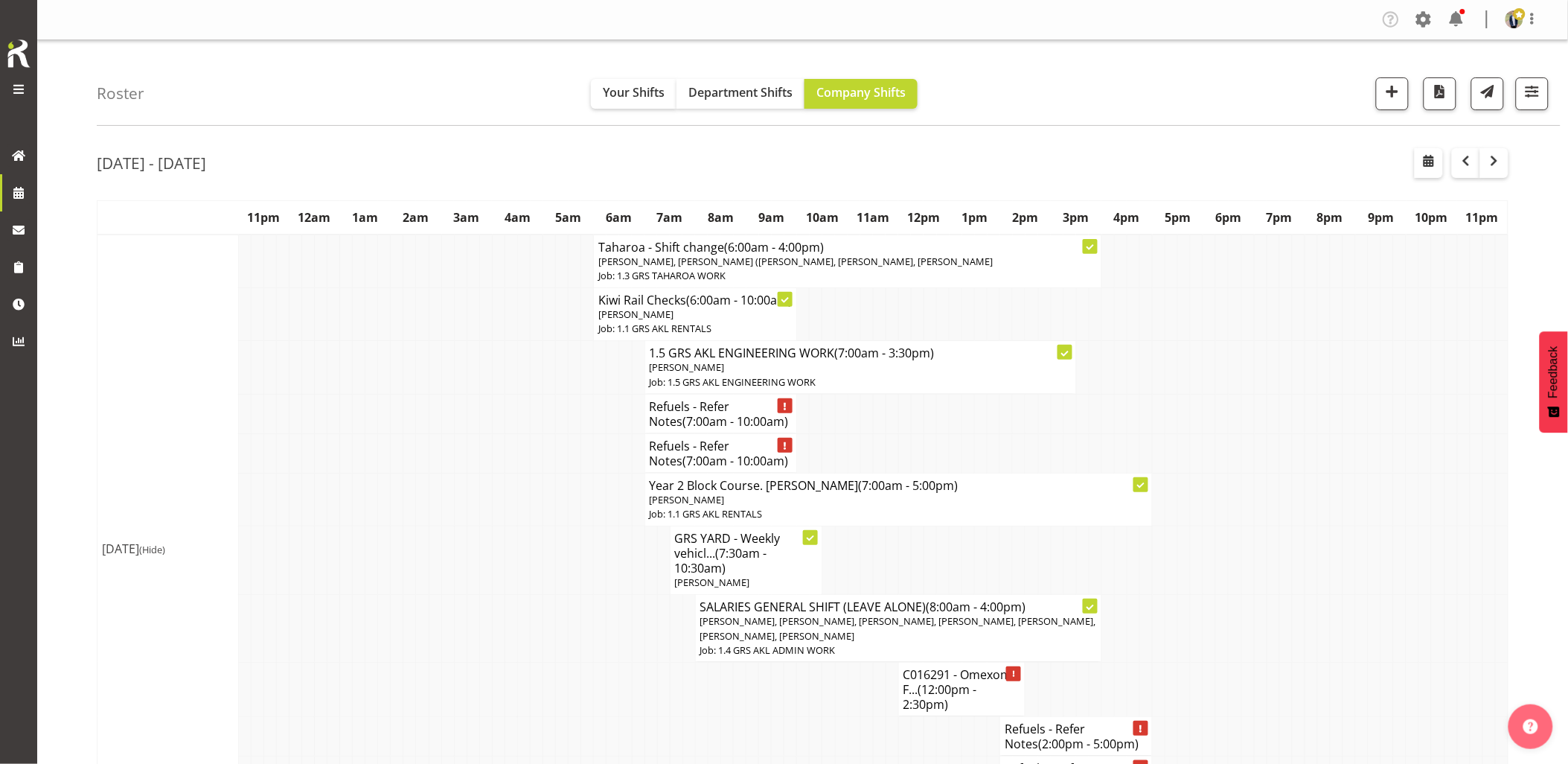
click at [429, 472] on td at bounding box center [435, 453] width 13 height 39
click at [443, 473] on td at bounding box center [447, 453] width 13 height 39
click at [448, 472] on td at bounding box center [447, 453] width 13 height 39
click at [449, 472] on td at bounding box center [447, 453] width 13 height 39
